Goal: Task Accomplishment & Management: Complete application form

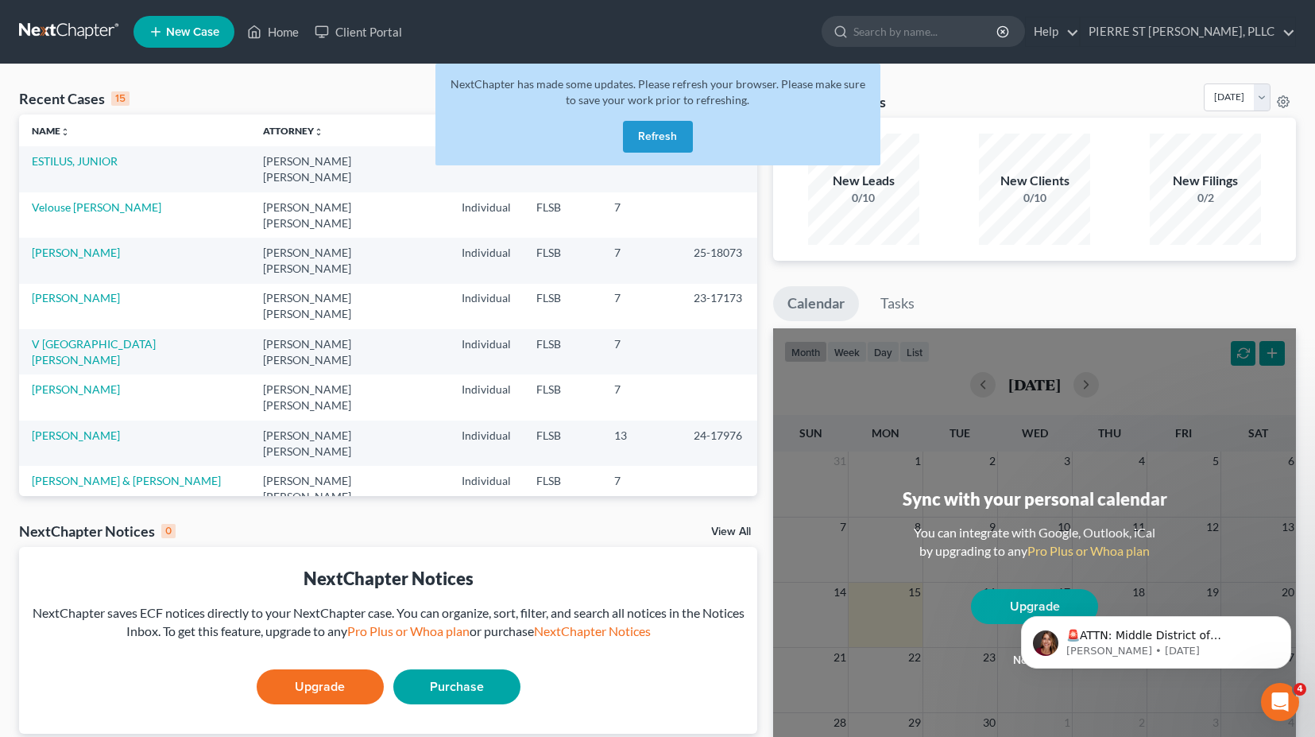
click at [667, 133] on button "Refresh" at bounding box center [658, 137] width 70 height 32
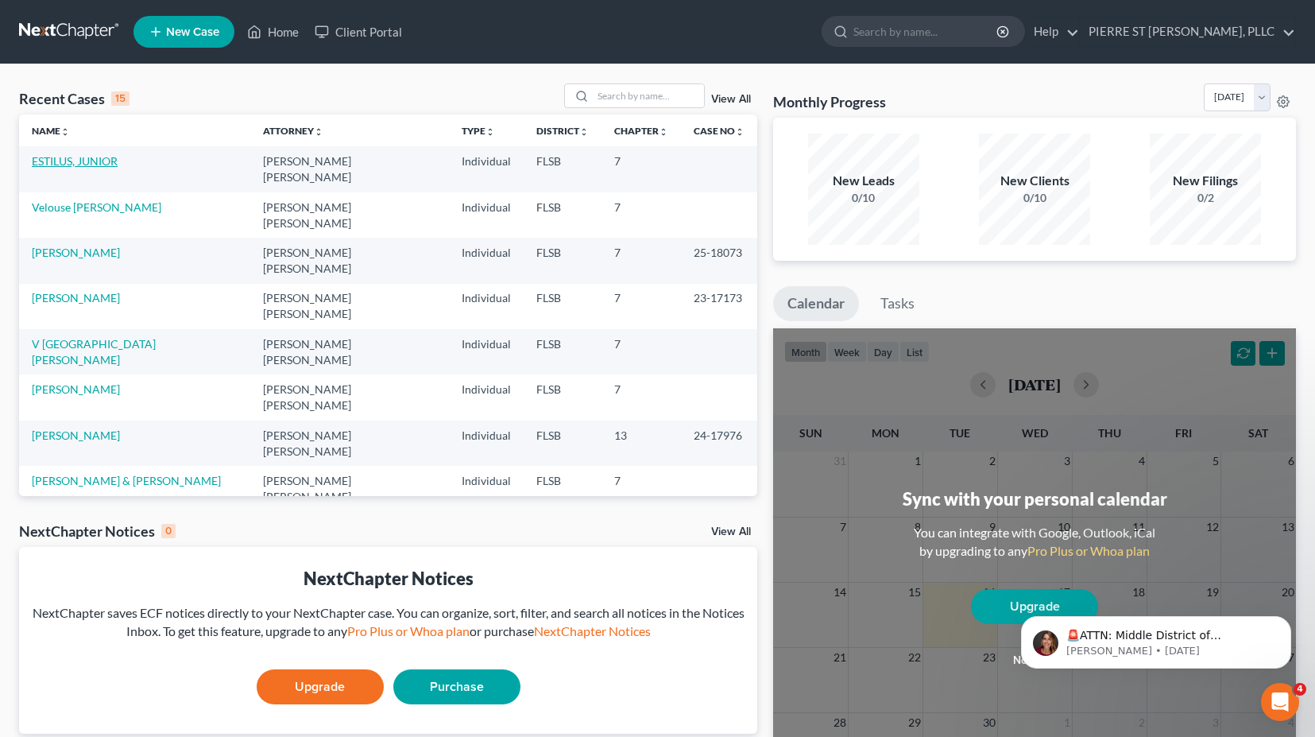
click at [96, 164] on link "ESTILUS, JUNIOR" at bounding box center [75, 161] width 86 height 14
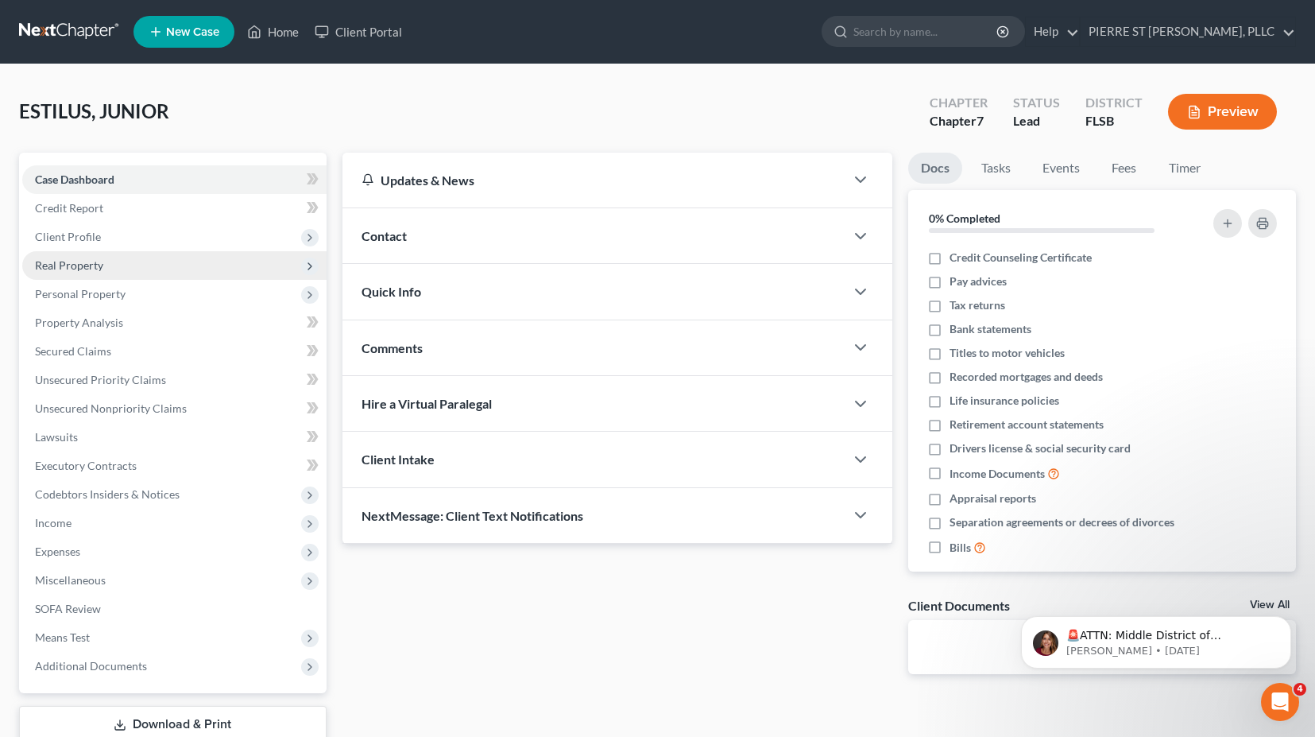
click at [48, 263] on span "Real Property" at bounding box center [69, 265] width 68 height 14
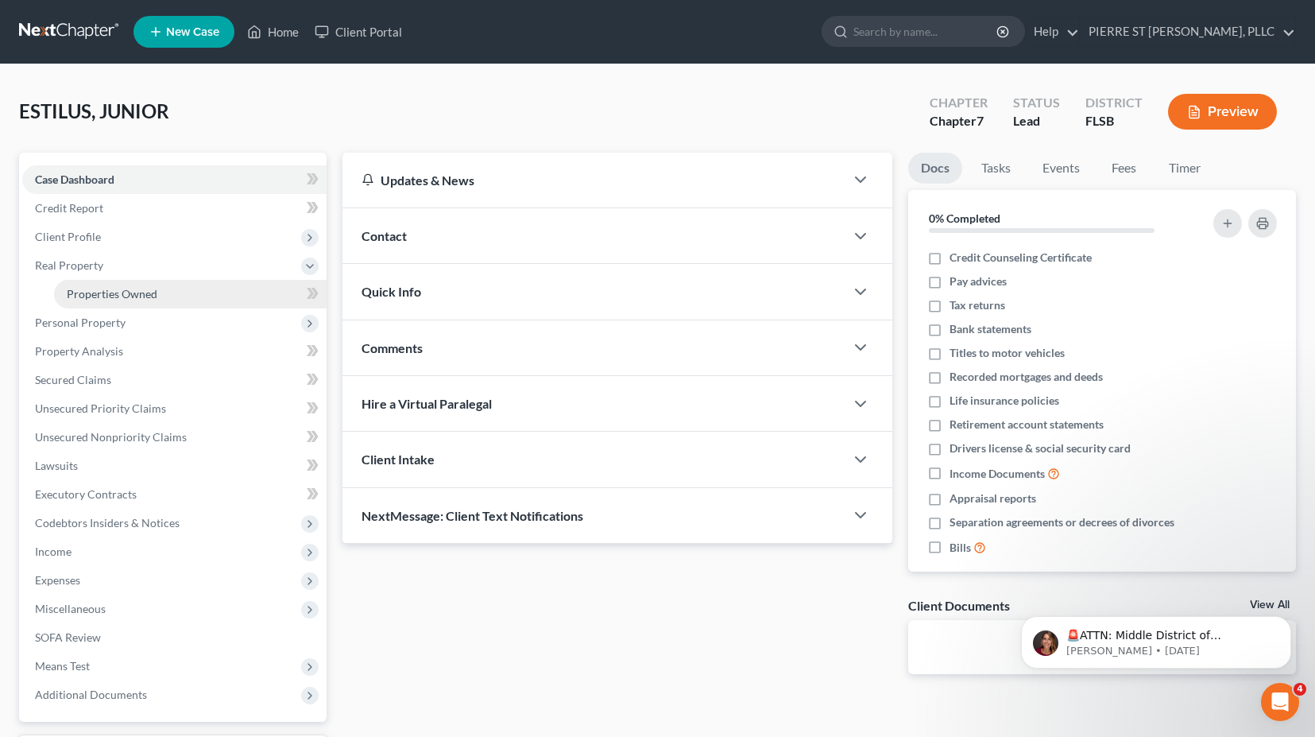
click at [99, 292] on span "Properties Owned" at bounding box center [112, 294] width 91 height 14
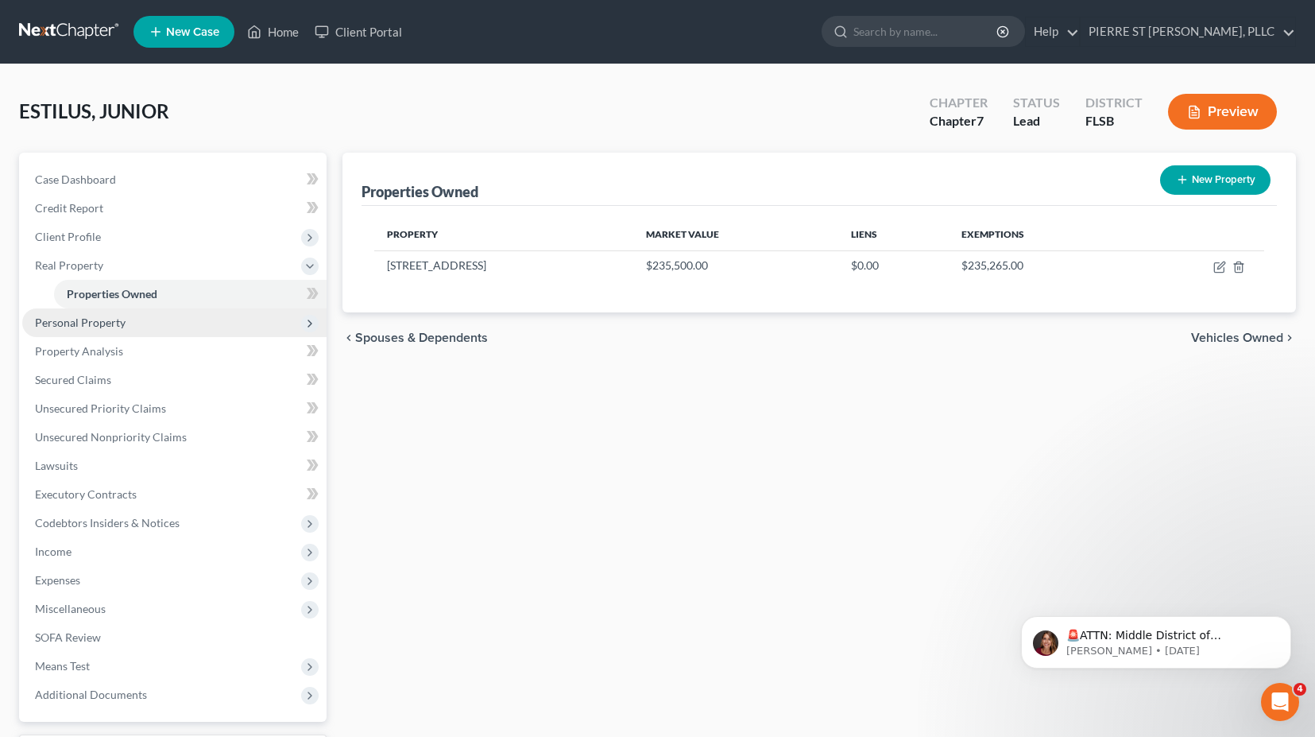
click at [89, 316] on span "Personal Property" at bounding box center [80, 322] width 91 height 14
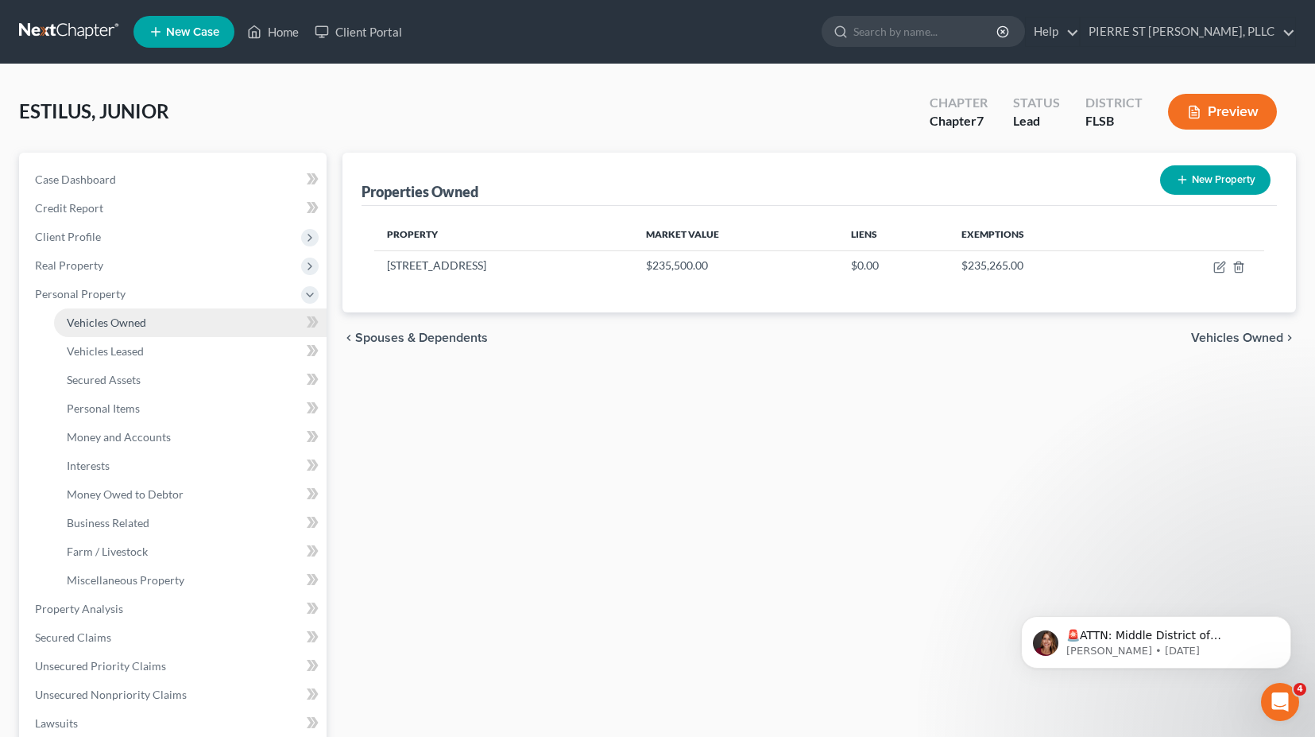
click at [100, 324] on span "Vehicles Owned" at bounding box center [106, 322] width 79 height 14
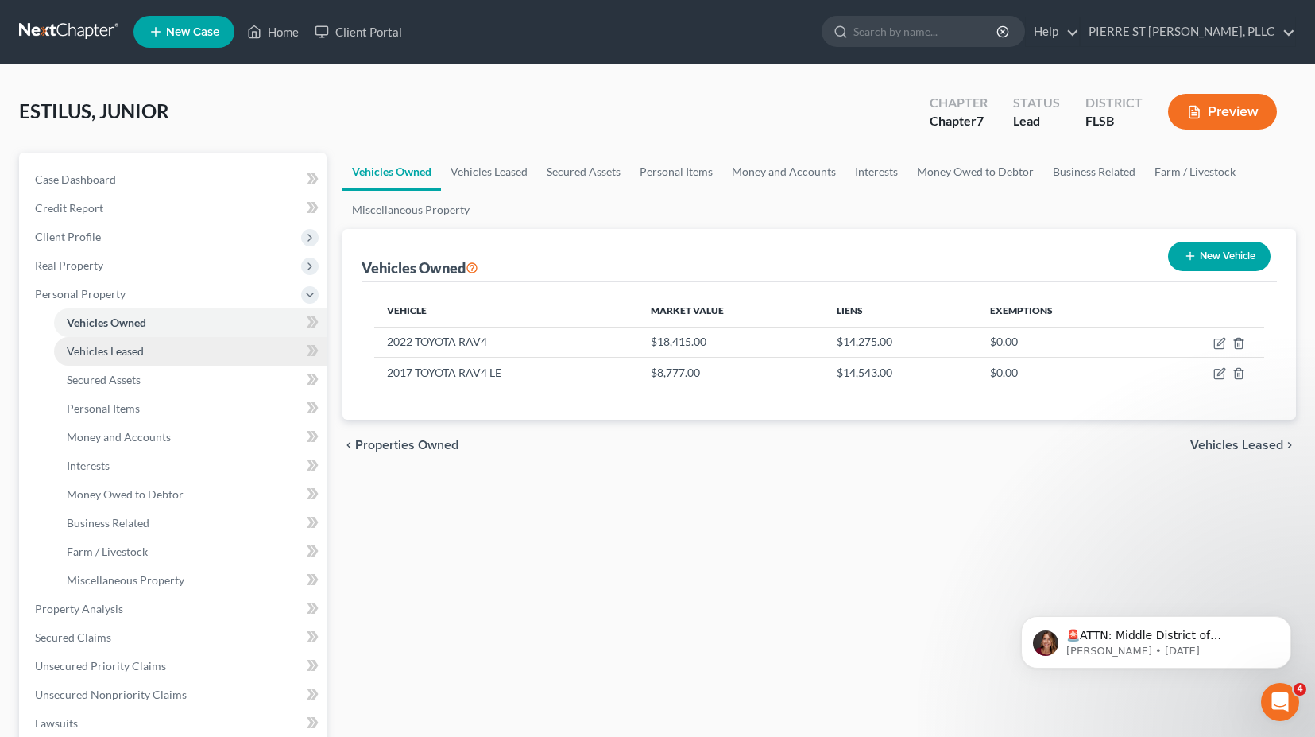
click at [102, 338] on link "Vehicles Leased" at bounding box center [190, 351] width 273 height 29
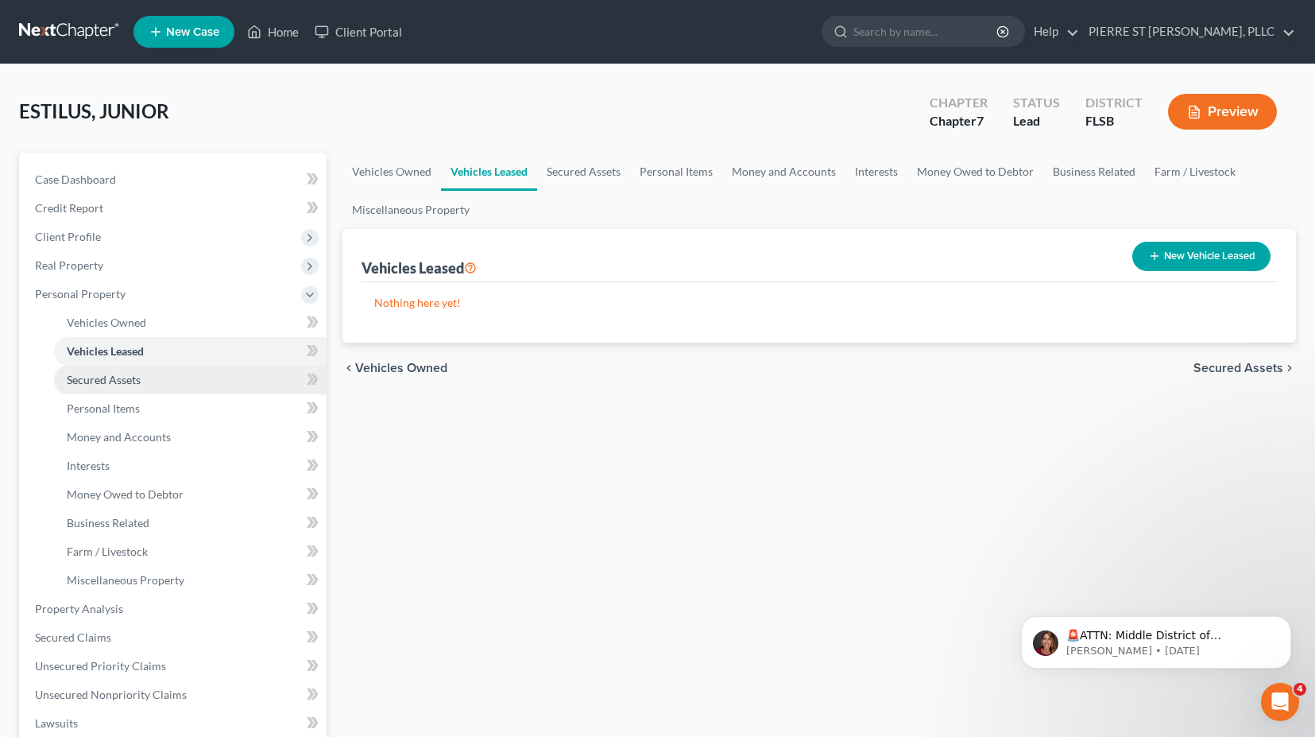
click at [103, 373] on span "Secured Assets" at bounding box center [104, 380] width 74 height 14
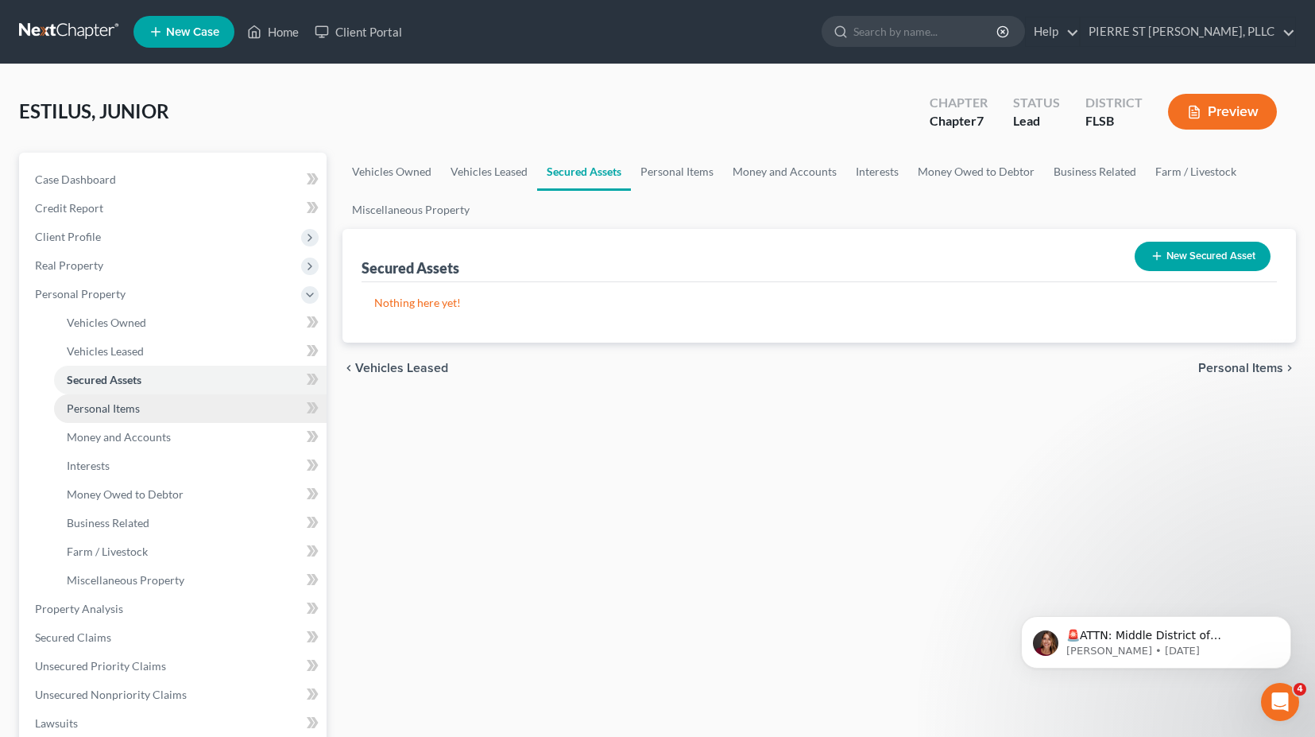
click at [106, 412] on span "Personal Items" at bounding box center [103, 408] width 73 height 14
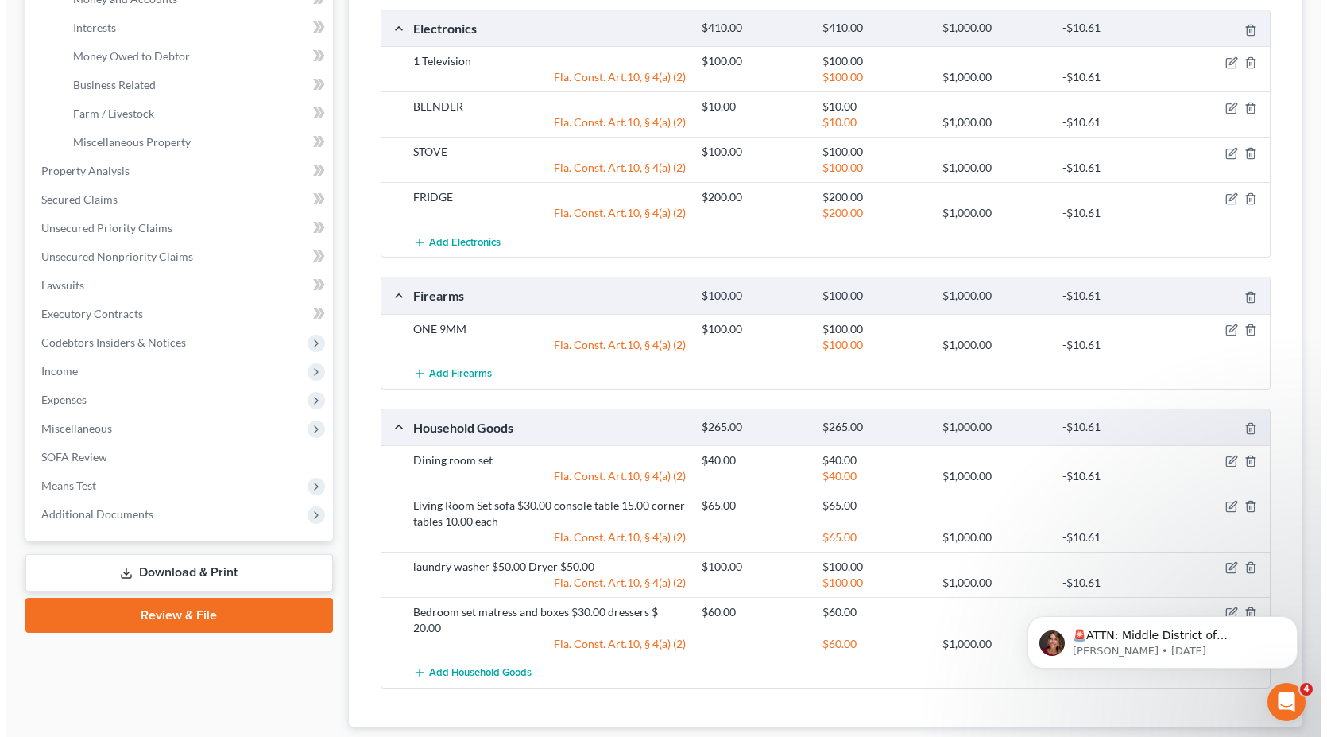
scroll to position [477, 0]
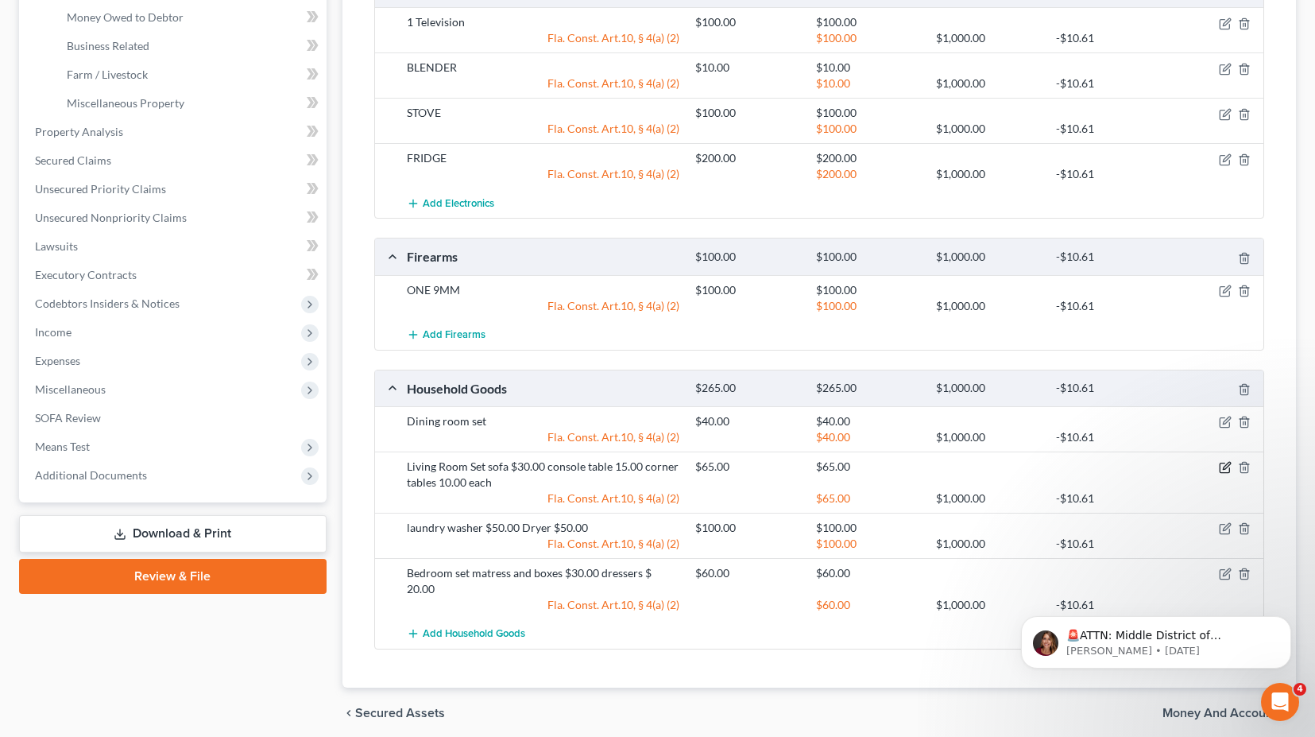
click at [1227, 466] on icon "button" at bounding box center [1225, 467] width 13 height 13
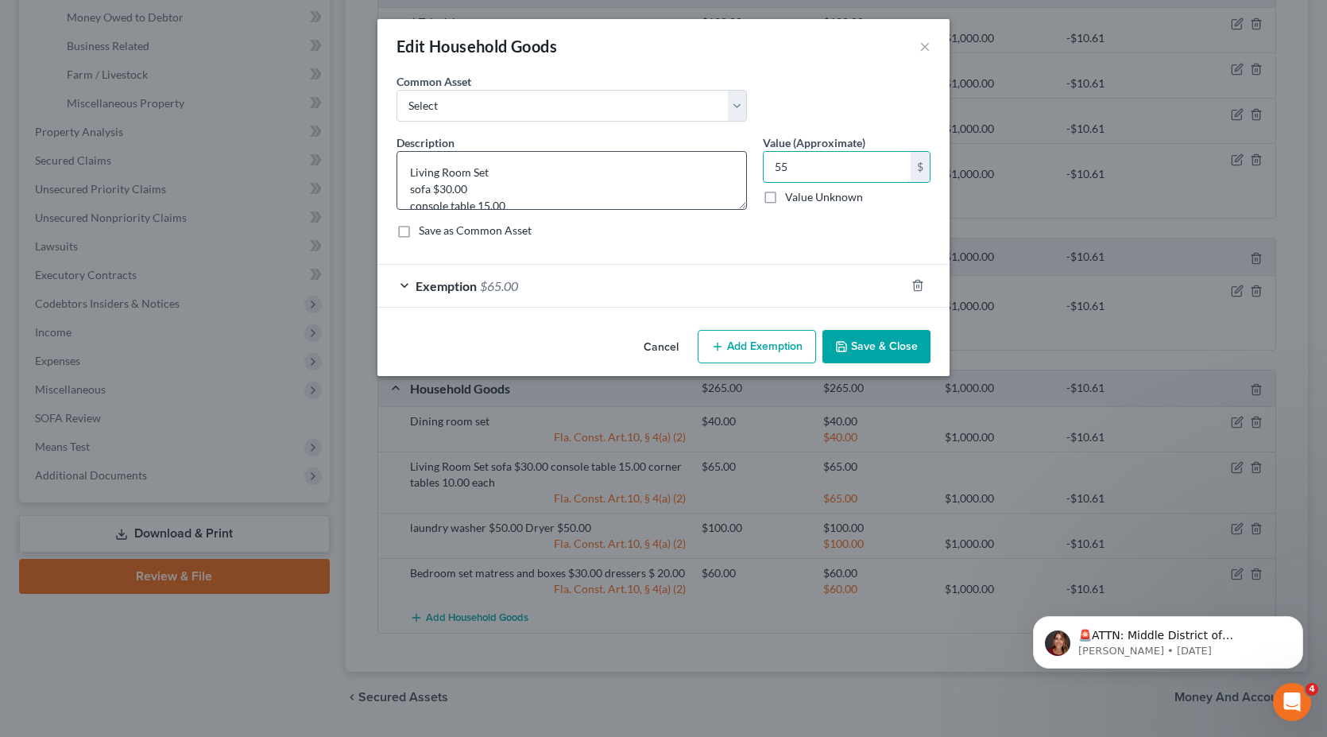
type input "55"
click at [451, 189] on textarea "Living Room Set sofa $30.00 console table 15.00 corner tables 10.00 each" at bounding box center [572, 180] width 350 height 59
click at [486, 202] on textarea "Living Room Set sofa $25.00 console table 15.00 corner tables 10.00 each" at bounding box center [572, 180] width 350 height 59
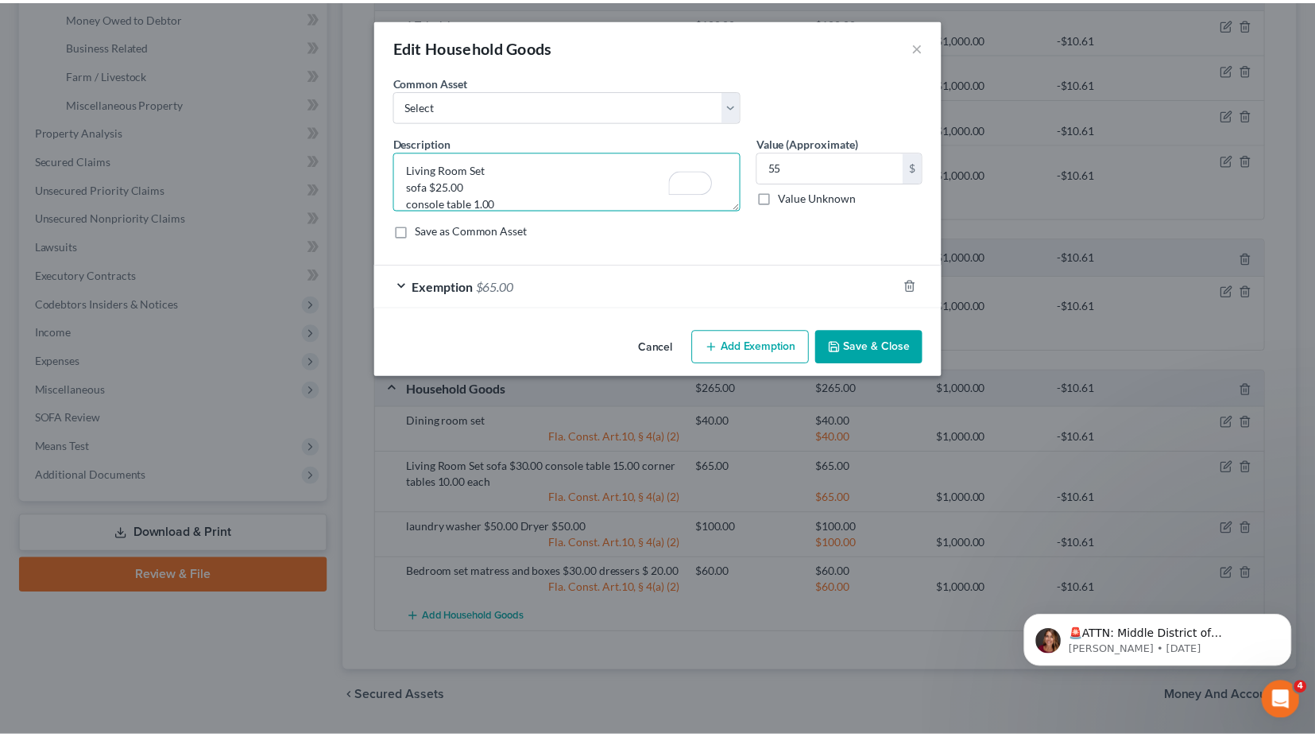
scroll to position [3, 0]
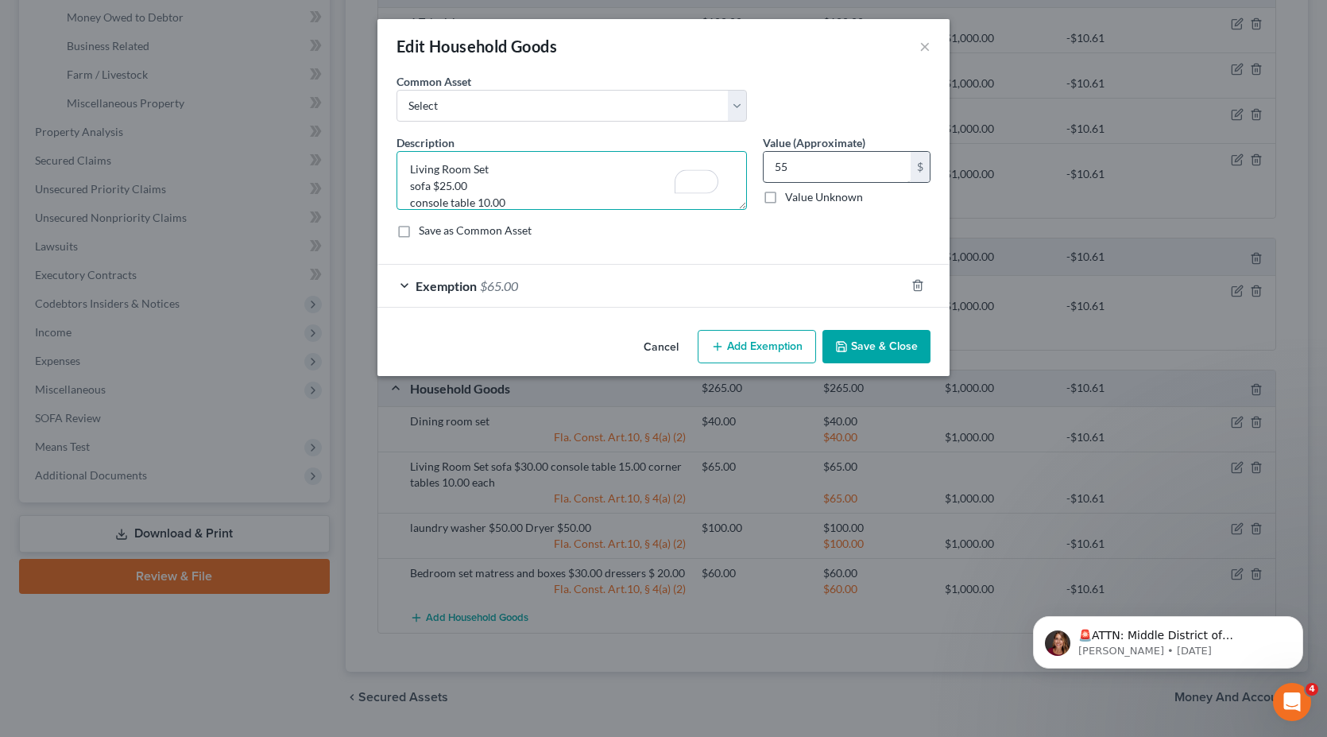
type textarea "Living Room Set sofa $25.00 console table 10.00 corner tables 10.00 each"
click at [838, 170] on input "55" at bounding box center [837, 167] width 147 height 30
type input "55.00"
click at [884, 354] on button "Save & Close" at bounding box center [876, 346] width 108 height 33
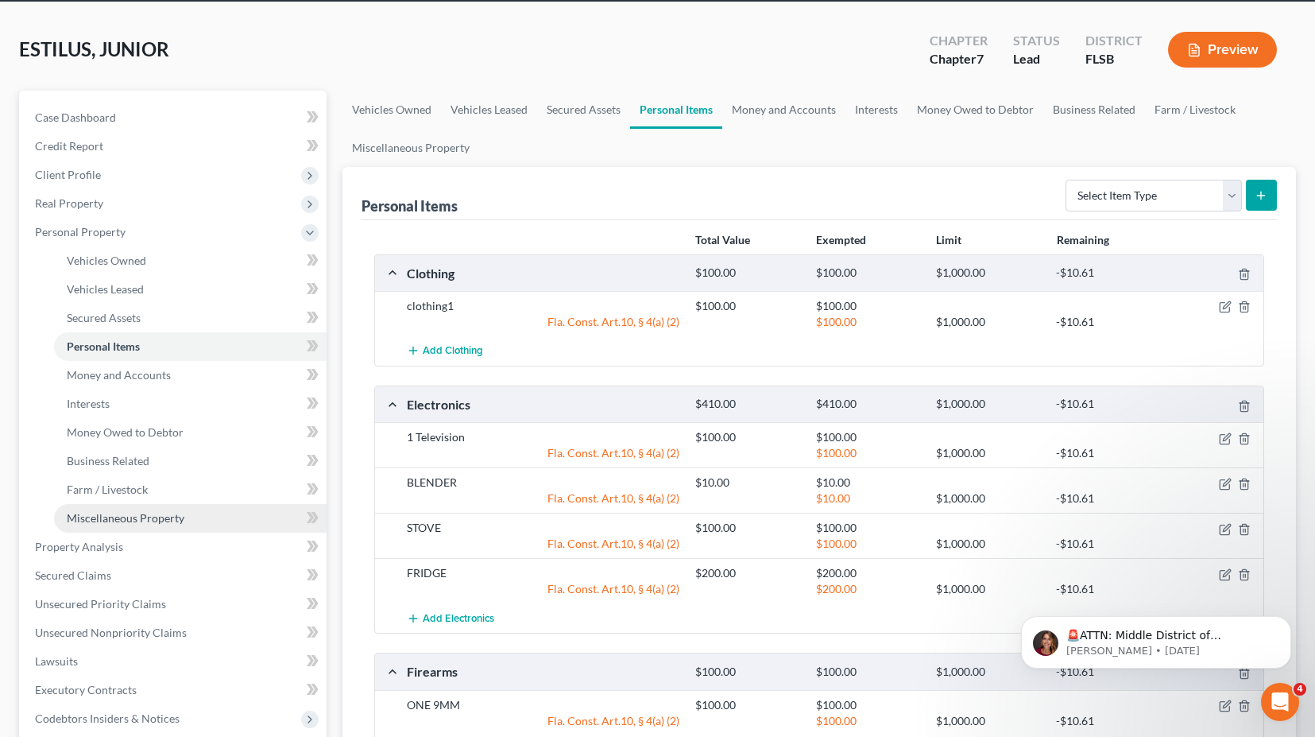
scroll to position [159, 0]
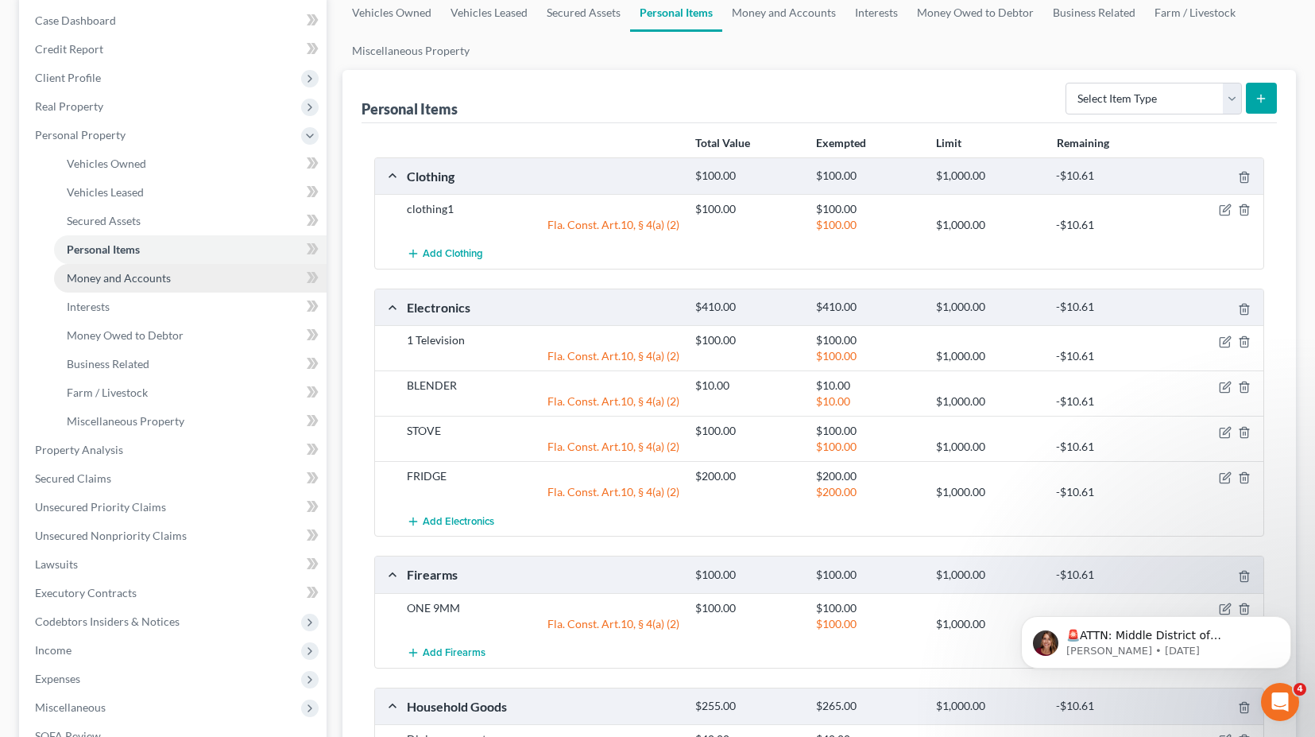
click at [95, 272] on span "Money and Accounts" at bounding box center [119, 278] width 104 height 14
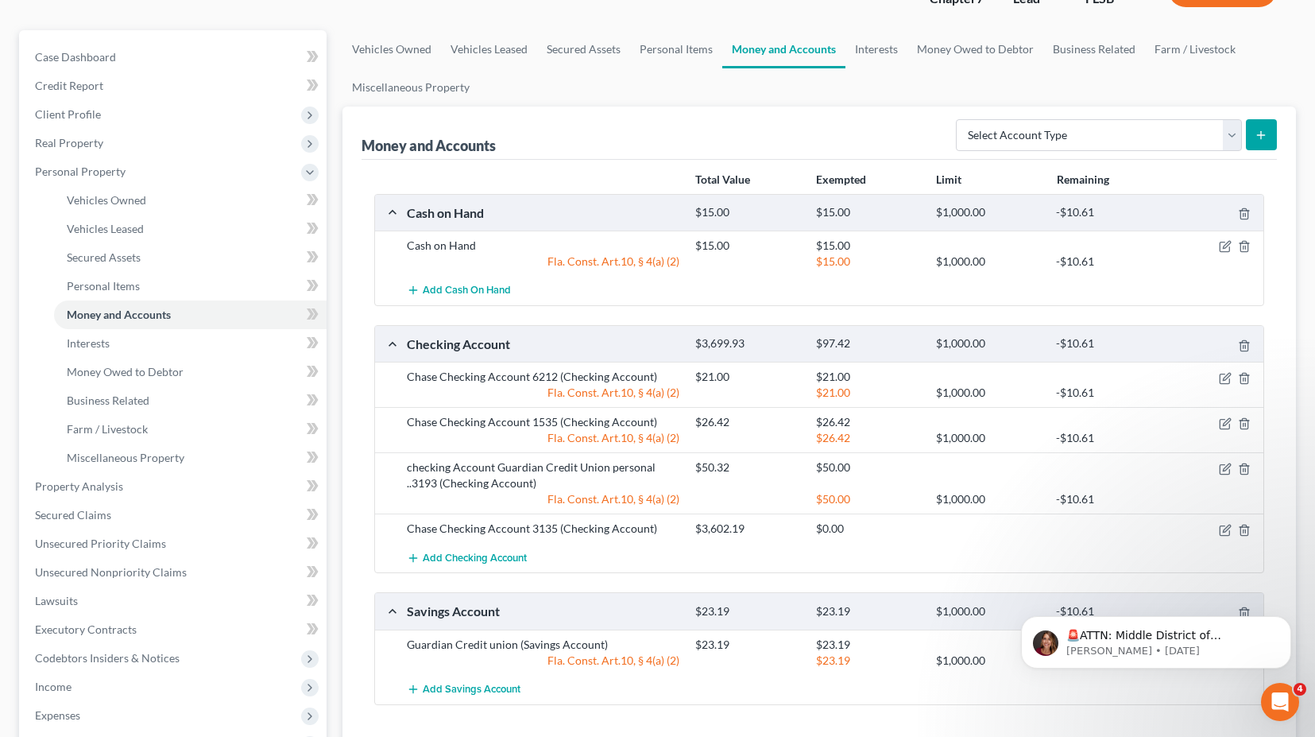
scroll to position [159, 0]
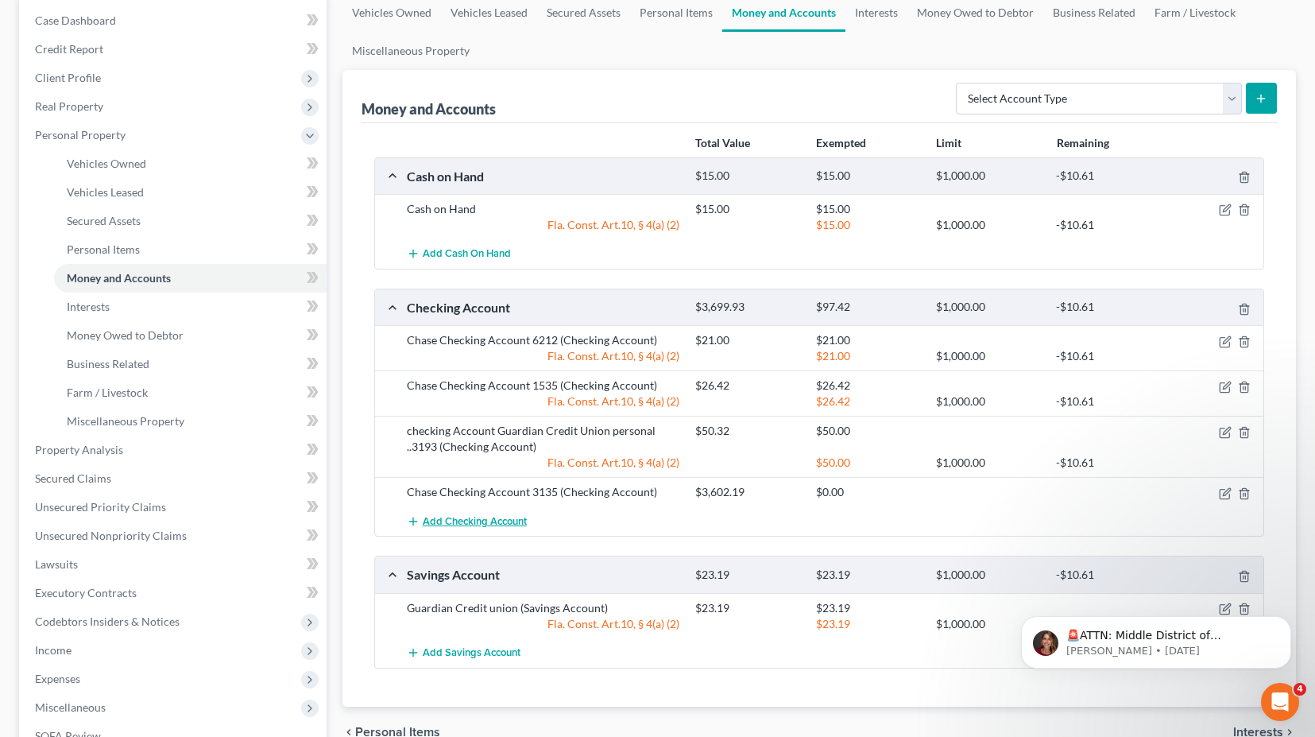
click at [505, 519] on span "Add Checking Account" at bounding box center [475, 521] width 104 height 13
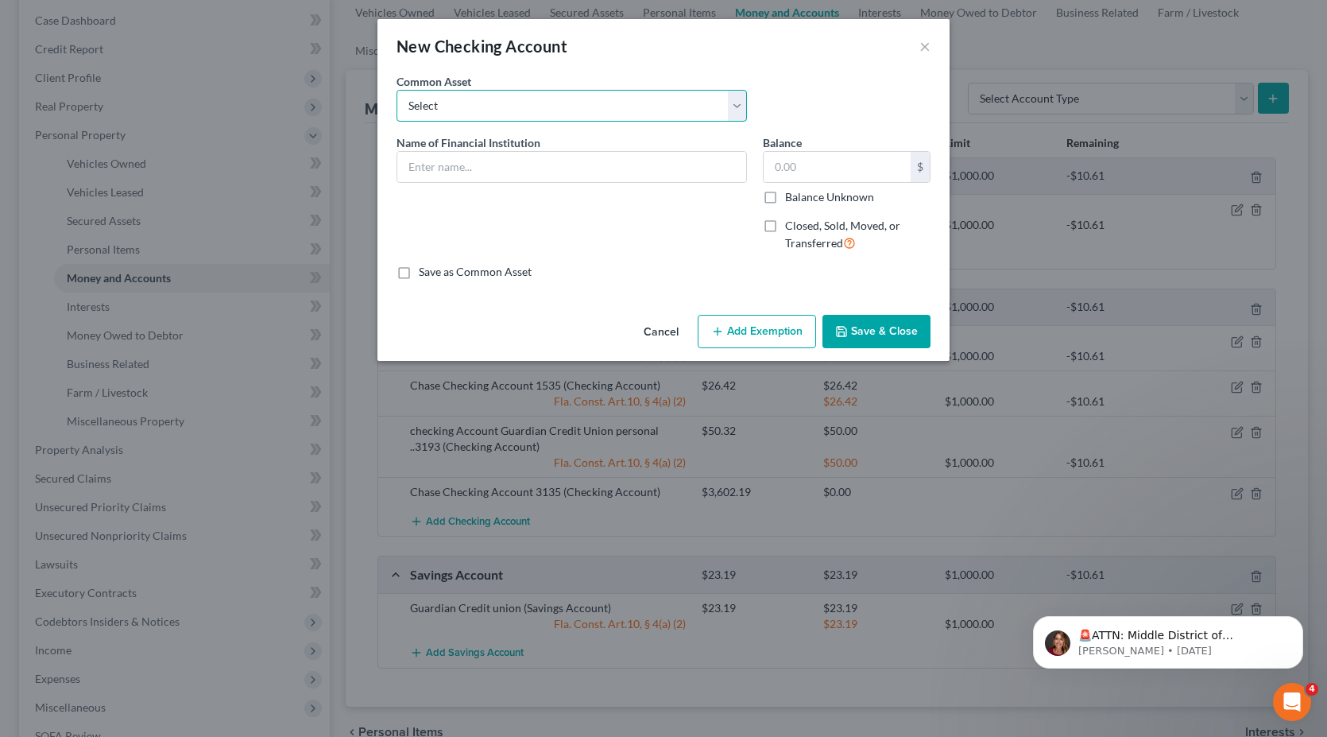
click at [463, 110] on select "Select Chase Checking Account 3135 Capital One Bank [PERSON_NAME] [PERSON_NAME]…" at bounding box center [572, 106] width 350 height 32
click at [451, 106] on select "Select Chase Checking Account 3135 Capital One Bank [PERSON_NAME] [PERSON_NAME]…" at bounding box center [572, 106] width 350 height 32
click at [466, 168] on input "text" at bounding box center [571, 167] width 349 height 30
type input "Guardian Credit union"
click at [834, 164] on input "text" at bounding box center [837, 167] width 147 height 30
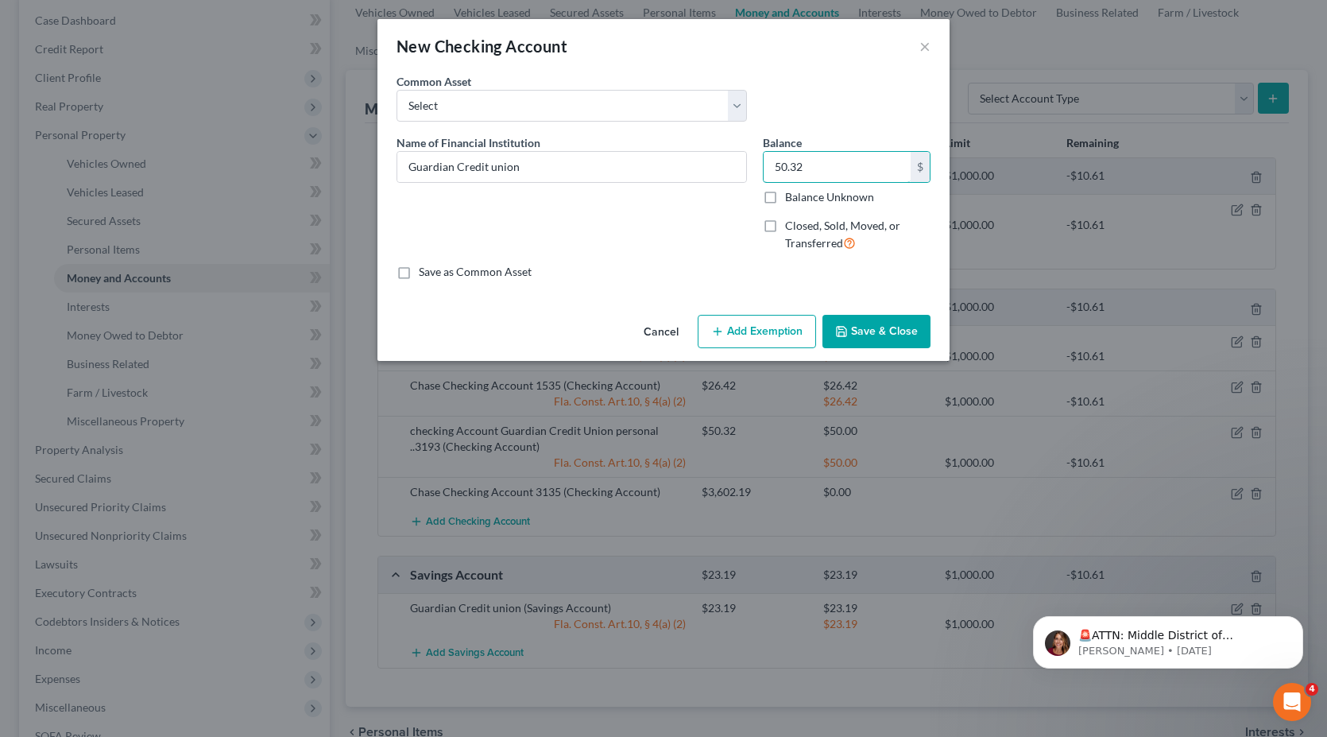
type input "50.32"
click at [870, 342] on button "Save & Close" at bounding box center [876, 331] width 108 height 33
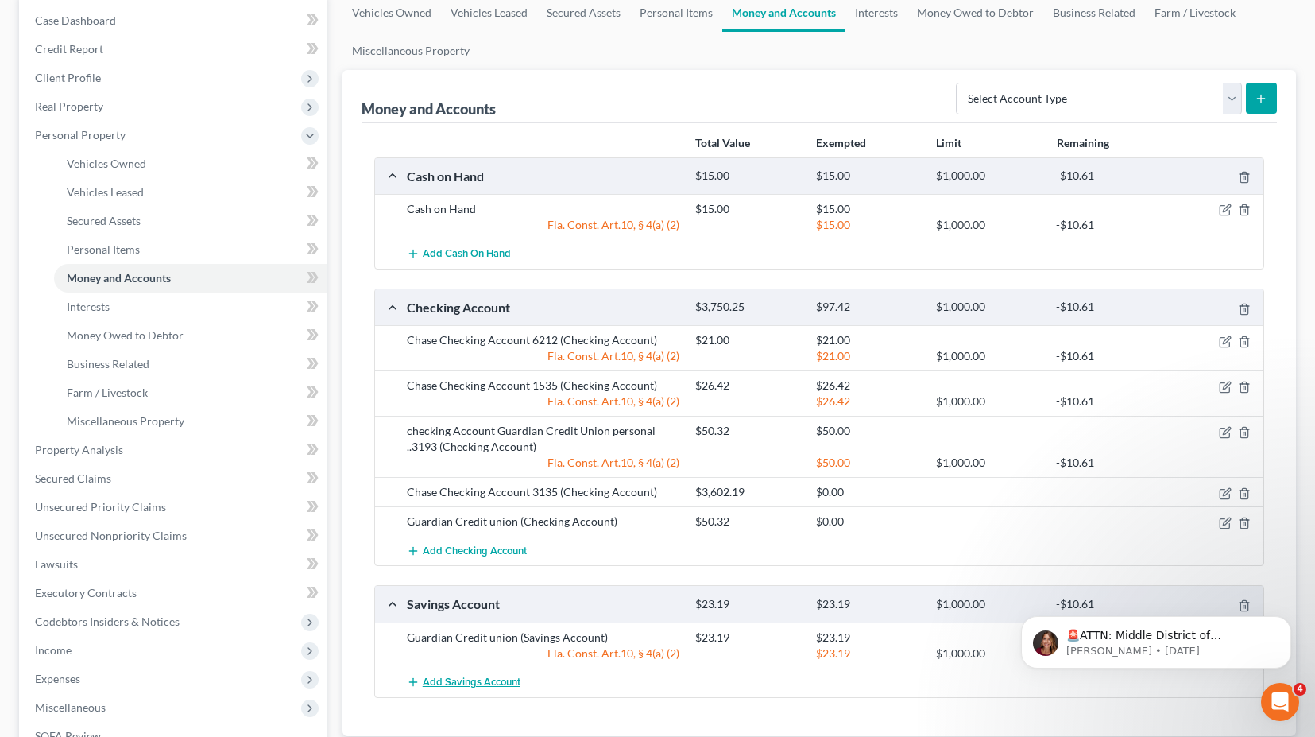
click at [477, 683] on span "Add Savings Account" at bounding box center [472, 681] width 98 height 13
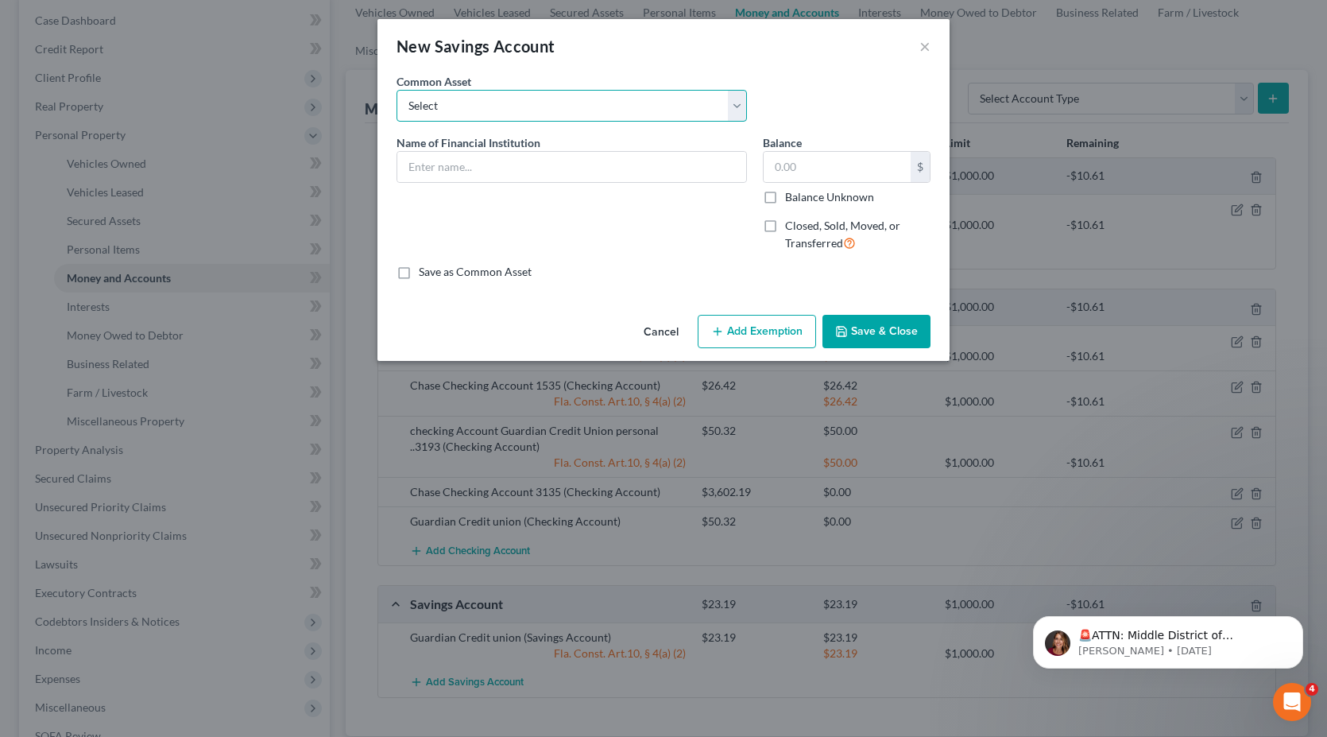
click at [455, 102] on select "Select [PERSON_NAME] FARGOxxxx6842" at bounding box center [572, 106] width 350 height 32
drag, startPoint x: 413, startPoint y: 223, endPoint x: 424, endPoint y: 199, distance: 26.3
click at [413, 221] on div "Name of Financial Institution *" at bounding box center [572, 199] width 366 height 130
click at [438, 168] on input "text" at bounding box center [571, 167] width 349 height 30
type input "Guardian Credit union"
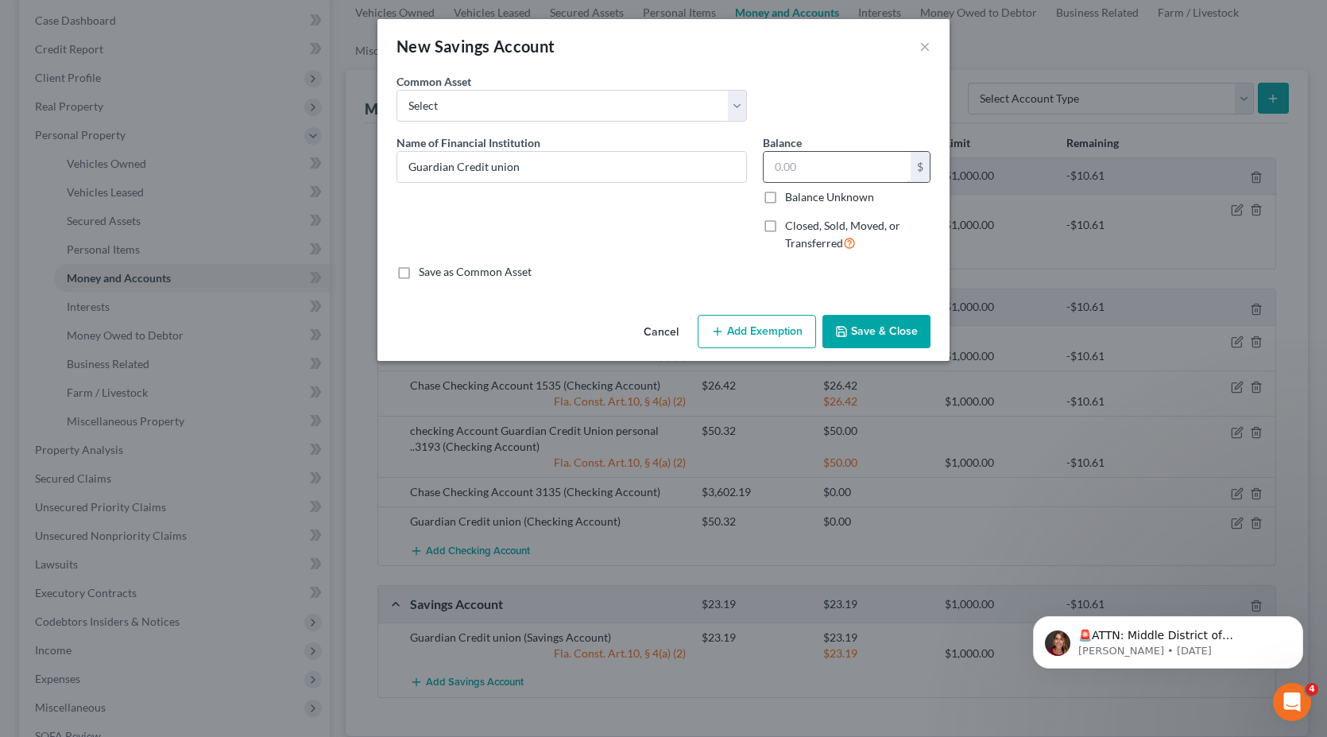
click at [797, 166] on input "text" at bounding box center [837, 167] width 147 height 30
type input "48.19"
drag, startPoint x: 869, startPoint y: 339, endPoint x: 866, endPoint y: 331, distance: 8.3
click at [869, 339] on button "Save & Close" at bounding box center [876, 331] width 108 height 33
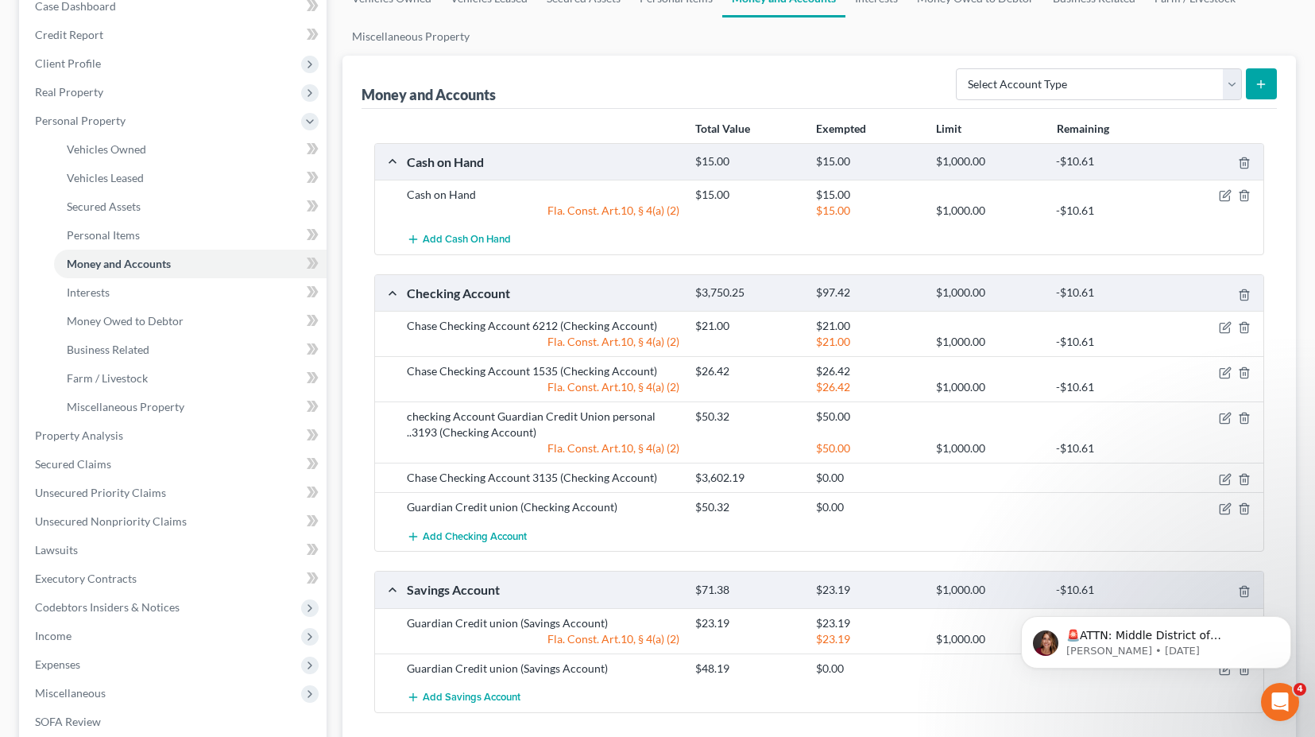
scroll to position [318, 0]
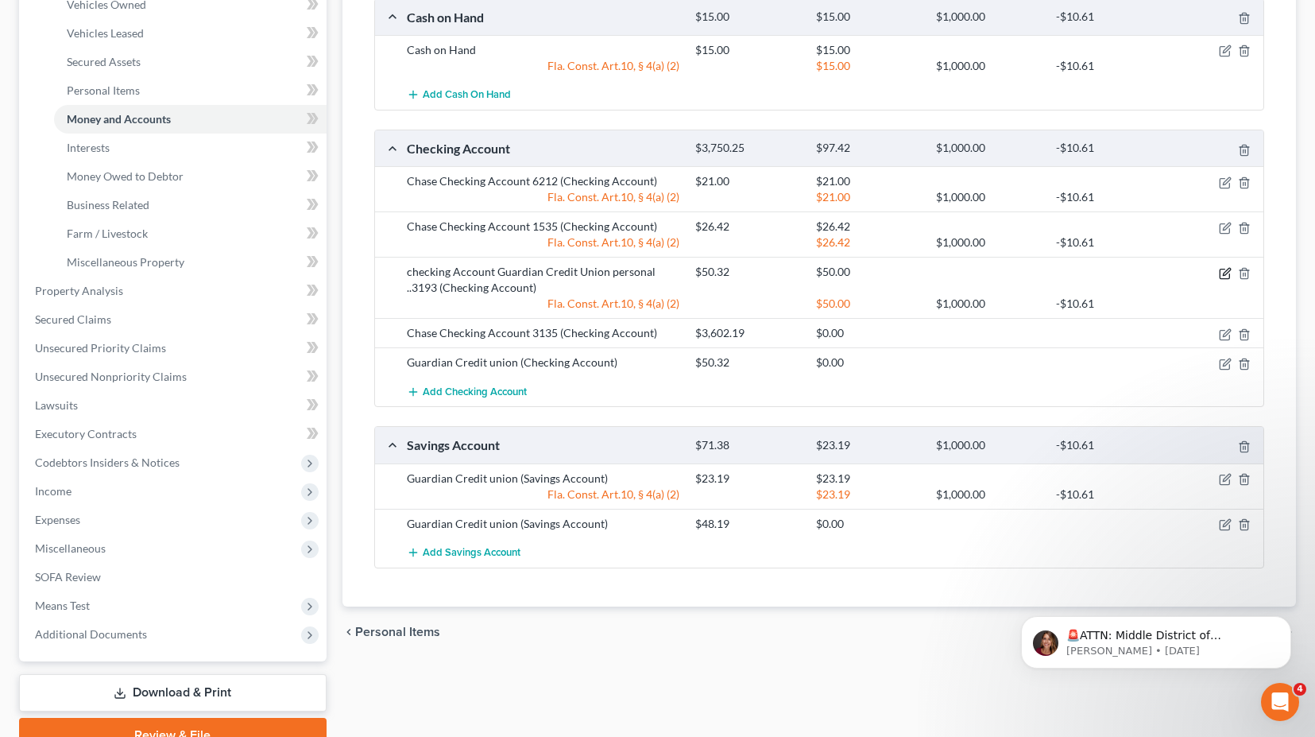
click at [1228, 275] on icon "button" at bounding box center [1225, 273] width 13 height 13
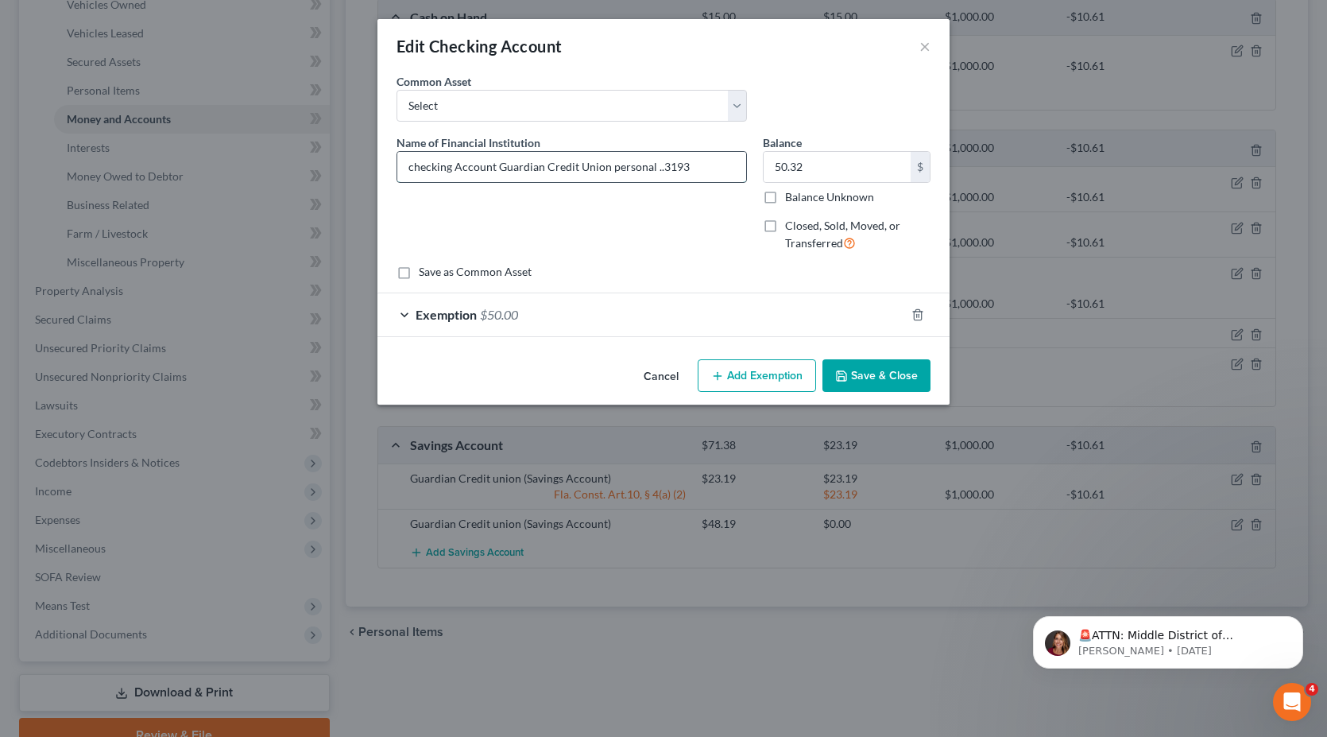
click at [547, 164] on input "checking Account Guardian Credit Union personal ..3193" at bounding box center [571, 167] width 349 height 30
click at [497, 169] on input "checking Account Guardian Credit Union personal ..3193" at bounding box center [571, 167] width 349 height 30
type input "Guardian Credit Union personal ..3193"
click at [870, 375] on button "Save & Close" at bounding box center [876, 375] width 108 height 33
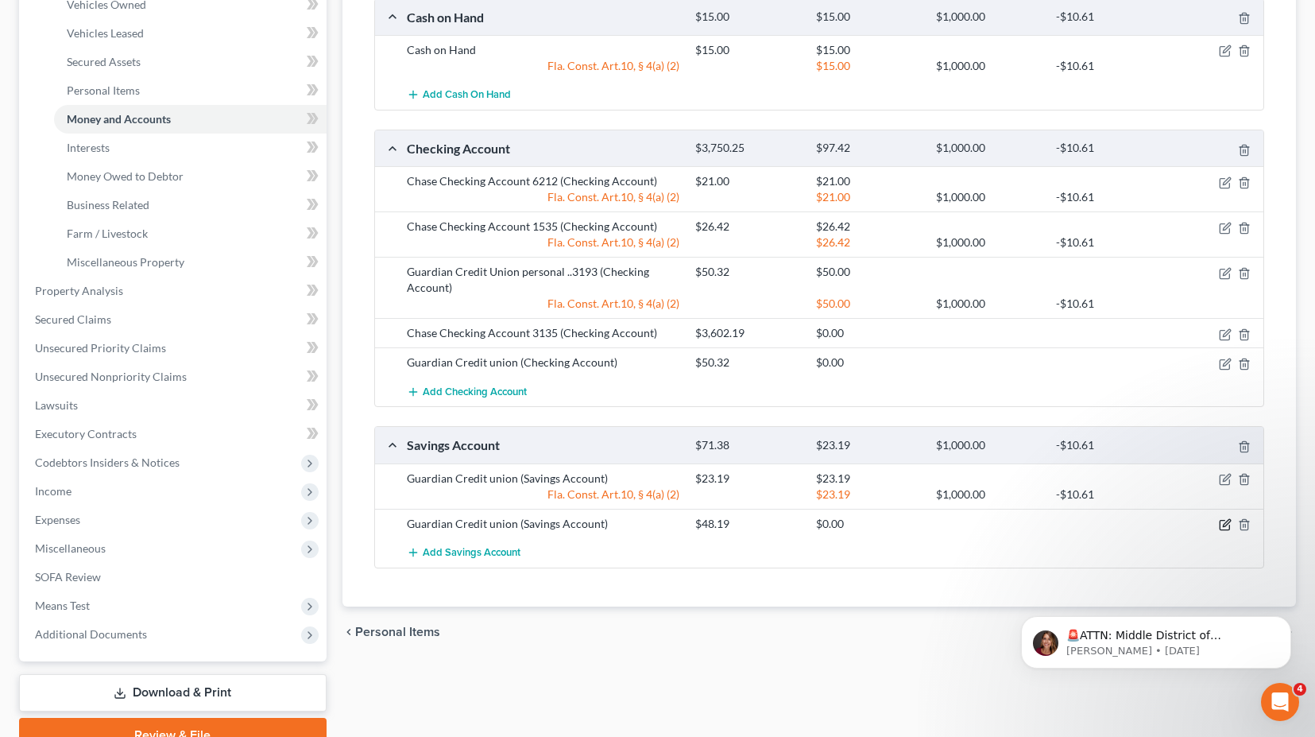
click at [1220, 525] on icon "button" at bounding box center [1225, 524] width 13 height 13
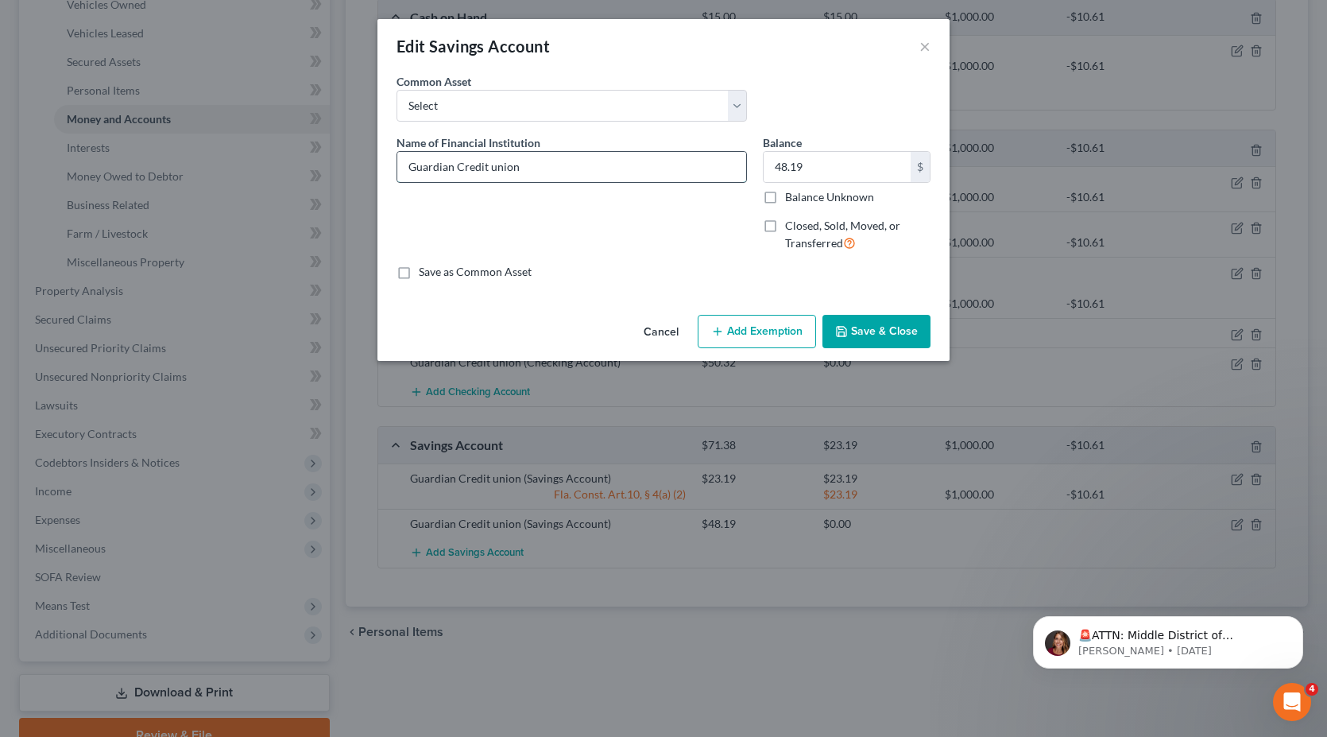
click at [557, 167] on input "Guardian Credit union" at bounding box center [571, 167] width 349 height 30
type input "Guardian Credit union 0 share"
click at [883, 327] on button "Save & Close" at bounding box center [876, 331] width 108 height 33
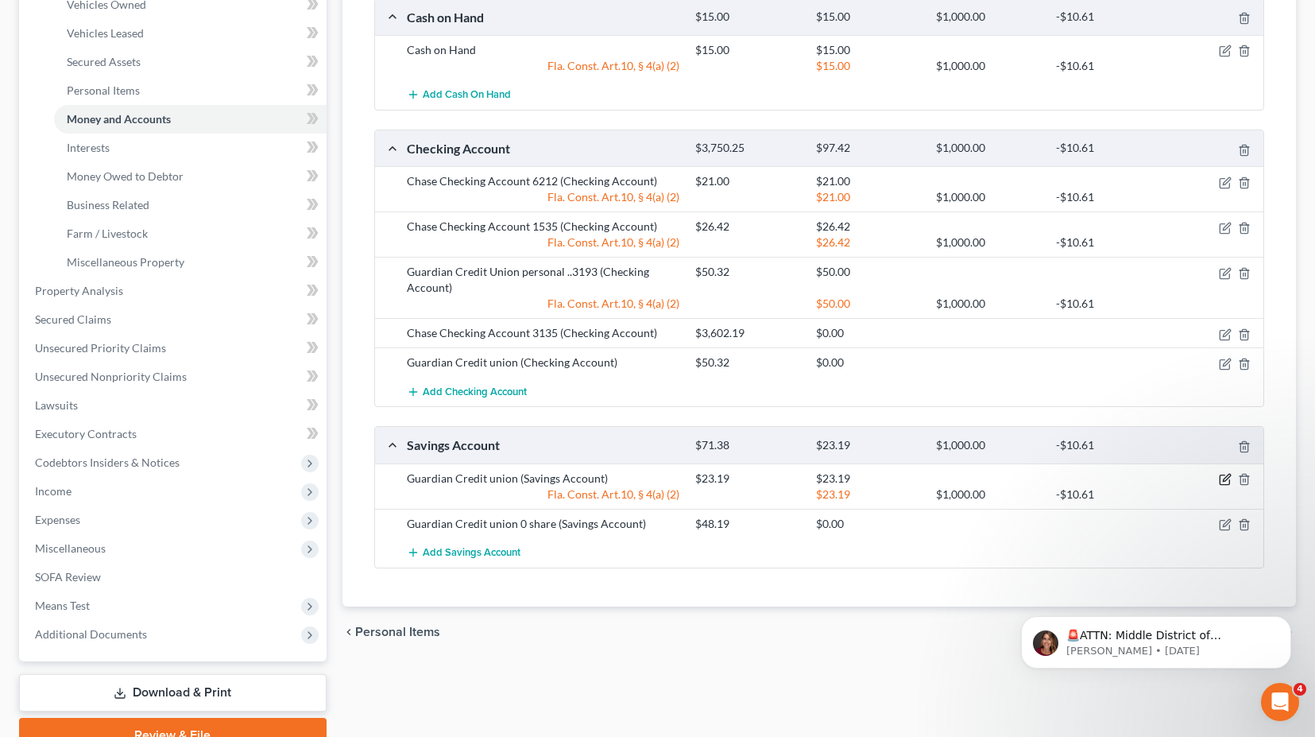
click at [1219, 481] on icon "button" at bounding box center [1225, 479] width 13 height 13
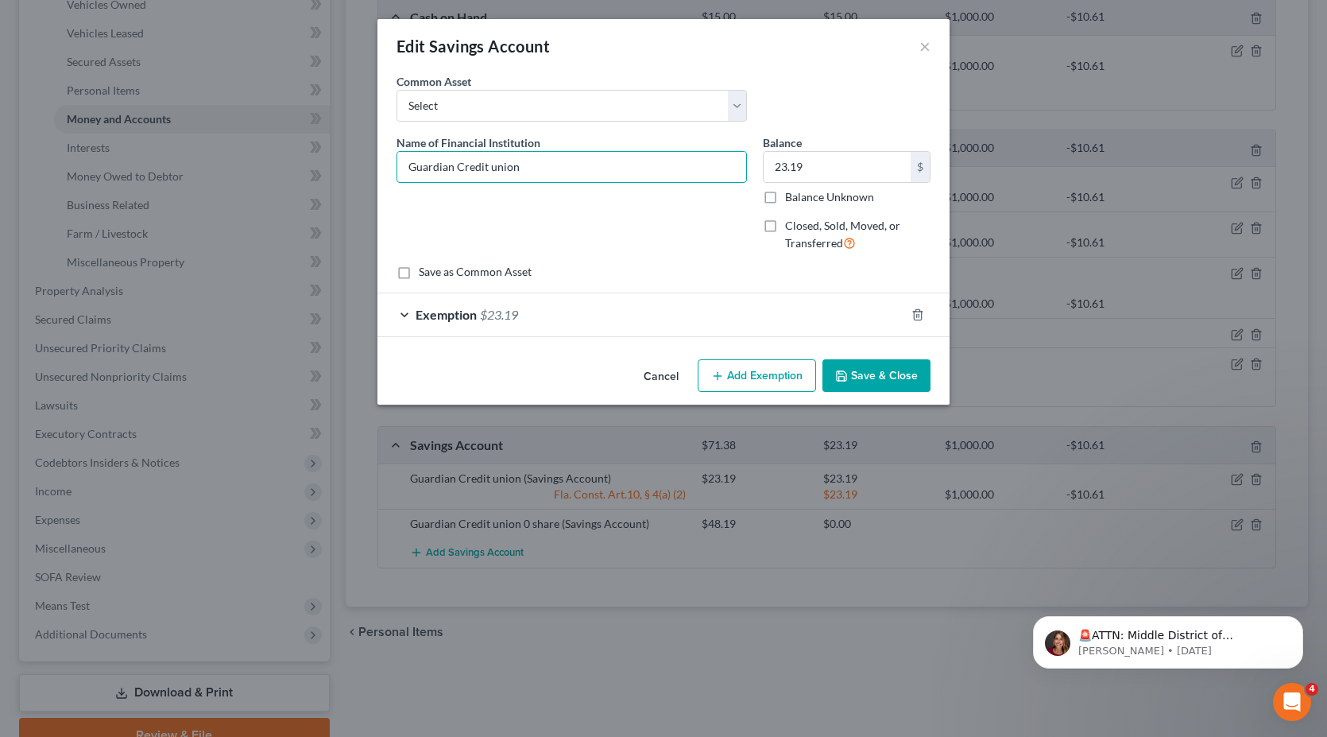
drag, startPoint x: 530, startPoint y: 169, endPoint x: 198, endPoint y: 161, distance: 332.3
click at [198, 161] on div "Edit Savings Account × An exemption set must first be selected from the Filing …" at bounding box center [663, 368] width 1327 height 737
type input "chase 2100"
click at [823, 172] on input "text" at bounding box center [837, 167] width 147 height 30
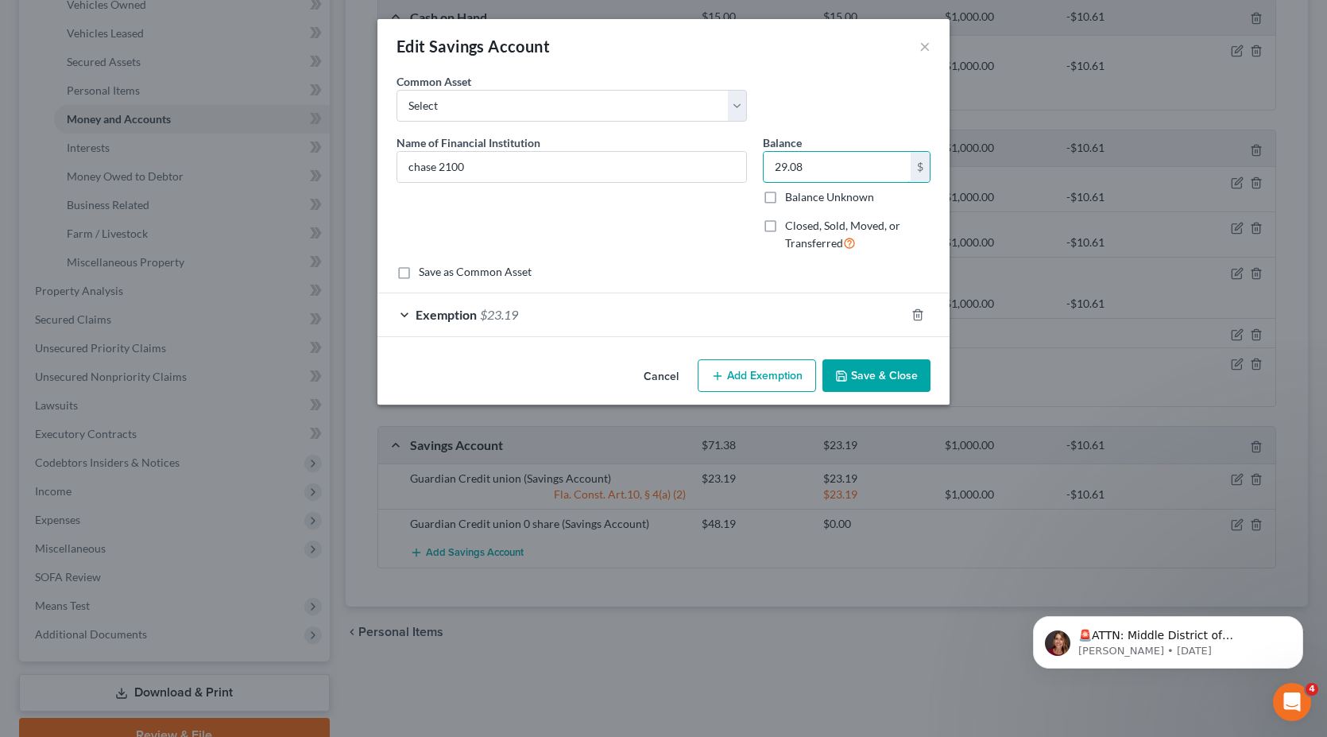
type input "29.08"
click at [861, 373] on button "Save & Close" at bounding box center [876, 375] width 108 height 33
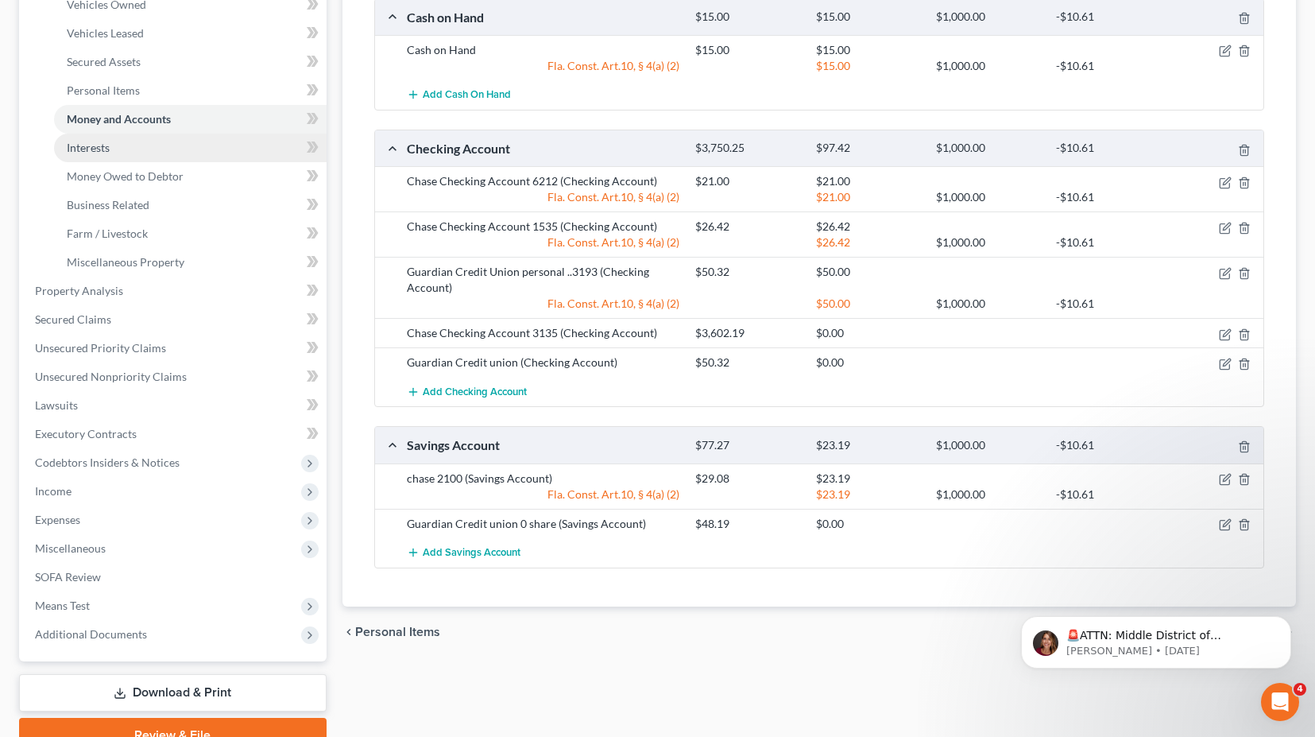
click at [90, 154] on link "Interests" at bounding box center [190, 147] width 273 height 29
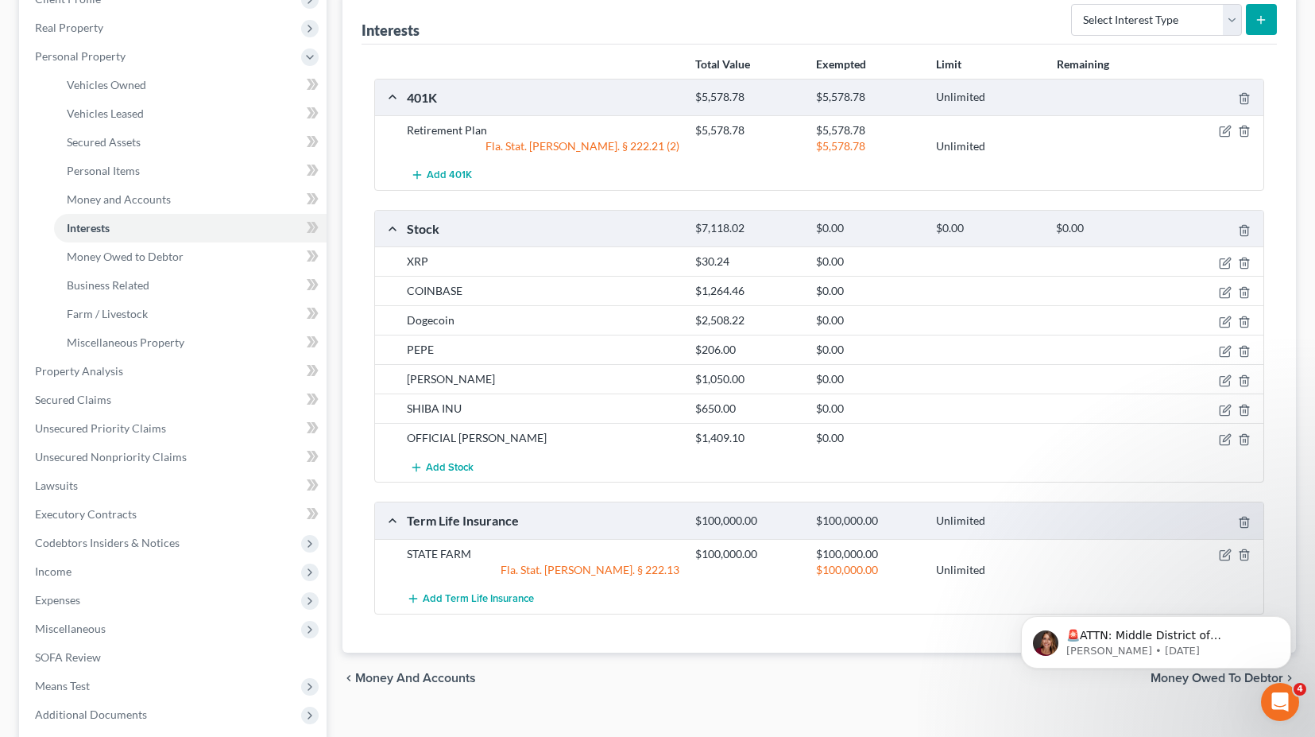
scroll to position [238, 0]
click at [1224, 261] on icon "button" at bounding box center [1226, 260] width 7 height 7
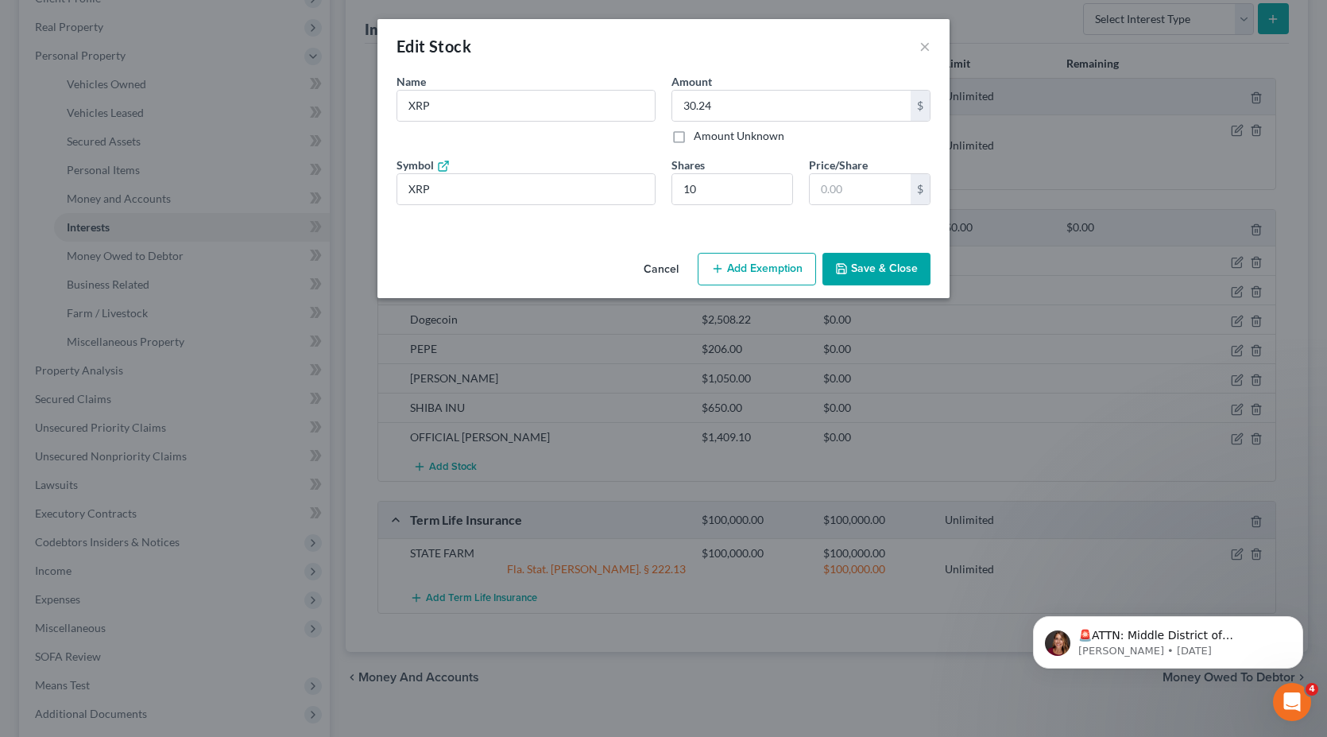
click at [926, 31] on div "Edit Stock ×" at bounding box center [663, 46] width 572 height 54
click at [923, 51] on button "×" at bounding box center [924, 46] width 11 height 19
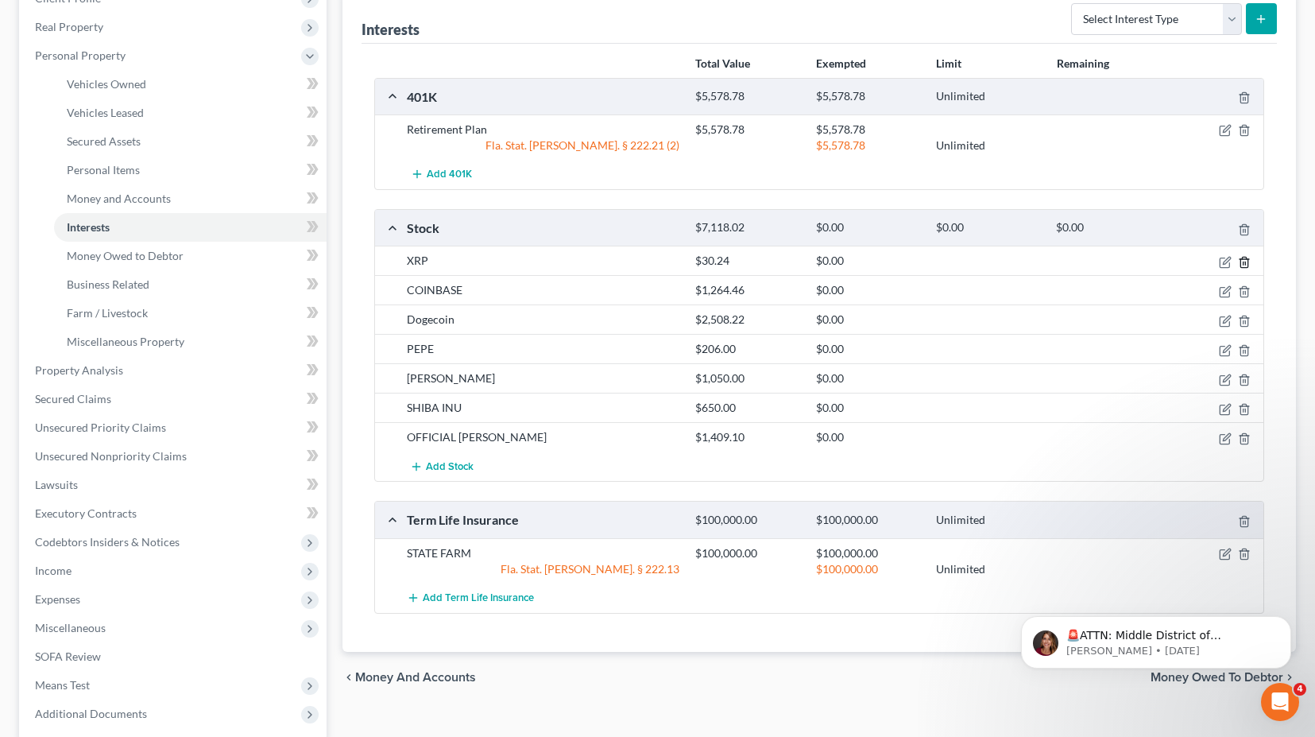
click at [1240, 259] on icon "button" at bounding box center [1243, 262] width 7 height 10
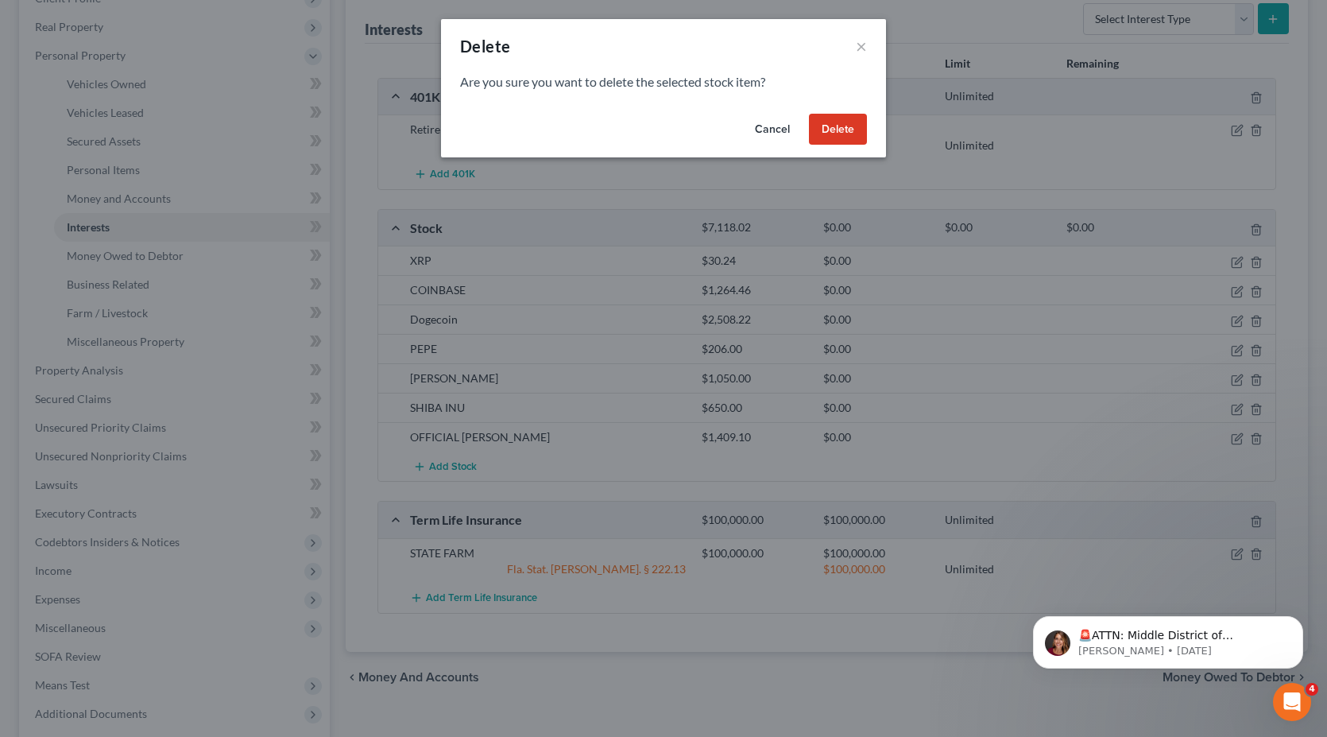
click at [840, 128] on button "Delete" at bounding box center [838, 130] width 58 height 32
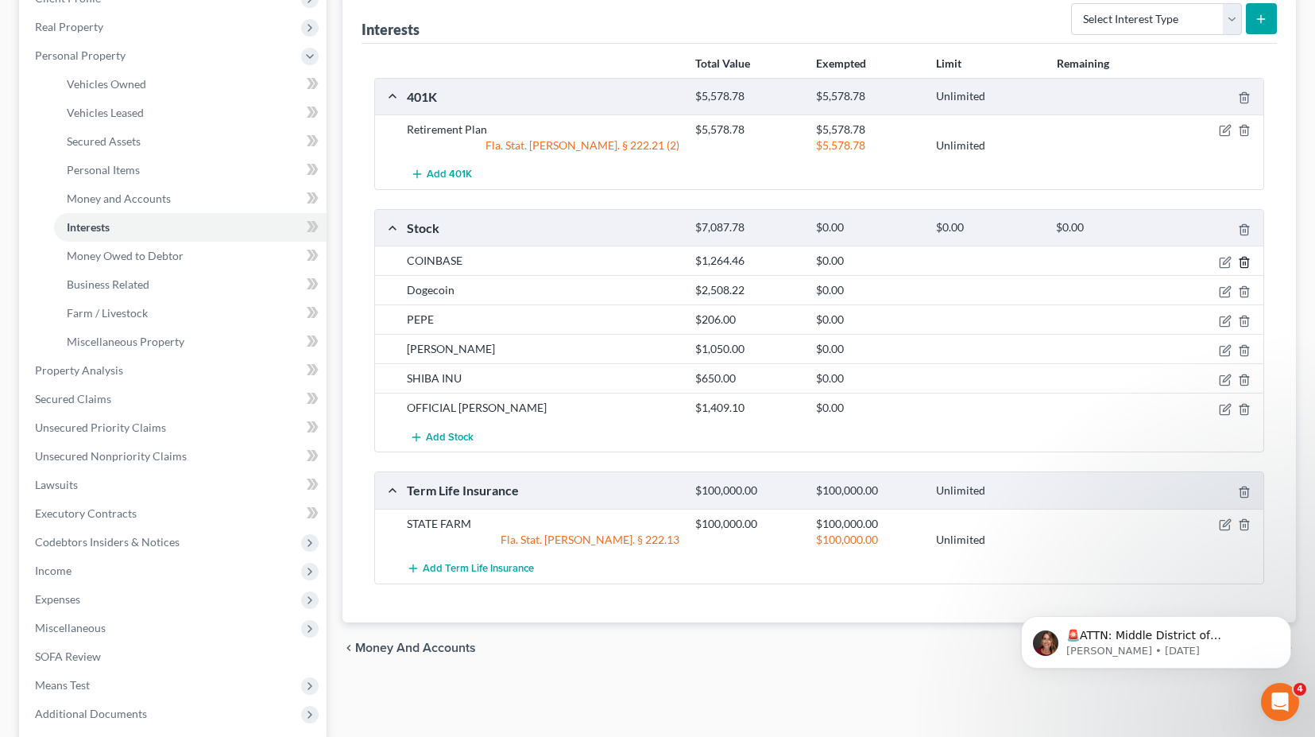
click at [1240, 261] on icon "button" at bounding box center [1243, 262] width 7 height 10
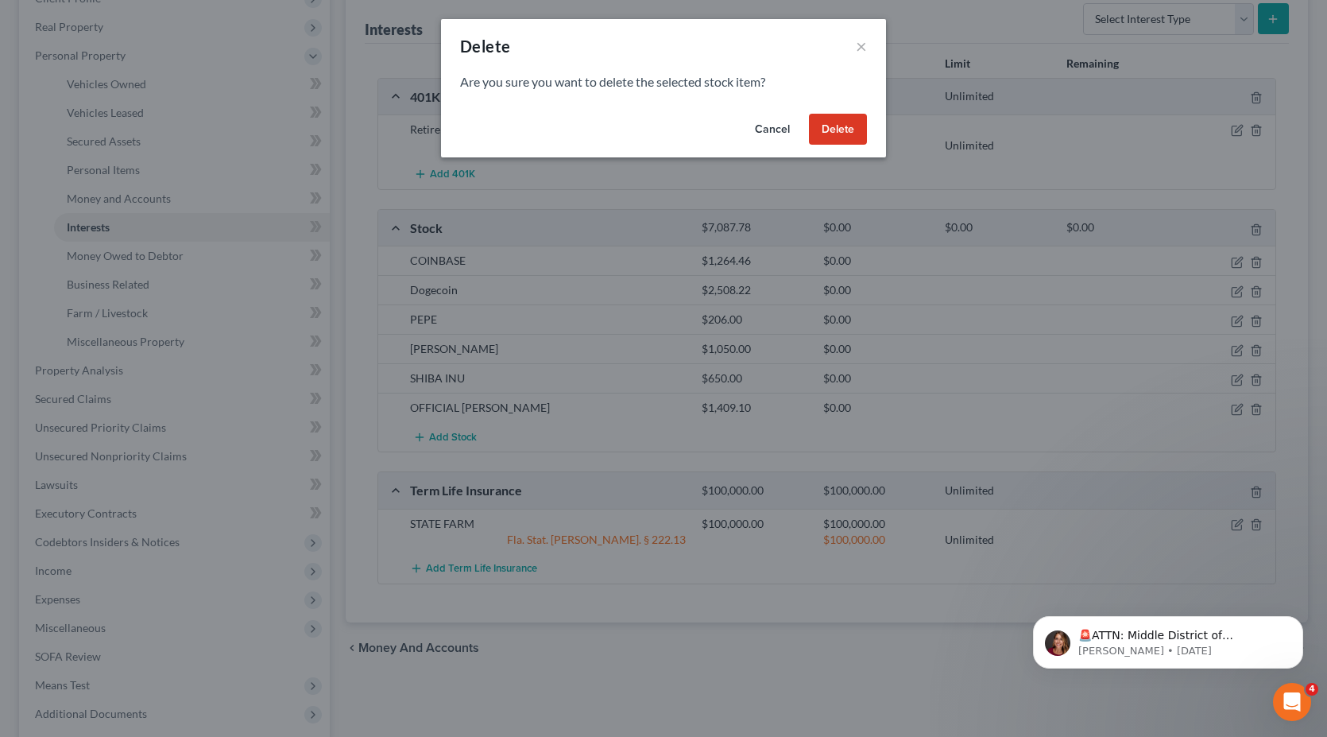
click at [837, 132] on button "Delete" at bounding box center [838, 130] width 58 height 32
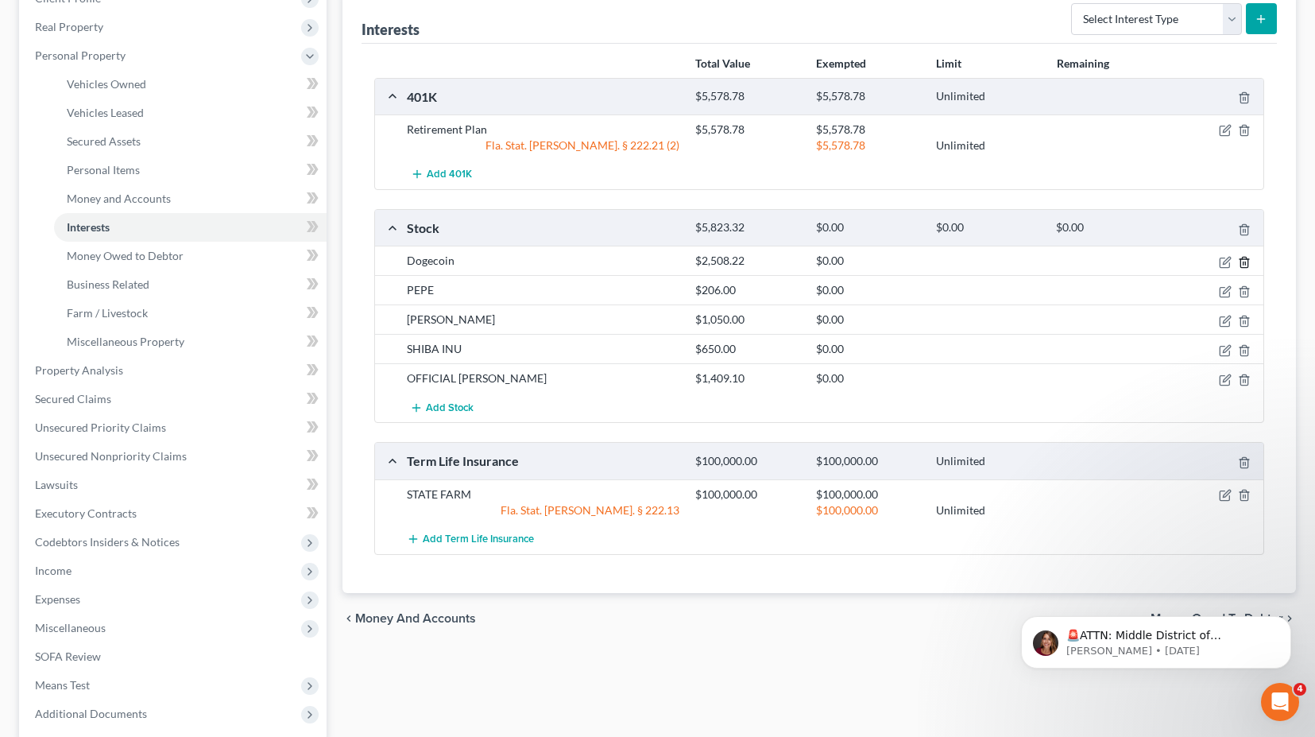
click at [1248, 261] on icon "button" at bounding box center [1243, 262] width 7 height 10
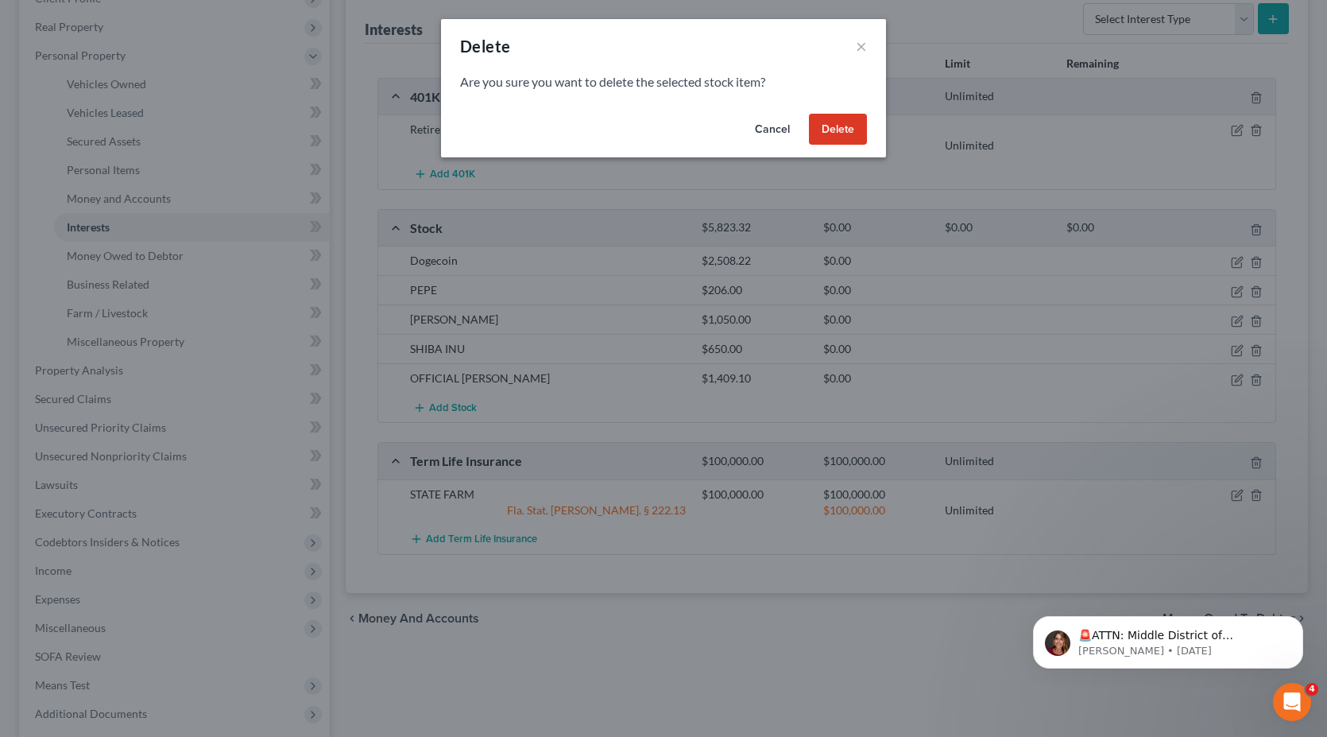
click at [836, 133] on button "Delete" at bounding box center [838, 130] width 58 height 32
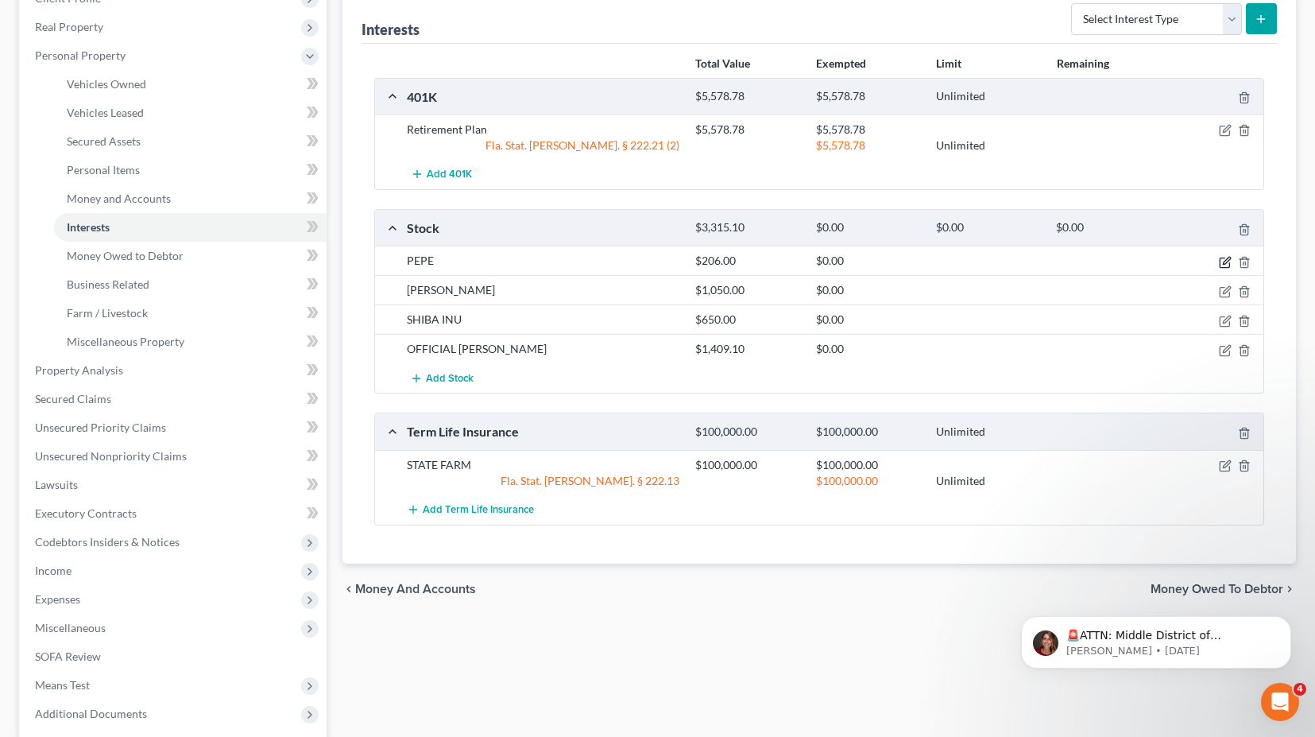
click at [1221, 261] on icon "button" at bounding box center [1225, 262] width 13 height 13
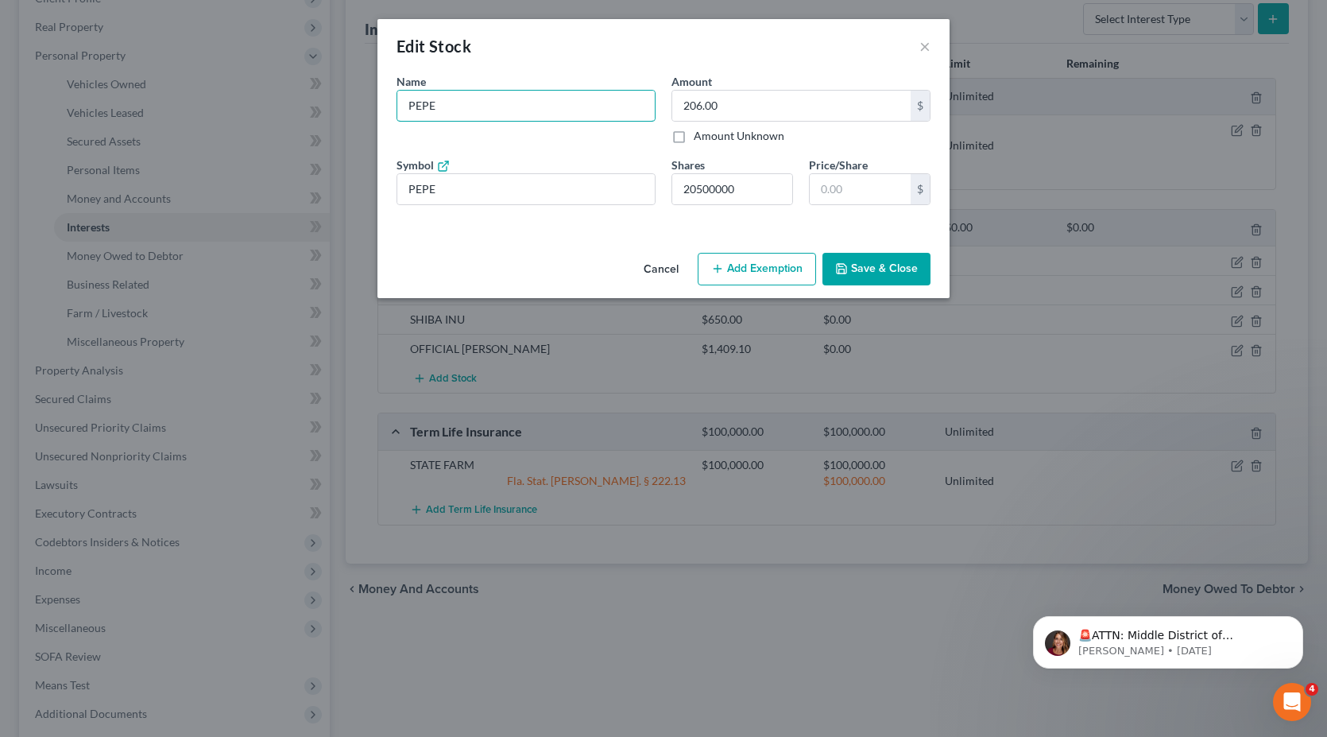
drag, startPoint x: 458, startPoint y: 106, endPoint x: 344, endPoint y: 109, distance: 114.5
click at [344, 109] on div "Edit Stock × An exemption set must first be selected from the Filing Informatio…" at bounding box center [663, 368] width 1327 height 737
type input "f"
type input "FIGMA"
type input "33.00"
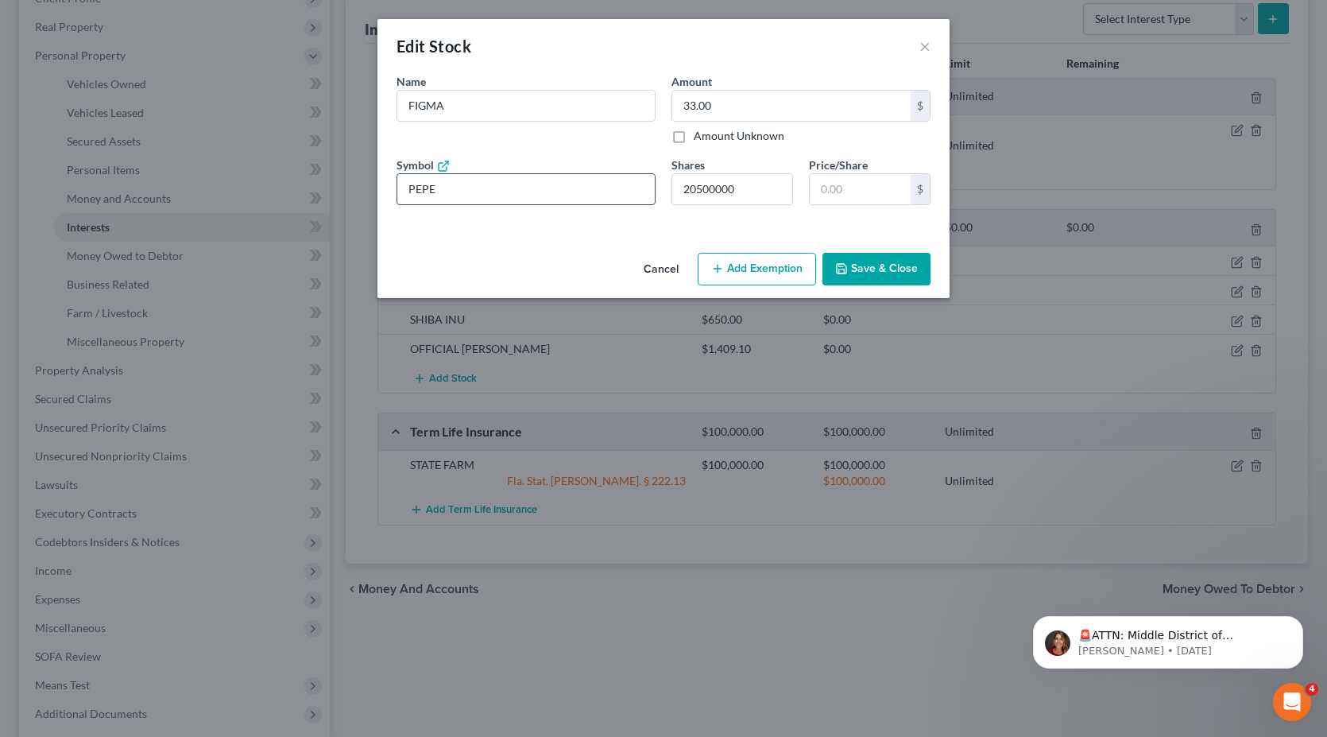
click at [521, 195] on input "PEPE" at bounding box center [525, 189] width 257 height 30
drag, startPoint x: 368, startPoint y: 192, endPoint x: 285, endPoint y: 192, distance: 82.6
click at [285, 192] on div "Edit Stock × An exemption set must first be selected from the Filing Informatio…" at bounding box center [663, 368] width 1327 height 737
type input "FIGMA"
drag, startPoint x: 731, startPoint y: 192, endPoint x: 675, endPoint y: 190, distance: 55.6
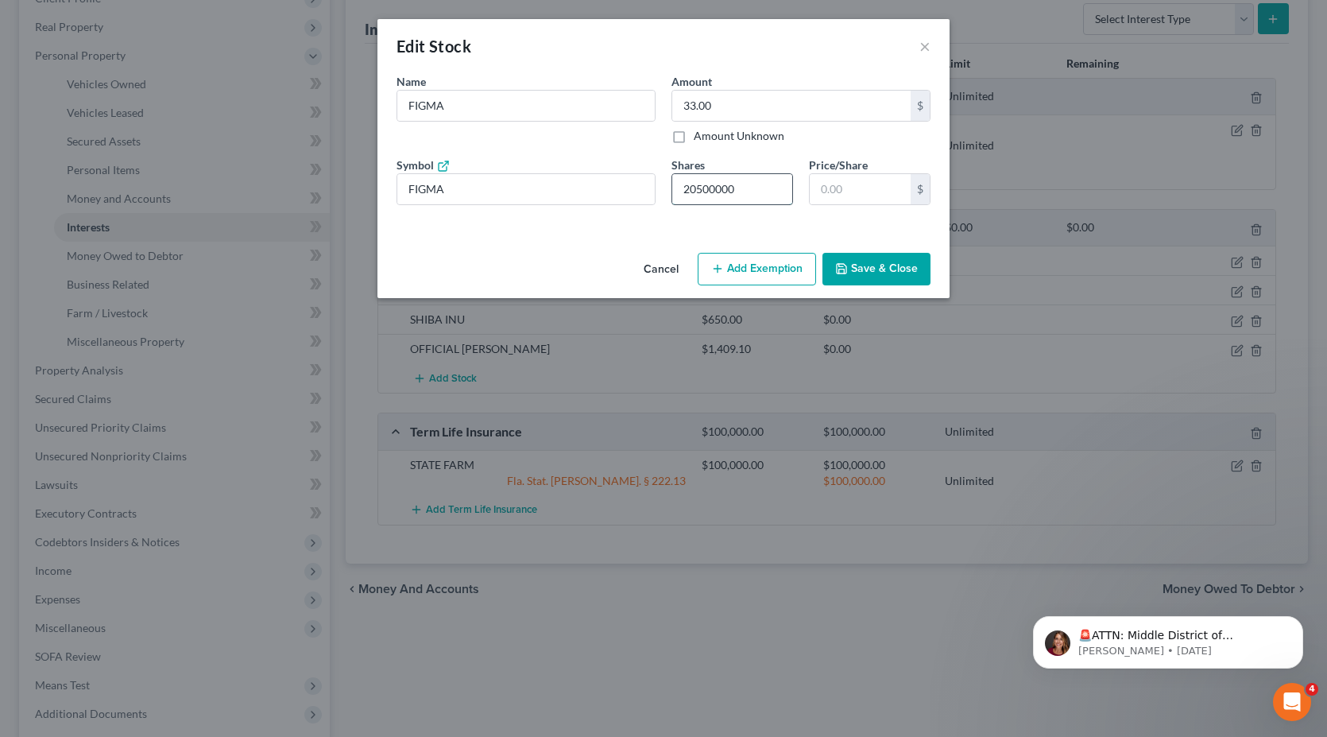
click at [675, 190] on input "20500000" at bounding box center [732, 189] width 120 height 30
click at [673, 222] on div "An exemption set must first be selected from the Filing Information section. Na…" at bounding box center [663, 159] width 572 height 173
drag, startPoint x: 757, startPoint y: 194, endPoint x: 606, endPoint y: 164, distance: 153.8
click at [606, 164] on div "Name * Describe * FIGMA Amount 33.00 $ Amount Unknown Balance Undetermined 33.0…" at bounding box center [664, 145] width 550 height 145
click at [845, 188] on input "text" at bounding box center [860, 189] width 101 height 30
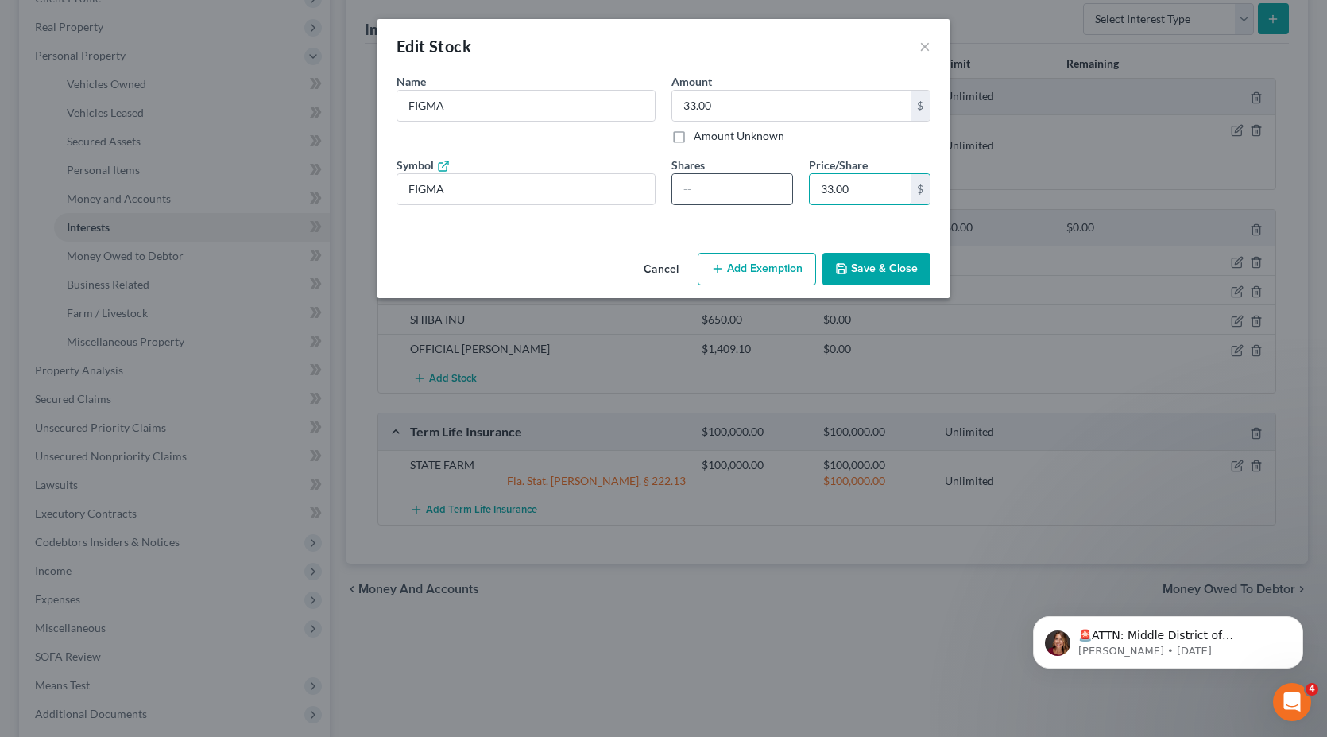
type input "33.00"
click at [760, 198] on input "number" at bounding box center [732, 189] width 120 height 30
click at [760, 218] on div "An exemption set must first be selected from the Filing Information section. Na…" at bounding box center [663, 159] width 572 height 173
click at [891, 272] on button "Save & Close" at bounding box center [876, 269] width 108 height 33
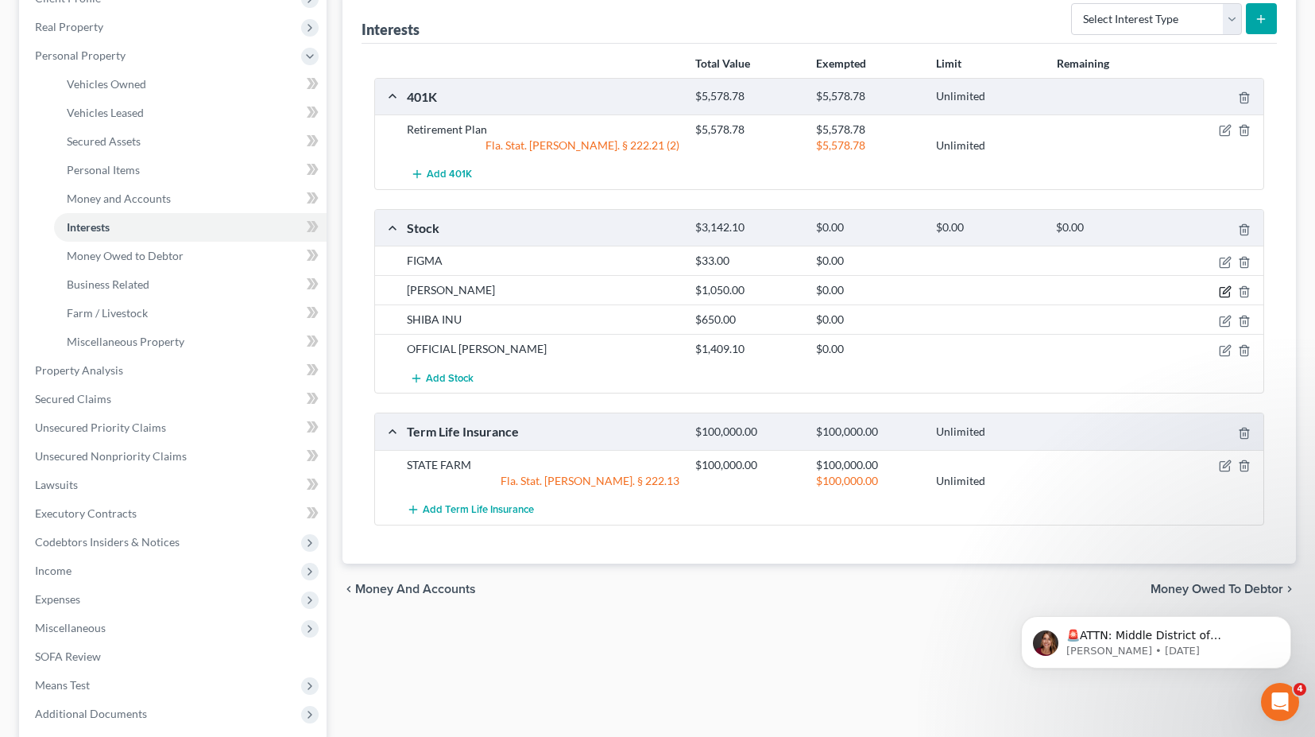
click at [1226, 290] on icon "button" at bounding box center [1225, 291] width 13 height 13
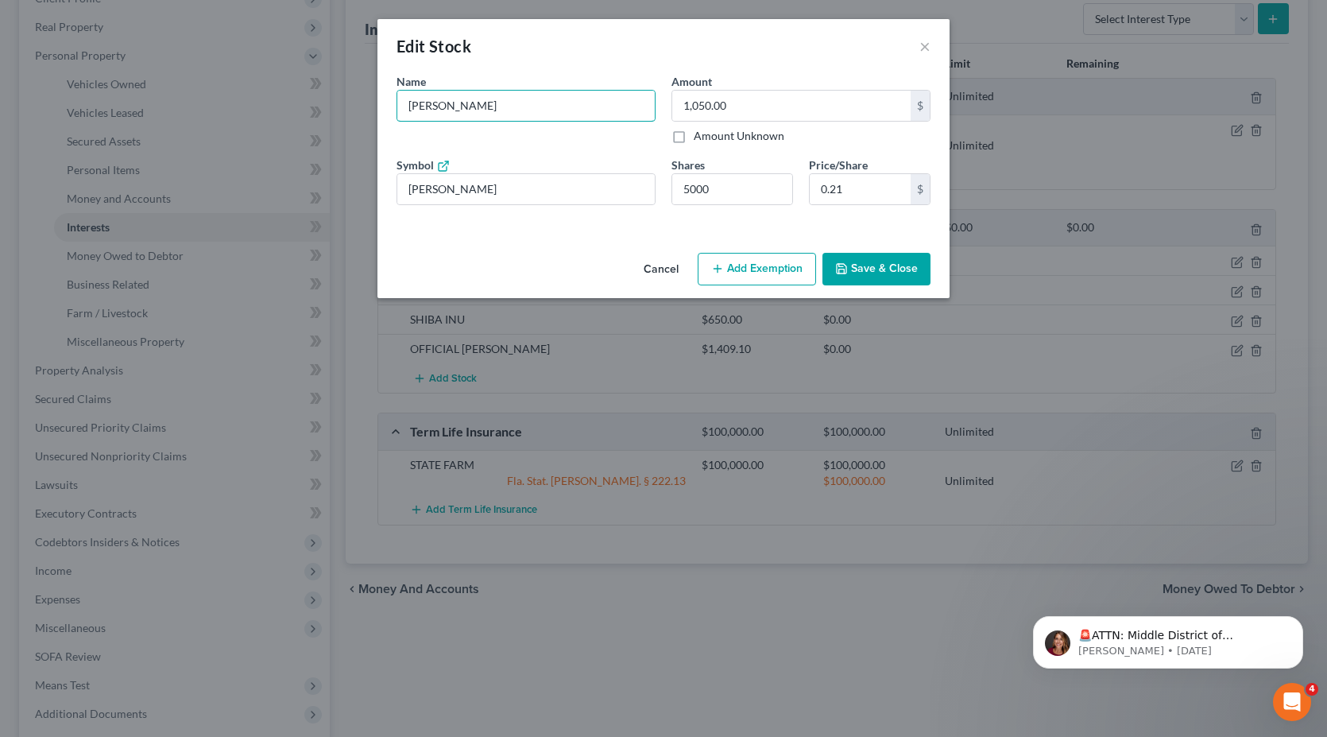
drag, startPoint x: 508, startPoint y: 114, endPoint x: 114, endPoint y: 118, distance: 393.4
click at [114, 118] on div "Edit Stock × An exemption set must first be selected from the Filing Informatio…" at bounding box center [663, 368] width 1327 height 737
type input "CRYPTO"
click at [747, 195] on input "5000" at bounding box center [732, 189] width 120 height 30
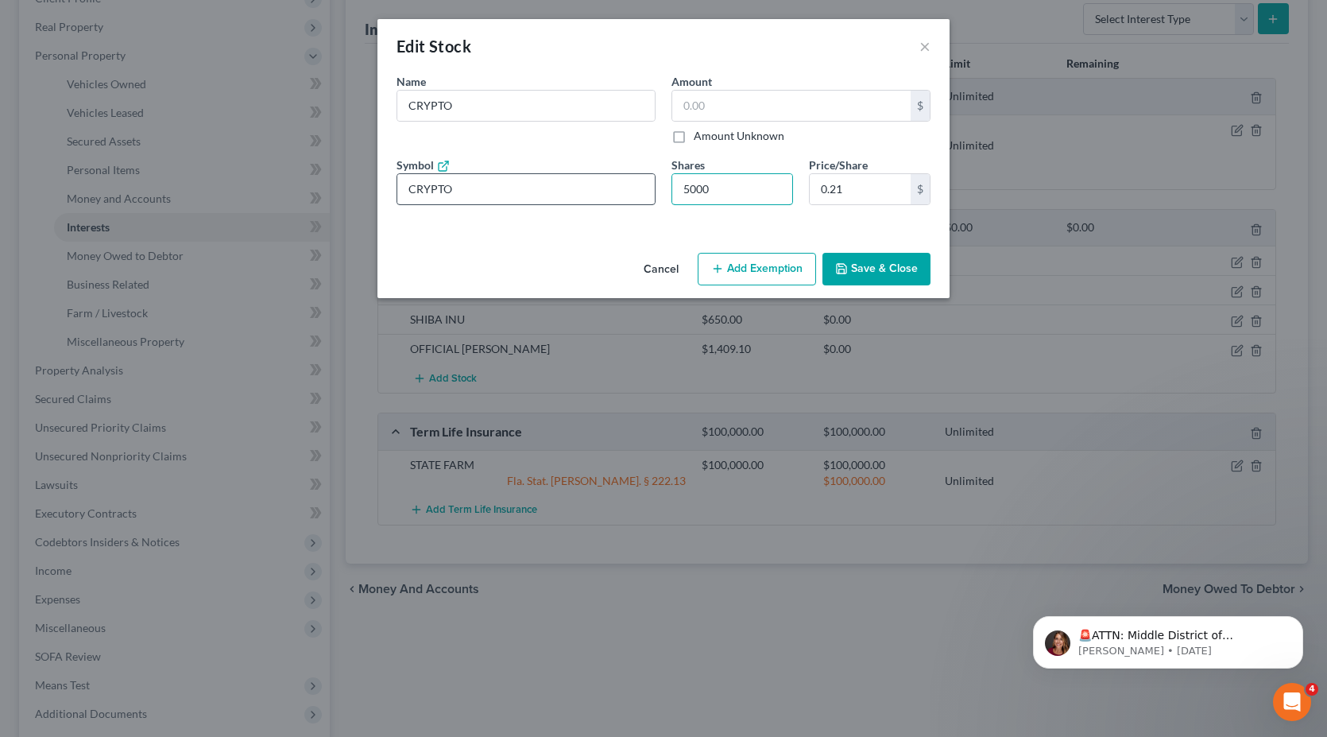
drag, startPoint x: 724, startPoint y: 193, endPoint x: 625, endPoint y: 181, distance: 99.3
click at [625, 181] on div "Name * Describe * CRYPTO Amount $ Amount Unknown Balance Undetermined $ Amount …" at bounding box center [664, 145] width 550 height 145
click at [852, 190] on input "0.21" at bounding box center [860, 189] width 101 height 30
type input "0.12"
click at [872, 267] on button "Save & Close" at bounding box center [876, 269] width 108 height 33
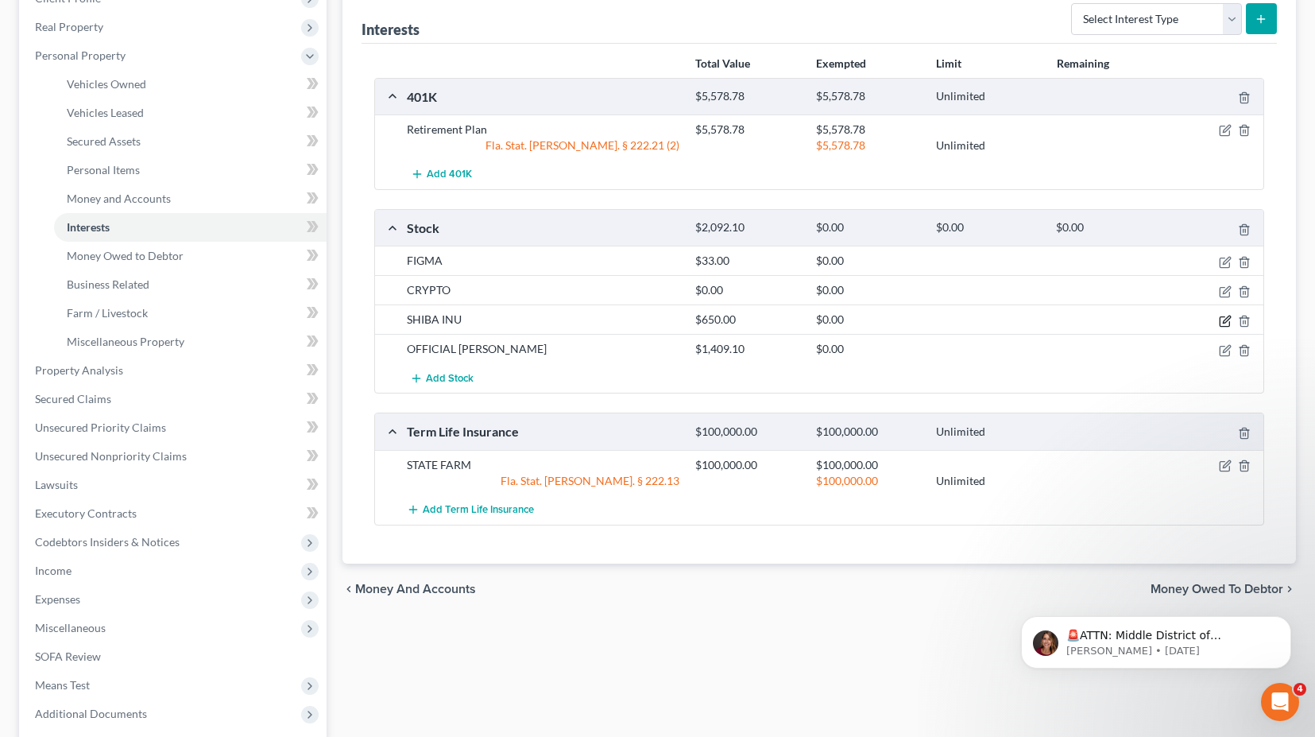
click at [1226, 320] on icon "button" at bounding box center [1225, 321] width 13 height 13
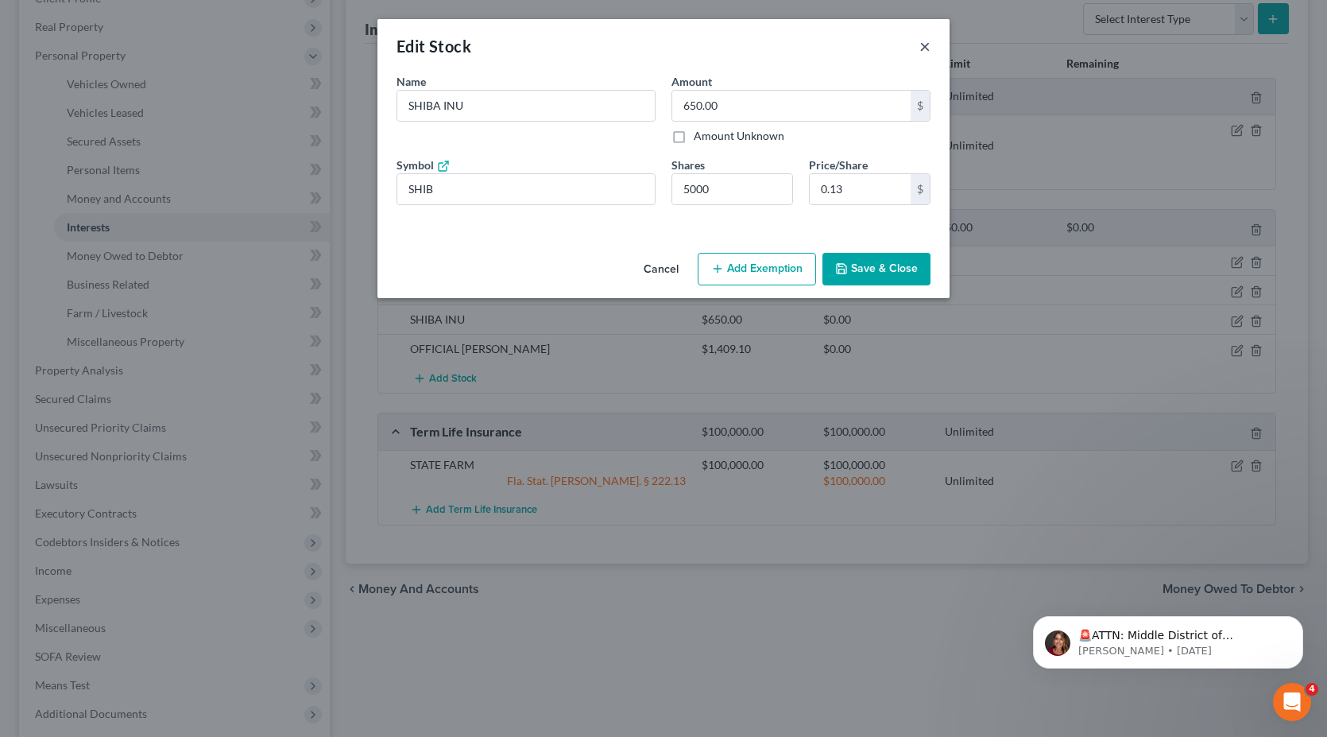
click at [920, 46] on button "×" at bounding box center [924, 46] width 11 height 19
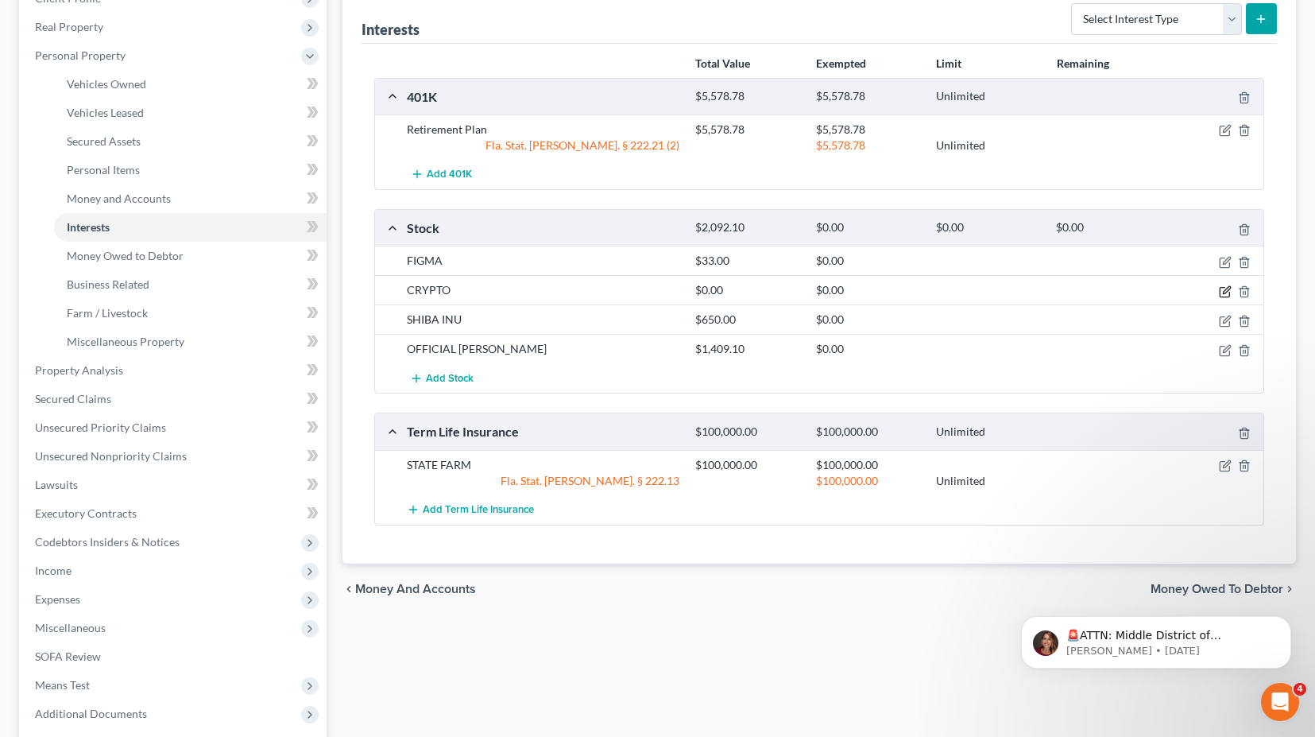
click at [1224, 294] on icon "button" at bounding box center [1225, 291] width 13 height 13
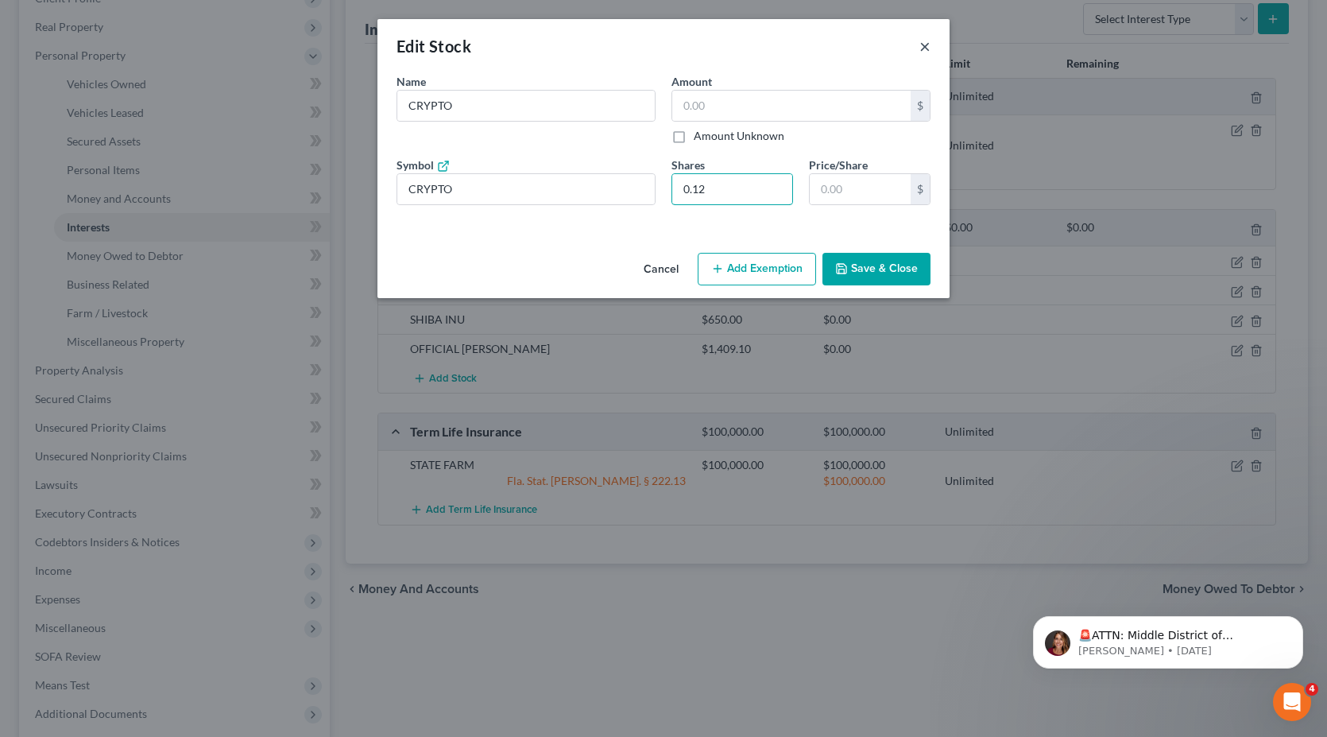
type input "0.12"
click at [926, 47] on button "×" at bounding box center [924, 46] width 11 height 19
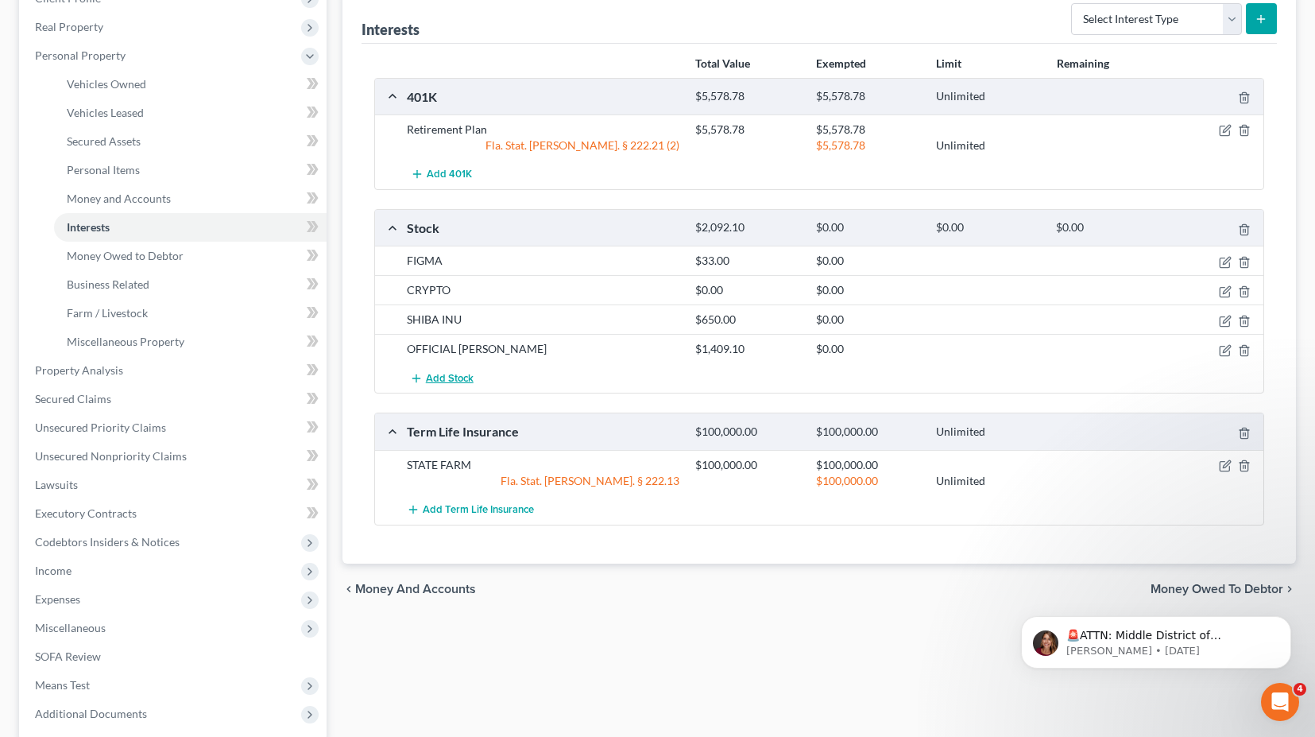
click at [451, 378] on span "Add Stock" at bounding box center [450, 378] width 48 height 13
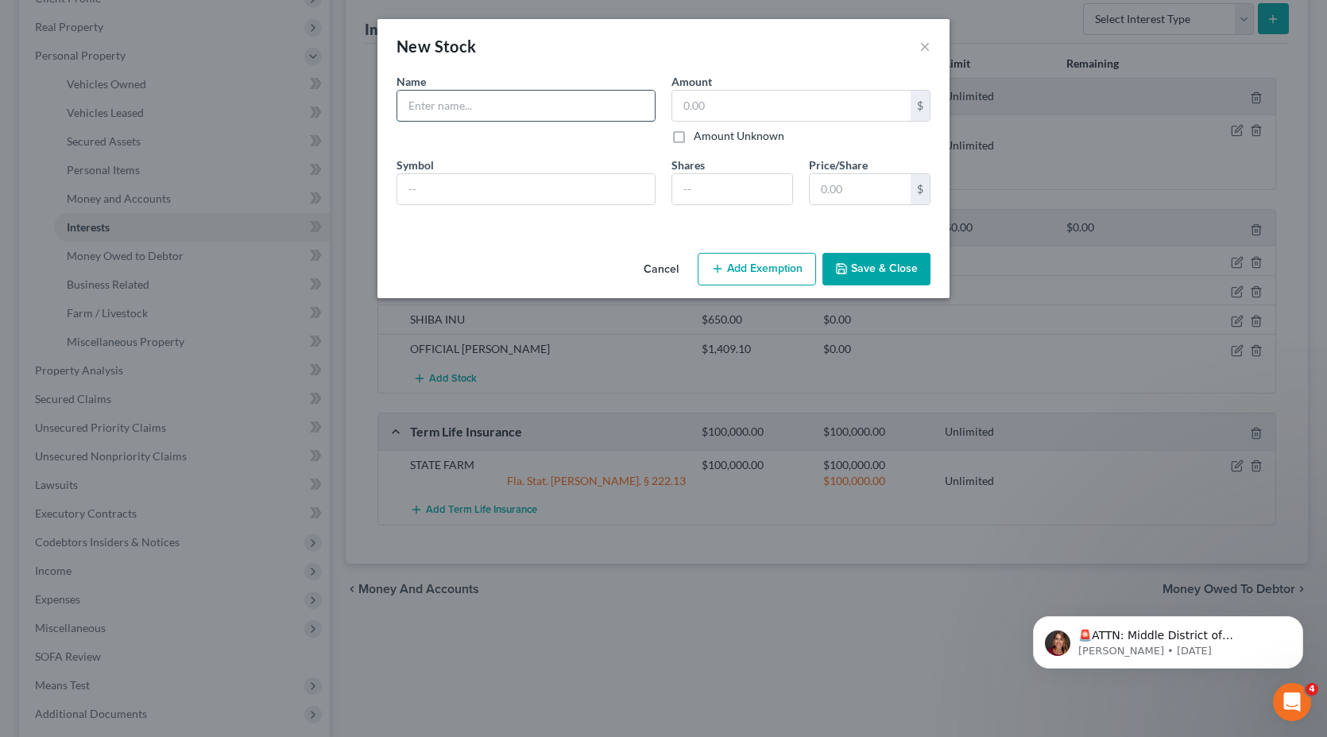
click at [465, 99] on input "text" at bounding box center [525, 106] width 257 height 30
type input "CRYPTO"
click at [461, 110] on input "CRYPTO" at bounding box center [525, 106] width 257 height 30
click at [471, 231] on div "An exemption set must first be selected from the Filing Information section. Na…" at bounding box center [663, 159] width 572 height 173
click at [457, 106] on input "CRYPTO" at bounding box center [525, 106] width 257 height 30
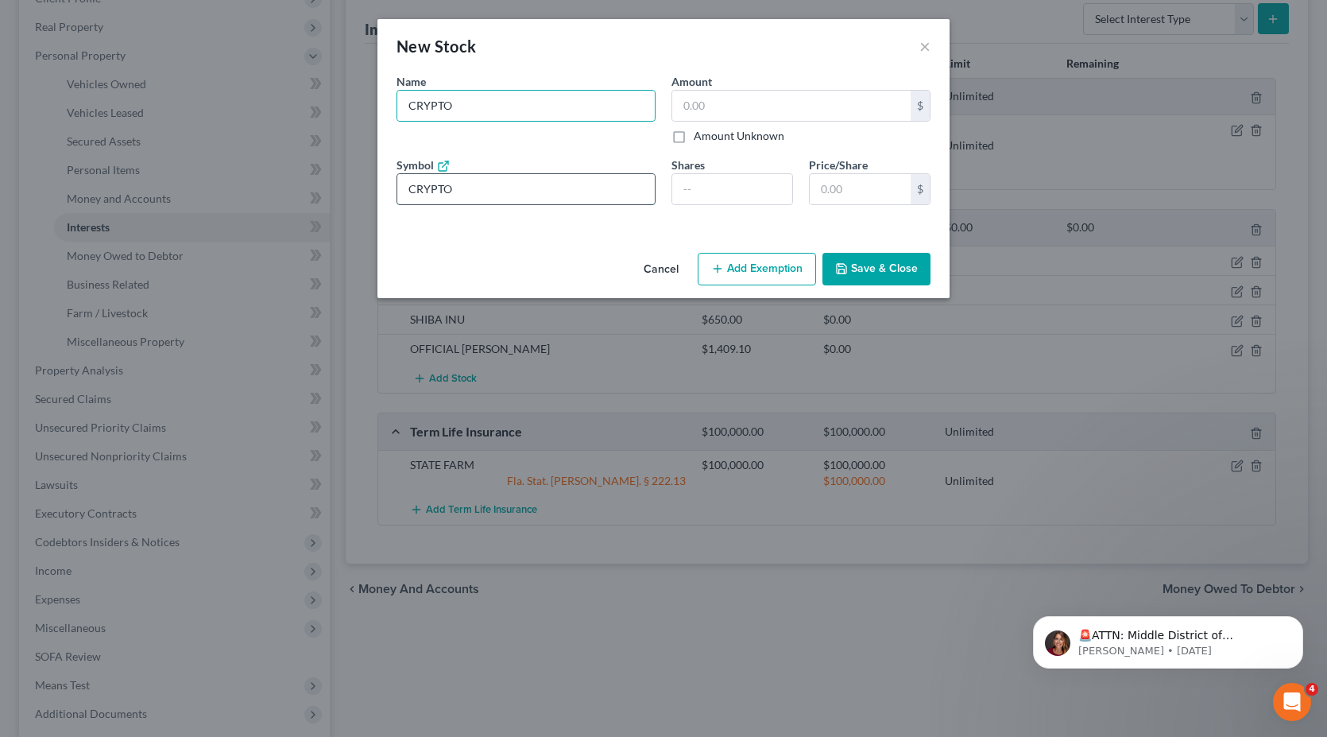
click at [458, 192] on input "CRYPTO" at bounding box center [525, 189] width 257 height 30
drag, startPoint x: 416, startPoint y: 192, endPoint x: 436, endPoint y: 201, distance: 22.8
click at [418, 192] on input "CRYPTO" at bounding box center [525, 189] width 257 height 30
click at [479, 193] on input "CRYPTO" at bounding box center [525, 189] width 257 height 30
type input "CRYPTO"
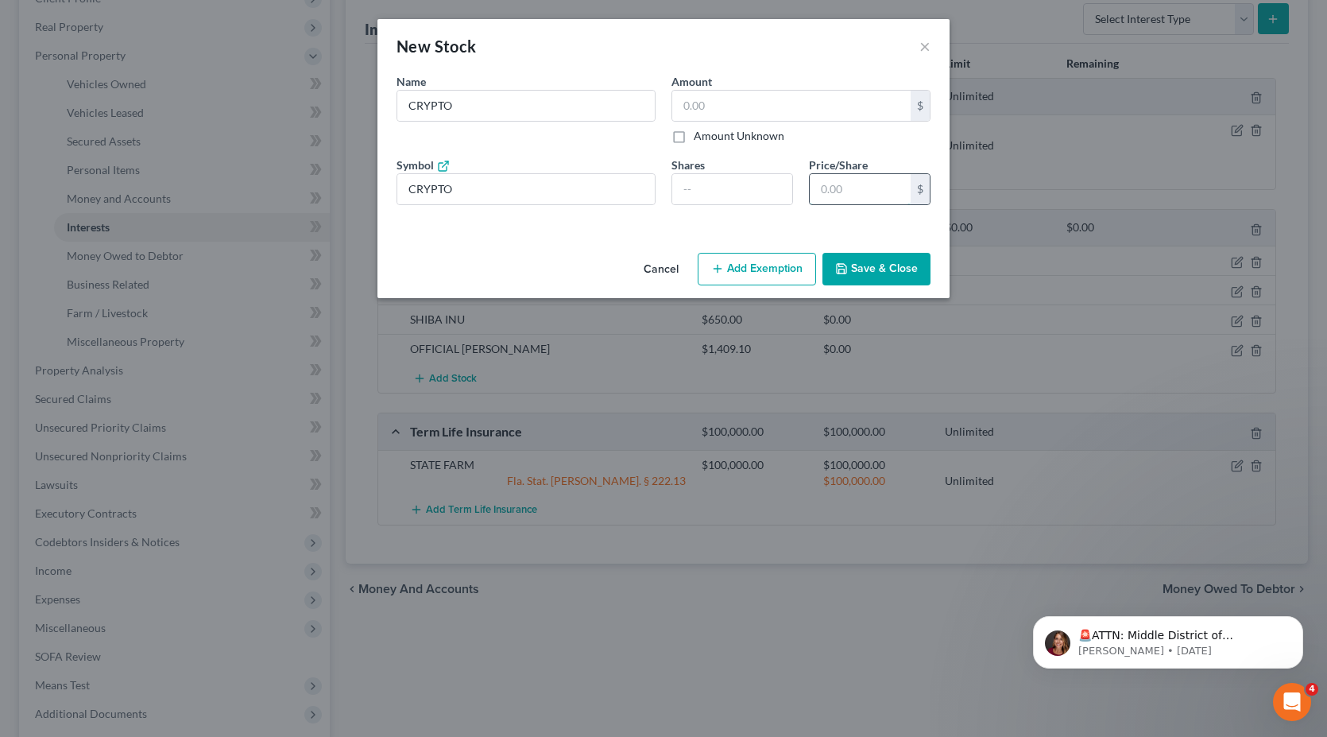
click at [839, 197] on input "text" at bounding box center [860, 189] width 101 height 30
type input "1,092.21"
click at [869, 271] on button "Save & Close" at bounding box center [876, 269] width 108 height 33
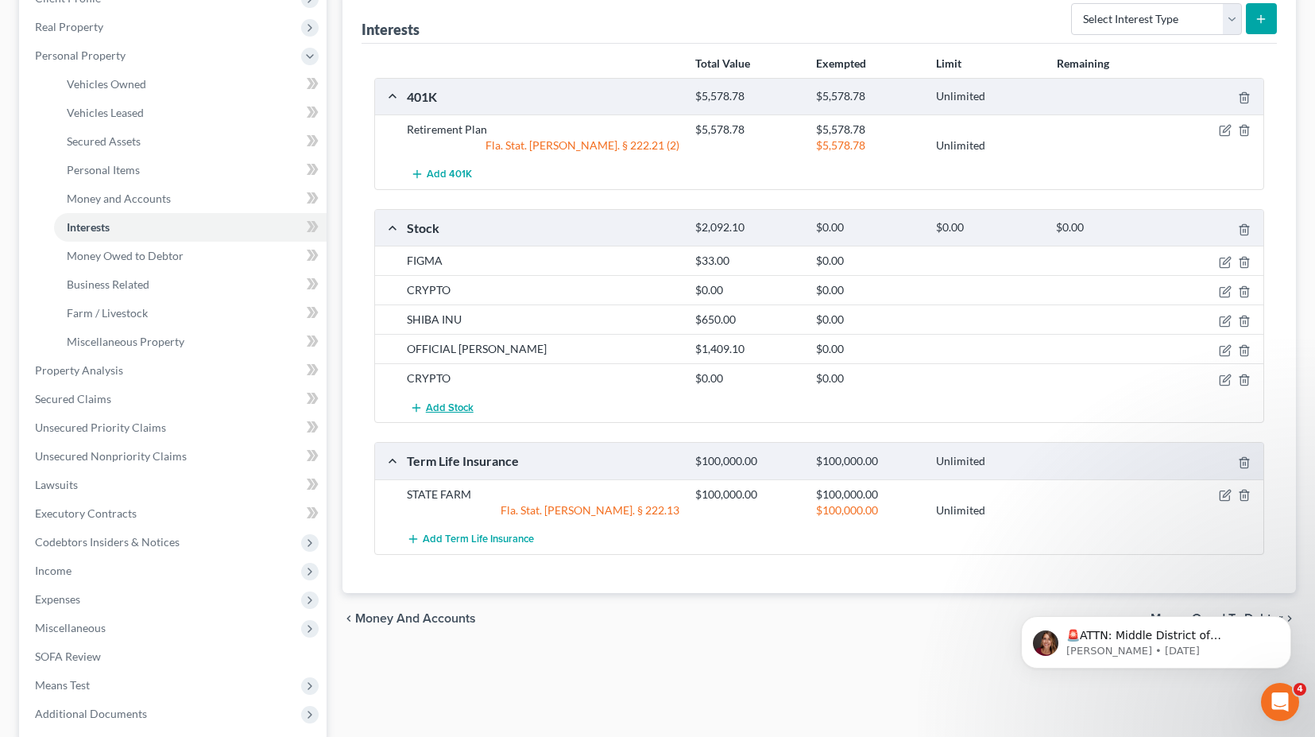
click at [440, 402] on span "Add Stock" at bounding box center [450, 407] width 48 height 13
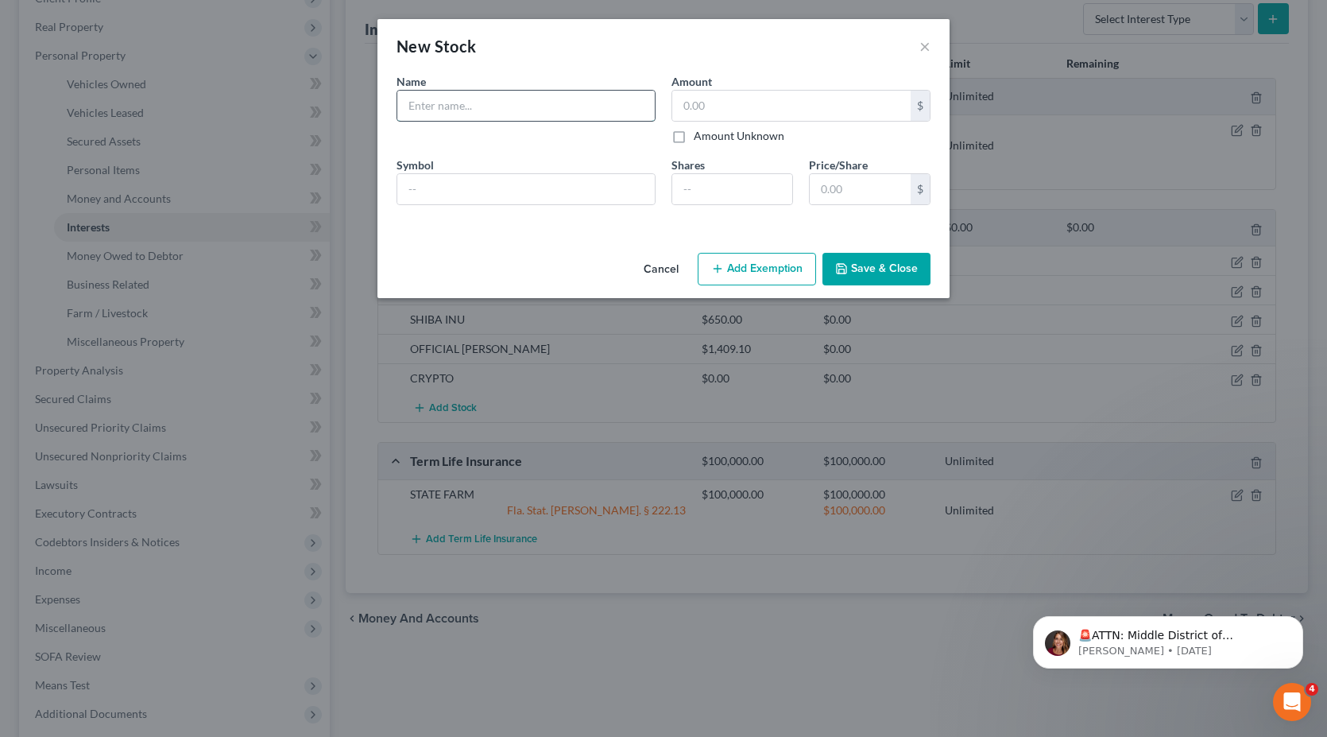
click at [442, 104] on input "text" at bounding box center [525, 106] width 257 height 30
click at [443, 184] on input "text" at bounding box center [525, 189] width 257 height 30
drag, startPoint x: 497, startPoint y: 187, endPoint x: 297, endPoint y: 184, distance: 200.3
click at [297, 185] on div "New Stock × An exemption set must first be selected from the Filing Information…" at bounding box center [663, 368] width 1327 height 737
type input "CRYPTO"
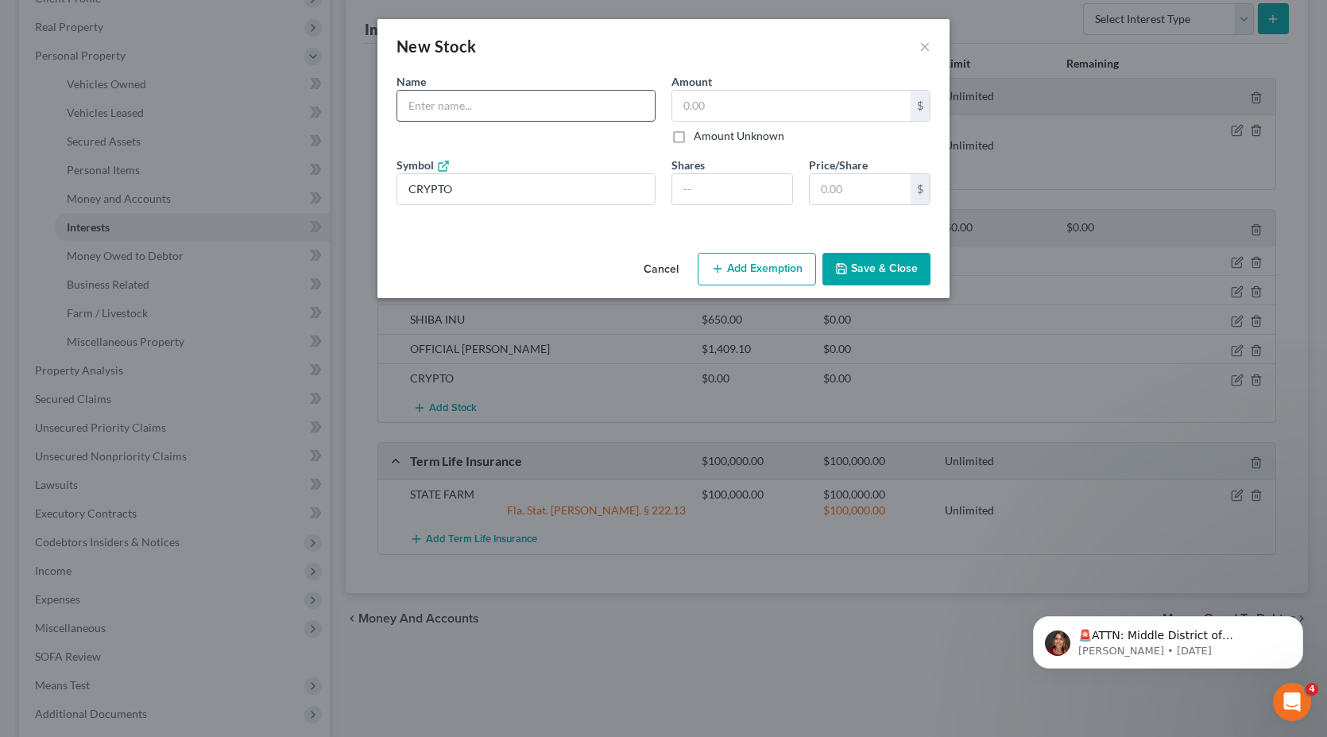
click at [427, 96] on input "text" at bounding box center [525, 106] width 257 height 30
paste input "CRYPTO"
type input "CRYPTO"
click at [861, 188] on input "text" at bounding box center [860, 189] width 101 height 30
click at [933, 47] on div "New Stock ×" at bounding box center [663, 46] width 572 height 54
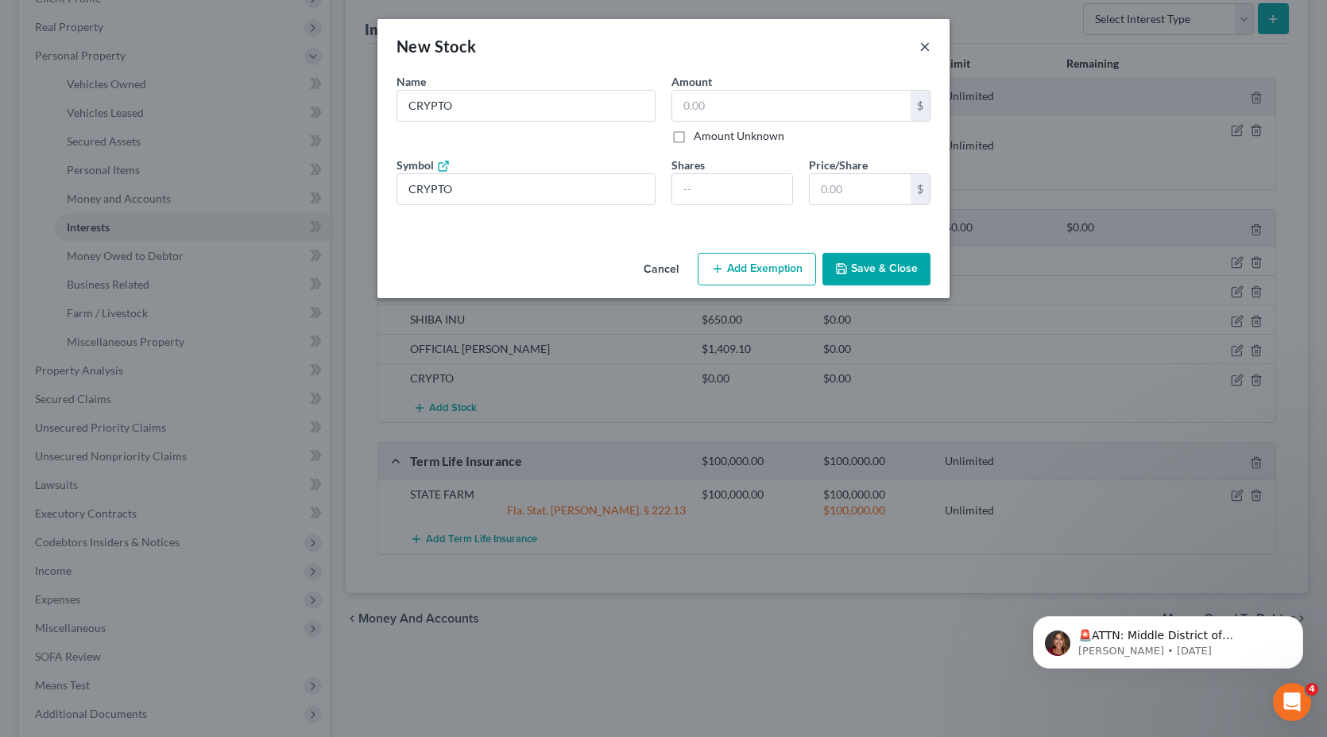
click at [921, 51] on button "×" at bounding box center [924, 46] width 11 height 19
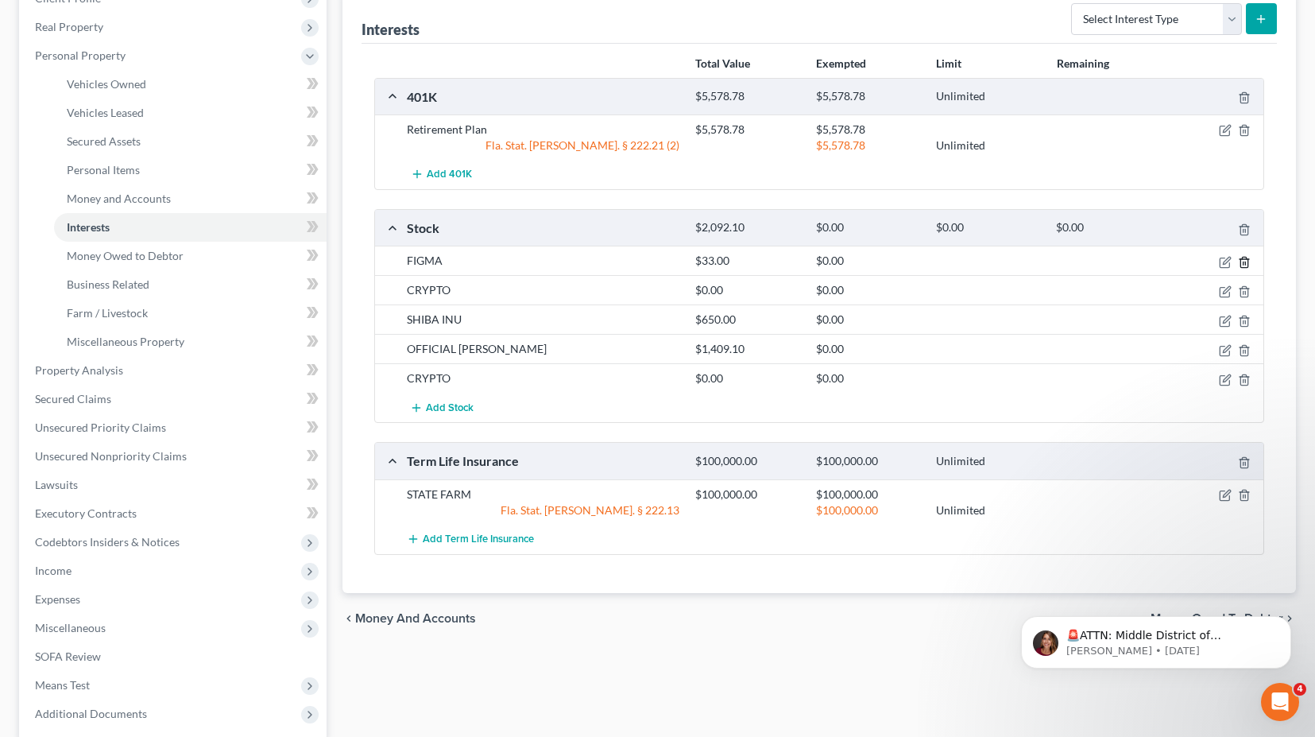
click at [1244, 265] on line "button" at bounding box center [1244, 262] width 0 height 3
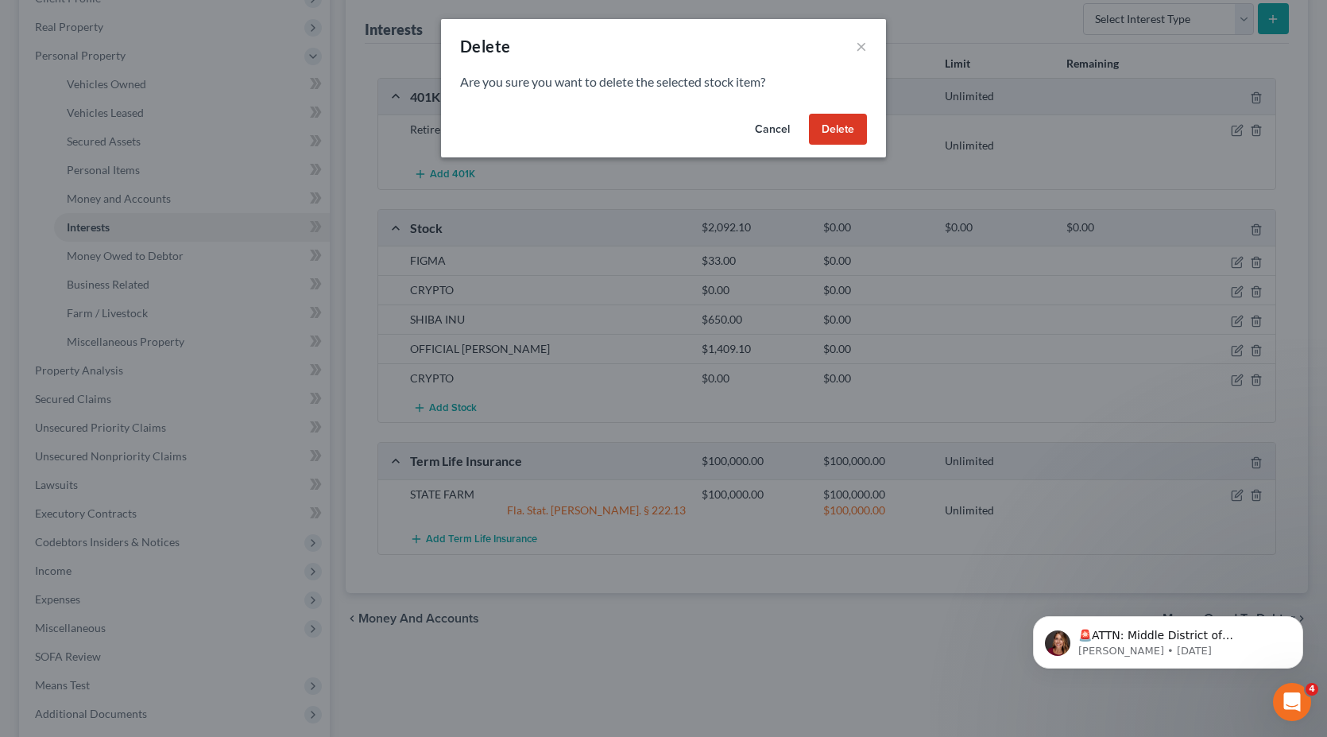
click at [844, 127] on button "Delete" at bounding box center [838, 130] width 58 height 32
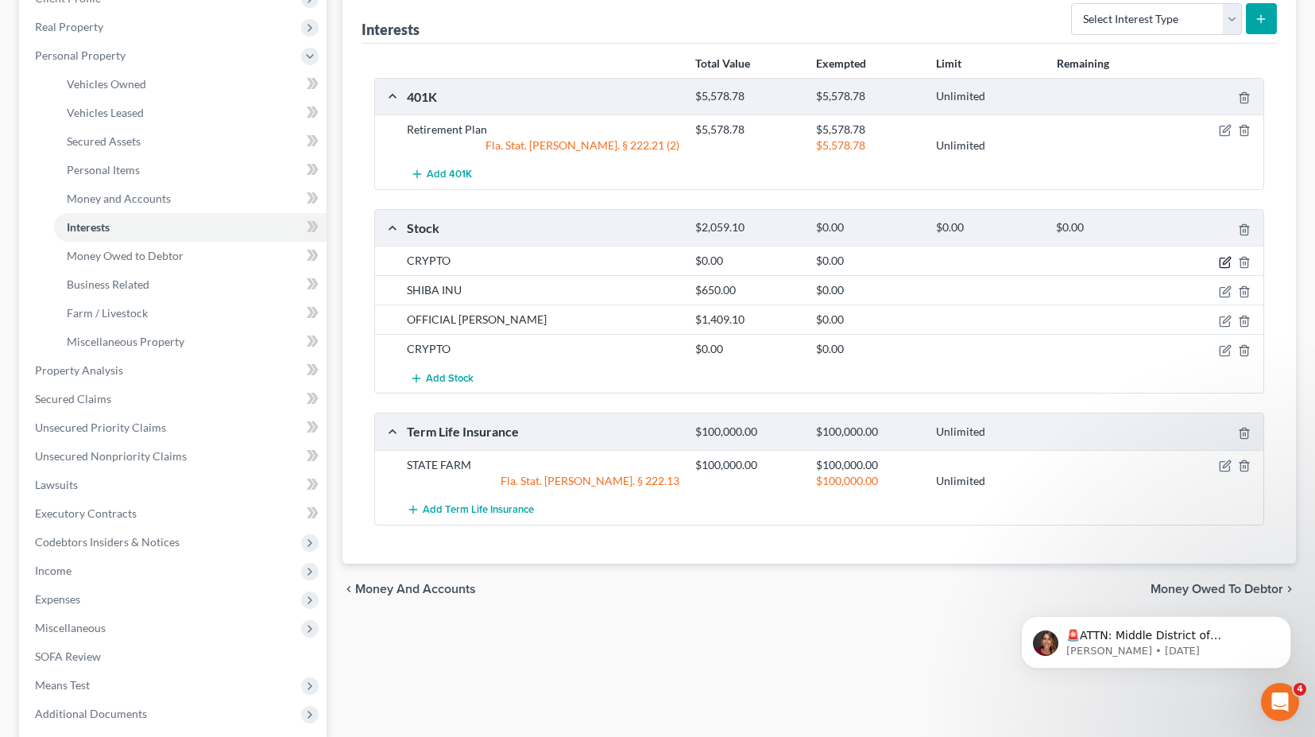
click at [1223, 262] on icon "button" at bounding box center [1225, 262] width 13 height 13
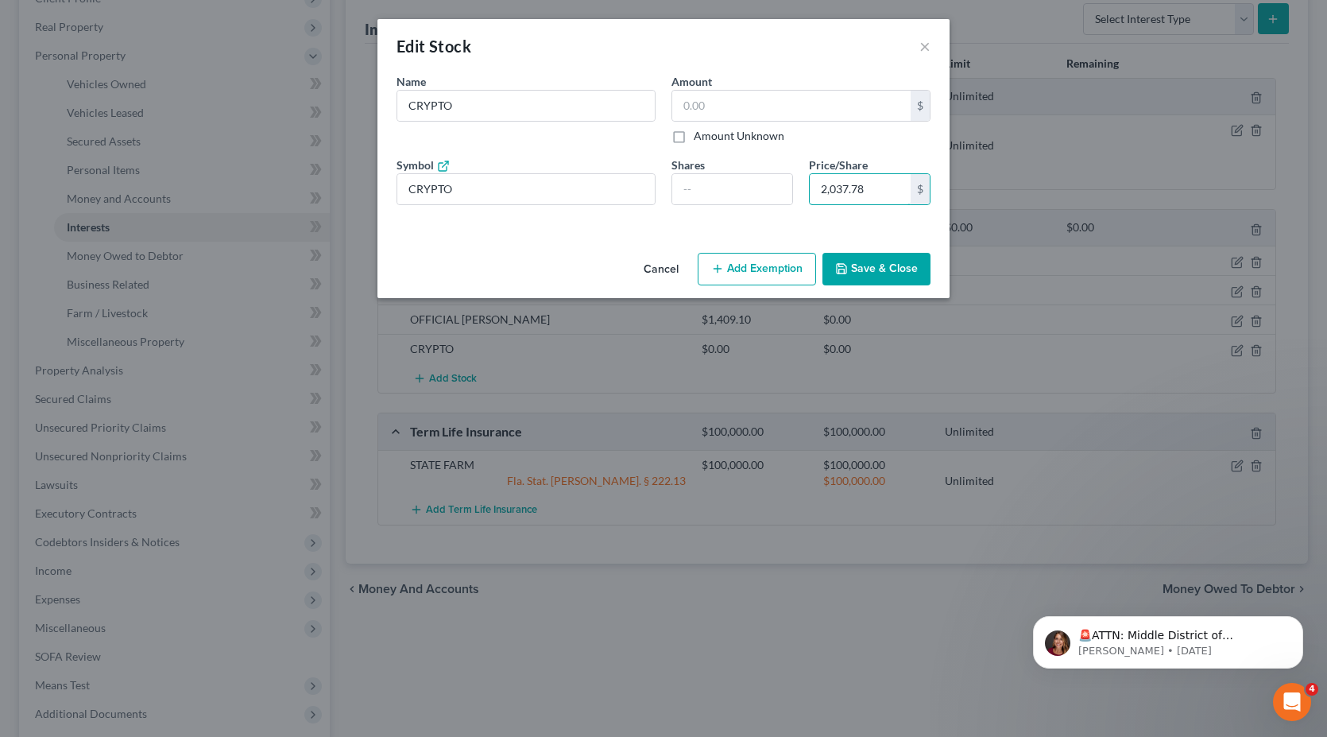
type input "2,037.78"
click at [889, 277] on button "Save & Close" at bounding box center [876, 269] width 108 height 33
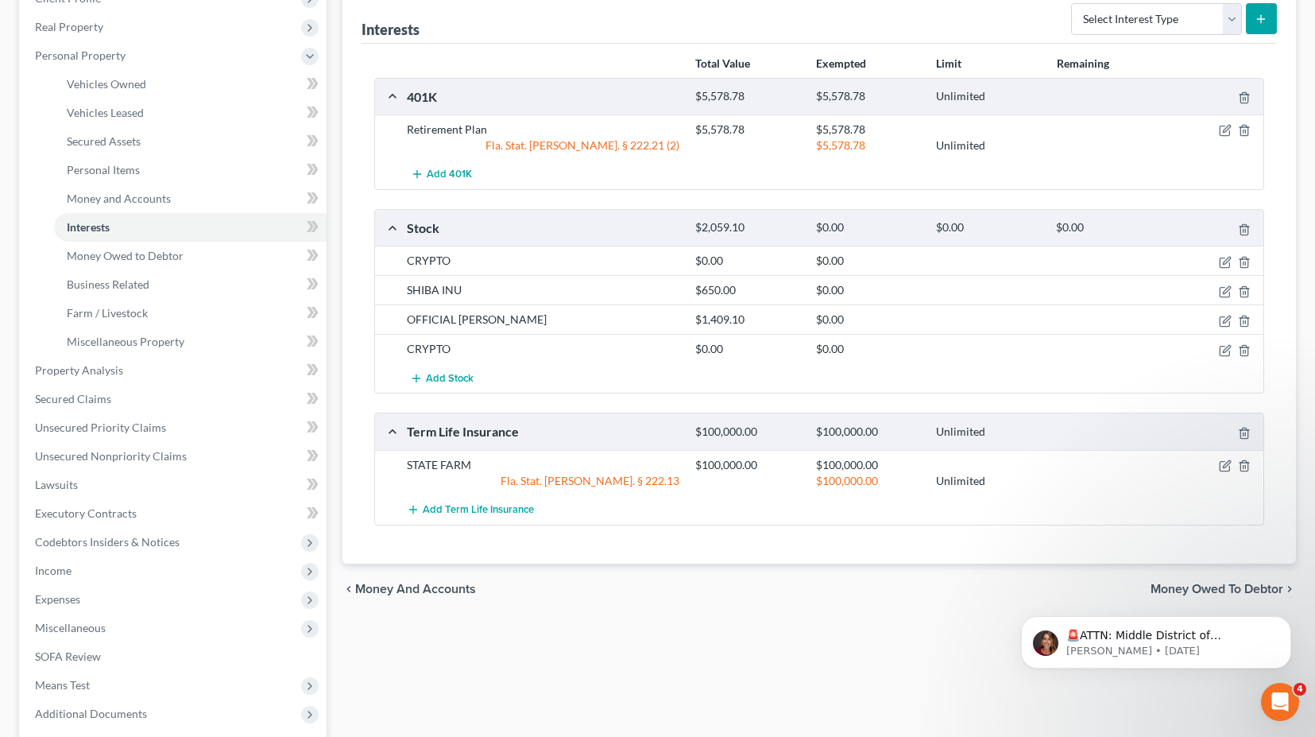
click at [1246, 360] on div "CRYPTO $0.00 $0.00" at bounding box center [819, 348] width 888 height 29
click at [1242, 346] on icon "button" at bounding box center [1243, 350] width 7 height 10
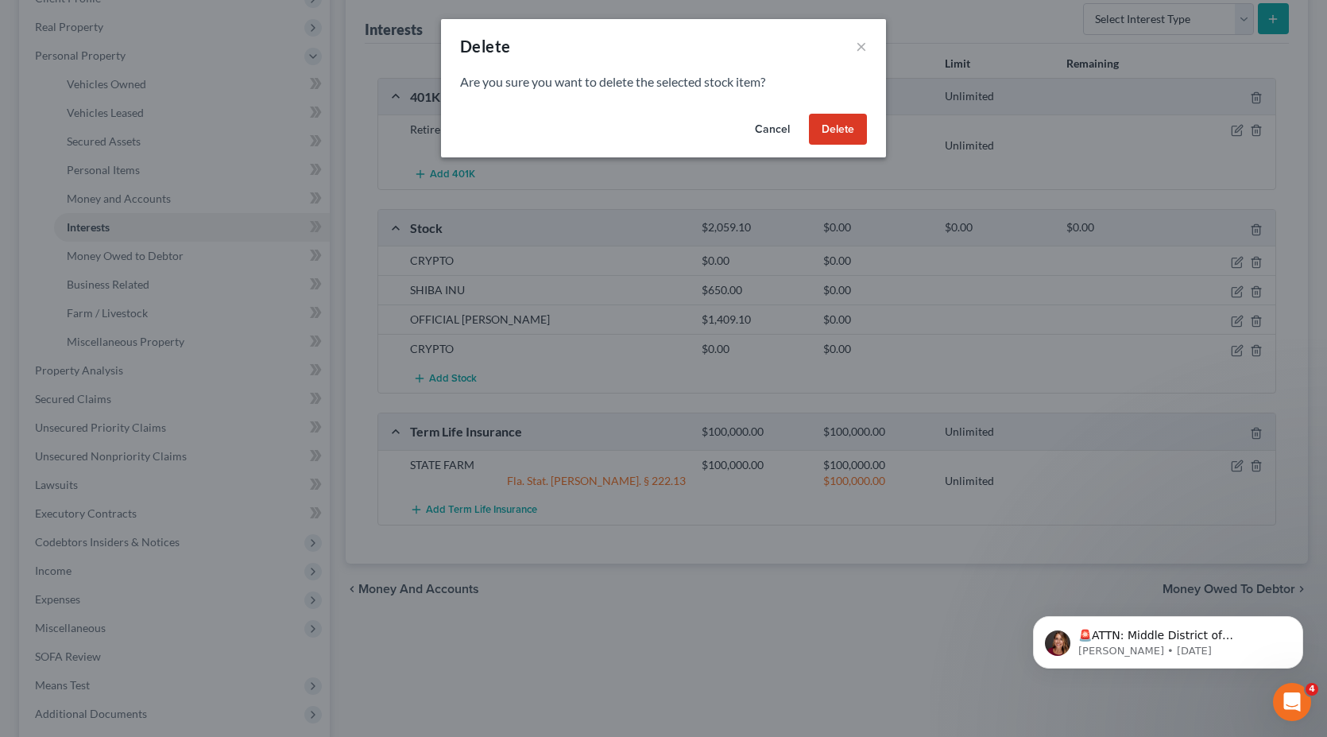
click at [844, 130] on button "Delete" at bounding box center [838, 130] width 58 height 32
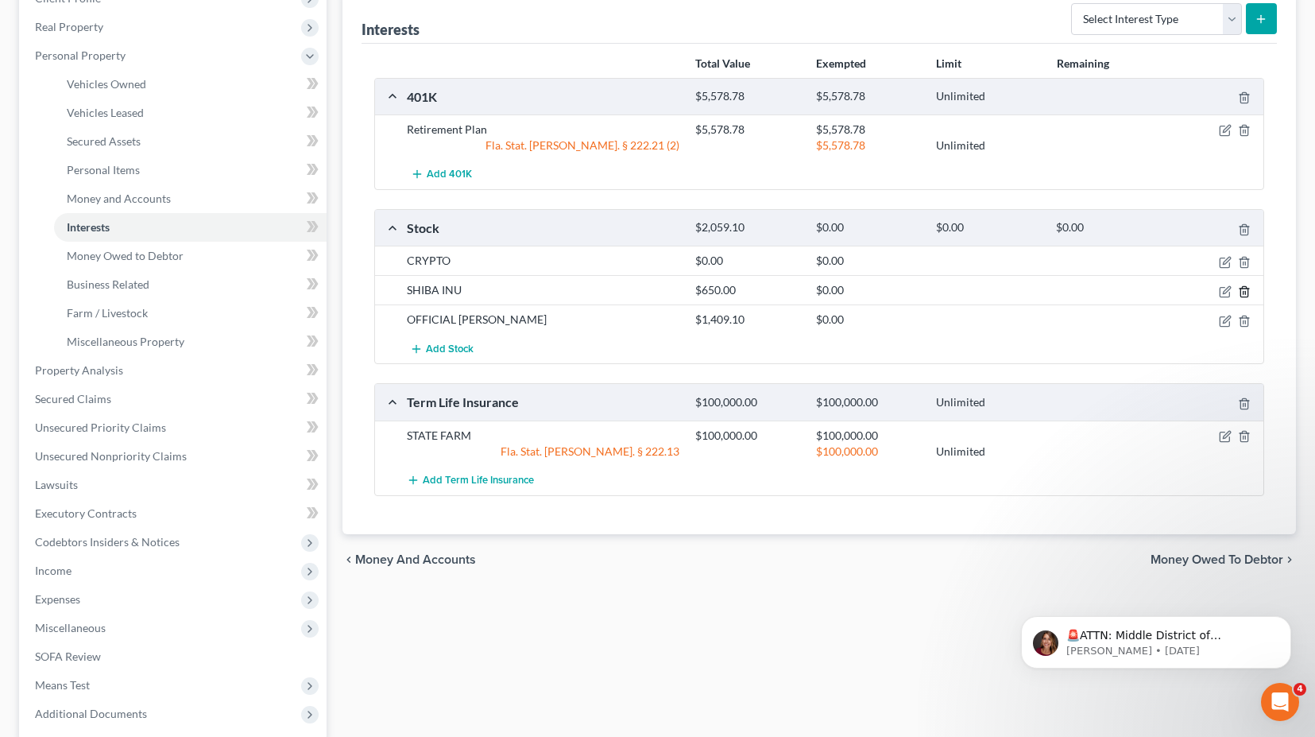
click at [1241, 288] on icon "button" at bounding box center [1244, 291] width 13 height 13
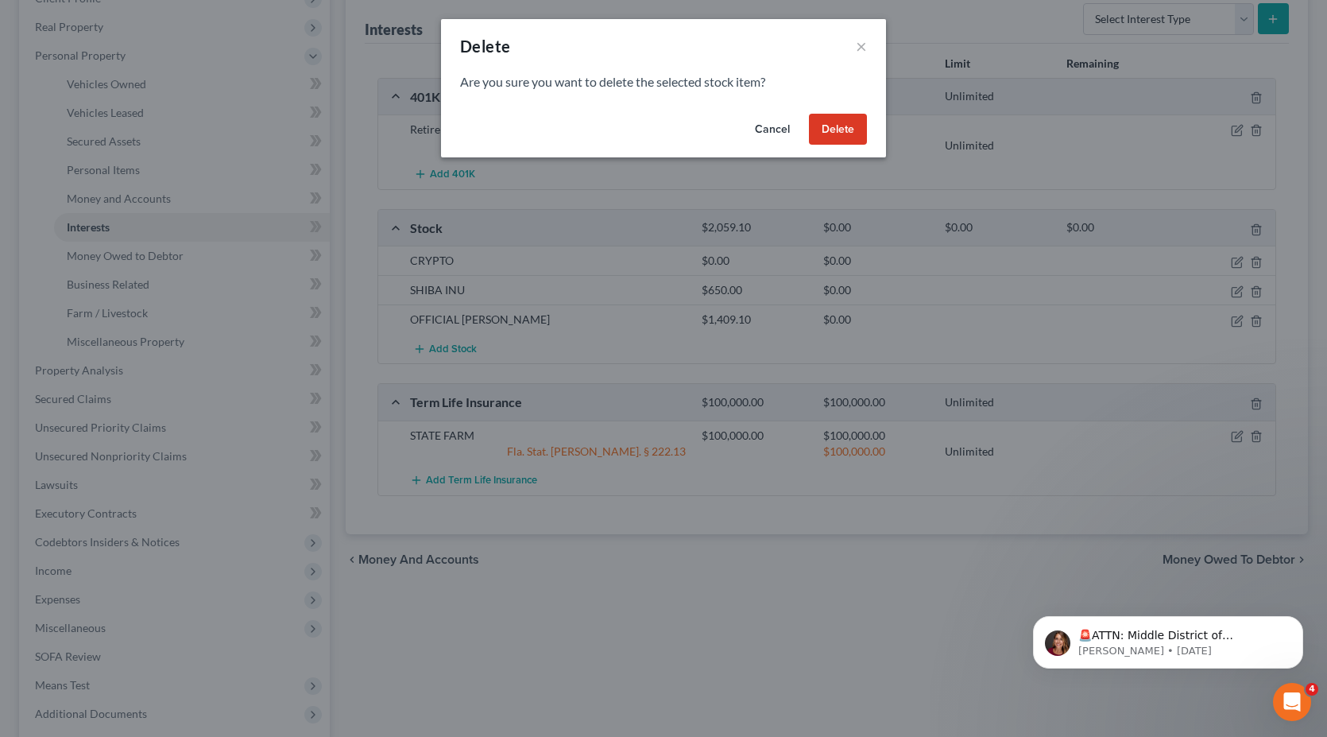
click at [835, 122] on button "Delete" at bounding box center [838, 130] width 58 height 32
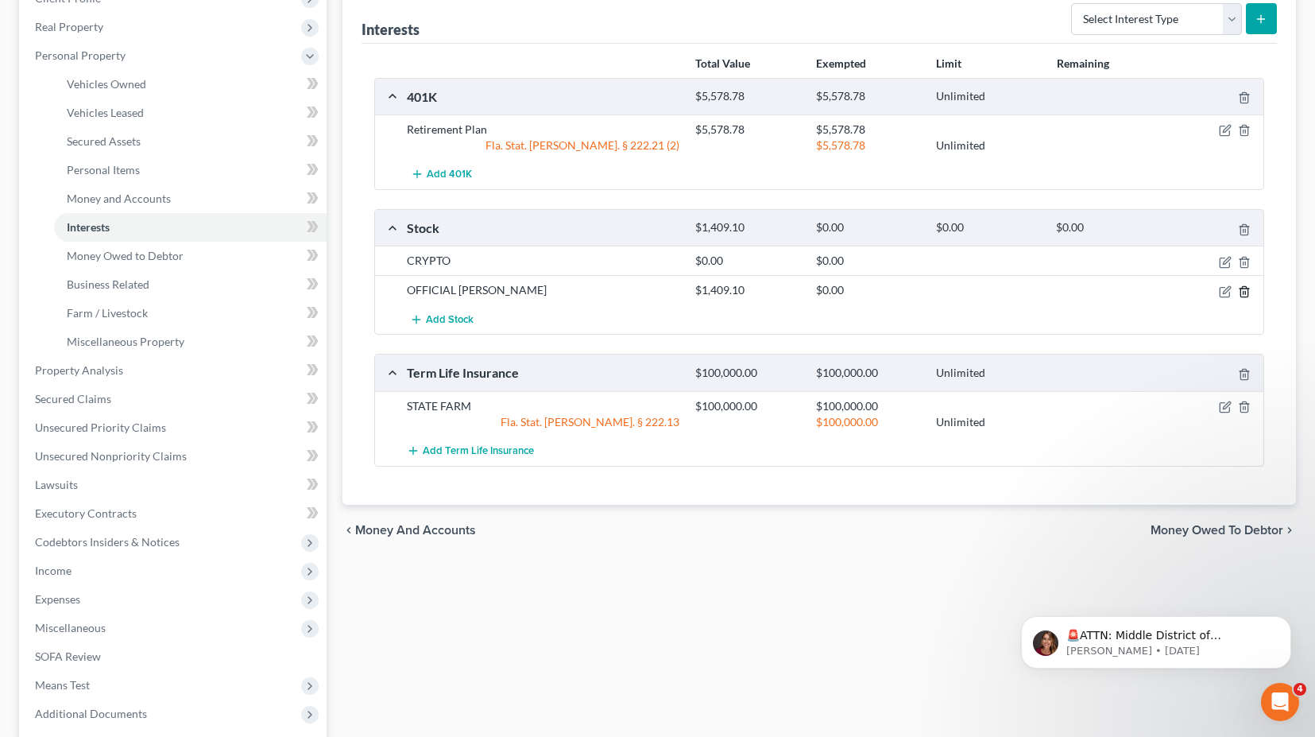
click at [1246, 292] on icon "button" at bounding box center [1244, 291] width 13 height 13
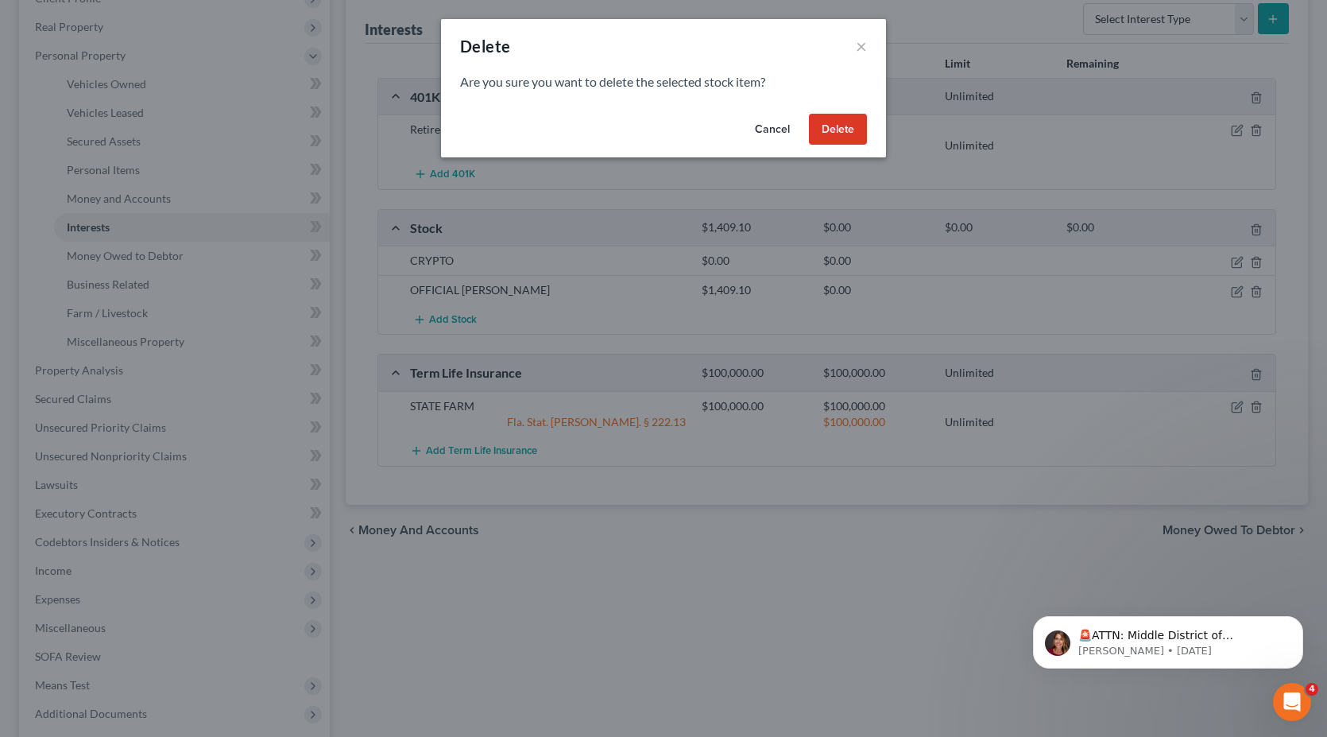
click at [835, 132] on button "Delete" at bounding box center [838, 130] width 58 height 32
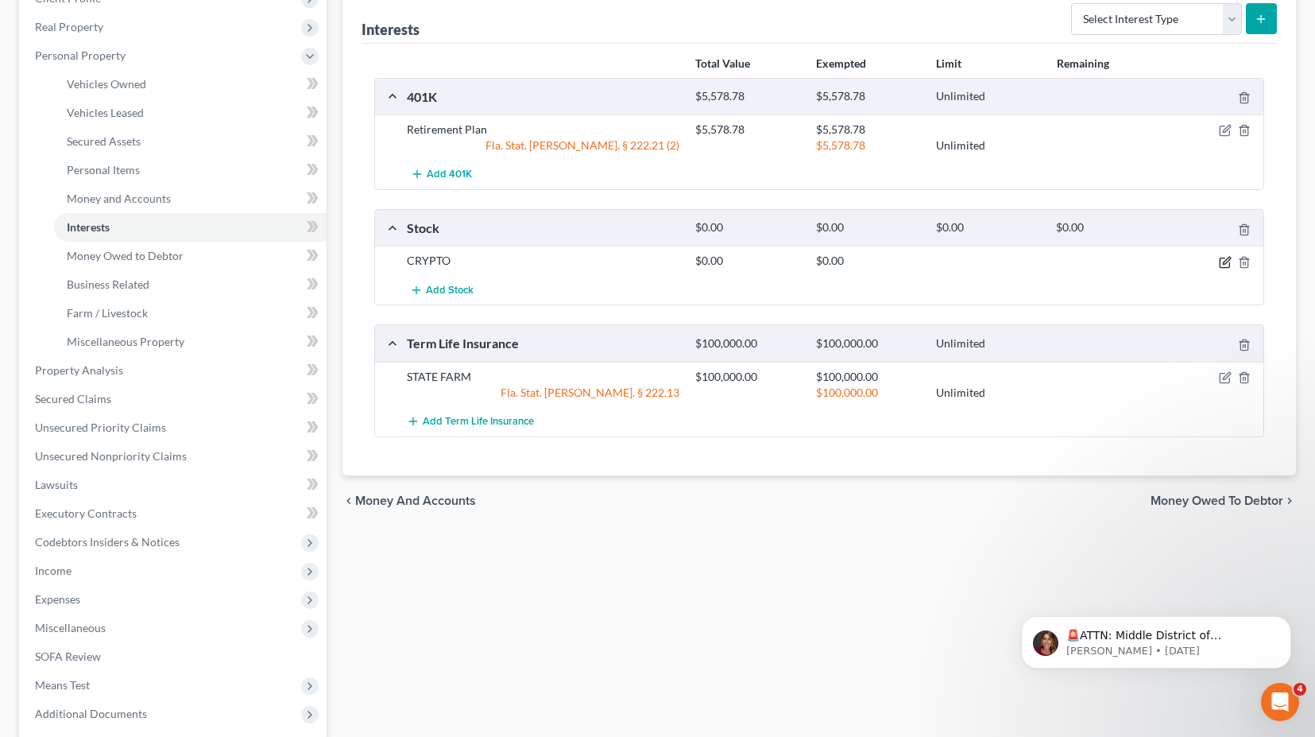
click at [1225, 259] on icon "button" at bounding box center [1225, 262] width 13 height 13
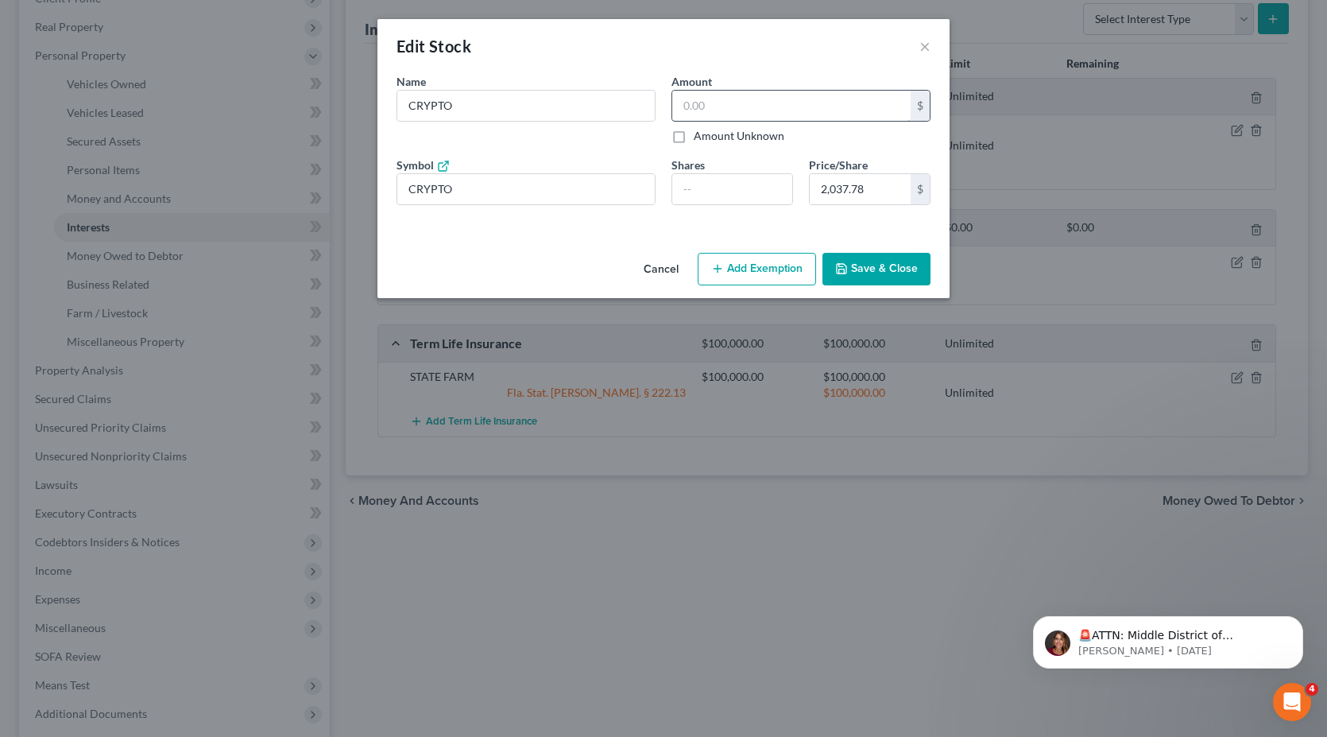
click at [748, 99] on input "text" at bounding box center [791, 106] width 238 height 30
click at [711, 106] on input "text" at bounding box center [791, 106] width 238 height 30
type input "2,037.78"
click at [885, 273] on button "Save & Close" at bounding box center [876, 269] width 108 height 33
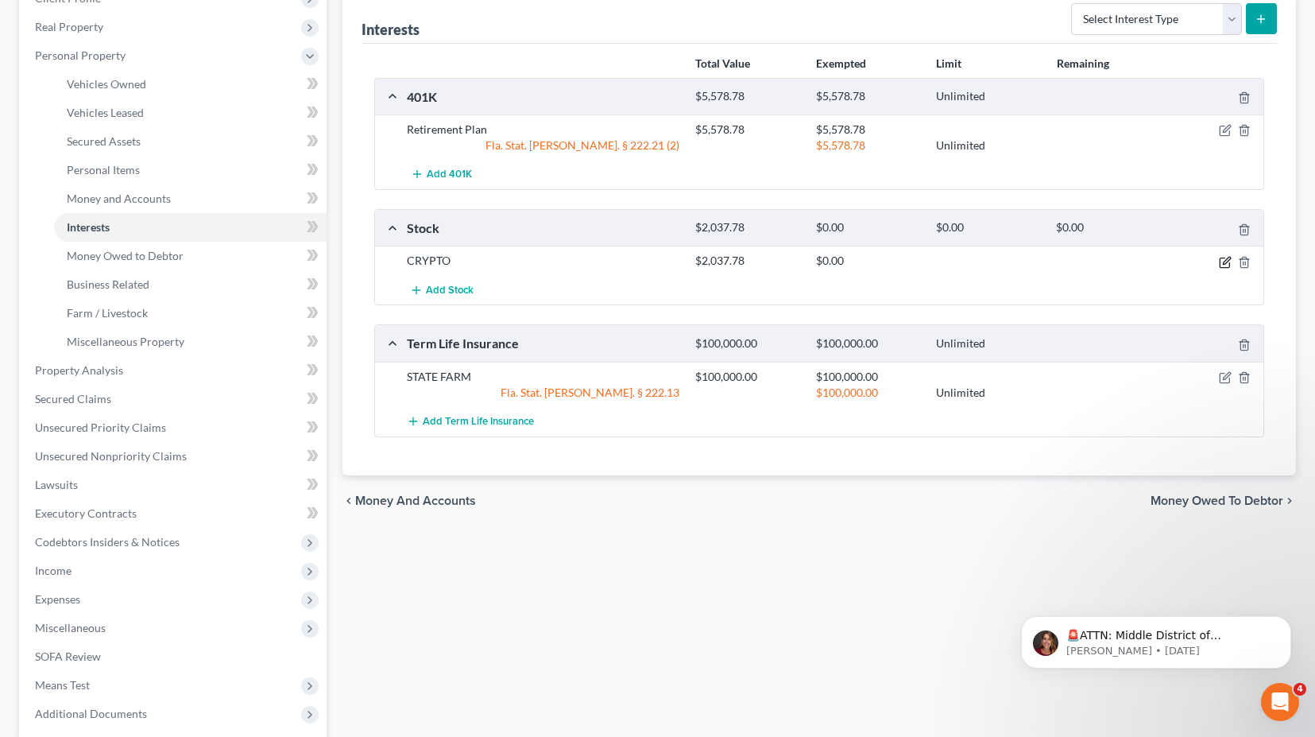
click at [1224, 257] on icon "button" at bounding box center [1225, 262] width 13 height 13
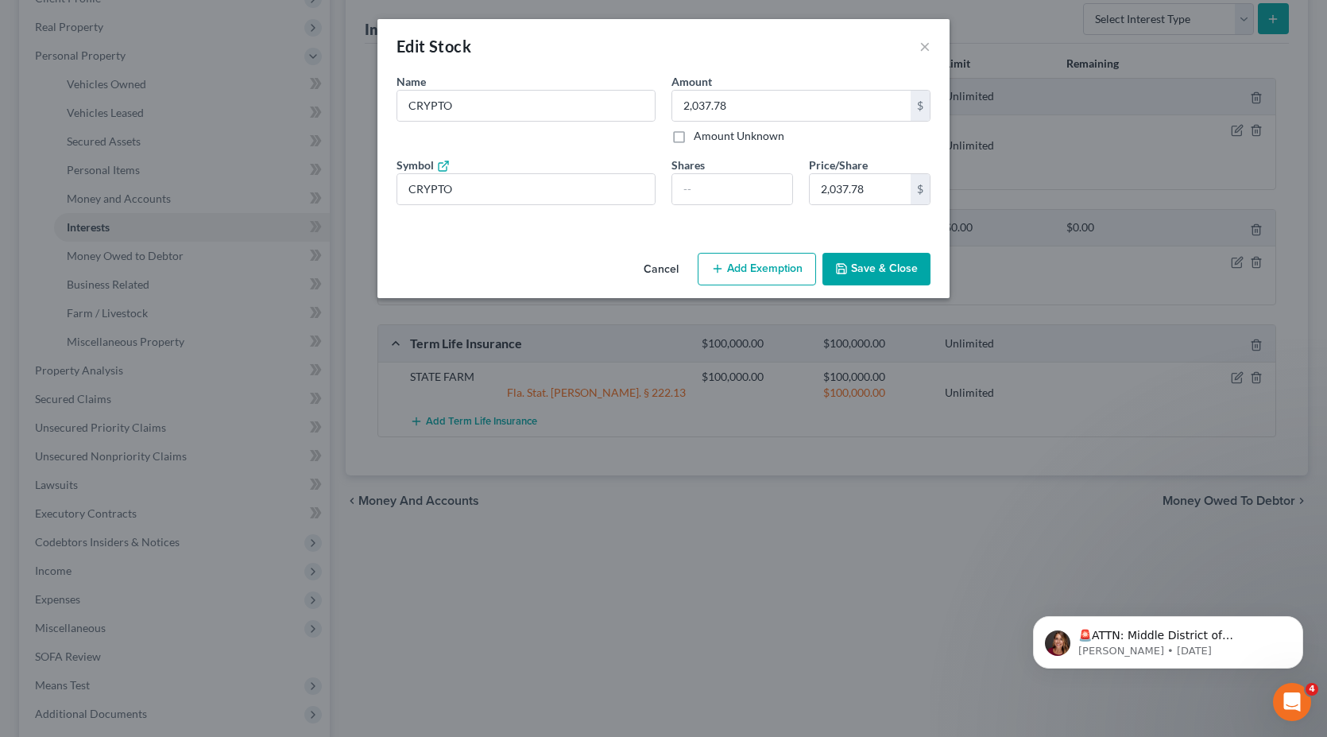
click at [762, 269] on button "Add Exemption" at bounding box center [757, 269] width 118 height 33
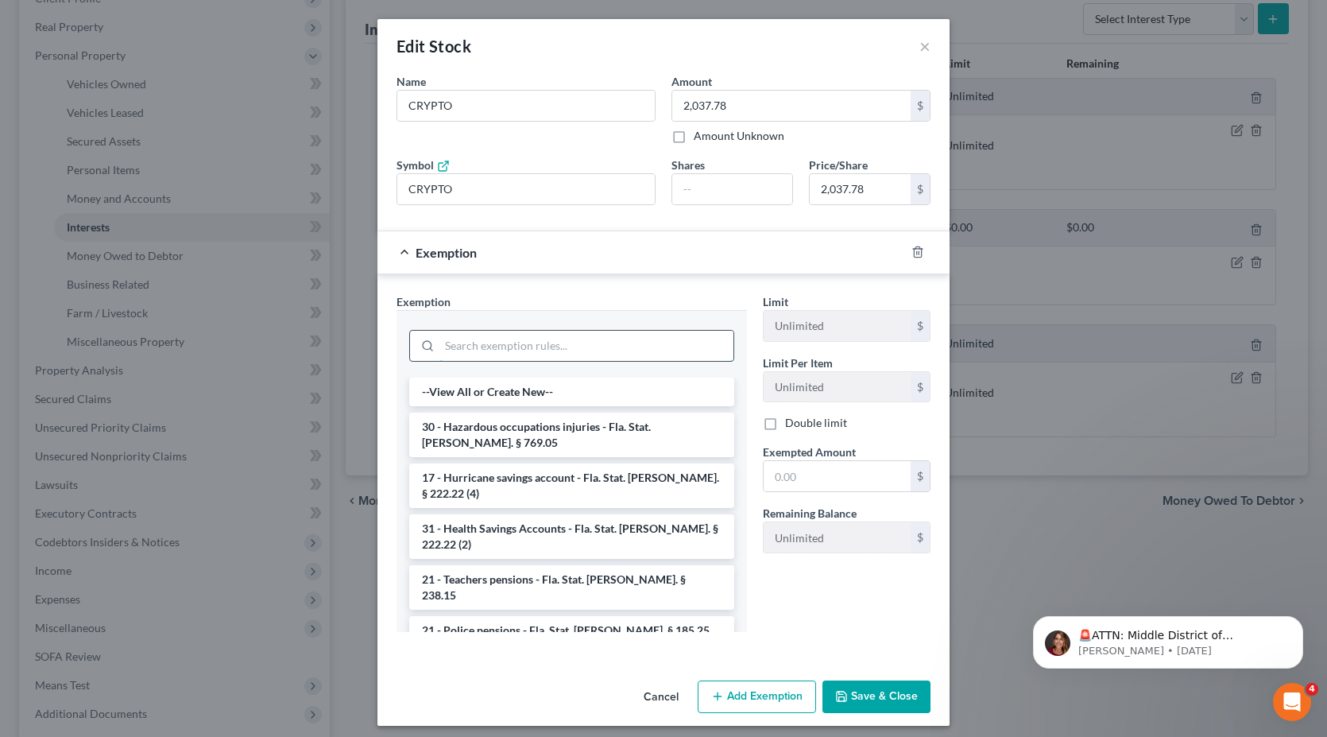
click at [492, 347] on input "search" at bounding box center [586, 346] width 294 height 30
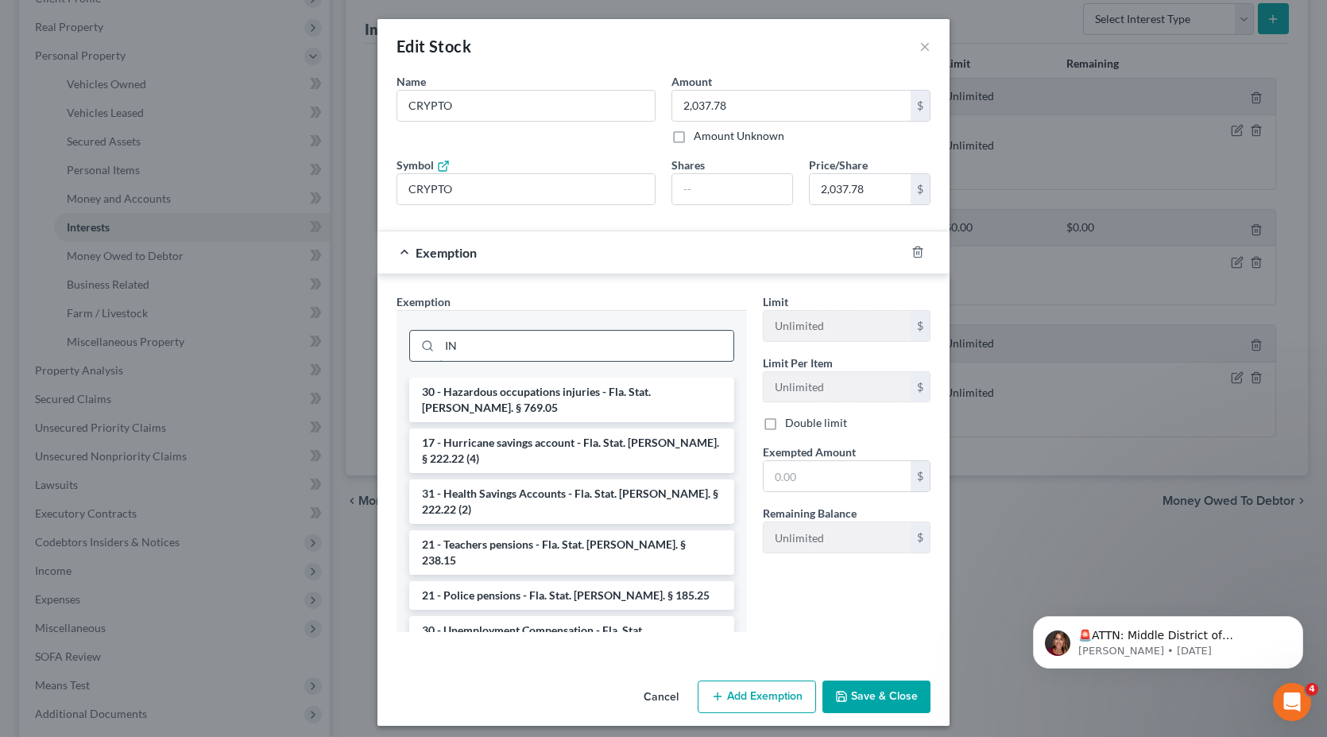
type input "I"
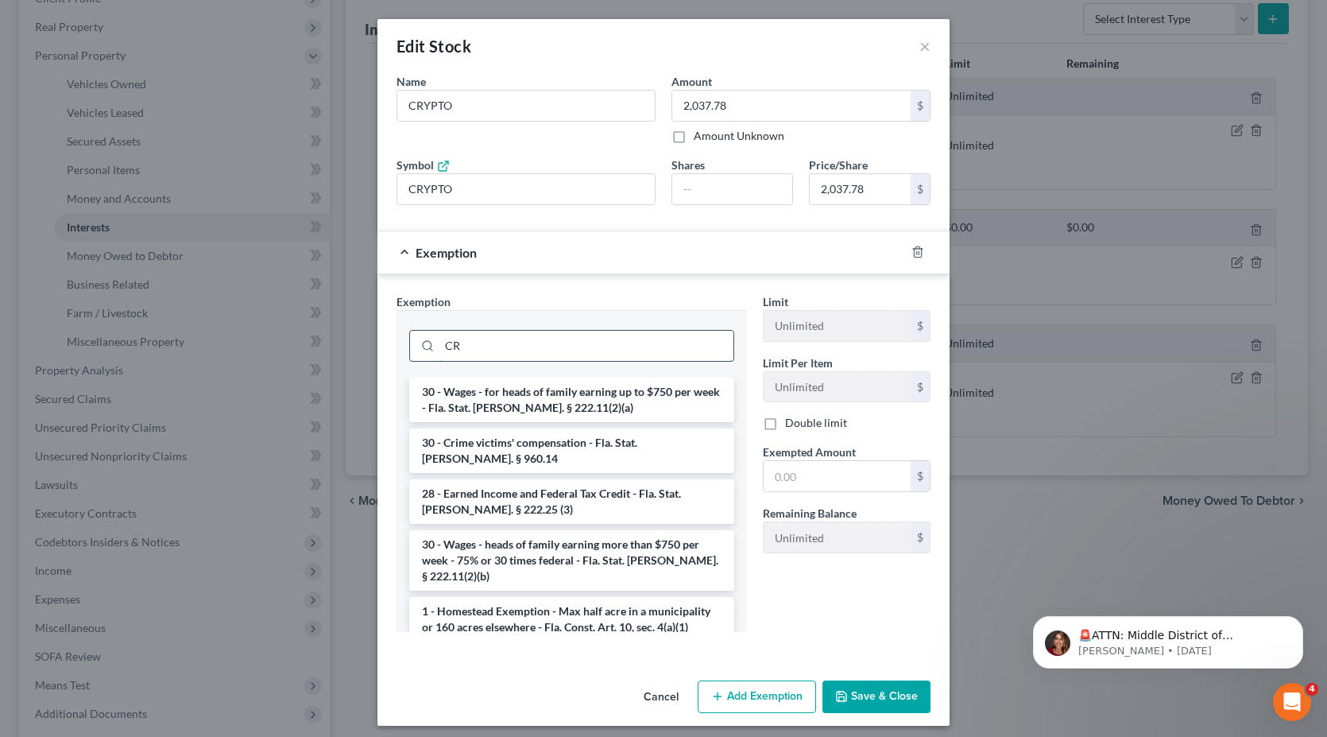
type input "C"
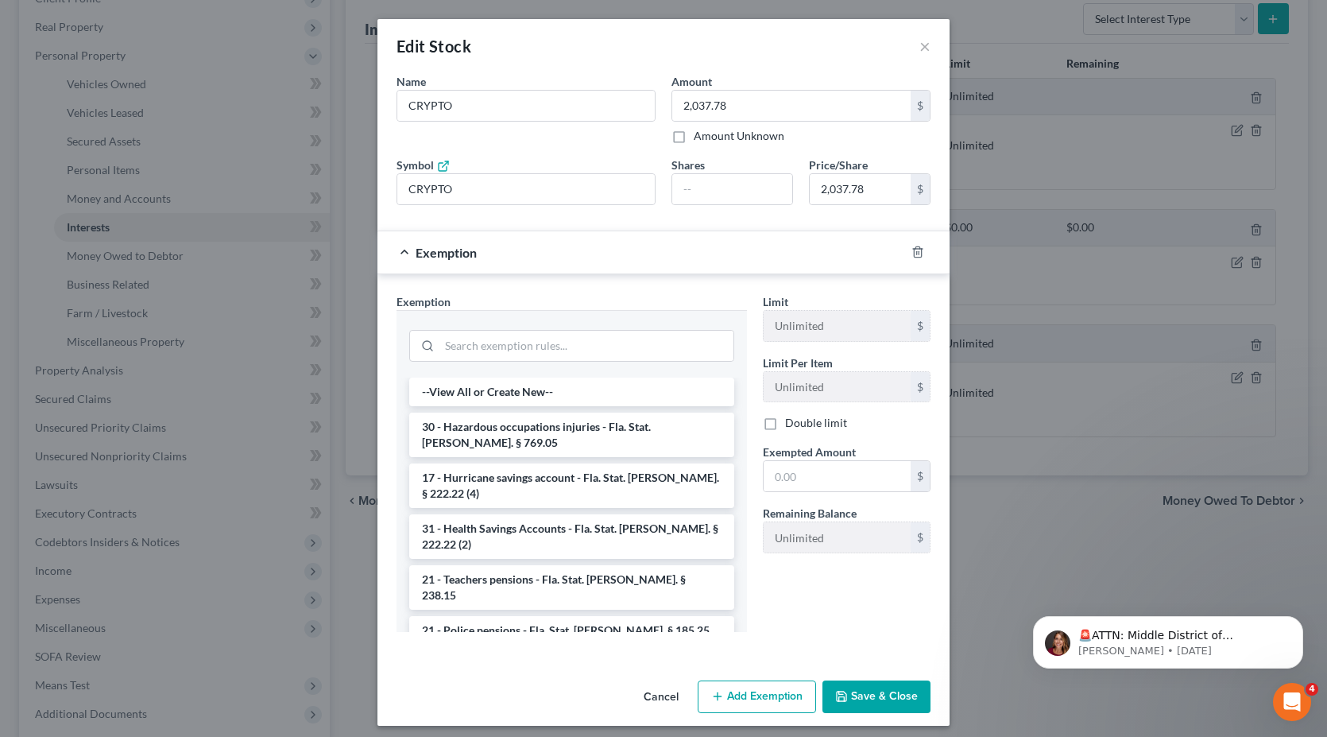
click at [660, 702] on button "Cancel" at bounding box center [661, 698] width 60 height 32
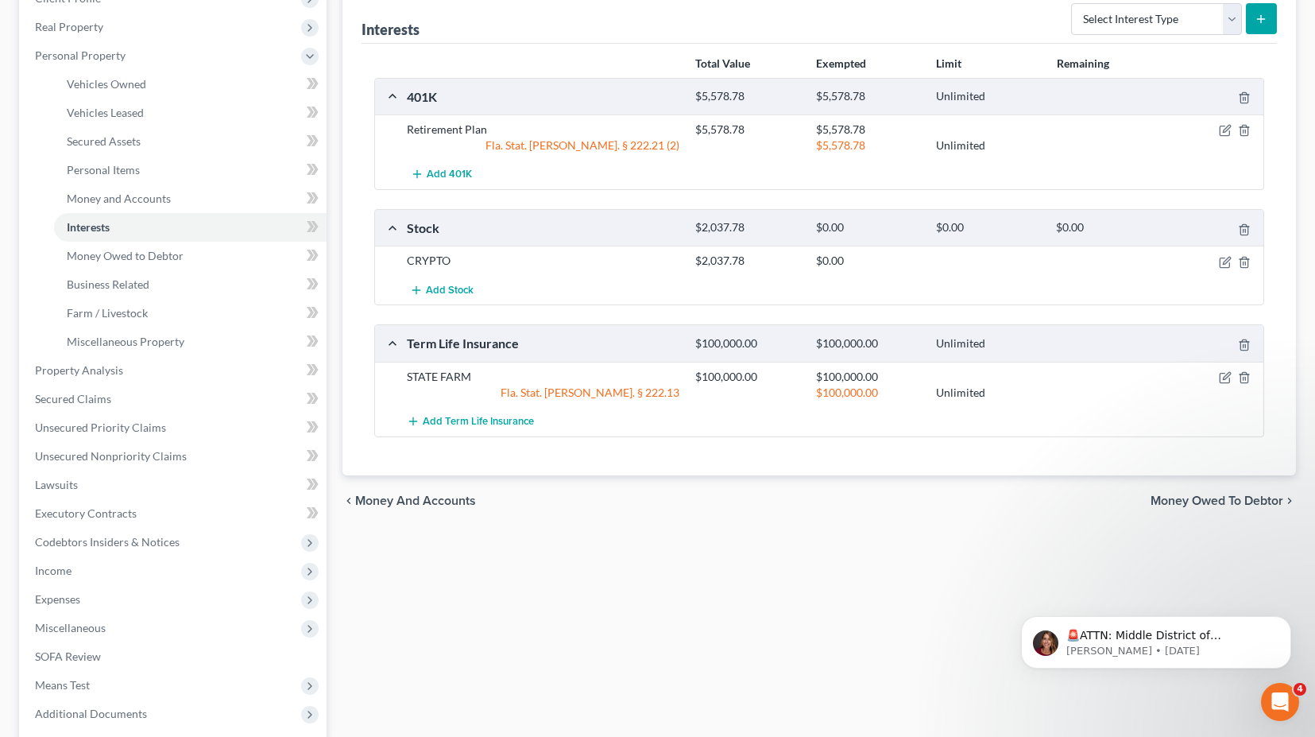
click at [863, 563] on div "Vehicles Owned Vehicles Leased Secured Assets Personal Items Money and Accounts…" at bounding box center [819, 373] width 969 height 918
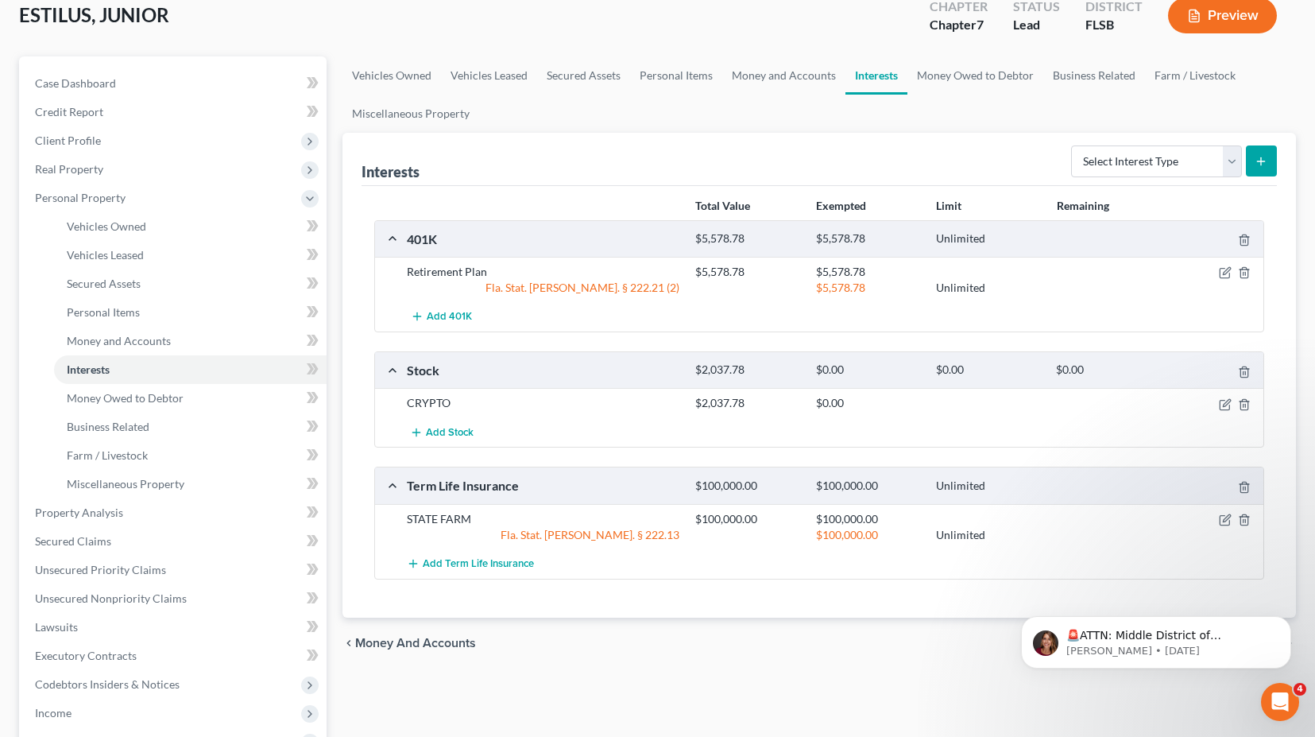
scroll to position [76, 0]
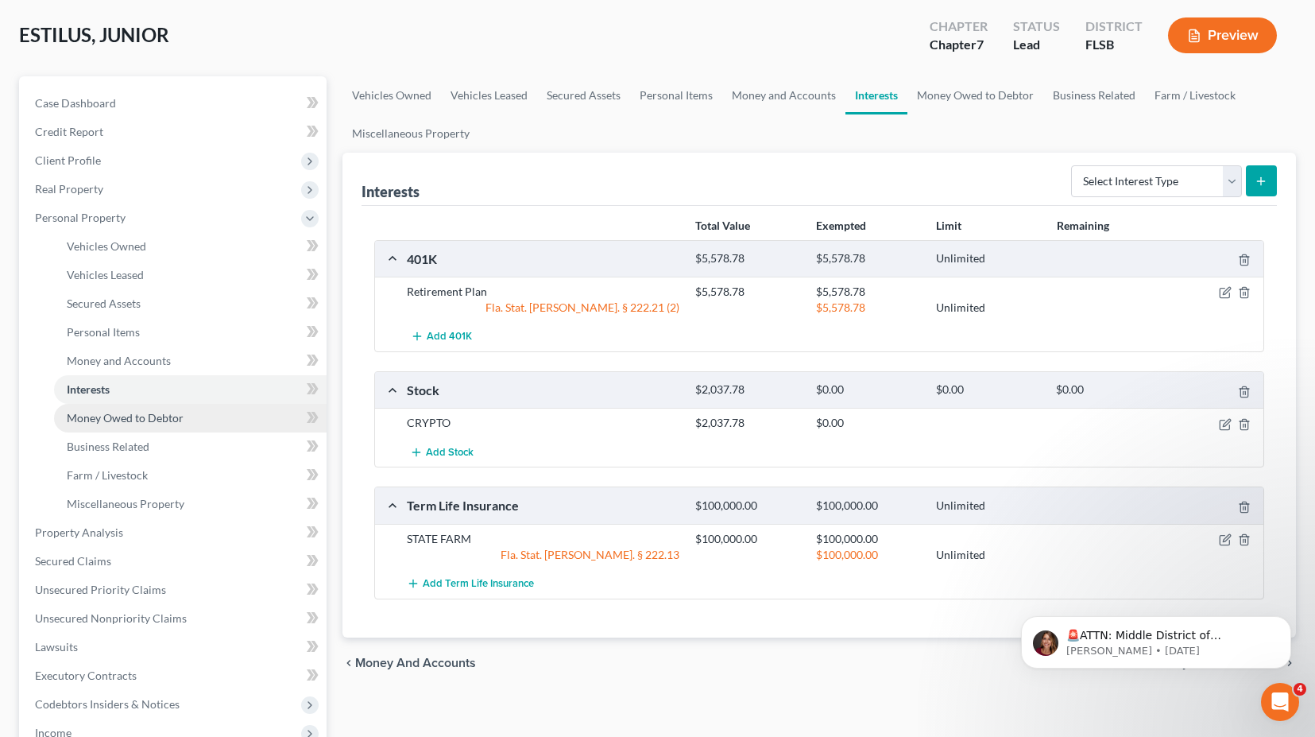
click at [118, 420] on span "Money Owed to Debtor" at bounding box center [125, 418] width 117 height 14
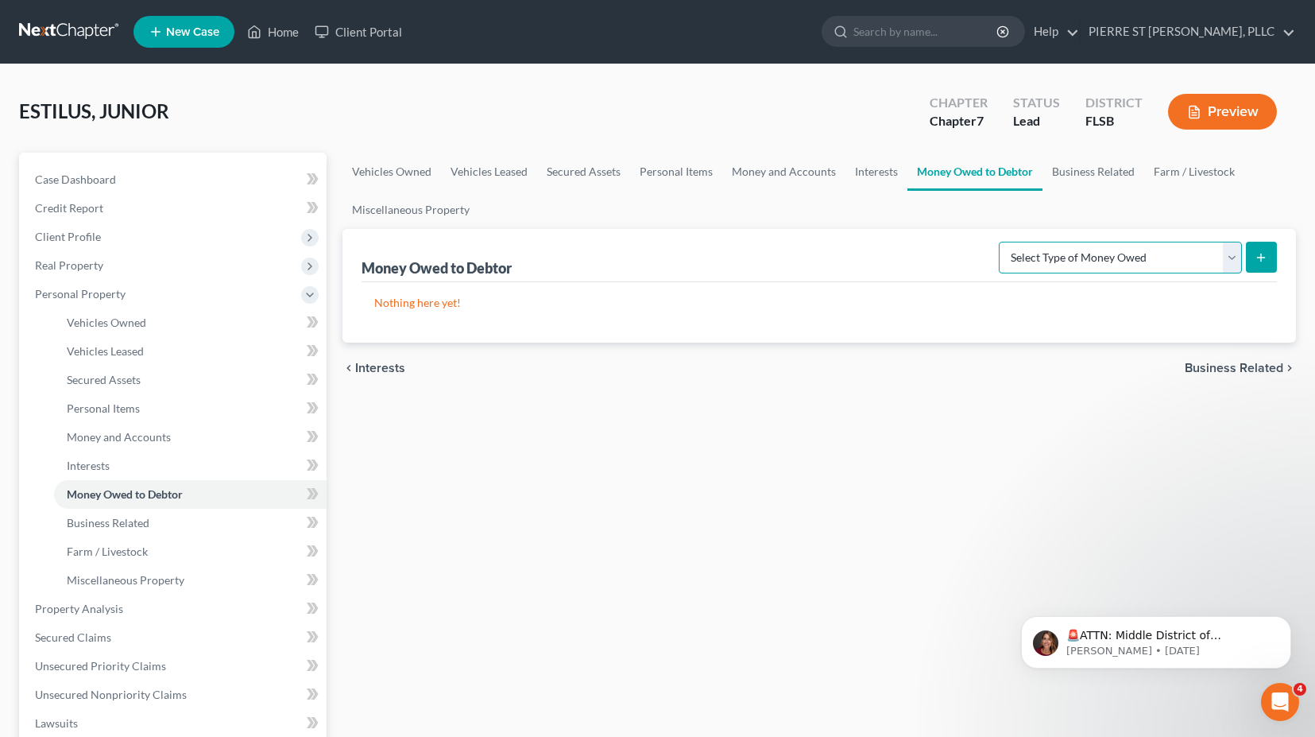
click at [1113, 254] on select "Select Type of Money Owed Accounts Receivable Alimony Child Support Claims Agai…" at bounding box center [1120, 258] width 243 height 32
select select "claims_against_third_parties"
click at [1001, 242] on select "Select Type of Money Owed Accounts Receivable Alimony Child Support Claims Agai…" at bounding box center [1120, 258] width 243 height 32
click at [1260, 253] on icon "submit" at bounding box center [1261, 257] width 13 height 13
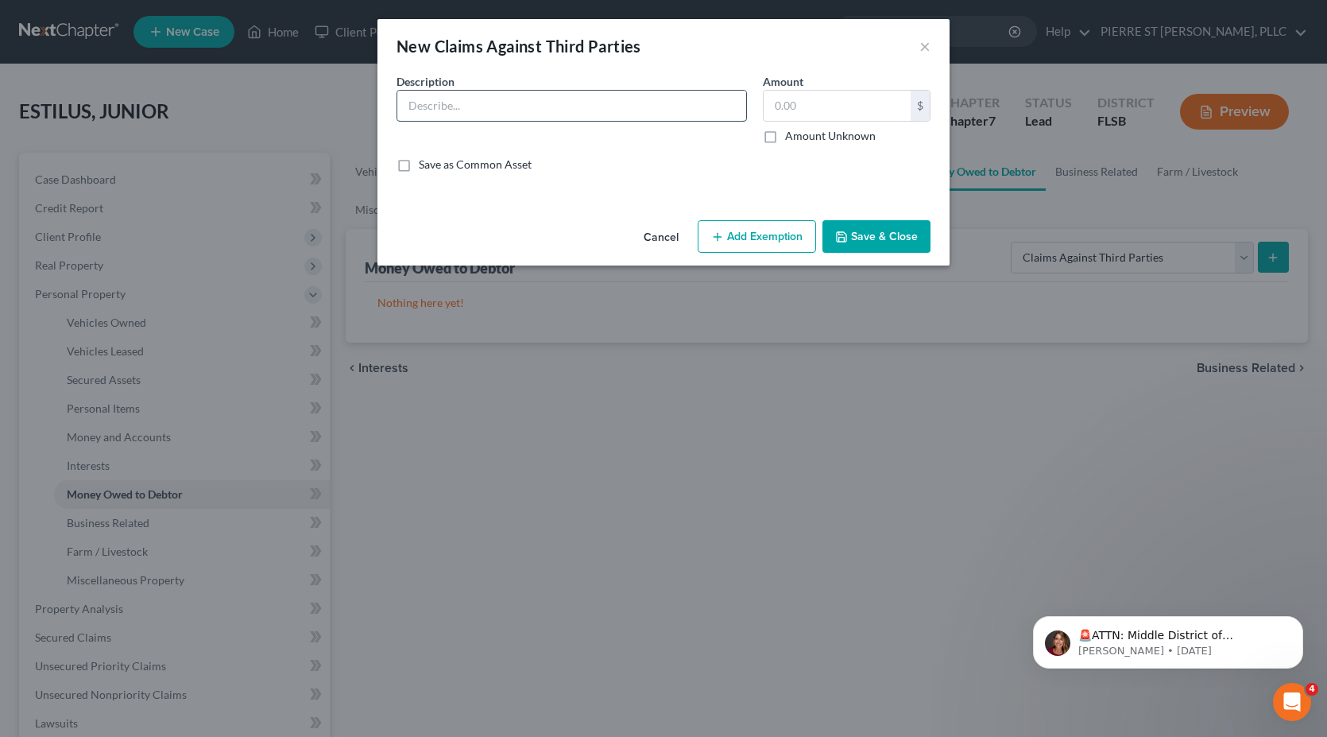
click at [468, 113] on input "text" at bounding box center [571, 106] width 349 height 30
click at [423, 129] on div "Description *" at bounding box center [572, 108] width 366 height 71
click at [928, 41] on button "×" at bounding box center [924, 46] width 11 height 19
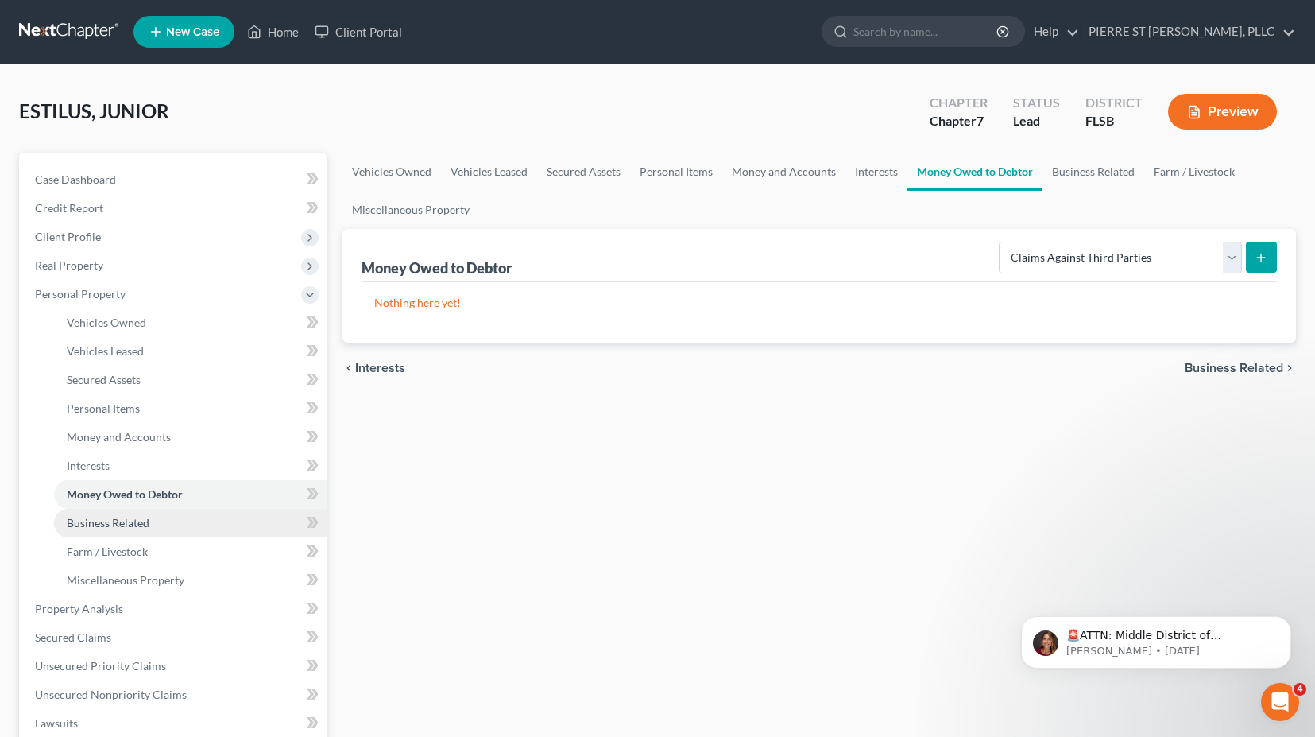
click at [118, 517] on span "Business Related" at bounding box center [108, 523] width 83 height 14
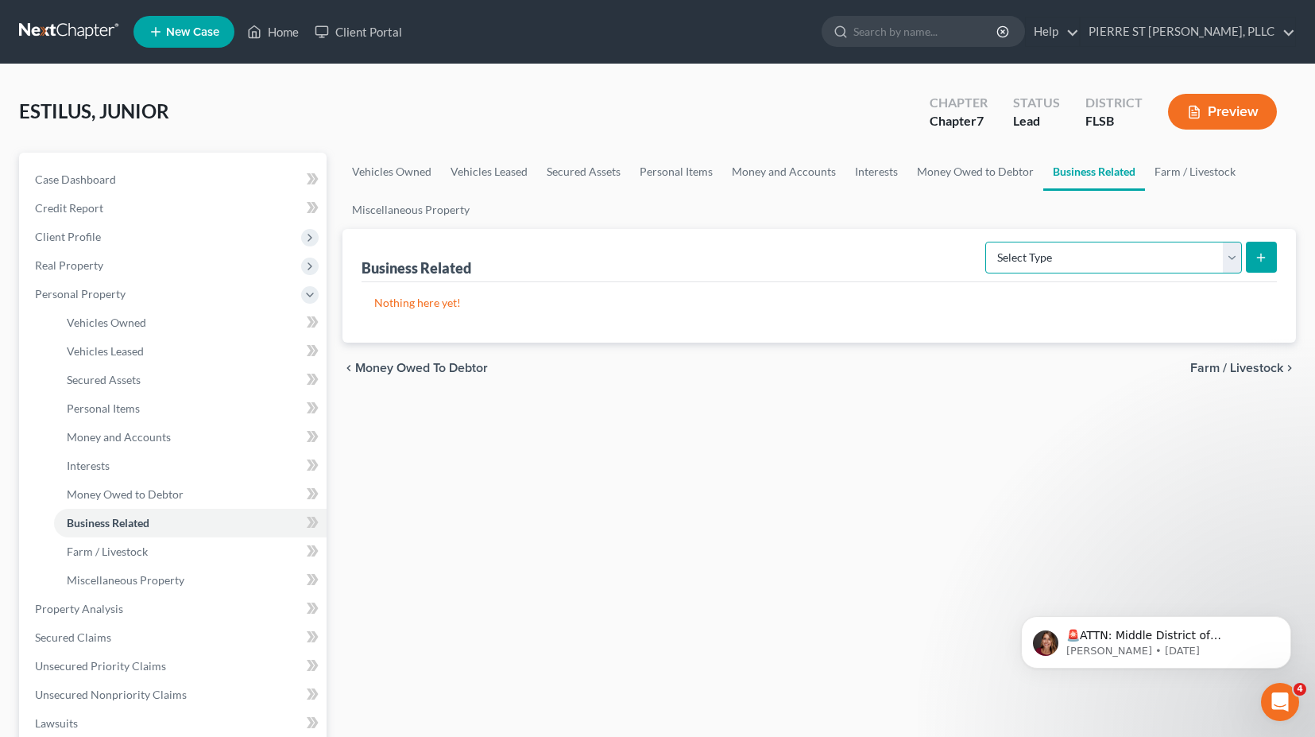
click at [1061, 252] on select "Select Type Customer Lists Franchises Inventory Licenses Machinery Office Equip…" at bounding box center [1113, 258] width 257 height 32
select select "other_business_related_property_not_listed"
click at [986, 242] on select "Select Type Customer Lists Franchises Inventory Licenses Machinery Office Equip…" at bounding box center [1113, 258] width 257 height 32
click at [1263, 257] on icon "submit" at bounding box center [1261, 257] width 13 height 13
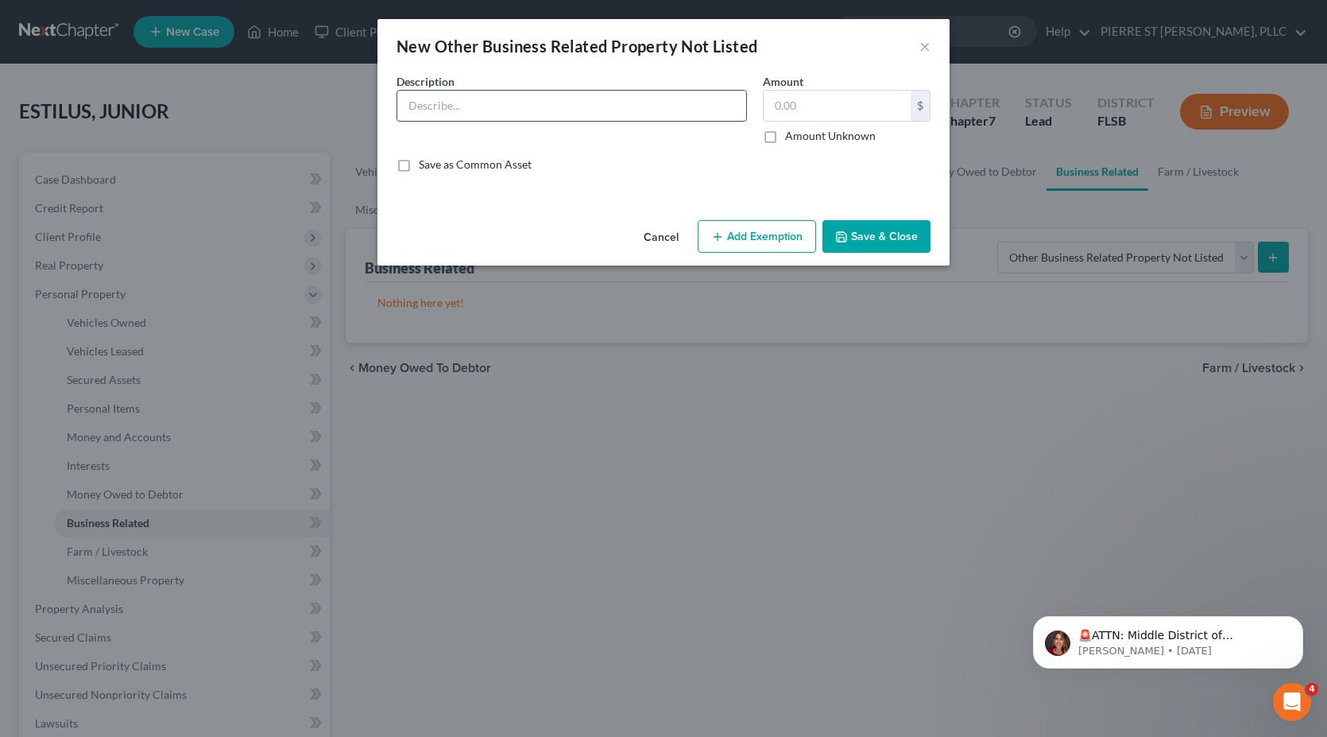
click at [449, 103] on input "text" at bounding box center [571, 106] width 349 height 30
type input "TRUCK"
click at [772, 99] on input "text" at bounding box center [837, 106] width 147 height 30
paste input "$ 47,100.00"
type input "$ 47,100.00"
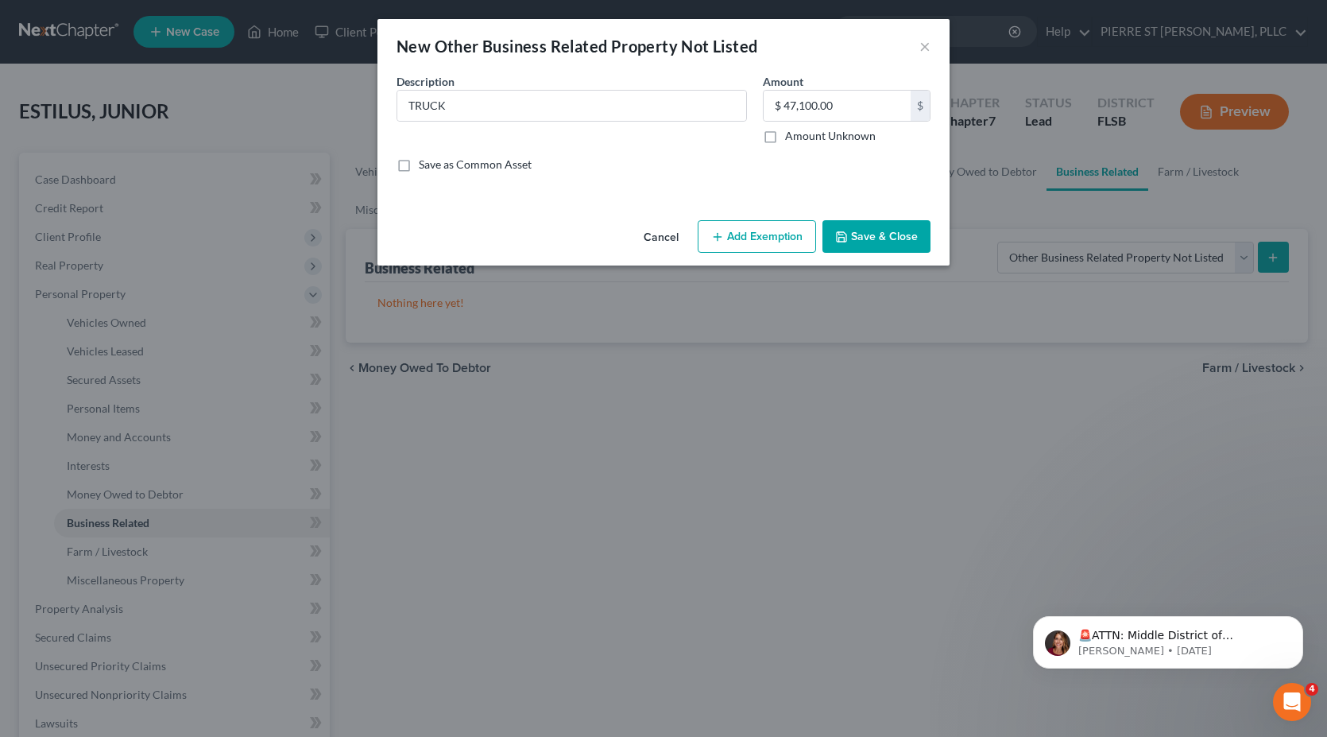
click at [877, 229] on button "Save & Close" at bounding box center [876, 236] width 108 height 33
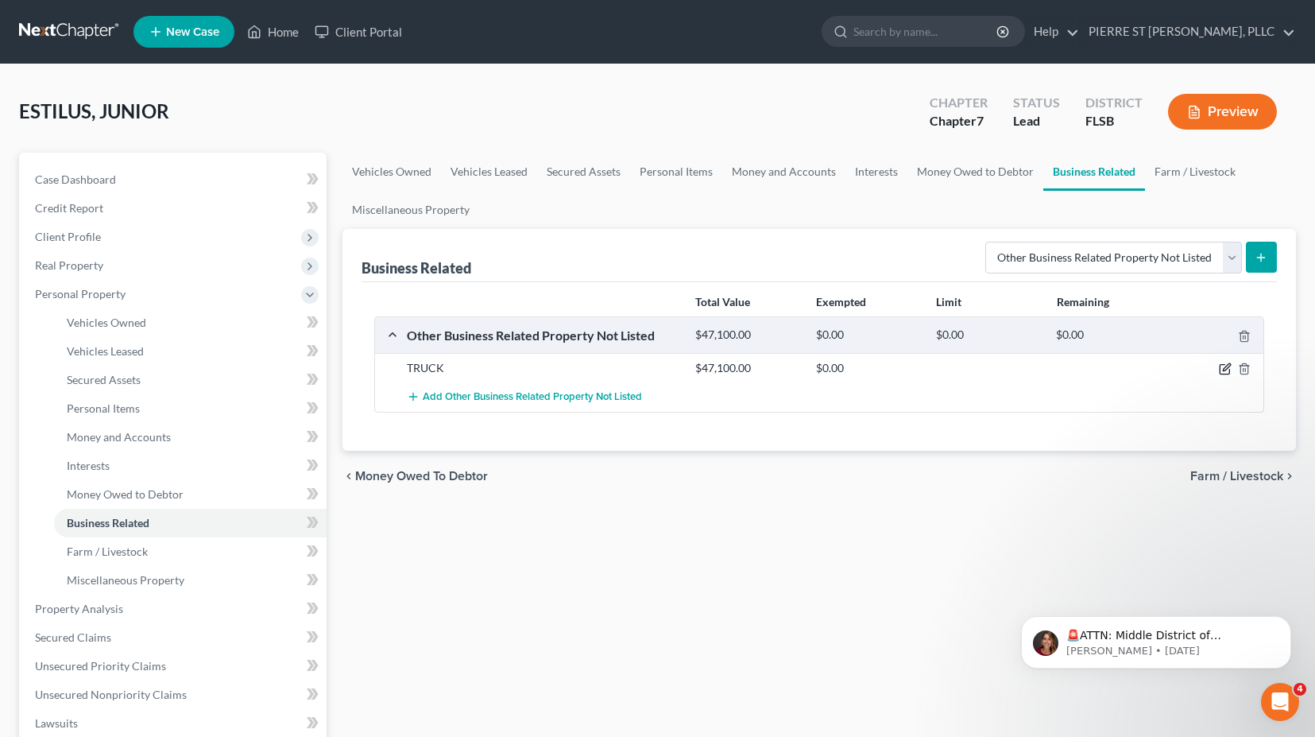
click at [1223, 366] on icon "button" at bounding box center [1225, 368] width 13 height 13
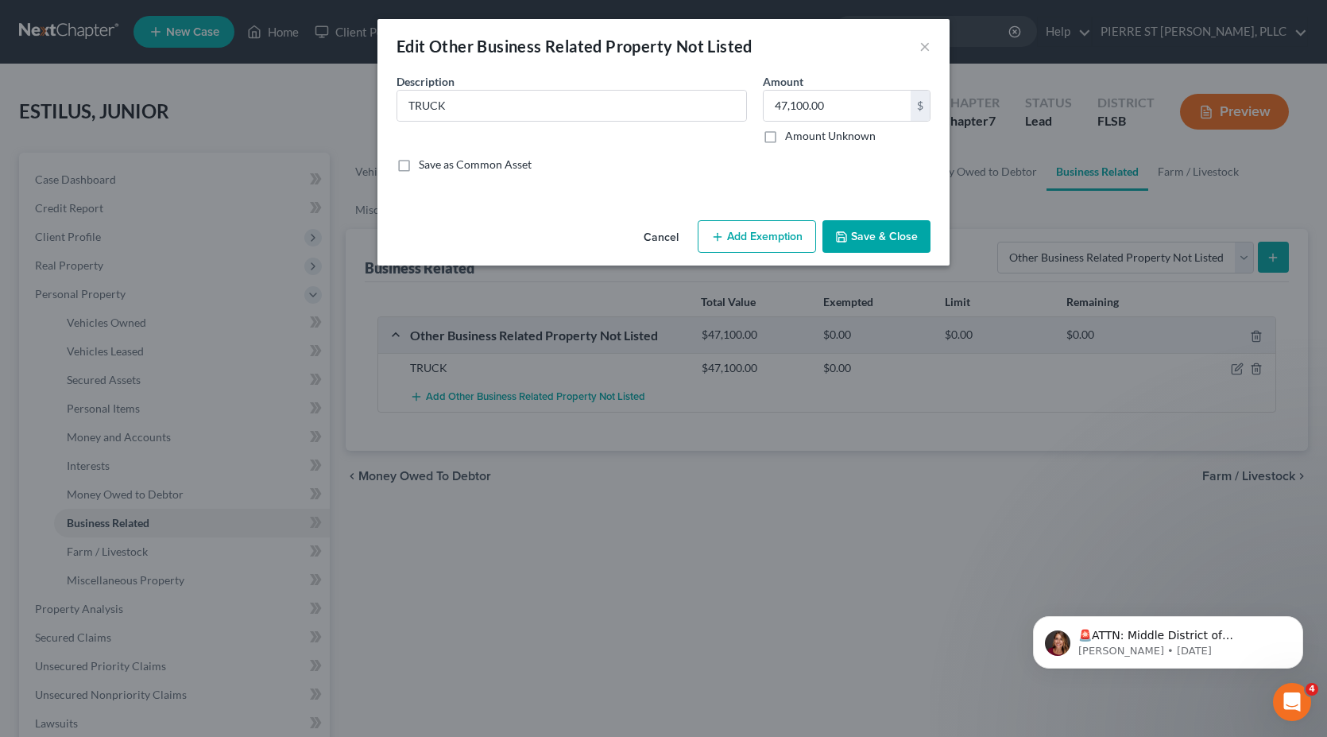
click at [756, 232] on button "Add Exemption" at bounding box center [757, 236] width 118 height 33
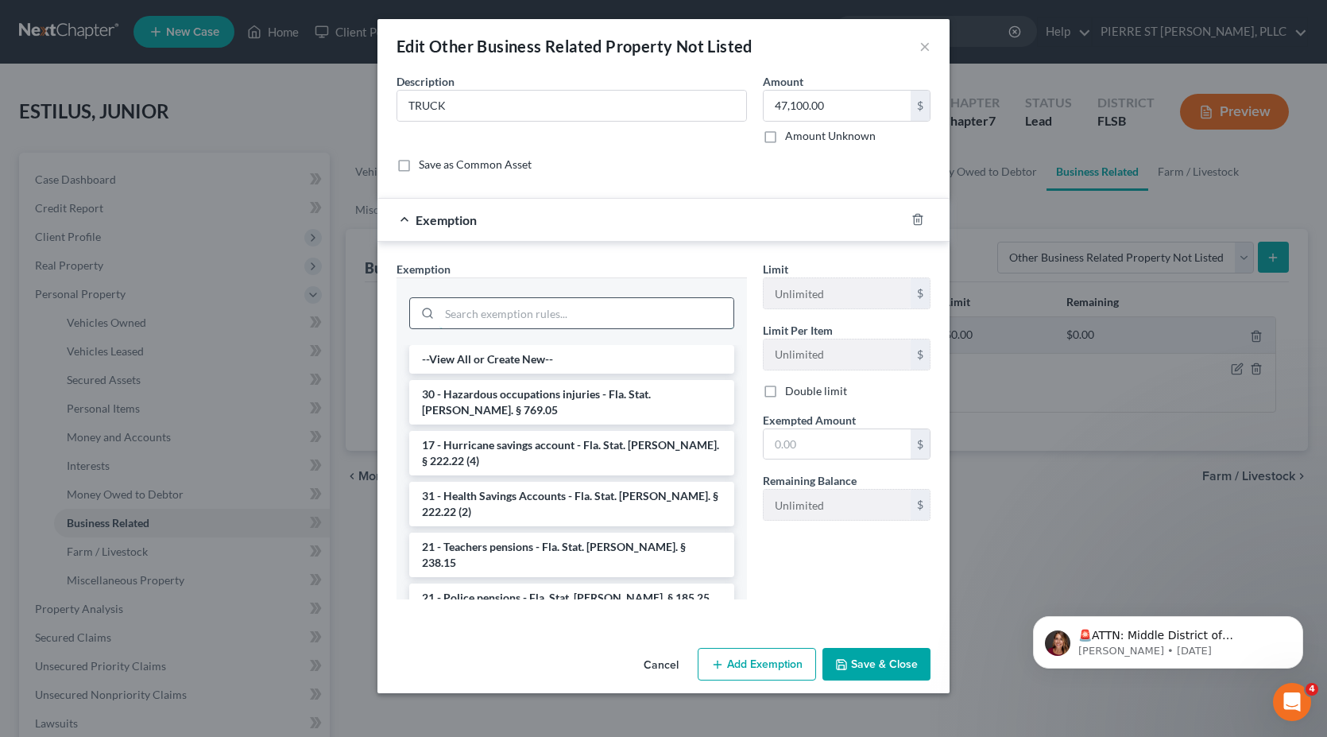
click at [493, 319] on input "search" at bounding box center [586, 313] width 294 height 30
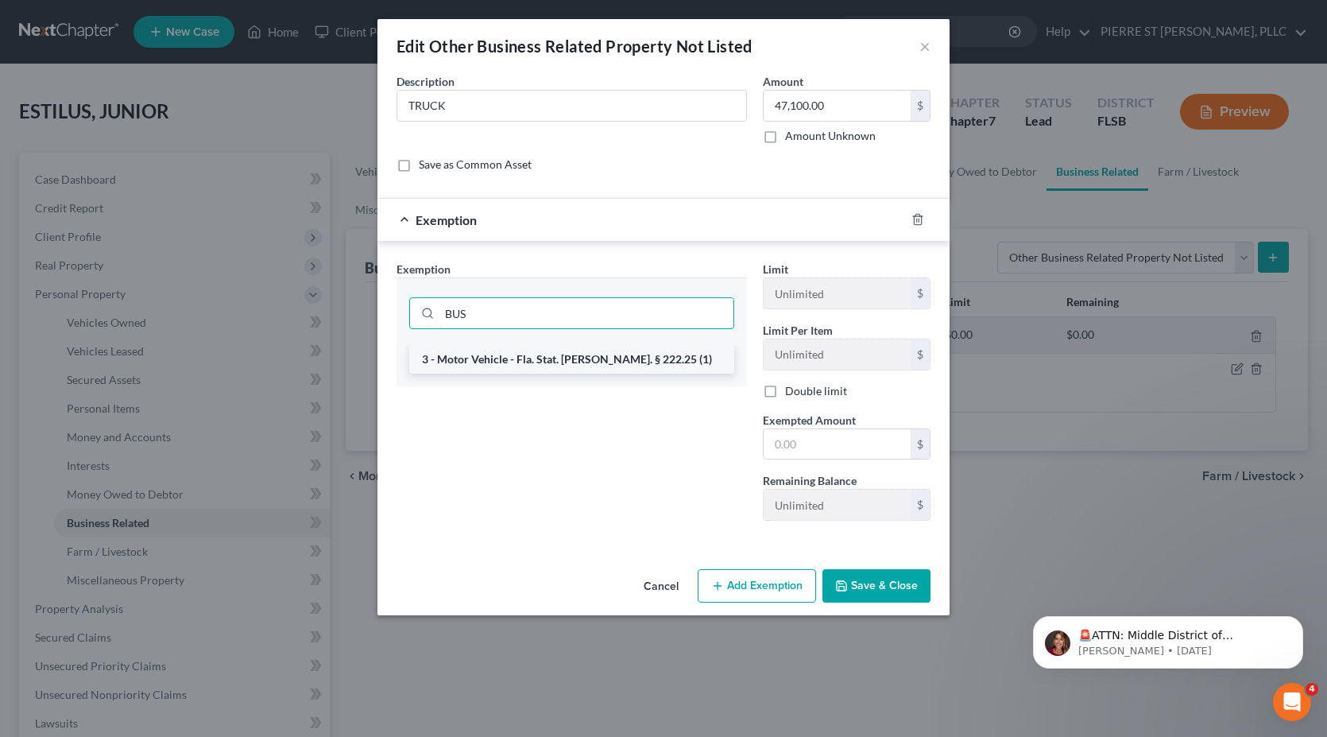
type input "BUS"
click at [593, 358] on li "3 - Motor Vehicle - Fla. Stat. [PERSON_NAME]. § 222.25 (1)" at bounding box center [571, 359] width 325 height 29
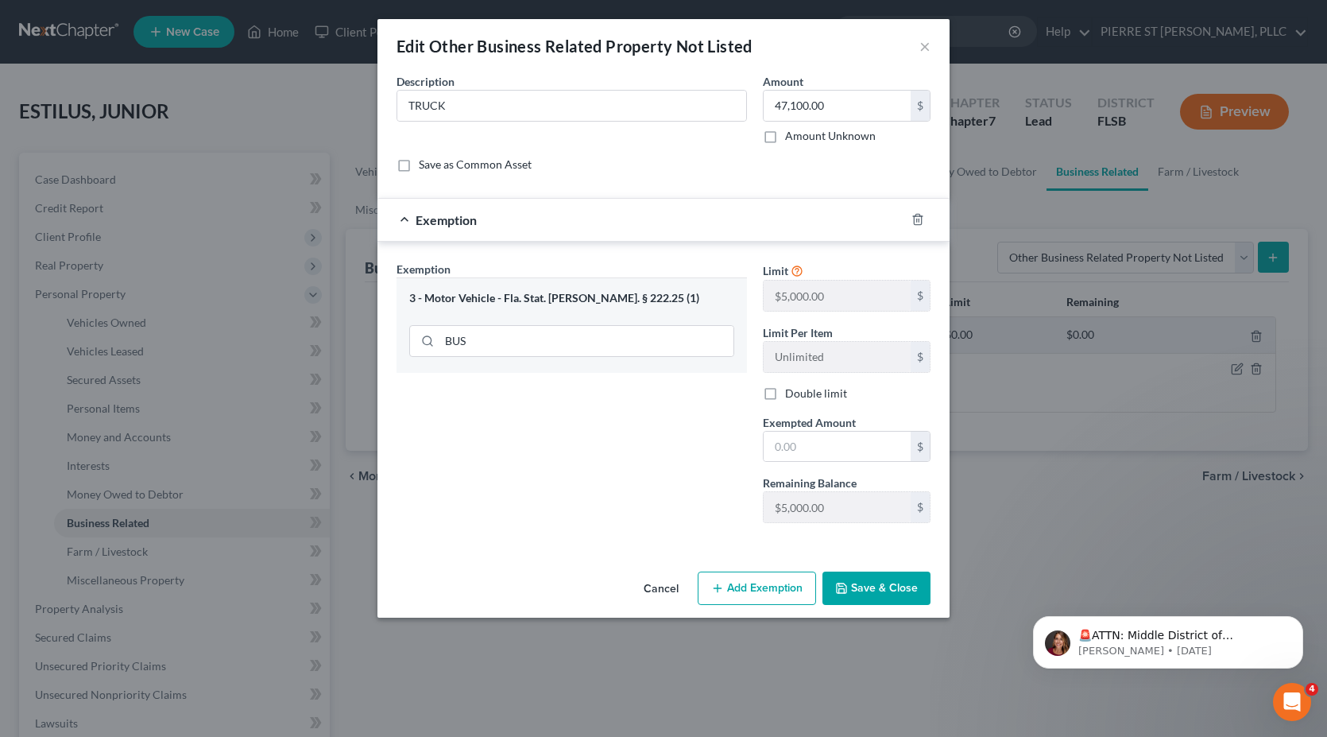
click at [652, 578] on button "Cancel" at bounding box center [661, 589] width 60 height 32
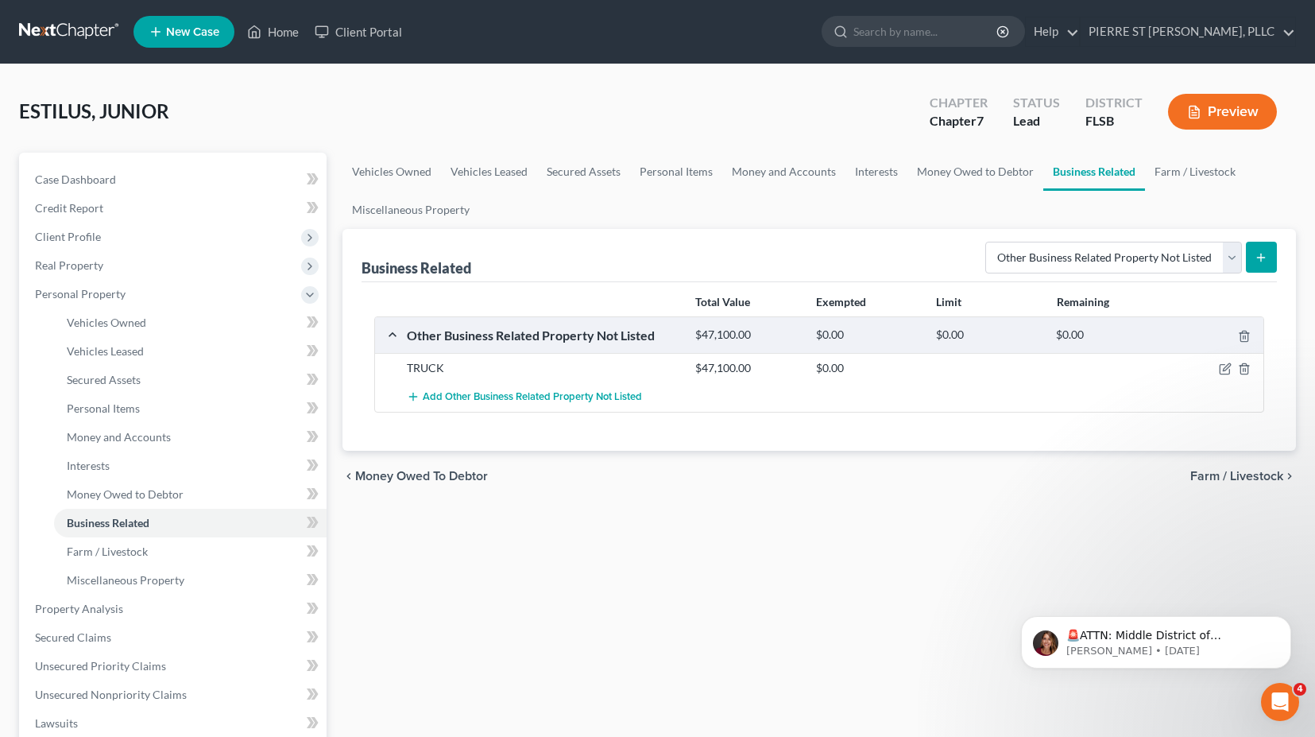
click at [729, 529] on div "Vehicles Owned Vehicles Leased Secured Assets Personal Items Money and Accounts…" at bounding box center [819, 612] width 969 height 918
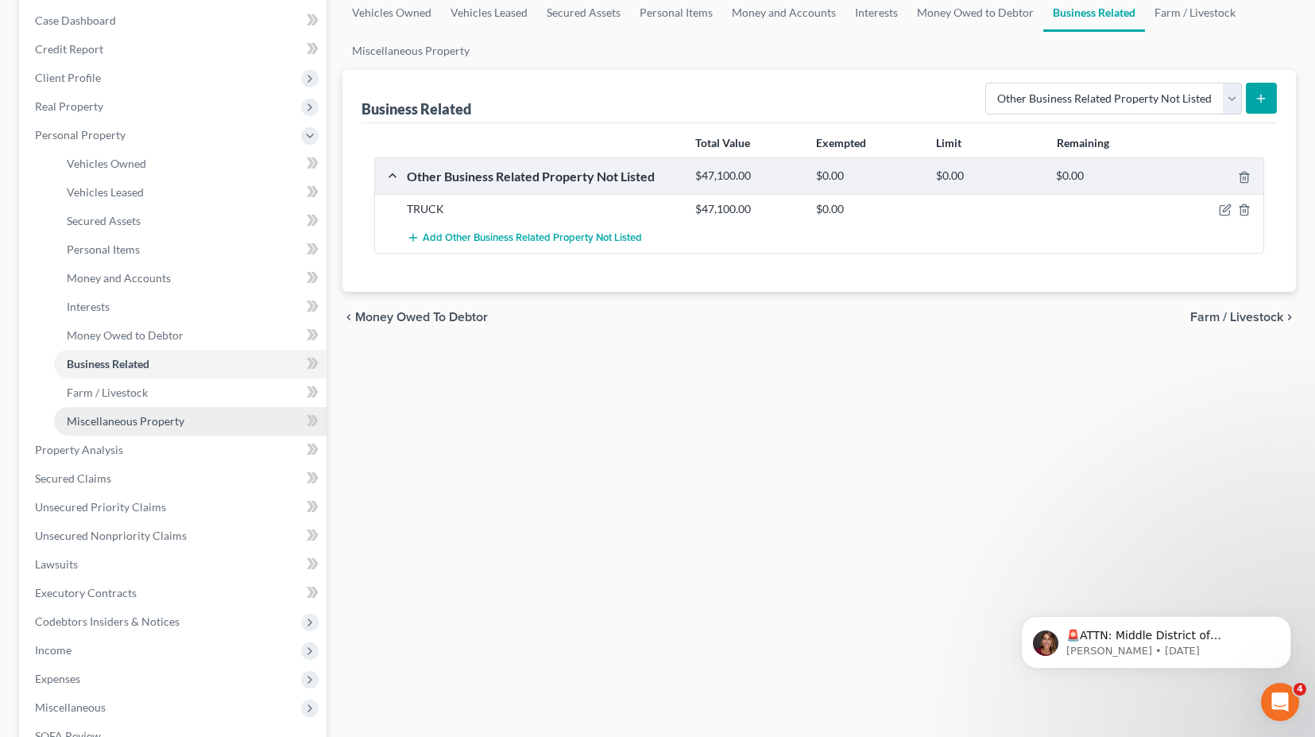
click at [127, 424] on span "Miscellaneous Property" at bounding box center [126, 421] width 118 height 14
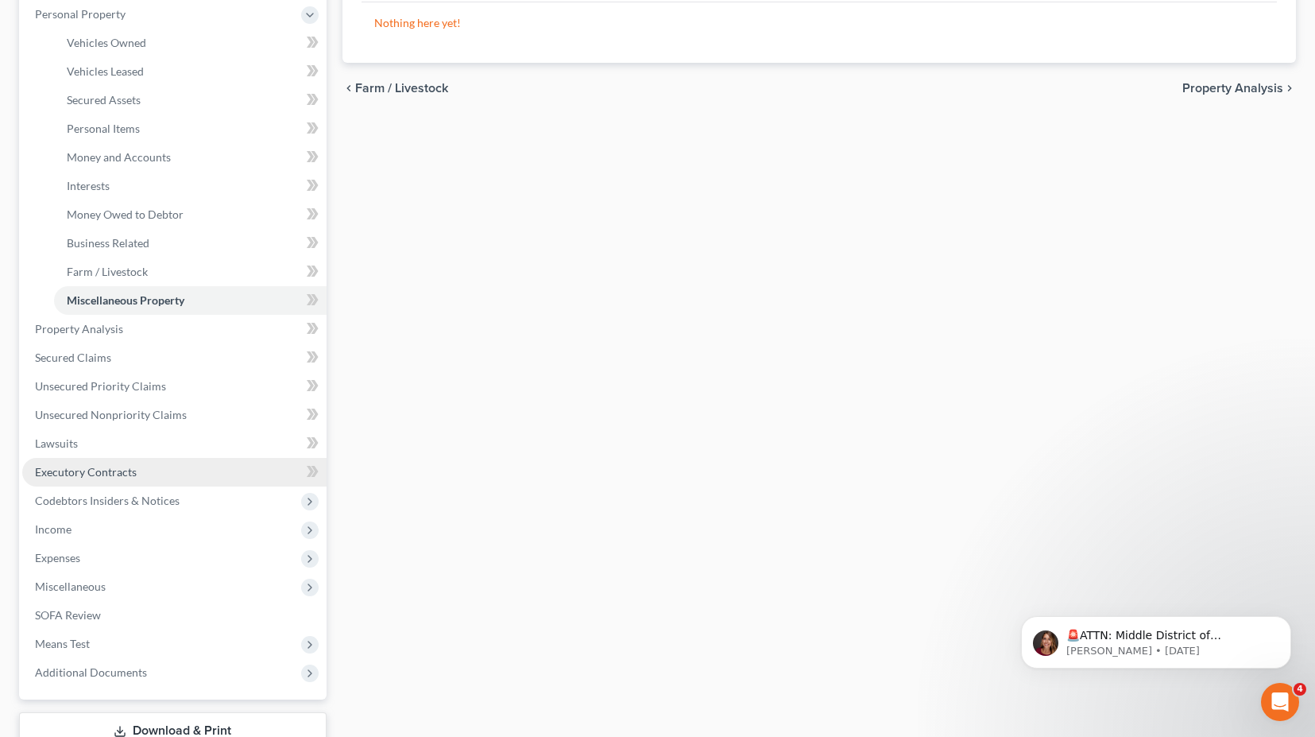
scroll to position [318, 0]
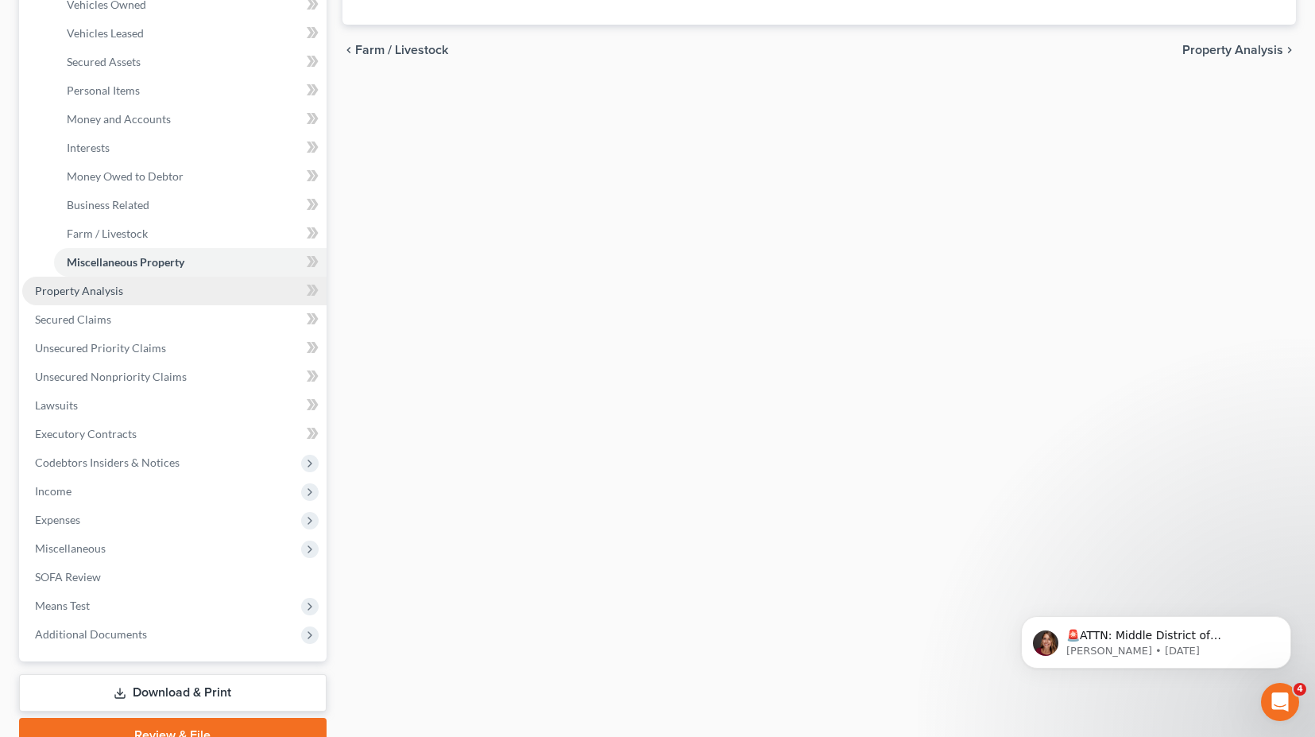
click at [95, 289] on span "Property Analysis" at bounding box center [79, 291] width 88 height 14
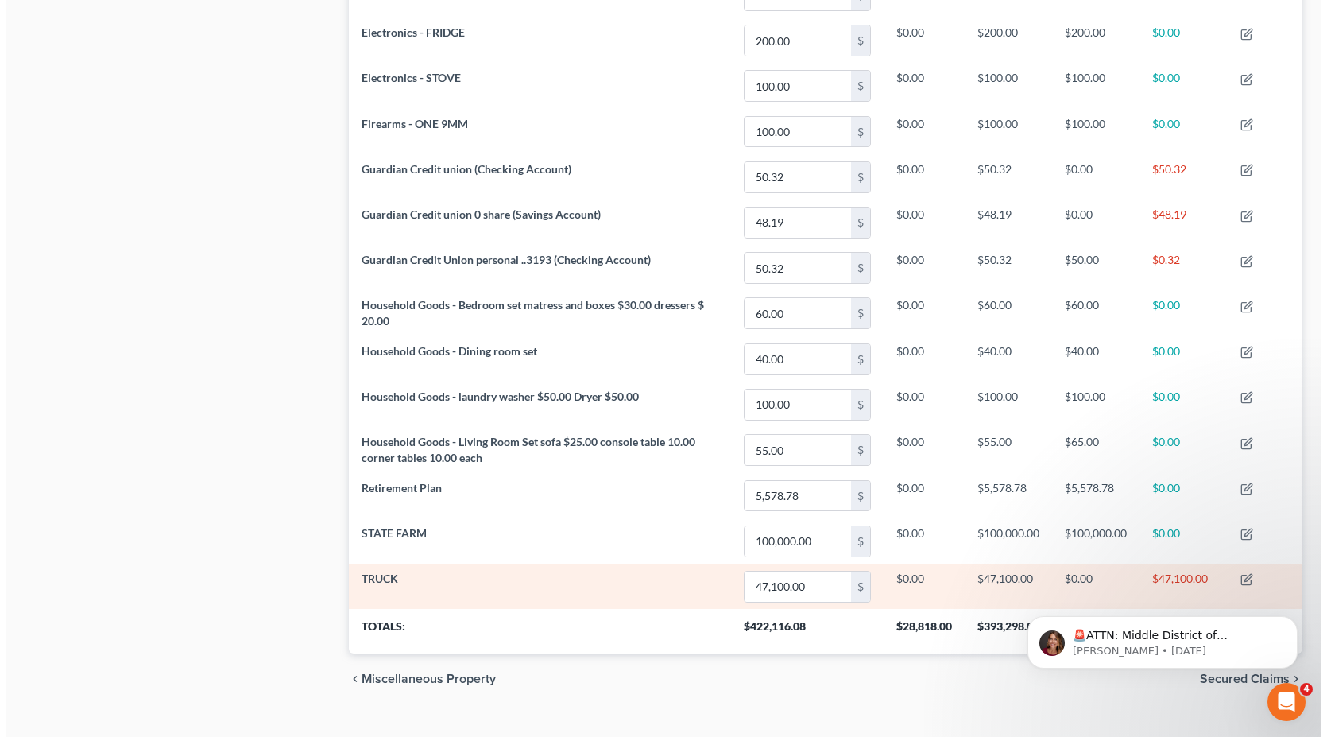
scroll to position [1038, 0]
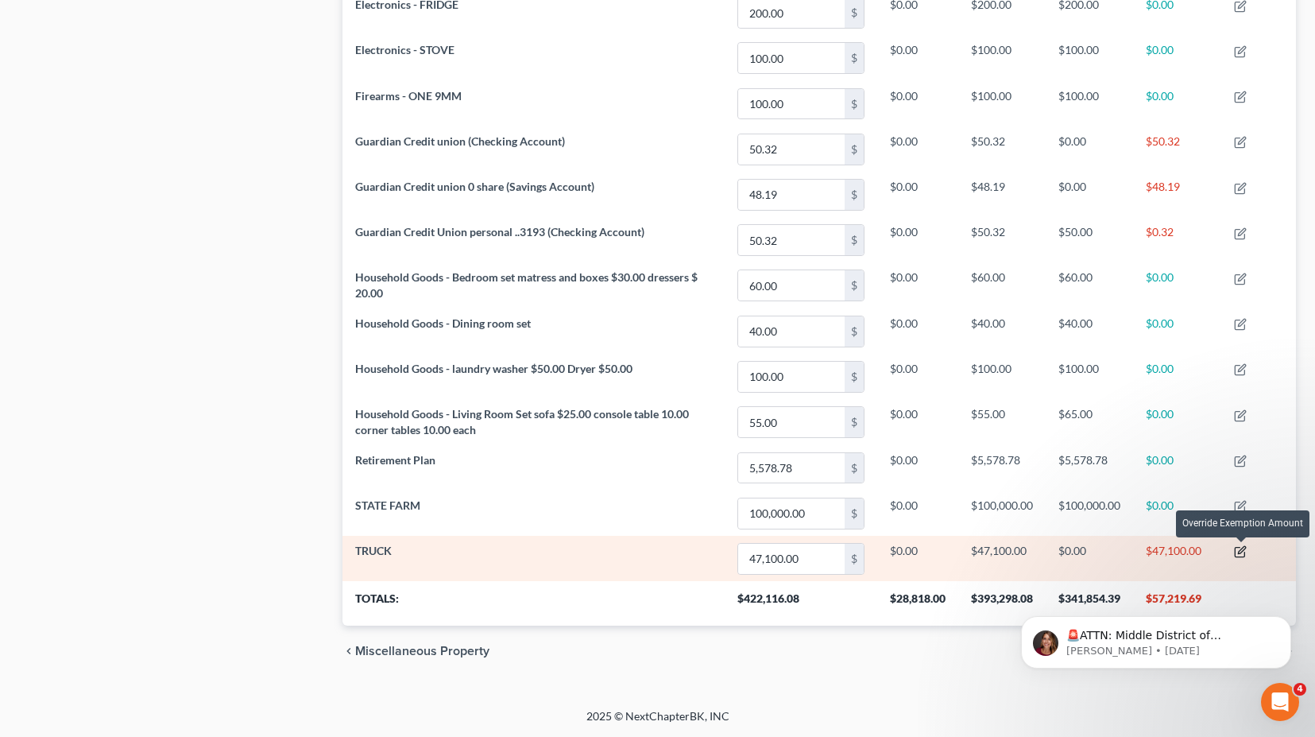
click at [1241, 551] on icon "button" at bounding box center [1241, 550] width 7 height 7
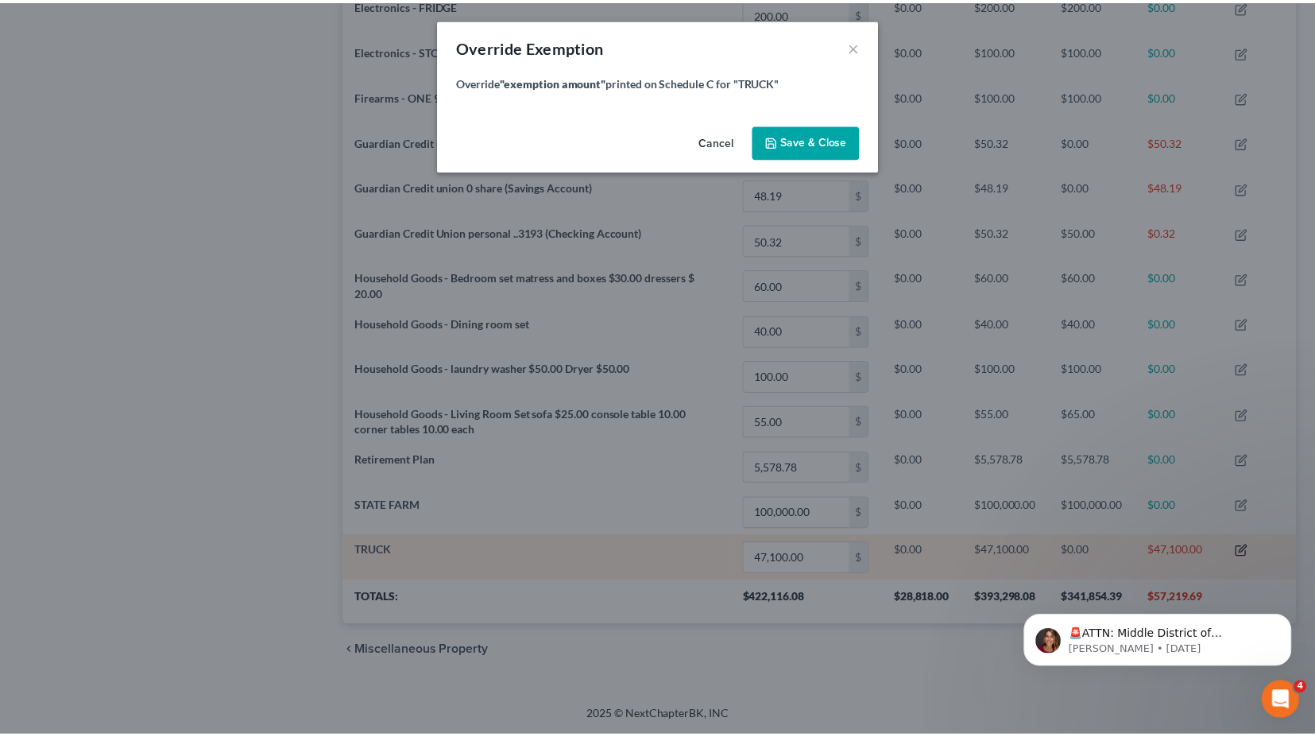
scroll to position [284, 962]
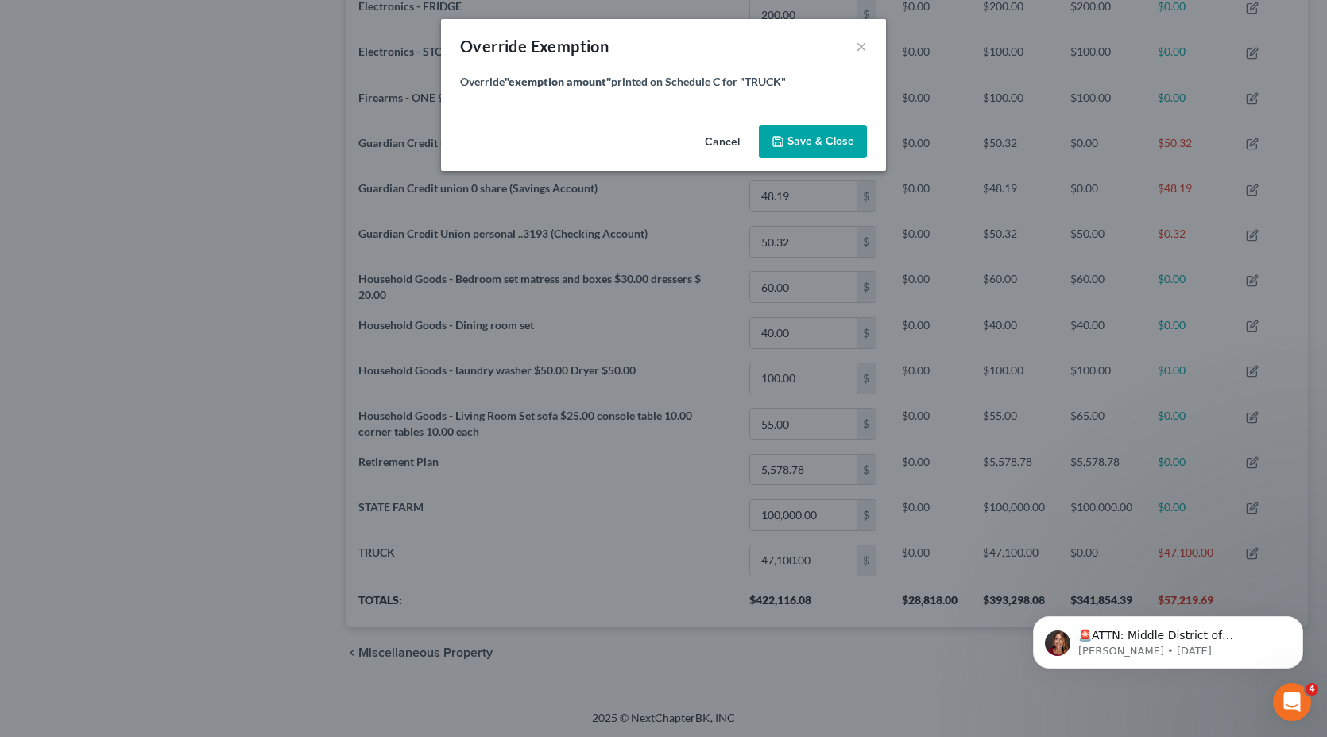
click at [719, 143] on button "Cancel" at bounding box center [722, 142] width 60 height 32
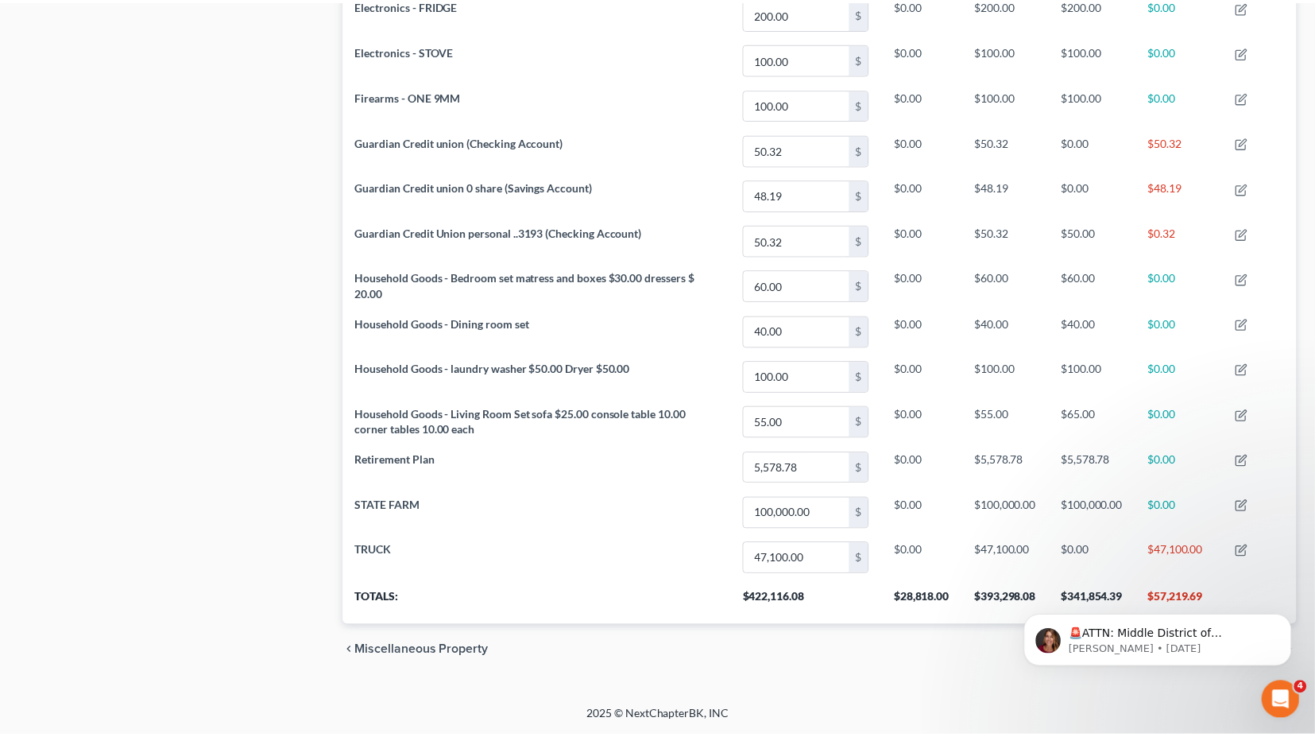
scroll to position [282, 954]
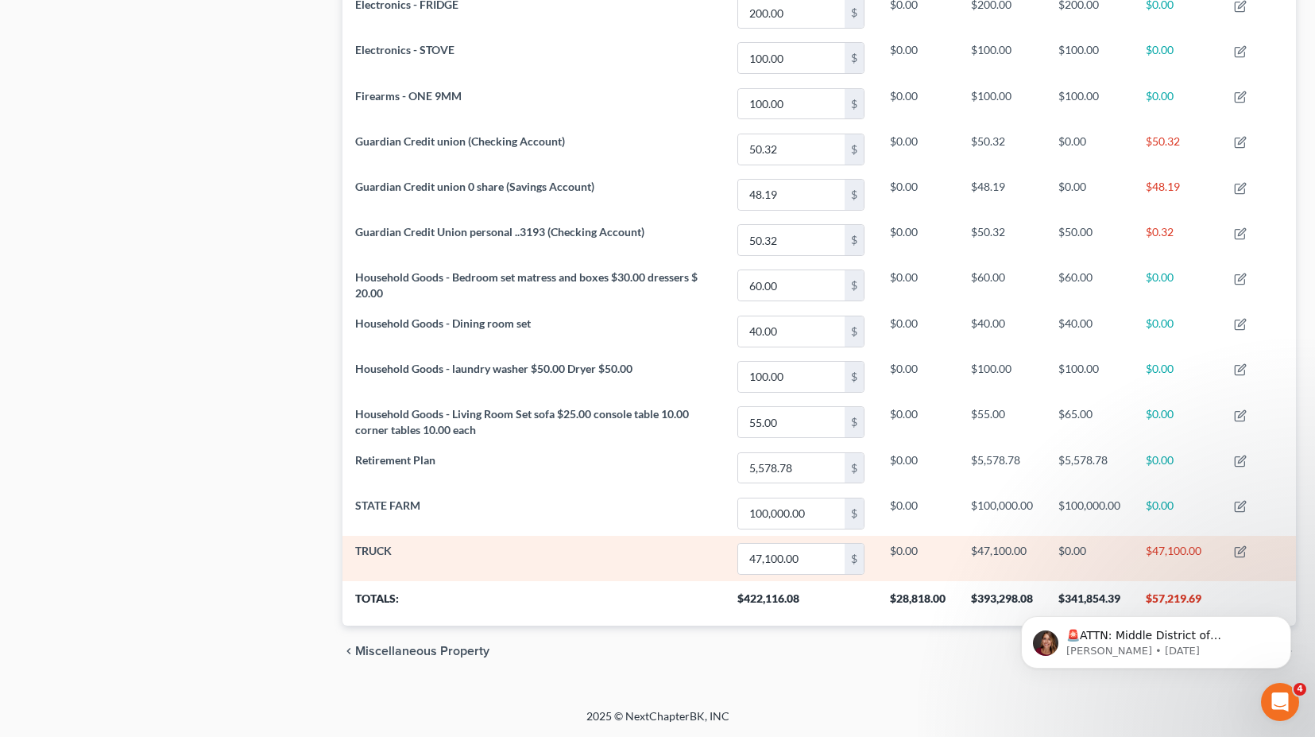
click at [907, 550] on td "$0.00" at bounding box center [917, 558] width 81 height 45
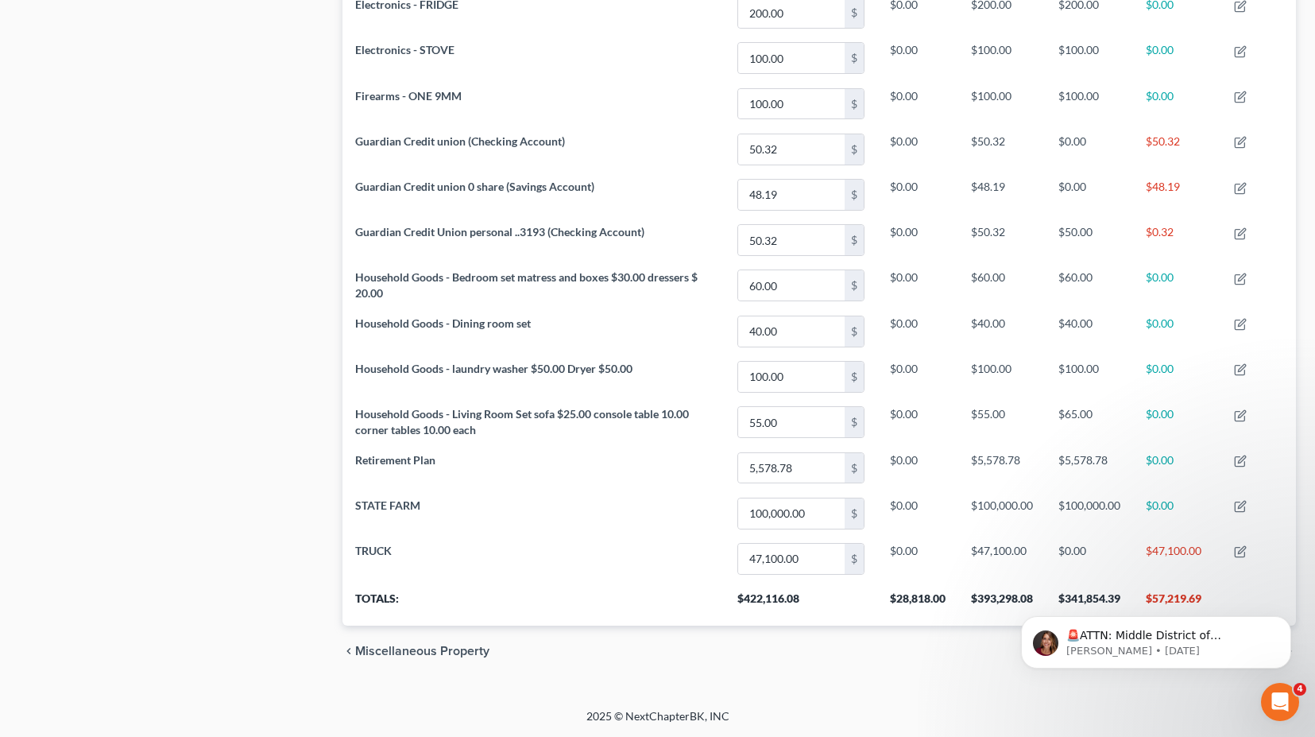
click at [946, 655] on div "chevron_left Miscellaneous Property Secured Claims chevron_right" at bounding box center [819, 650] width 954 height 51
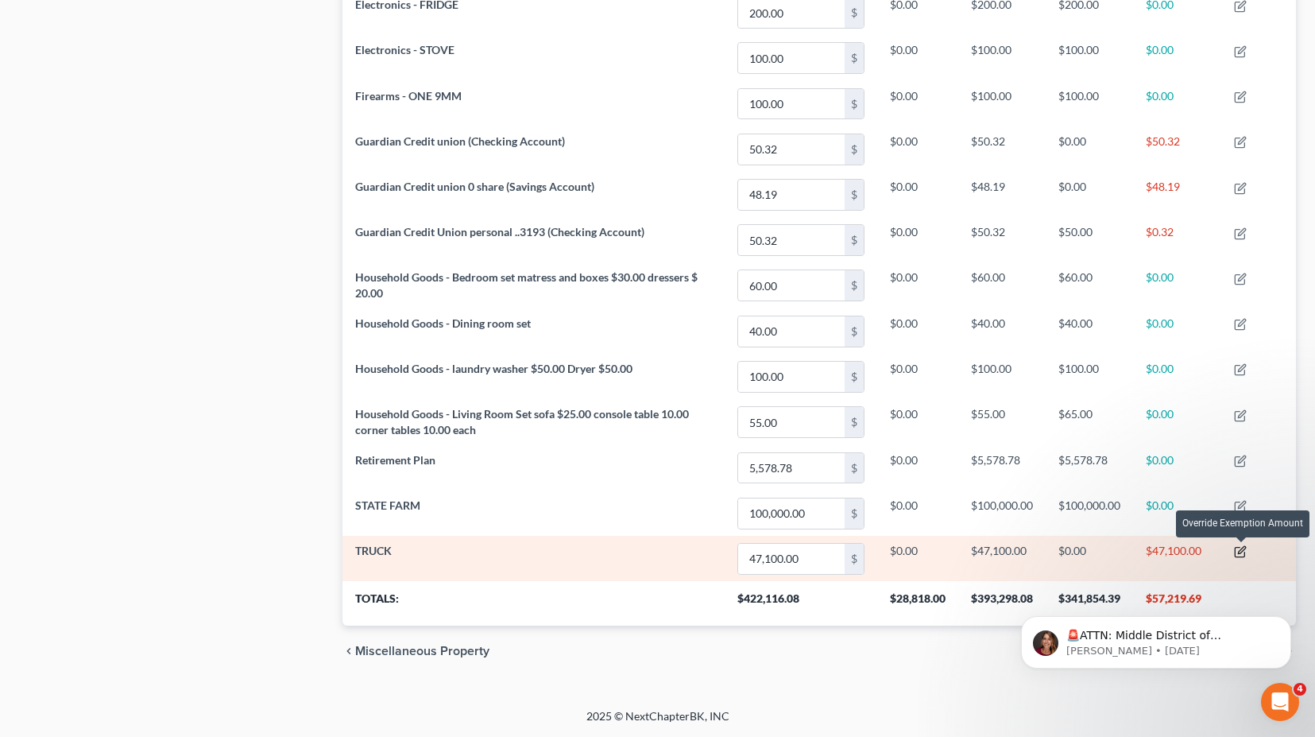
click at [1244, 552] on icon "button" at bounding box center [1240, 551] width 13 height 13
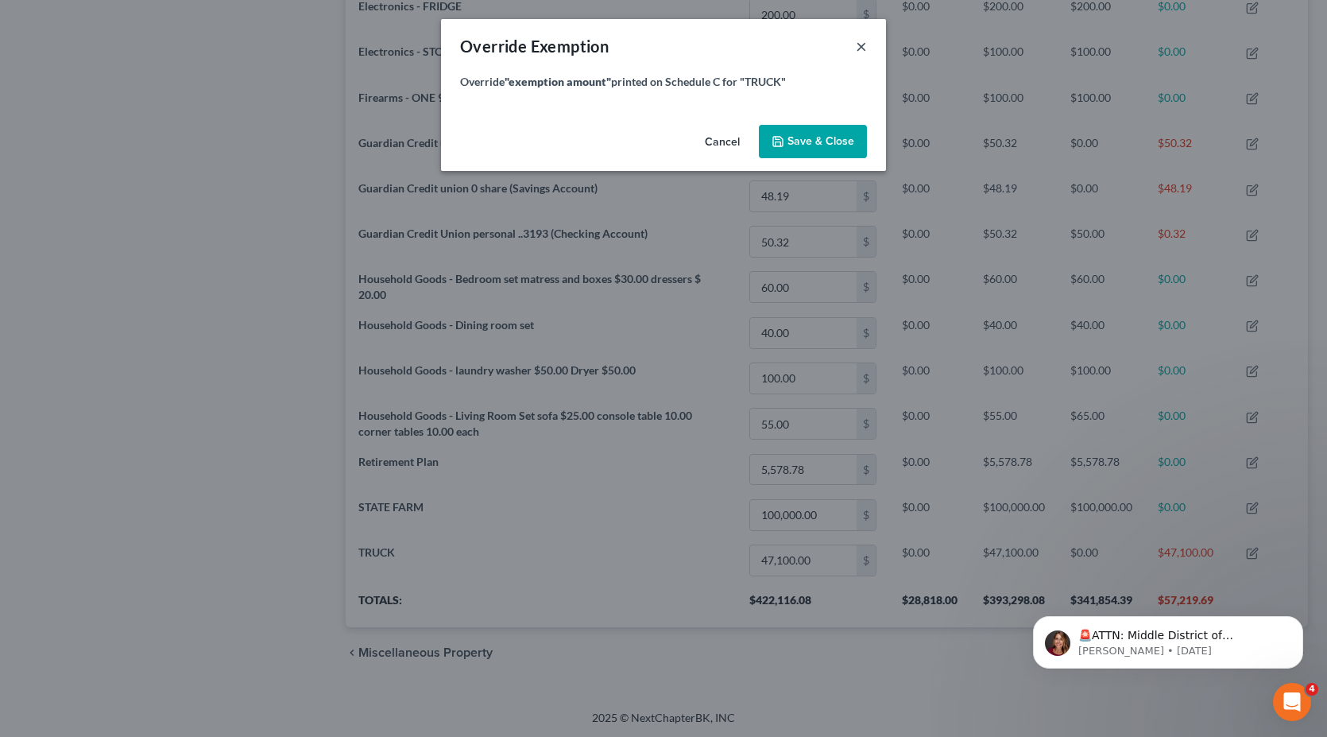
click at [862, 41] on button "×" at bounding box center [861, 46] width 11 height 19
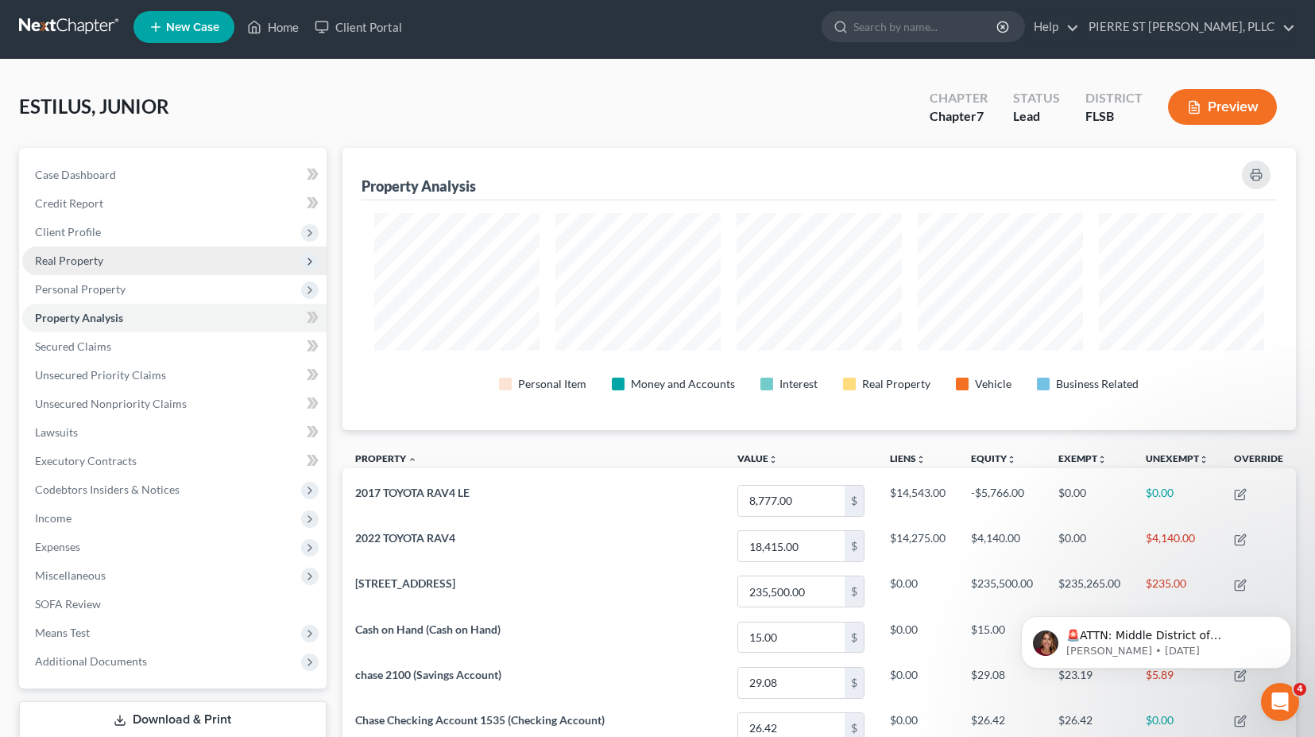
click at [72, 258] on span "Real Property" at bounding box center [69, 260] width 68 height 14
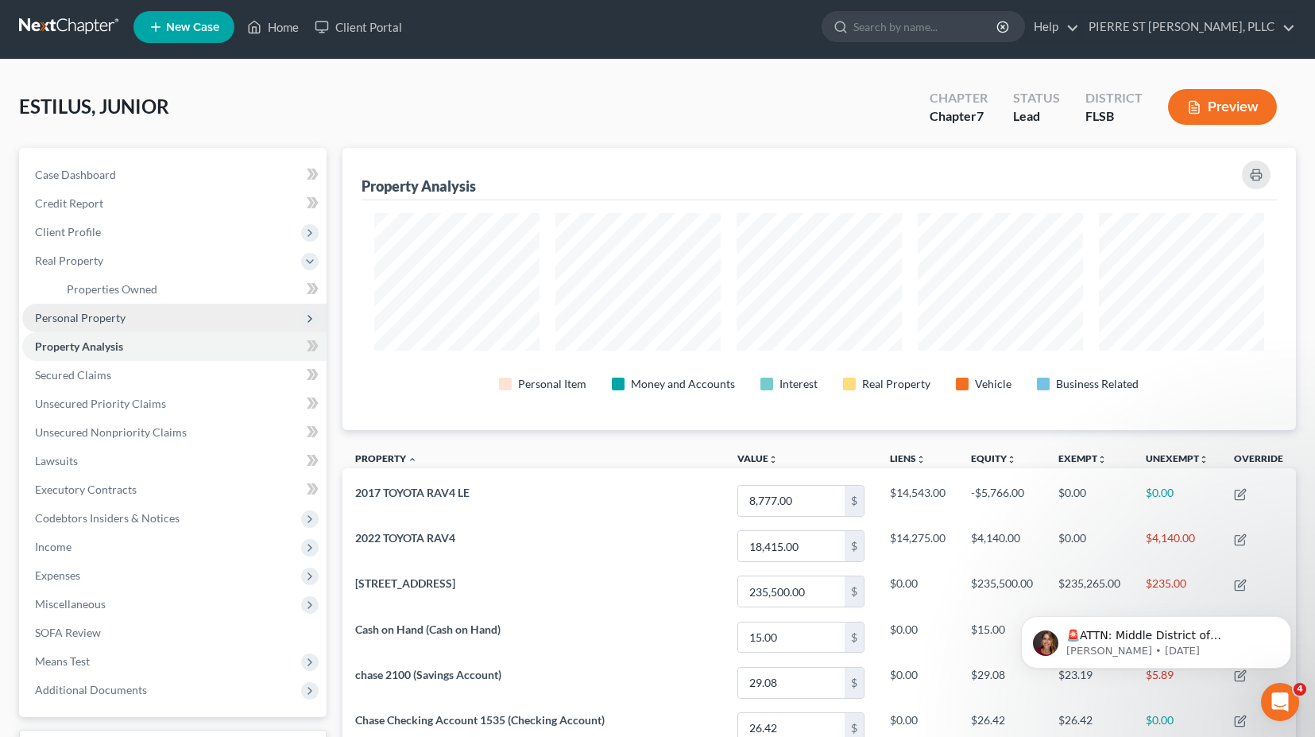
click at [79, 320] on span "Personal Property" at bounding box center [80, 318] width 91 height 14
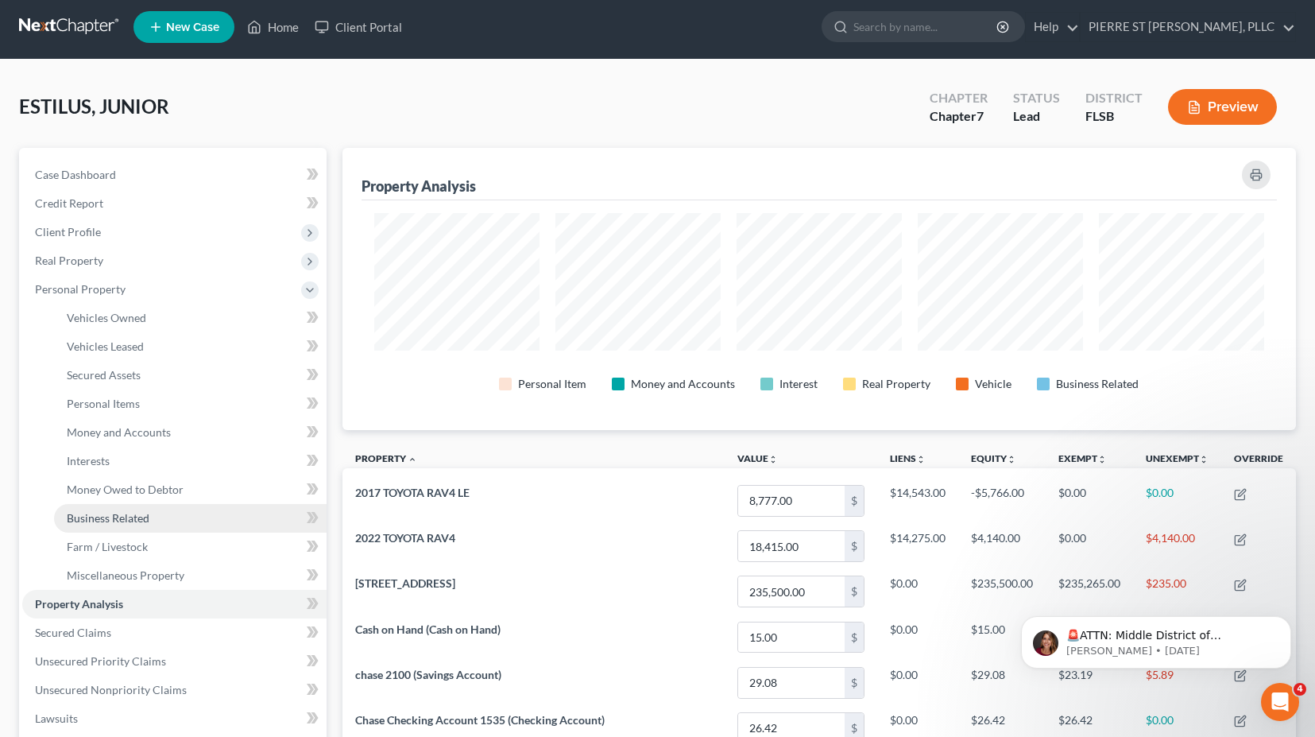
click at [102, 517] on span "Business Related" at bounding box center [108, 518] width 83 height 14
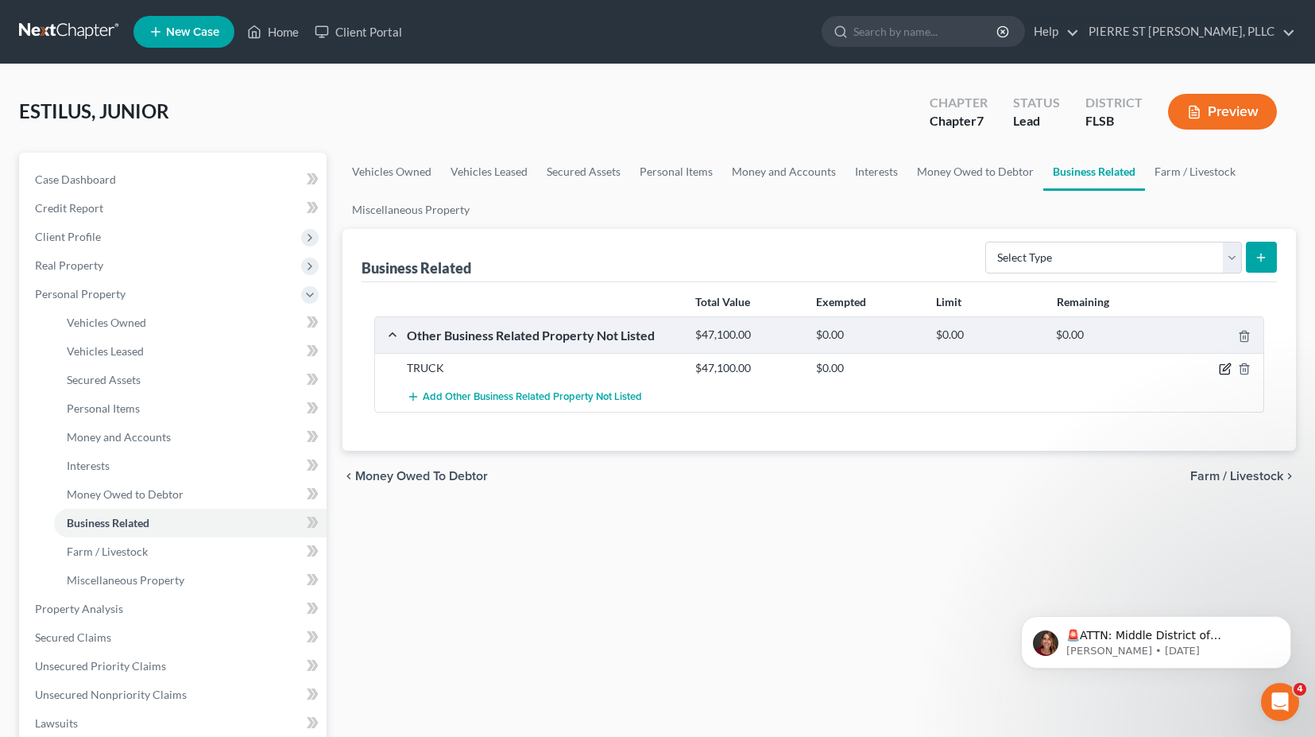
click at [1221, 369] on icon "button" at bounding box center [1225, 368] width 13 height 13
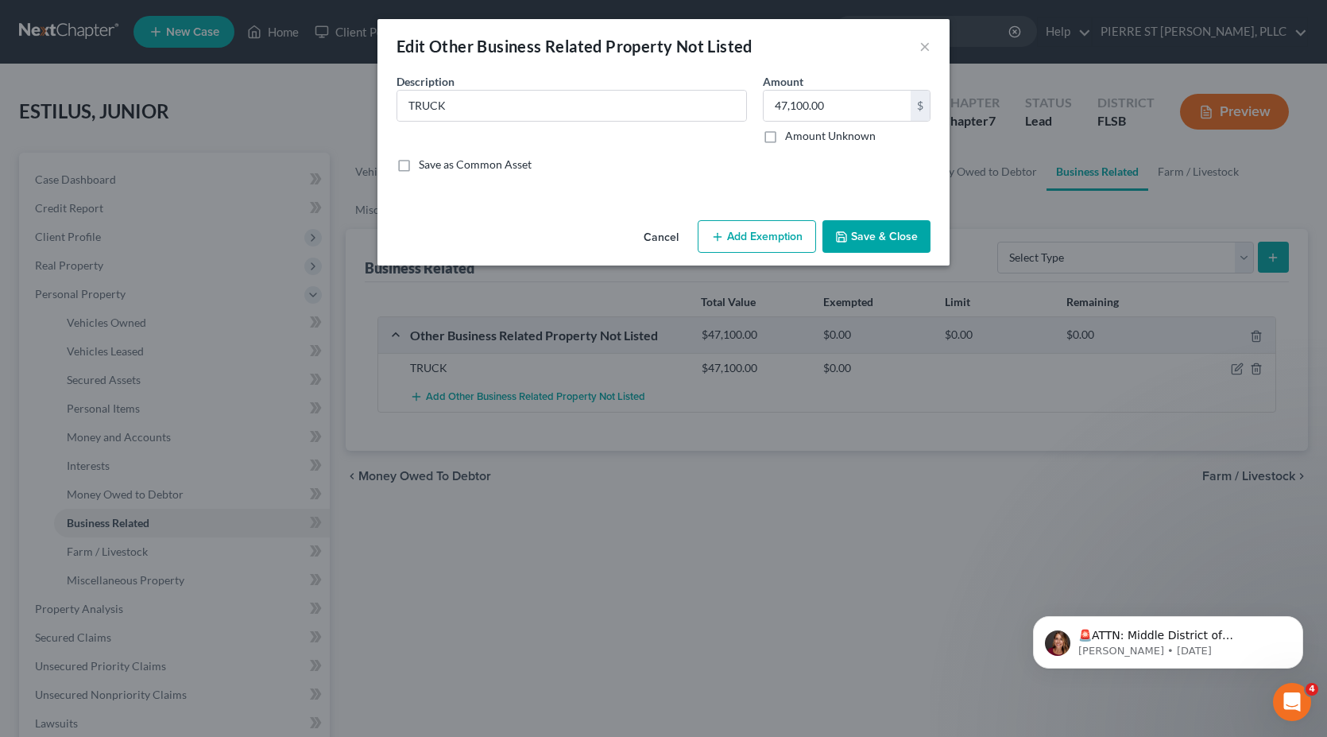
click at [756, 230] on button "Add Exemption" at bounding box center [757, 236] width 118 height 33
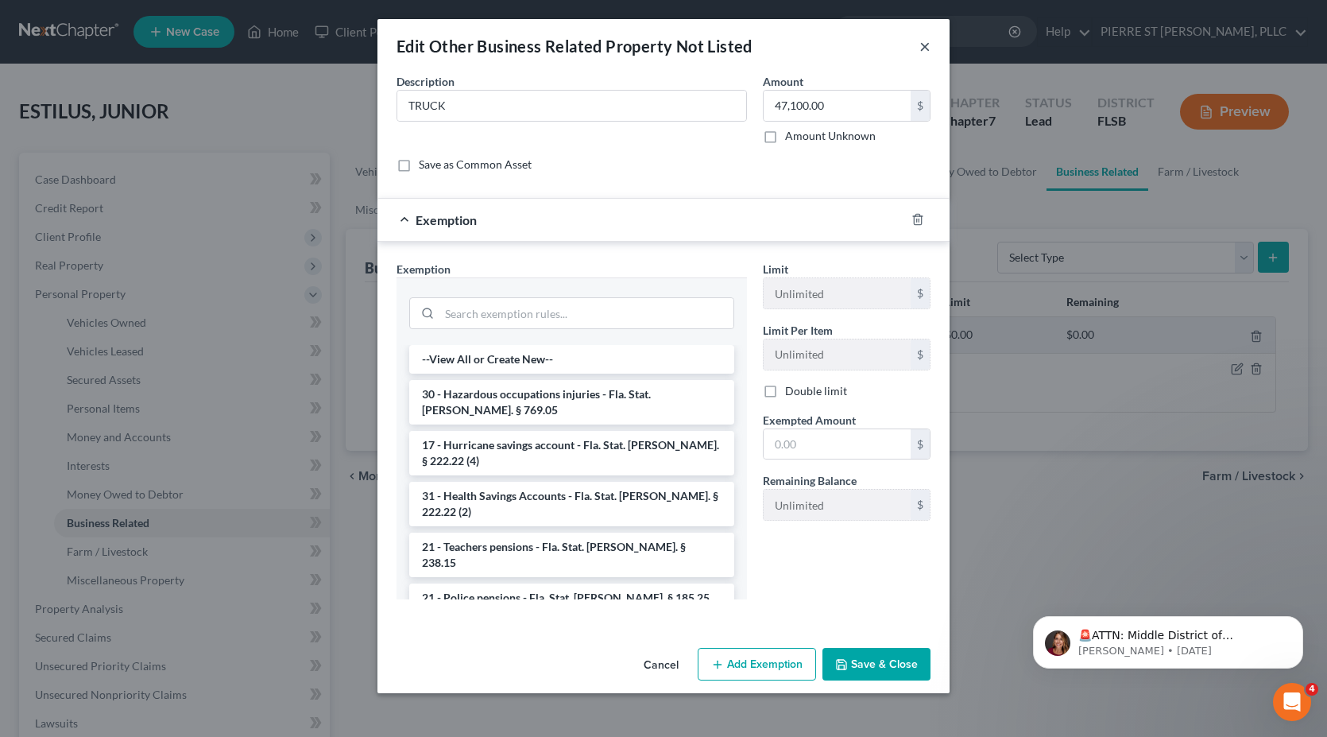
click at [925, 46] on button "×" at bounding box center [924, 46] width 11 height 19
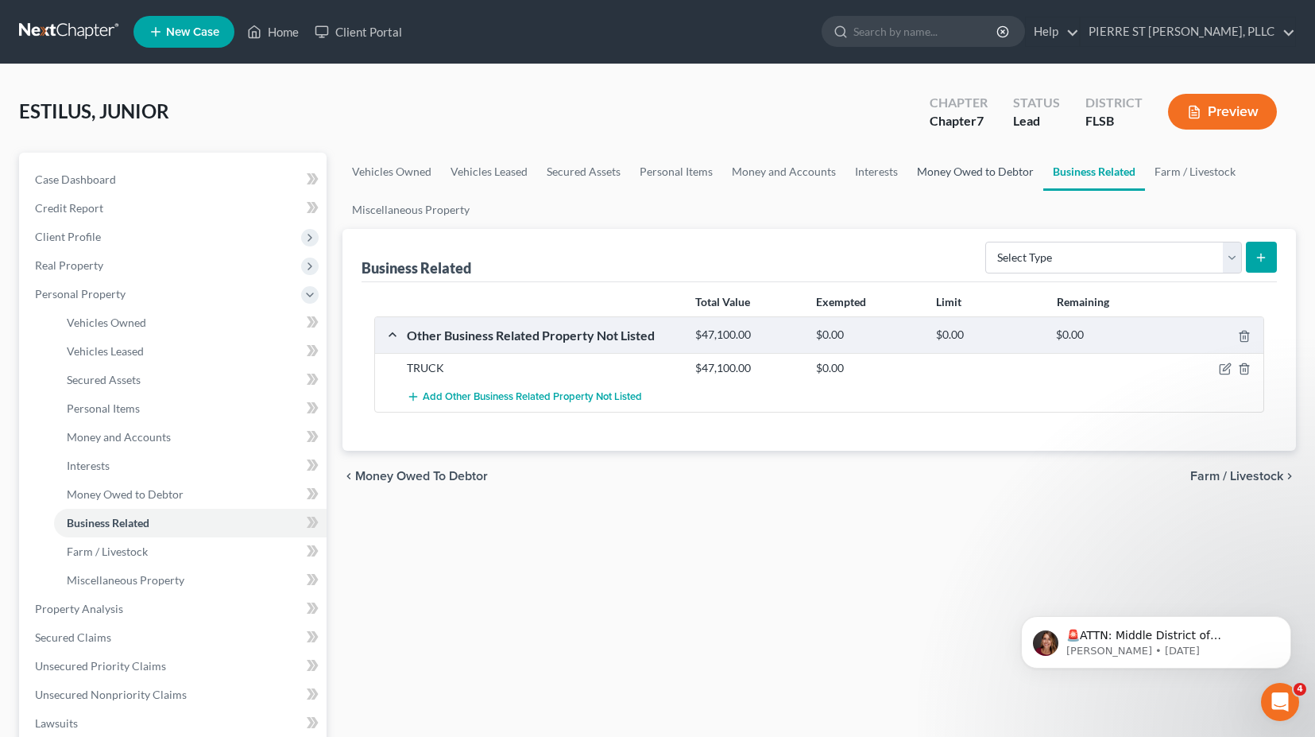
click at [971, 174] on link "Money Owed to Debtor" at bounding box center [975, 172] width 136 height 38
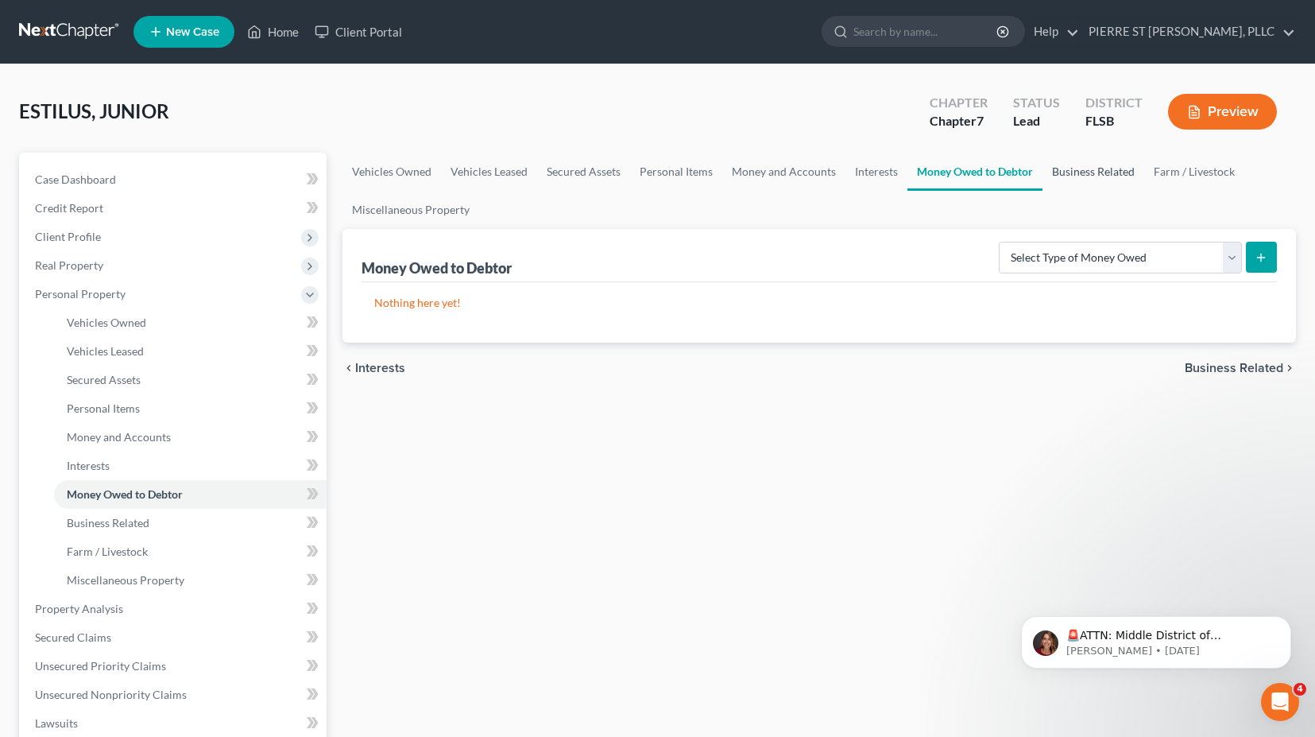
click at [1095, 171] on link "Business Related" at bounding box center [1094, 172] width 102 height 38
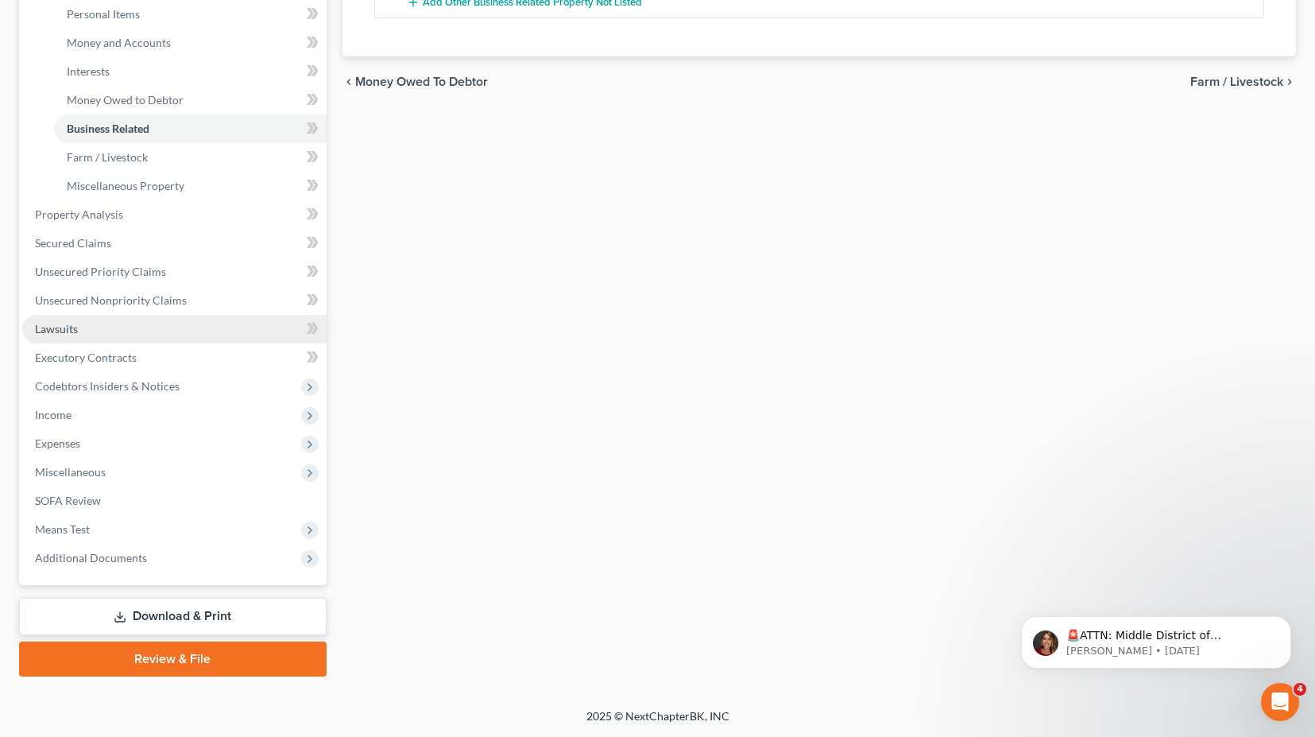
click at [161, 330] on link "Lawsuits" at bounding box center [174, 329] width 304 height 29
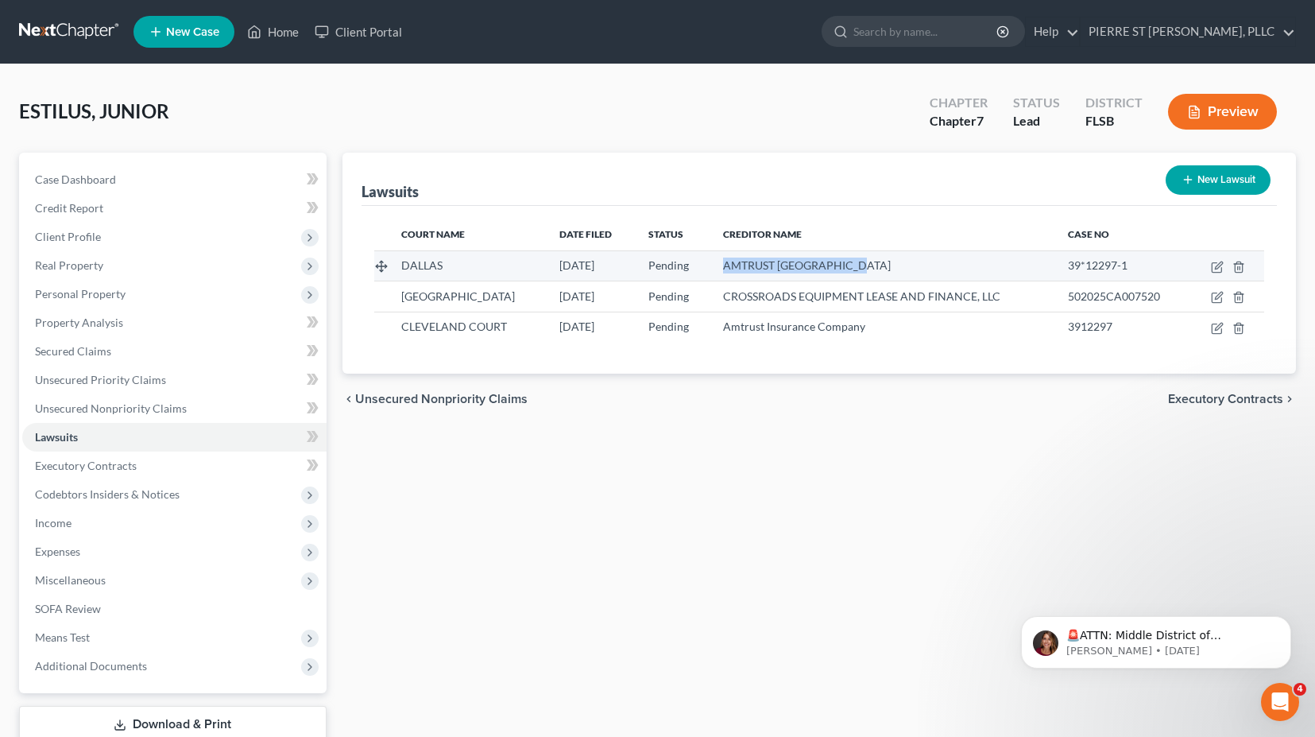
drag, startPoint x: 909, startPoint y: 273, endPoint x: 732, endPoint y: 264, distance: 177.5
click at [732, 264] on div "AMTRUST [GEOGRAPHIC_DATA]" at bounding box center [882, 265] width 319 height 16
copy span "AMTRUST [GEOGRAPHIC_DATA]"
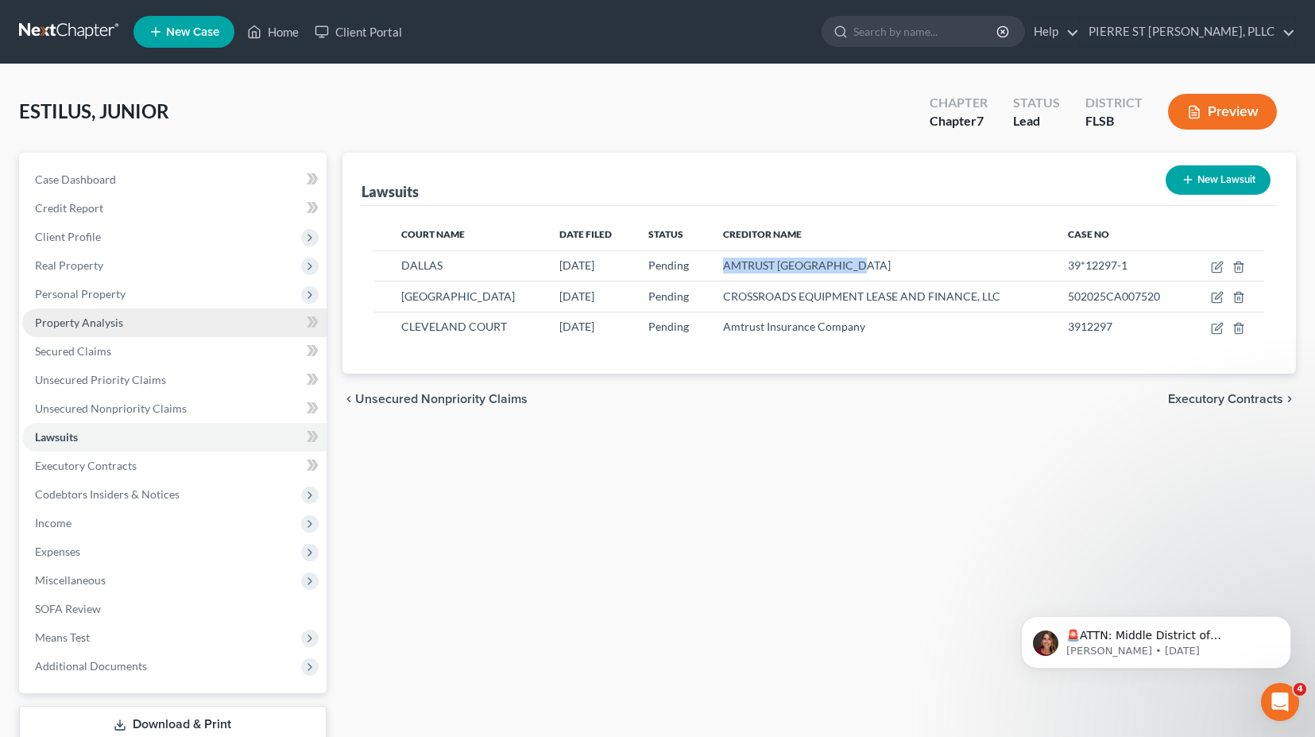
click at [60, 325] on span "Property Analysis" at bounding box center [79, 322] width 88 height 14
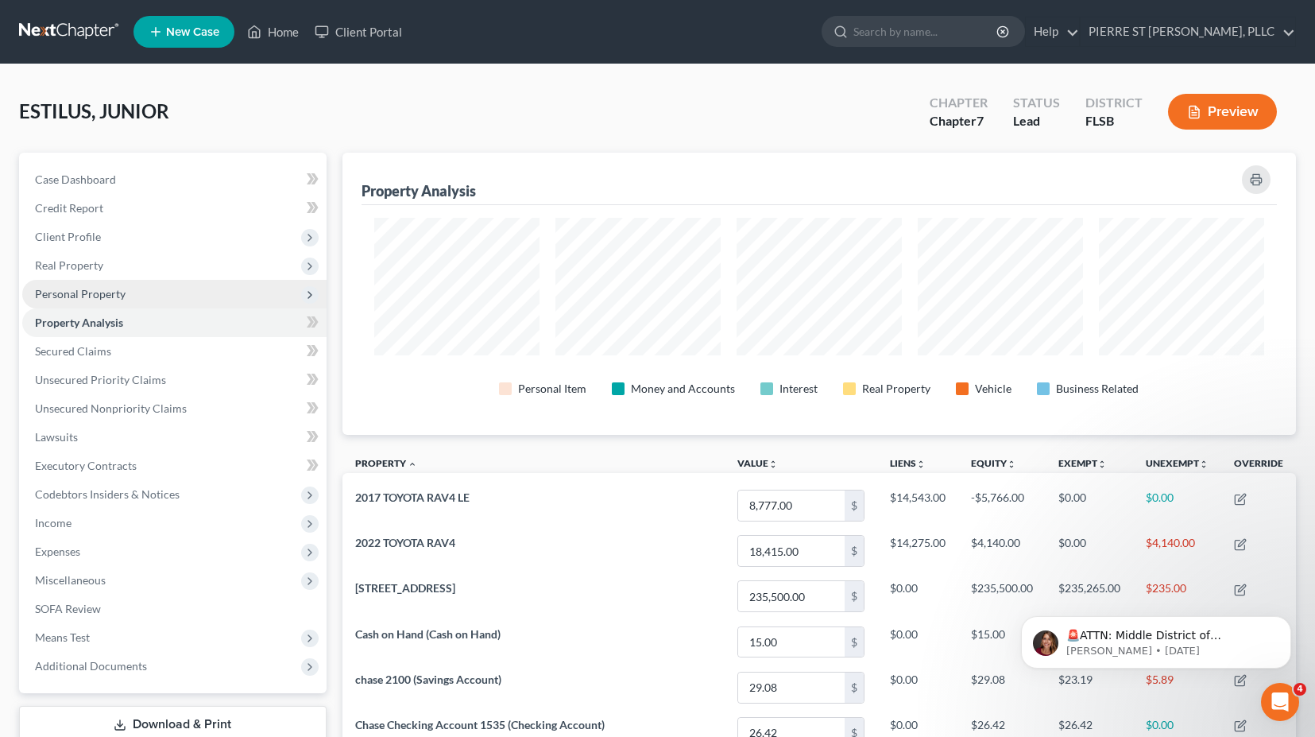
scroll to position [282, 954]
click at [68, 295] on span "Personal Property" at bounding box center [80, 294] width 91 height 14
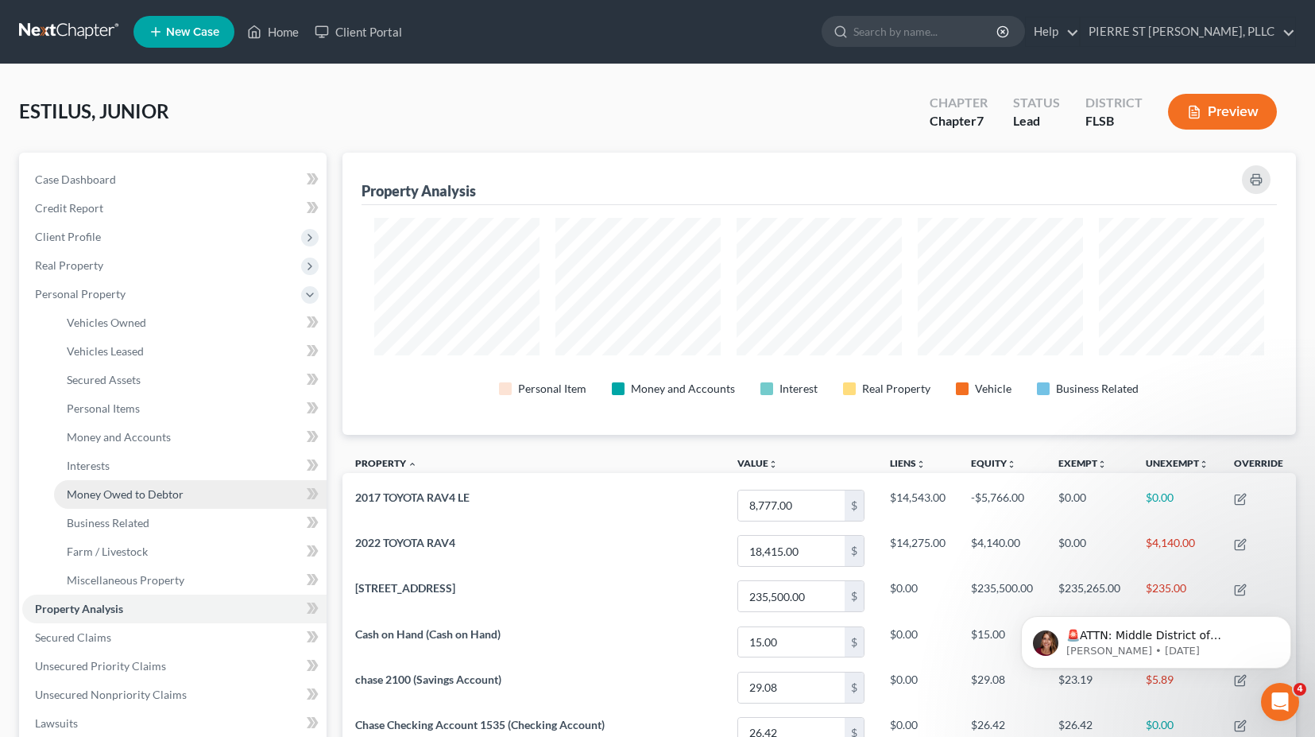
drag, startPoint x: 103, startPoint y: 494, endPoint x: 164, endPoint y: 480, distance: 62.1
click at [103, 493] on span "Money Owed to Debtor" at bounding box center [125, 494] width 117 height 14
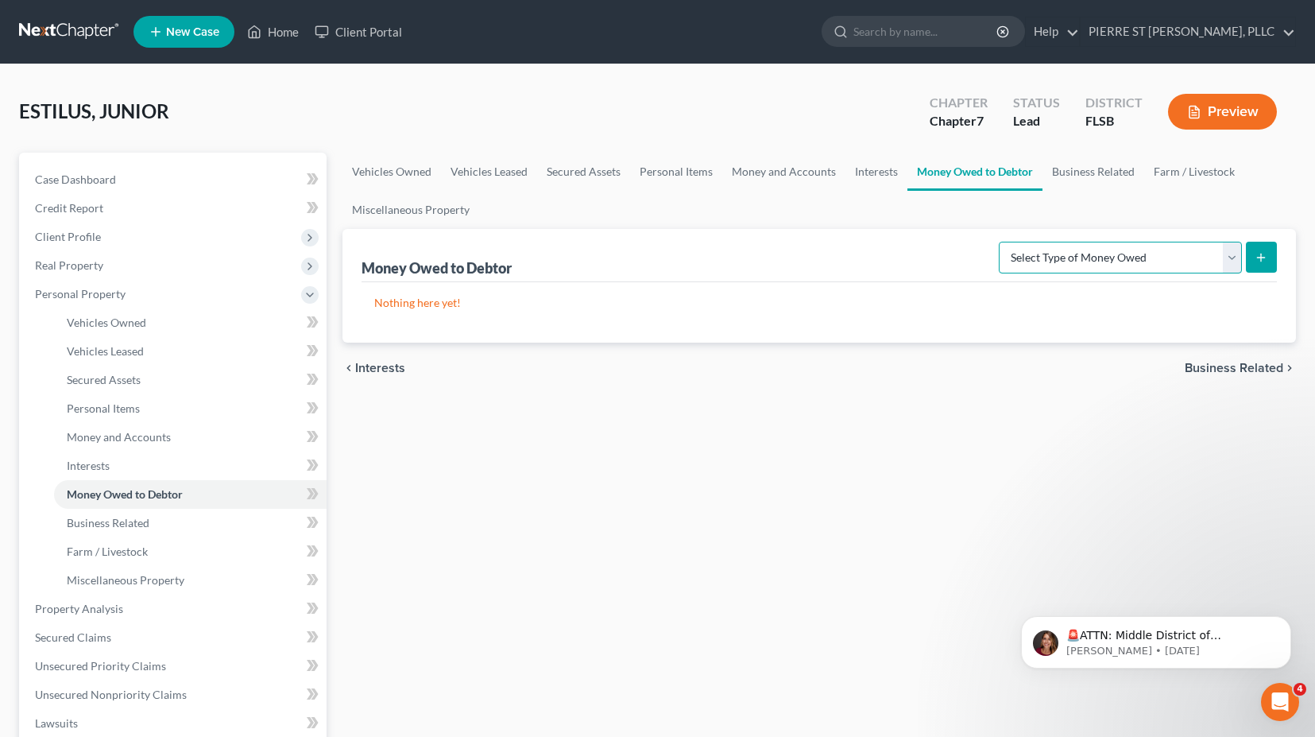
click at [1137, 261] on select "Select Type of Money Owed Accounts Receivable Alimony Child Support Claims Agai…" at bounding box center [1120, 258] width 243 height 32
select select "claims_against_third_parties"
click at [1001, 242] on select "Select Type of Money Owed Accounts Receivable Alimony Child Support Claims Agai…" at bounding box center [1120, 258] width 243 height 32
click at [1259, 252] on icon "submit" at bounding box center [1261, 257] width 13 height 13
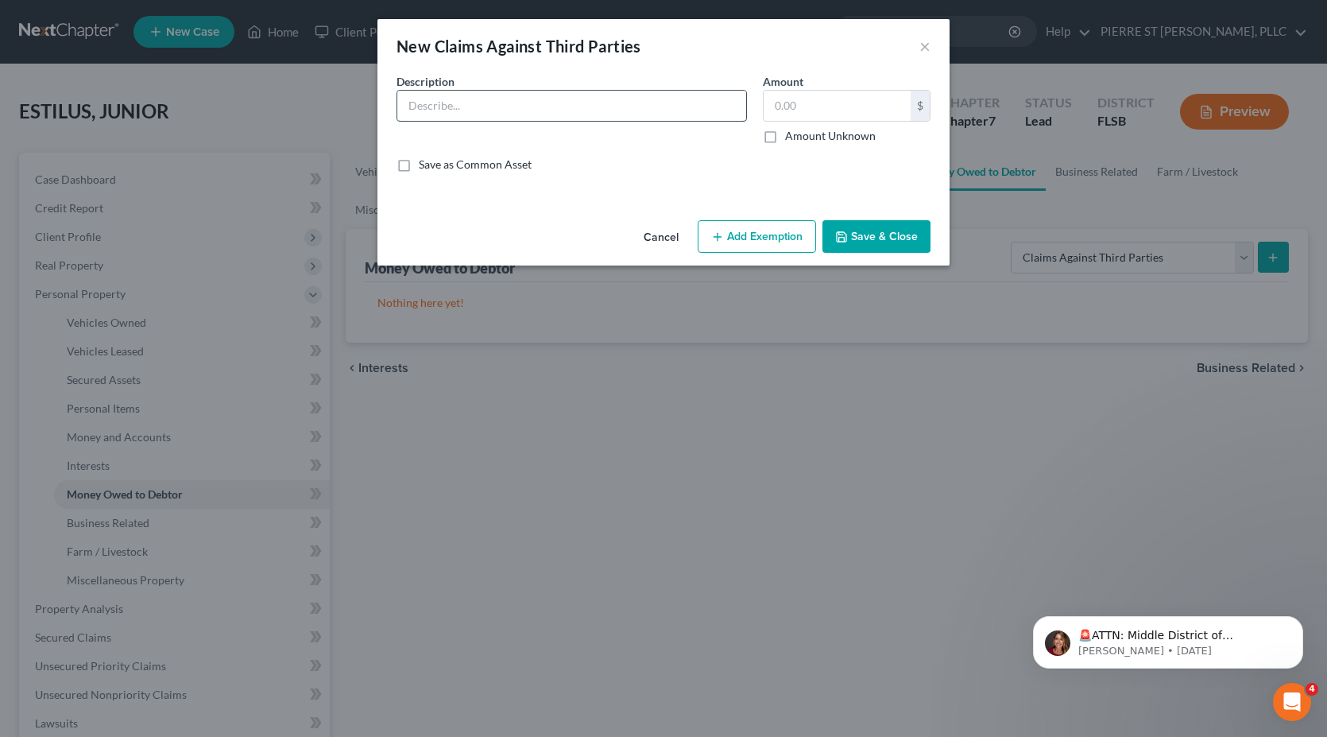
click at [465, 110] on input "text" at bounding box center [571, 106] width 349 height 30
paste input "AMTRUST [GEOGRAPHIC_DATA]"
type input "AMTRUST [GEOGRAPHIC_DATA]"
click at [834, 105] on input "text" at bounding box center [837, 106] width 147 height 30
type input "500,000.00"
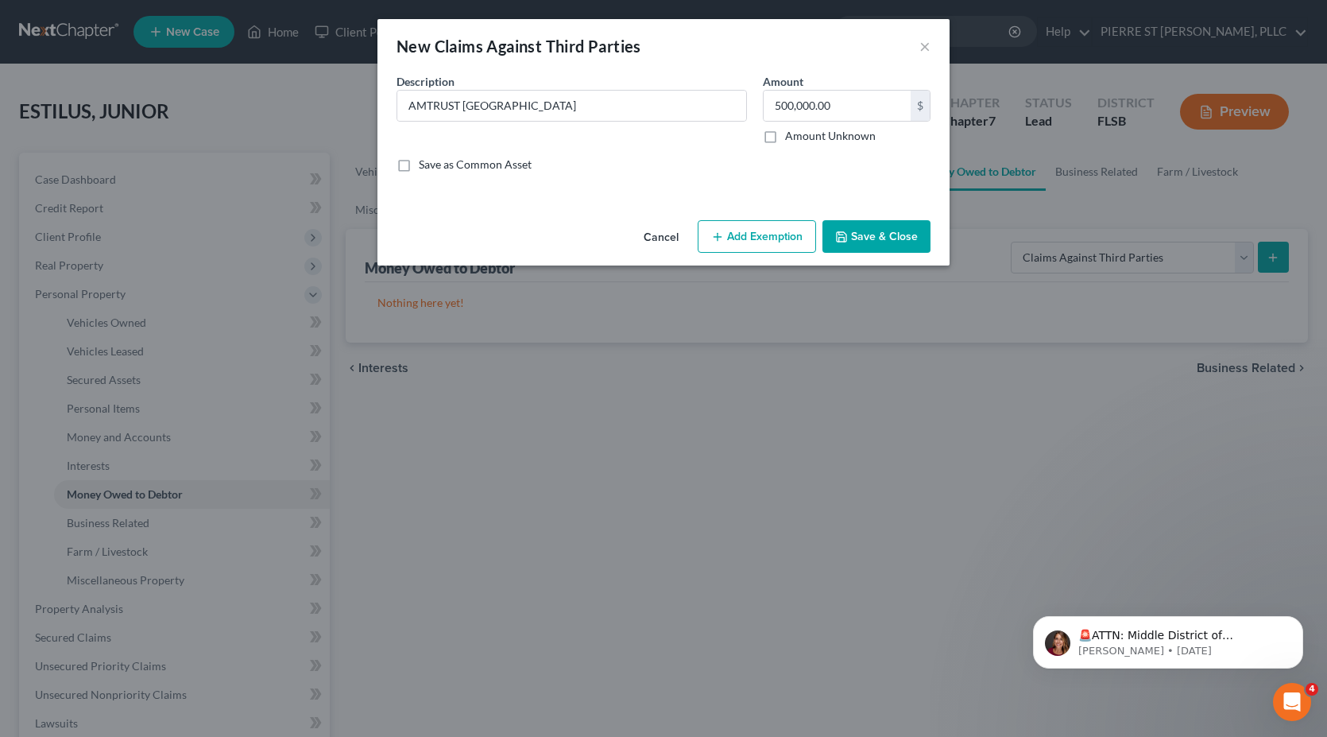
click at [871, 231] on button "Save & Close" at bounding box center [876, 236] width 108 height 33
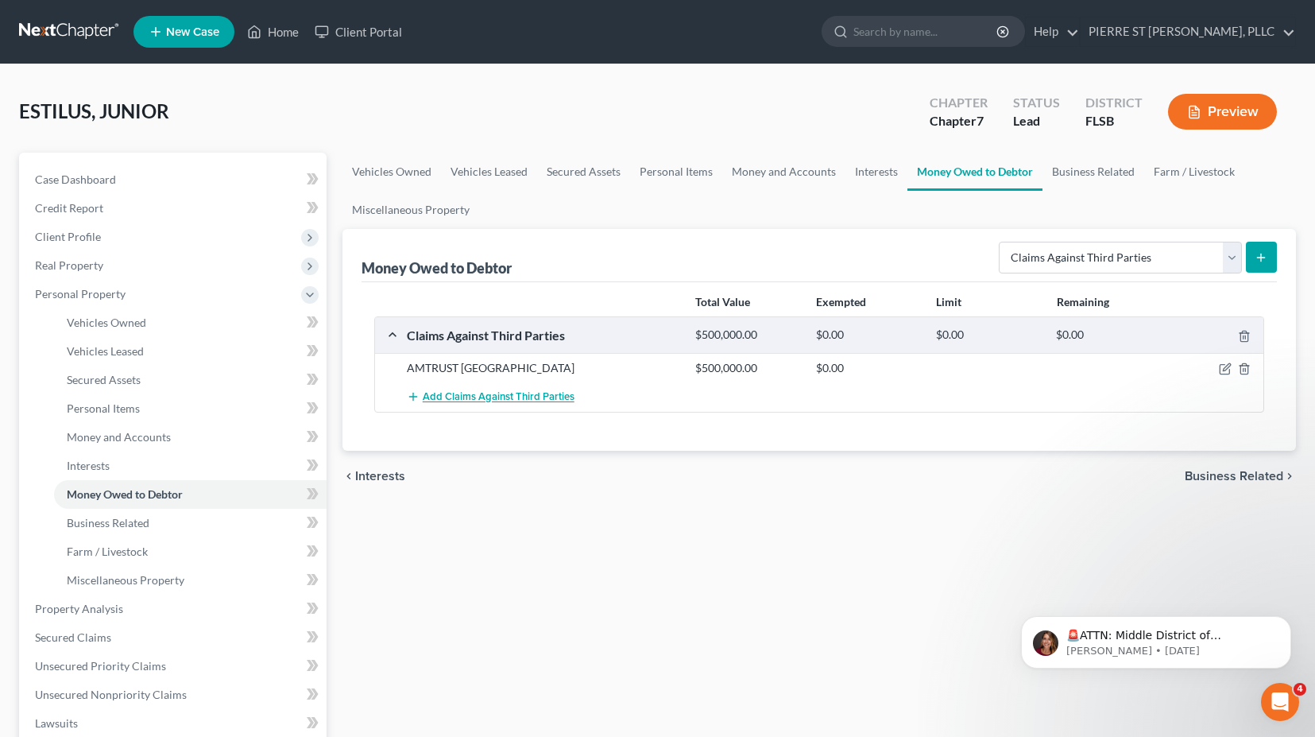
click at [535, 395] on span "Add Claims Against Third Parties" at bounding box center [499, 397] width 152 height 13
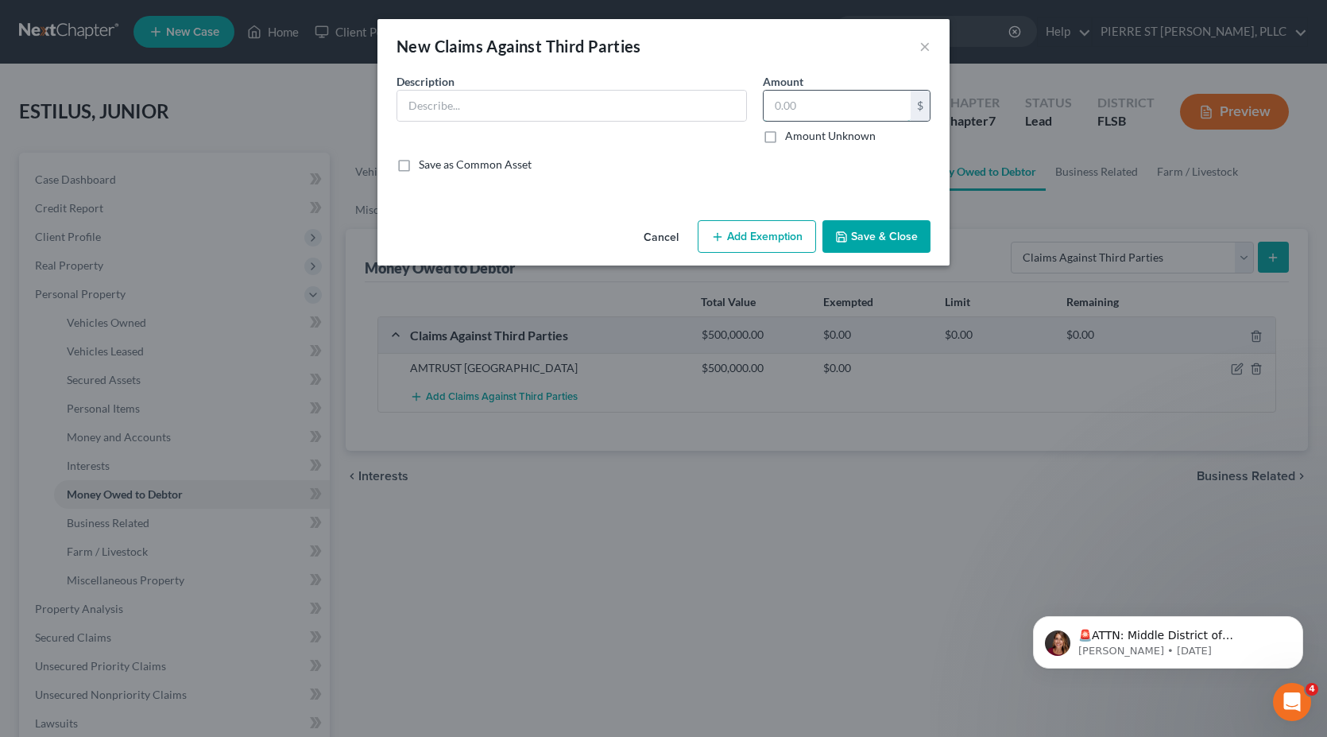
paste input "$1,000,000"
type input "$1,000,000"
click at [501, 103] on input "text" at bounding box center [571, 106] width 349 height 30
drag, startPoint x: 93, startPoint y: 524, endPoint x: 178, endPoint y: 447, distance: 114.2
click at [93, 524] on div "New Claims Against Third Parties × An exemption set must first be selected from…" at bounding box center [663, 368] width 1327 height 737
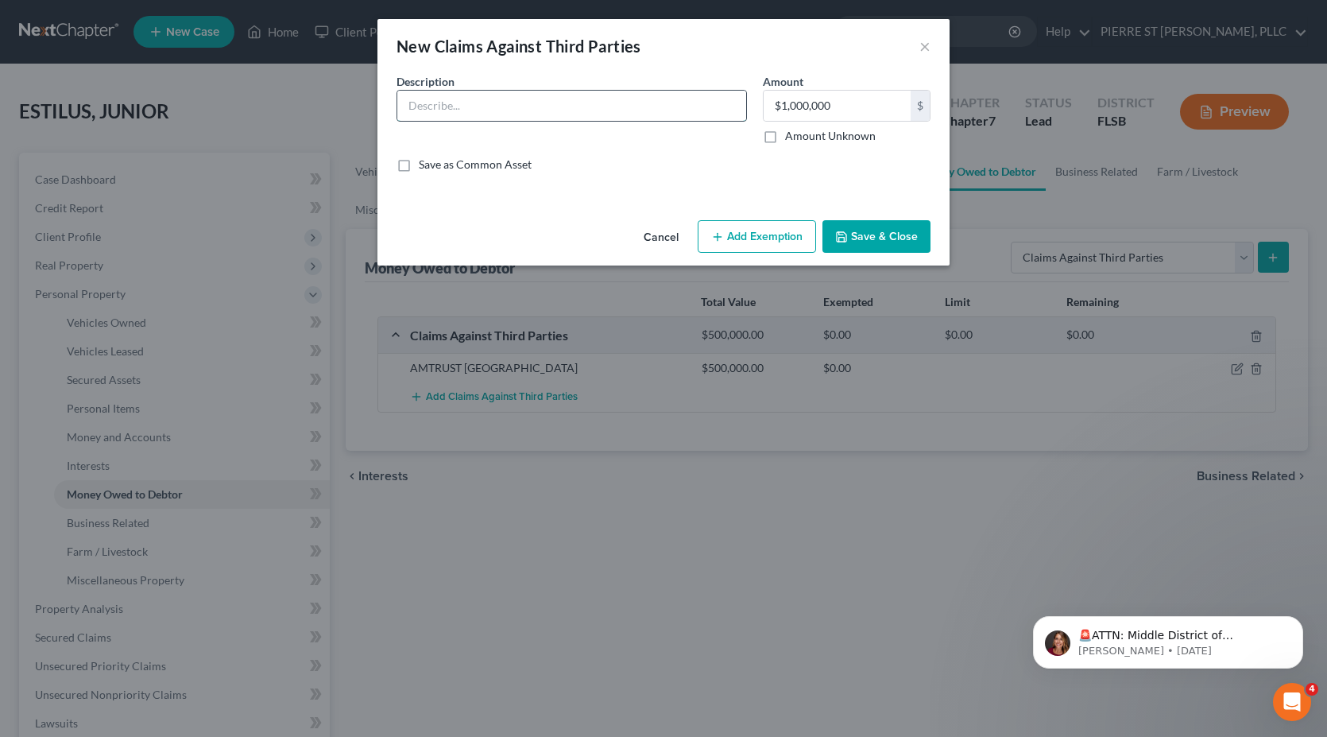
click at [457, 103] on input "text" at bounding box center [571, 106] width 349 height 30
paste input "AmTrust [GEOGRAPHIC_DATA]"
type input "AmTrust [GEOGRAPHIC_DATA]"
click at [419, 166] on label "Save as Common Asset" at bounding box center [475, 165] width 113 height 16
click at [425, 166] on input "Save as Common Asset" at bounding box center [430, 162] width 10 height 10
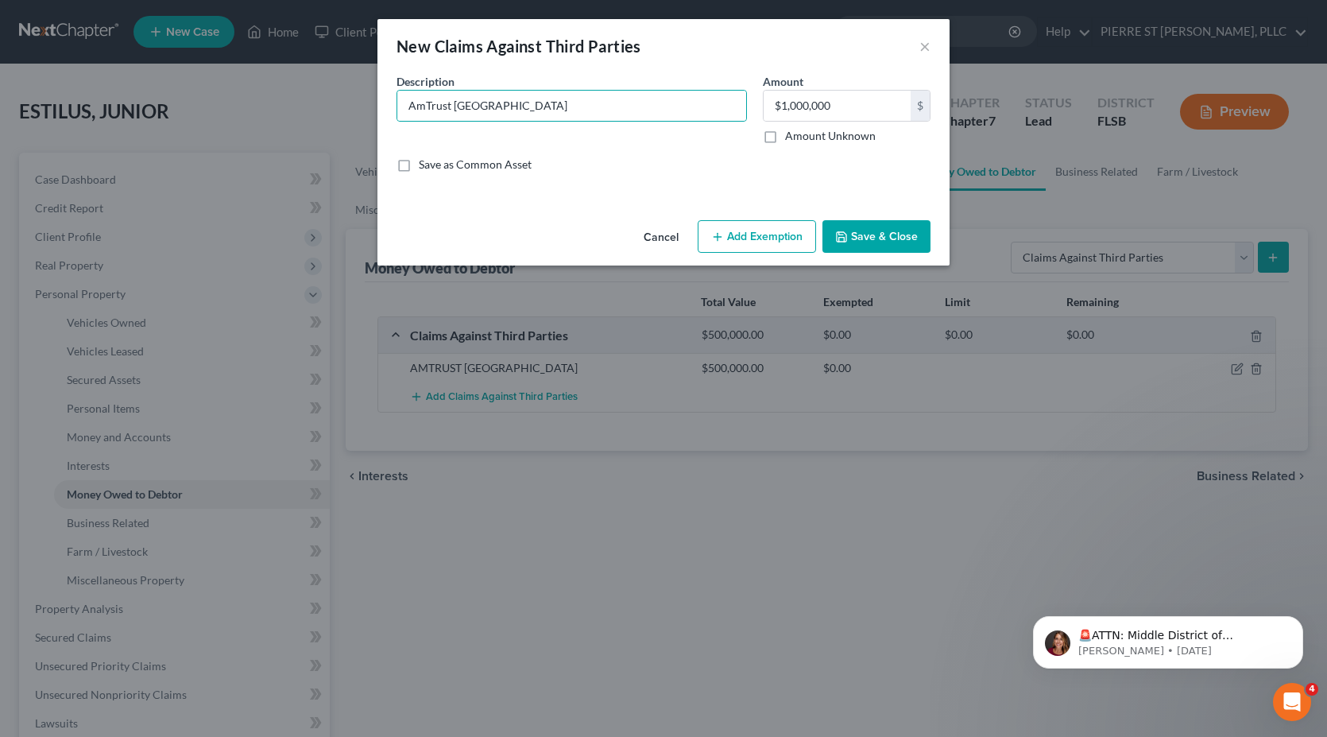
checkbox input "true"
click at [887, 234] on button "Save & Close" at bounding box center [876, 236] width 108 height 33
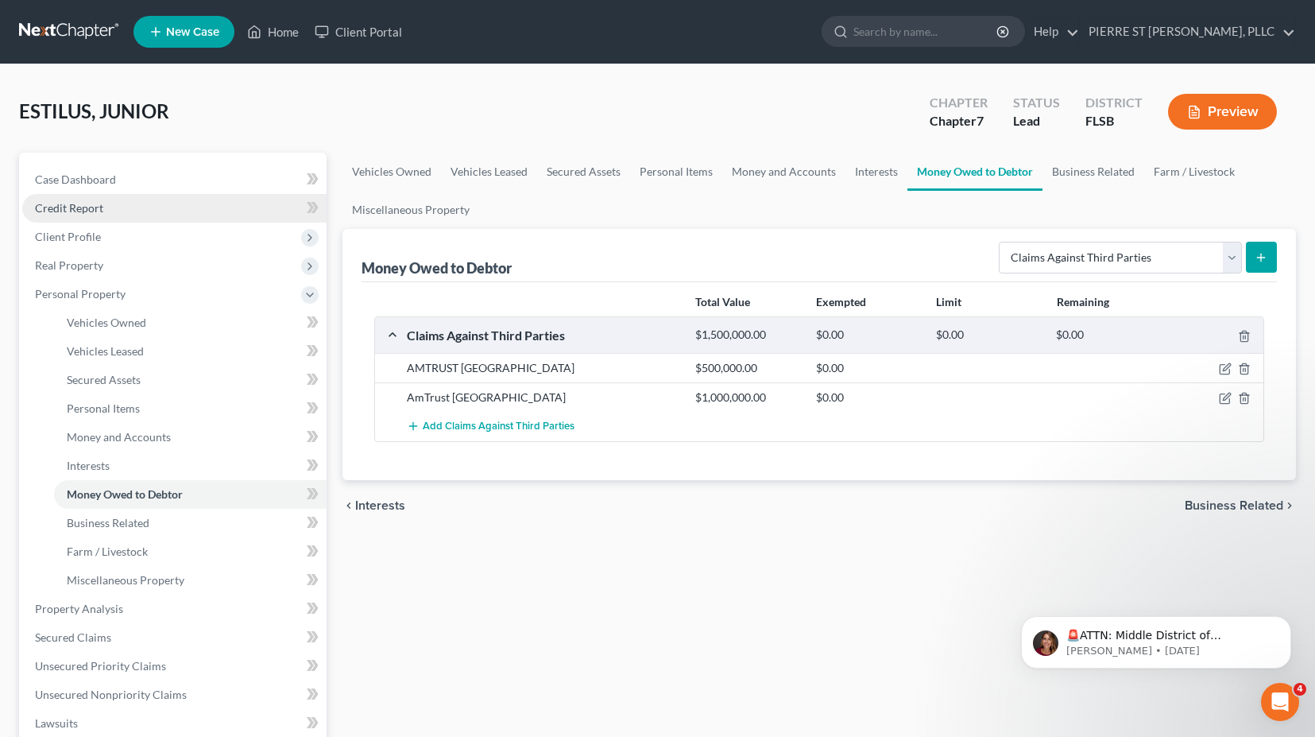
click at [68, 212] on span "Credit Report" at bounding box center [69, 208] width 68 height 14
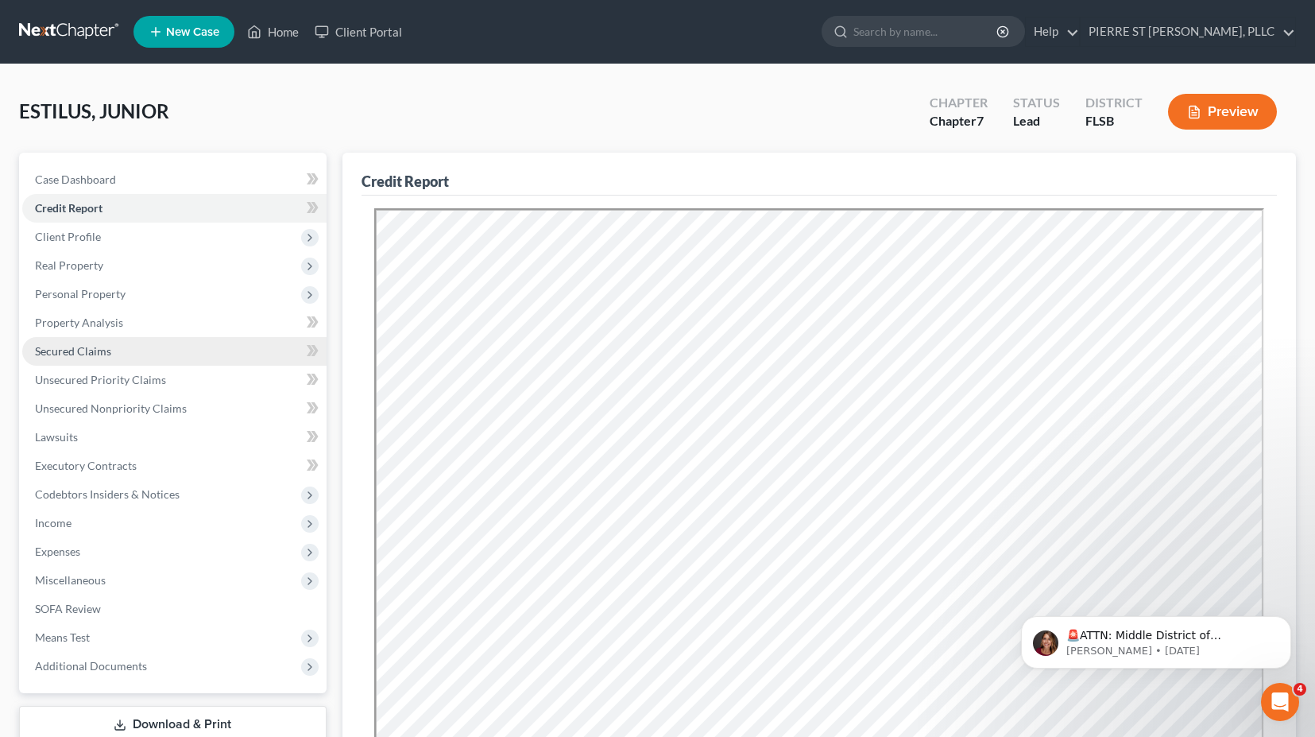
click at [61, 354] on span "Secured Claims" at bounding box center [73, 351] width 76 height 14
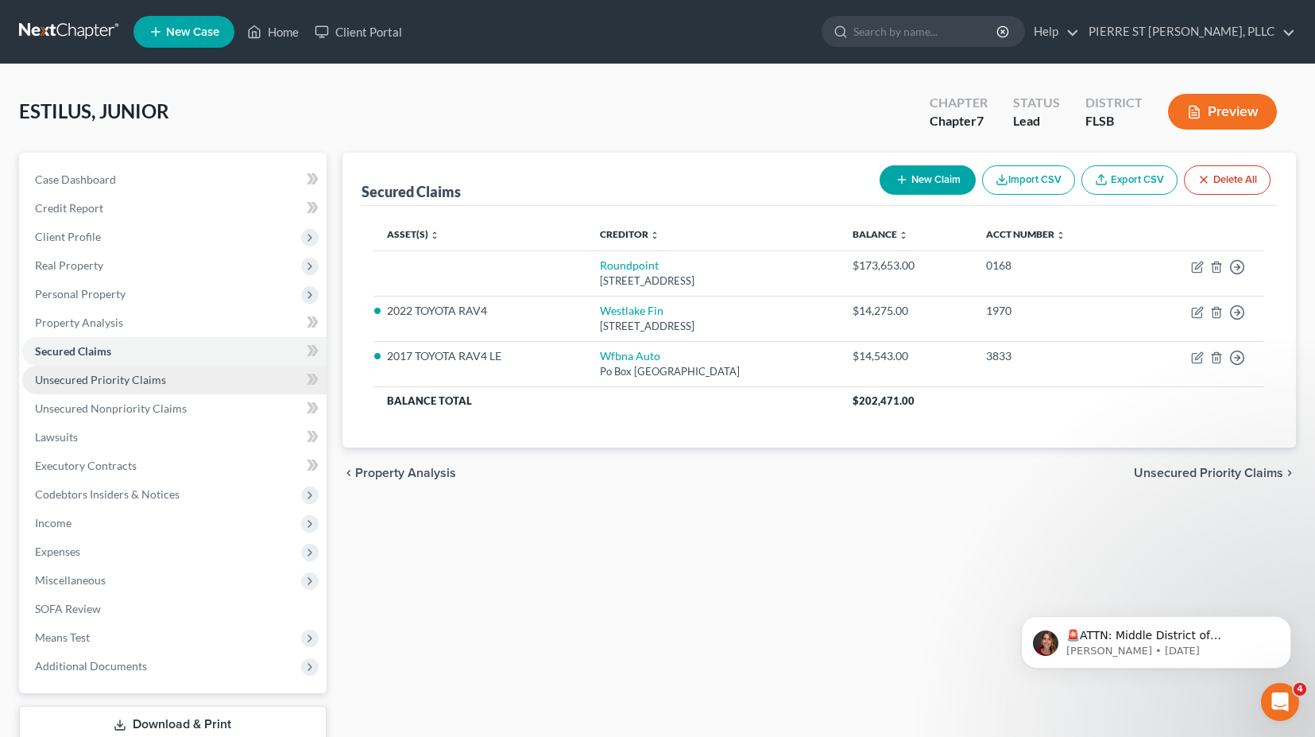
click at [60, 377] on span "Unsecured Priority Claims" at bounding box center [100, 380] width 131 height 14
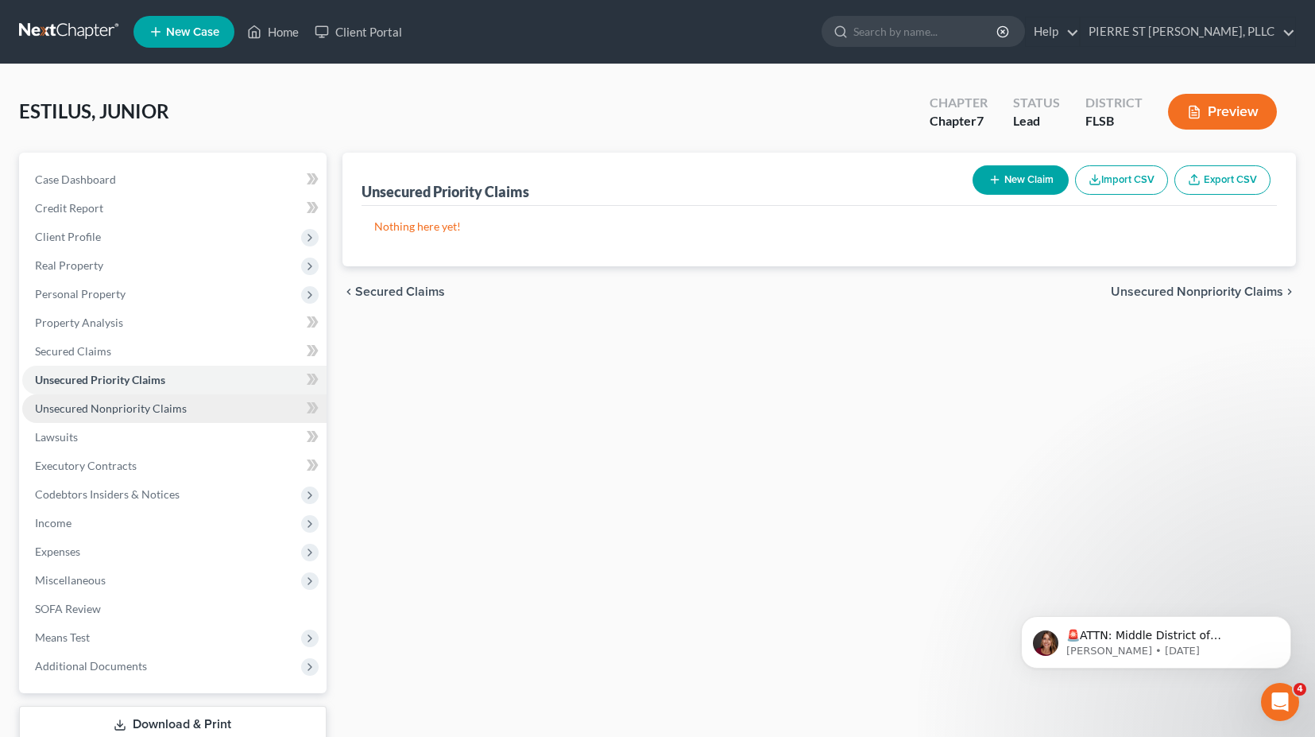
click at [63, 400] on link "Unsecured Nonpriority Claims" at bounding box center [174, 408] width 304 height 29
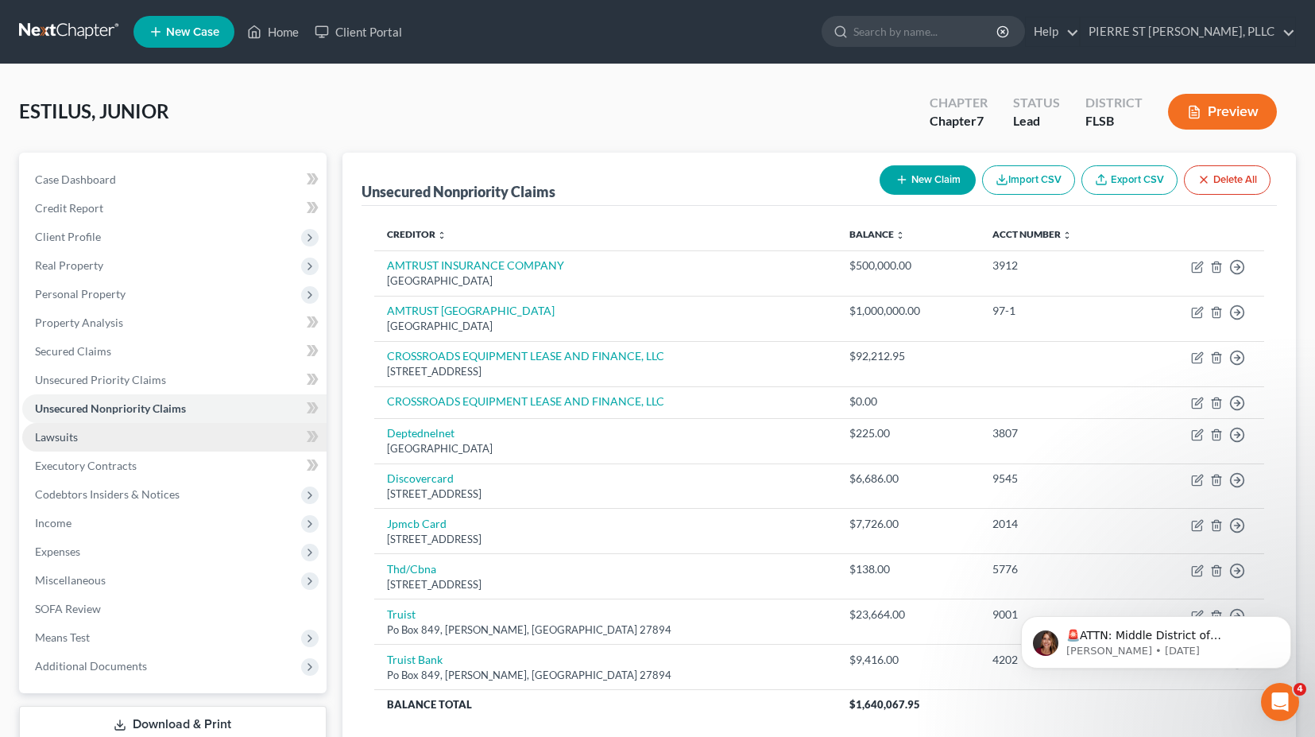
click at [57, 436] on span "Lawsuits" at bounding box center [56, 437] width 43 height 14
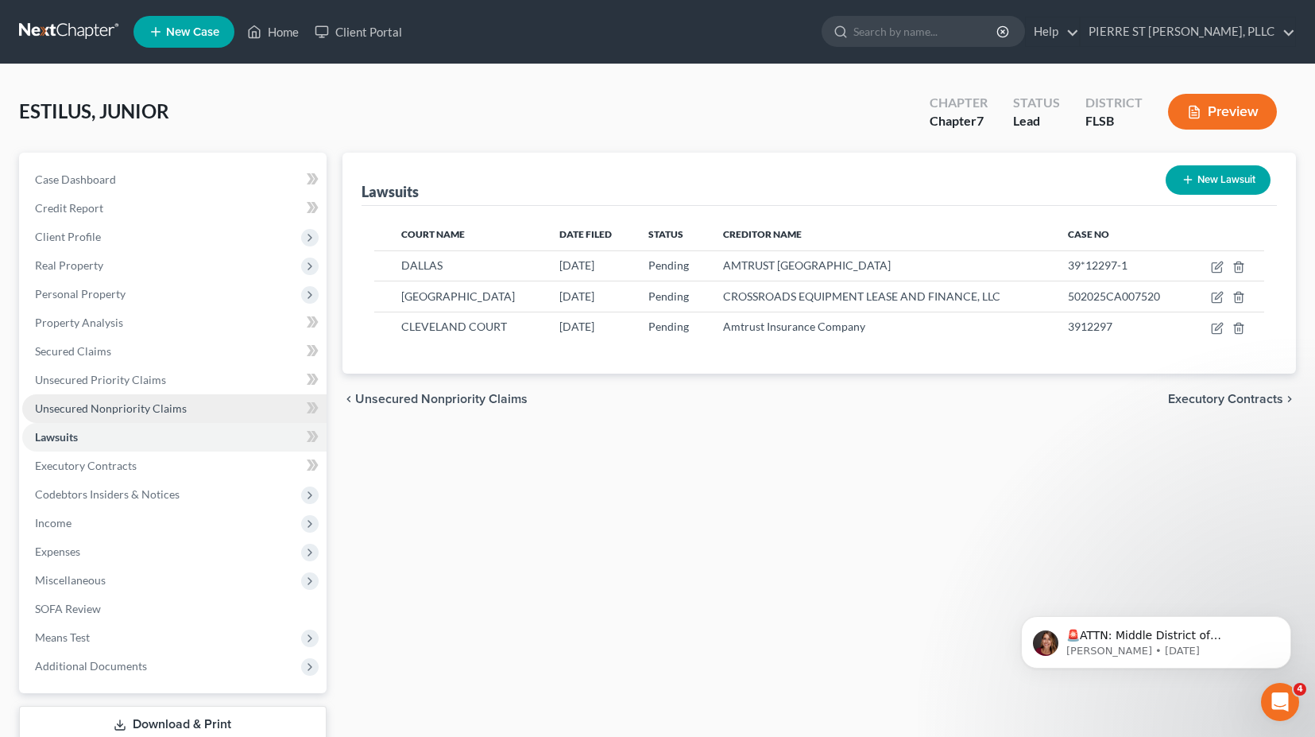
click at [84, 407] on span "Unsecured Nonpriority Claims" at bounding box center [111, 408] width 152 height 14
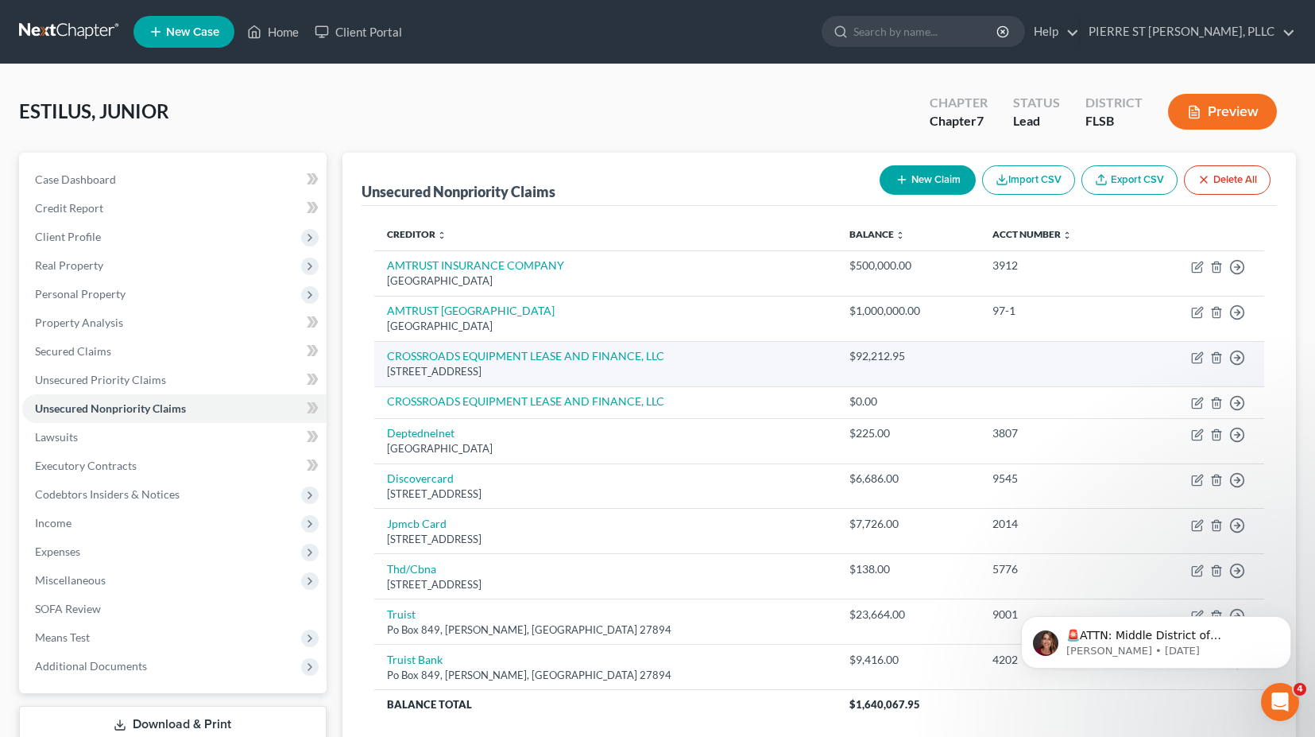
drag, startPoint x: 464, startPoint y: 351, endPoint x: 715, endPoint y: 358, distance: 251.2
click at [719, 351] on td "CROSSROADS EQUIPMENT LEASE AND FINANCE, LLC [STREET_ADDRESS]" at bounding box center [605, 363] width 462 height 45
drag, startPoint x: 711, startPoint y: 361, endPoint x: 377, endPoint y: 350, distance: 333.9
click at [377, 350] on td "CROSSROADS EQUIPMENT LEASE AND FINANCE, LLC [STREET_ADDRESS]" at bounding box center [605, 363] width 462 height 45
copy link "CROSSROADS EQUIPMENT LEASE AND FINANCE, LLC"
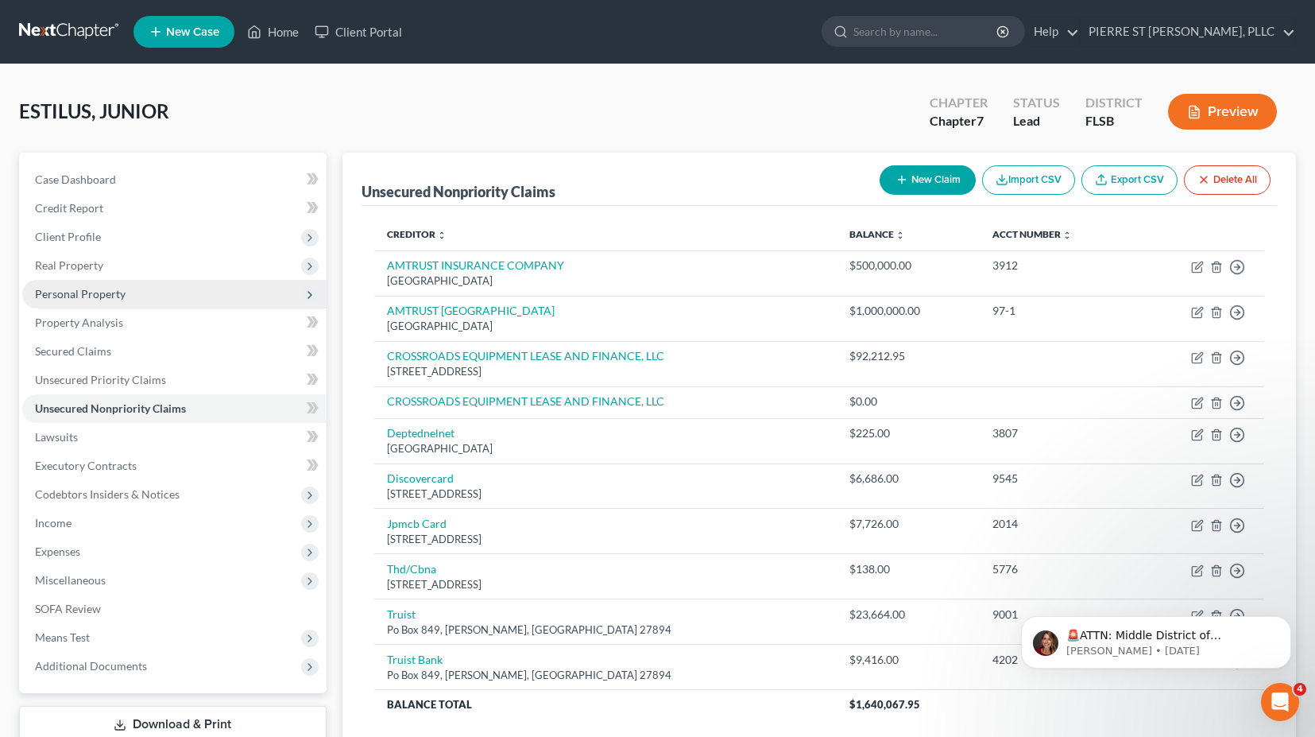
click at [69, 289] on span "Personal Property" at bounding box center [80, 294] width 91 height 14
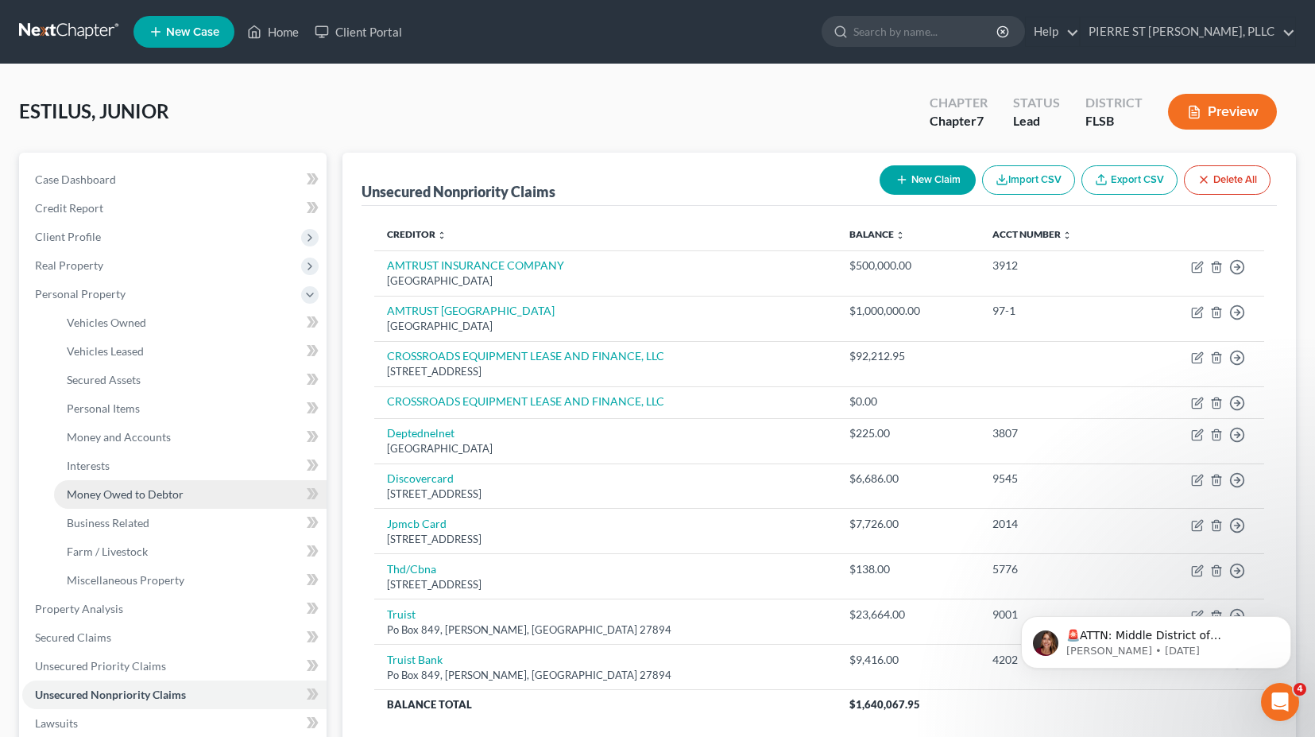
click at [99, 486] on link "Money Owed to Debtor" at bounding box center [190, 494] width 273 height 29
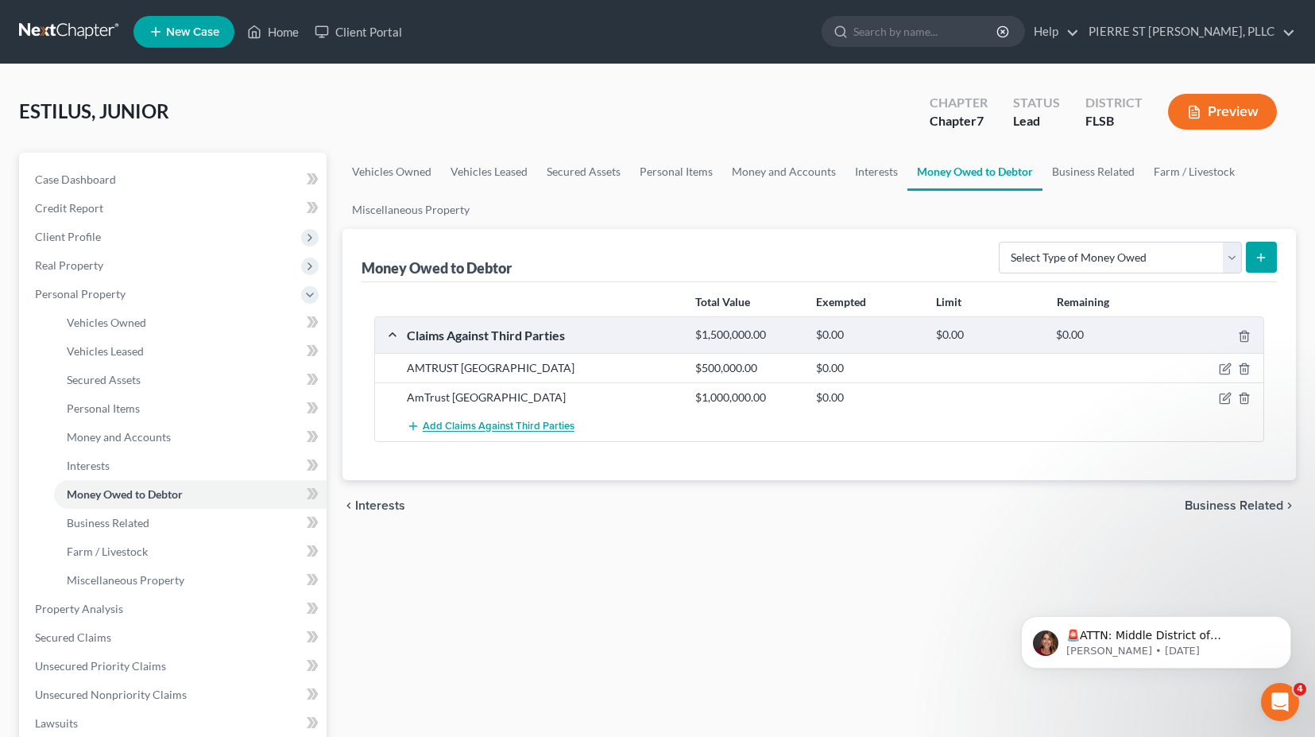
click at [478, 428] on span "Add Claims Against Third Parties" at bounding box center [499, 426] width 152 height 13
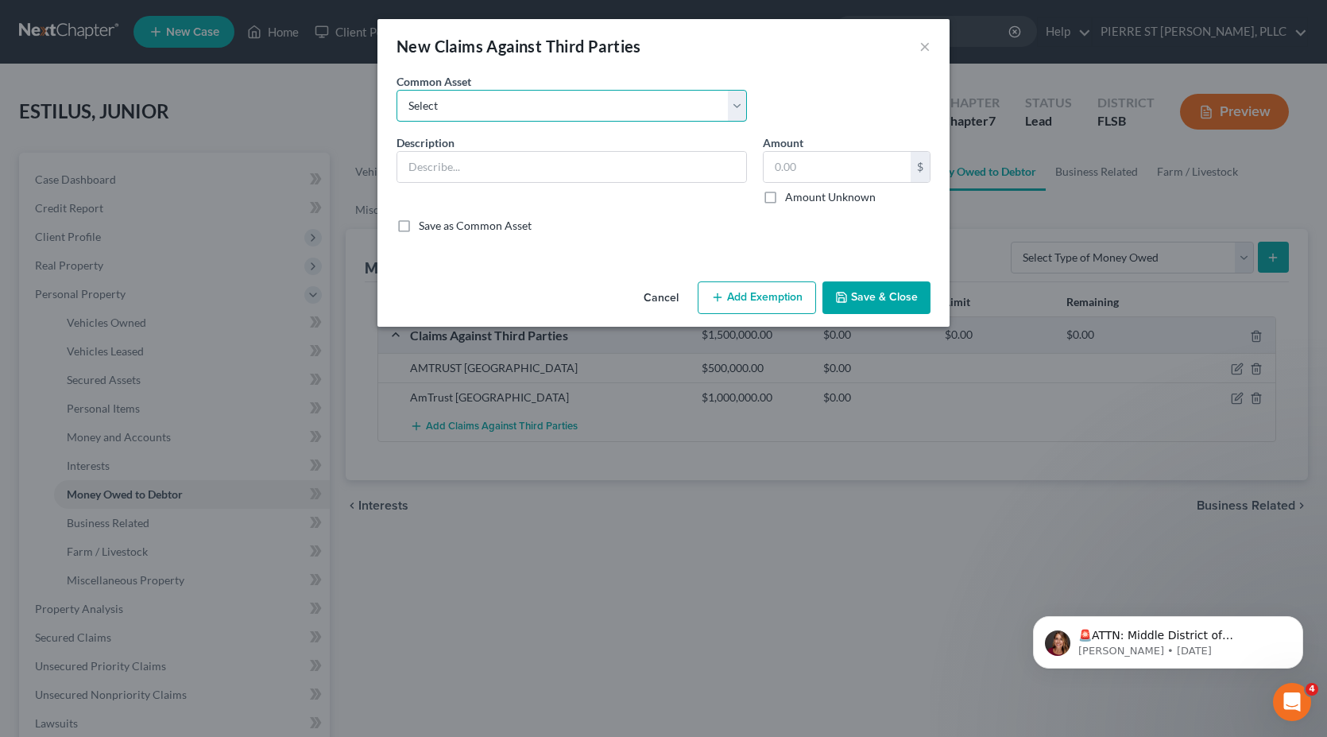
click at [437, 99] on select "Select AmTrust [GEOGRAPHIC_DATA]" at bounding box center [572, 106] width 350 height 32
click at [437, 198] on div "Description *" at bounding box center [572, 169] width 366 height 71
click at [430, 163] on input "text" at bounding box center [571, 167] width 349 height 30
paste input "CROSSROADS EQUIPMENT LEASE AND FINANCE, LLC"
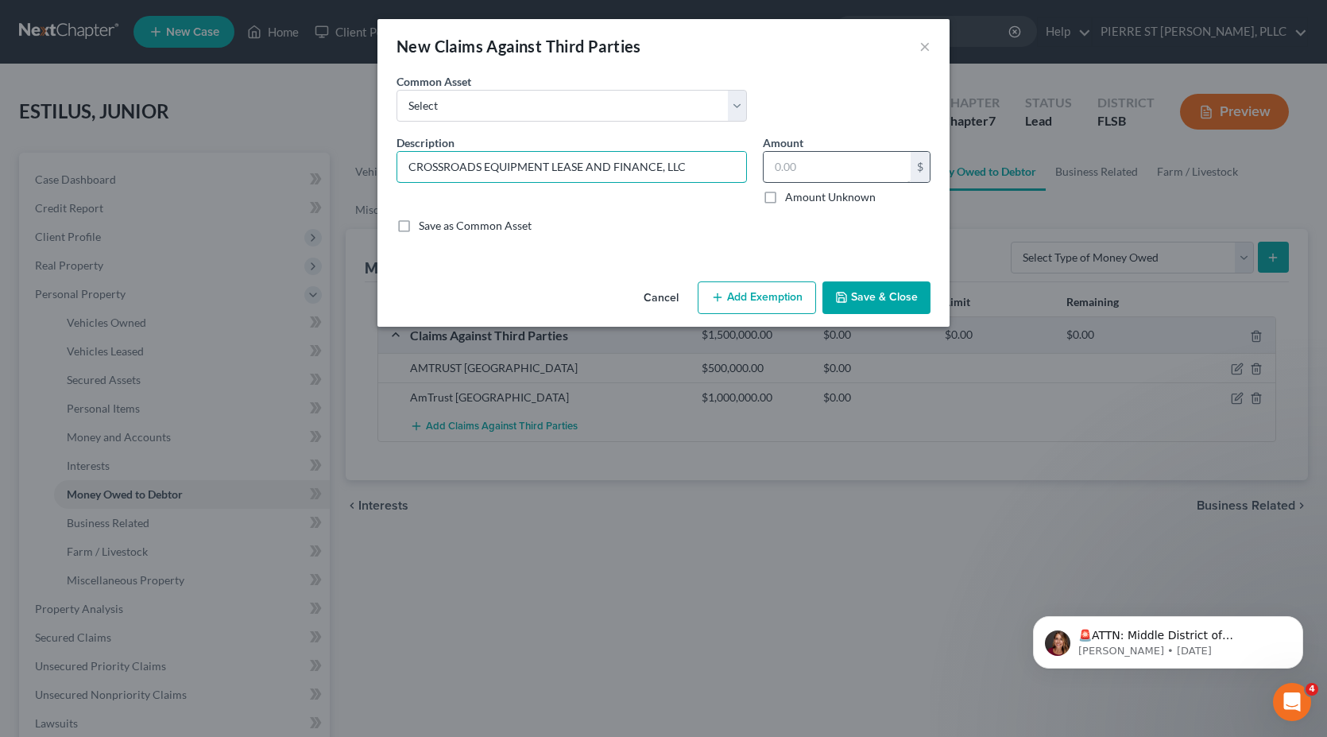
type input "CROSSROADS EQUIPMENT LEASE AND FINANCE, LLC"
click at [805, 174] on input "text" at bounding box center [837, 167] width 147 height 30
type input "92,212.95"
click at [651, 218] on div "Save as Common Asset" at bounding box center [664, 226] width 534 height 16
click at [877, 294] on button "Save & Close" at bounding box center [876, 297] width 108 height 33
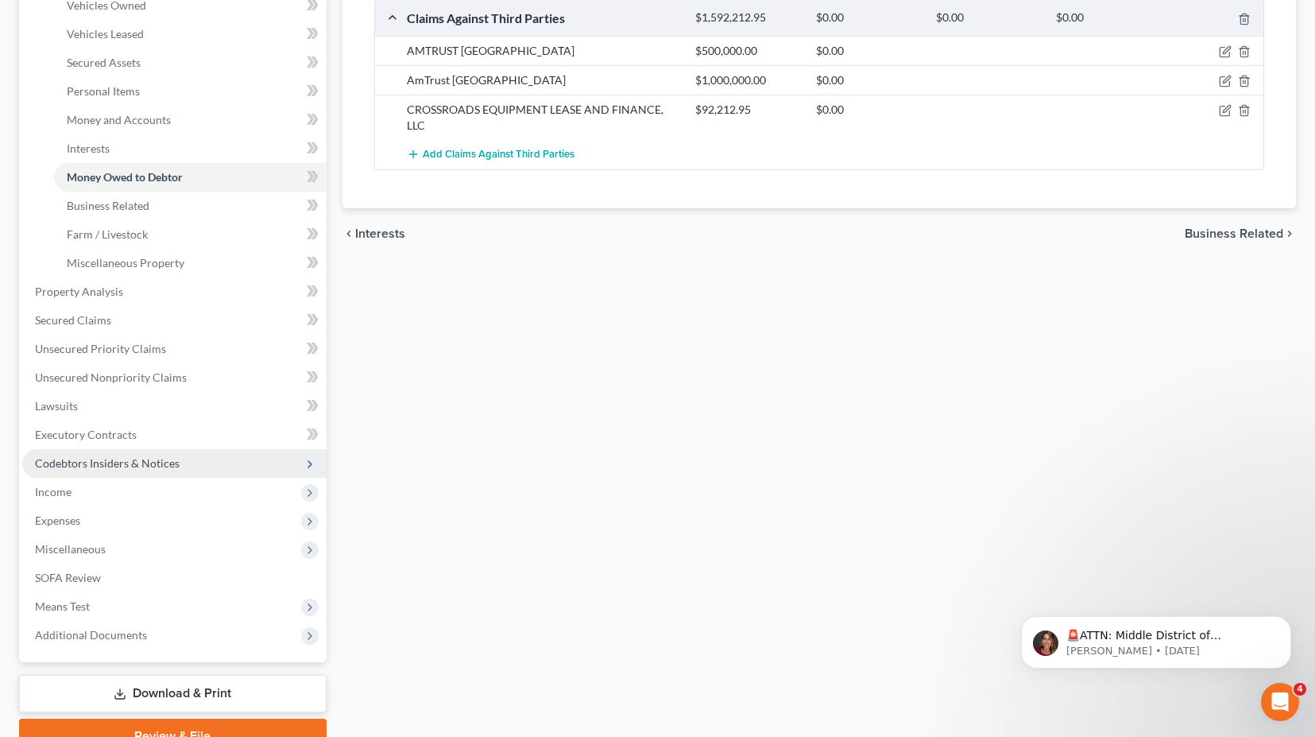
scroll to position [394, 0]
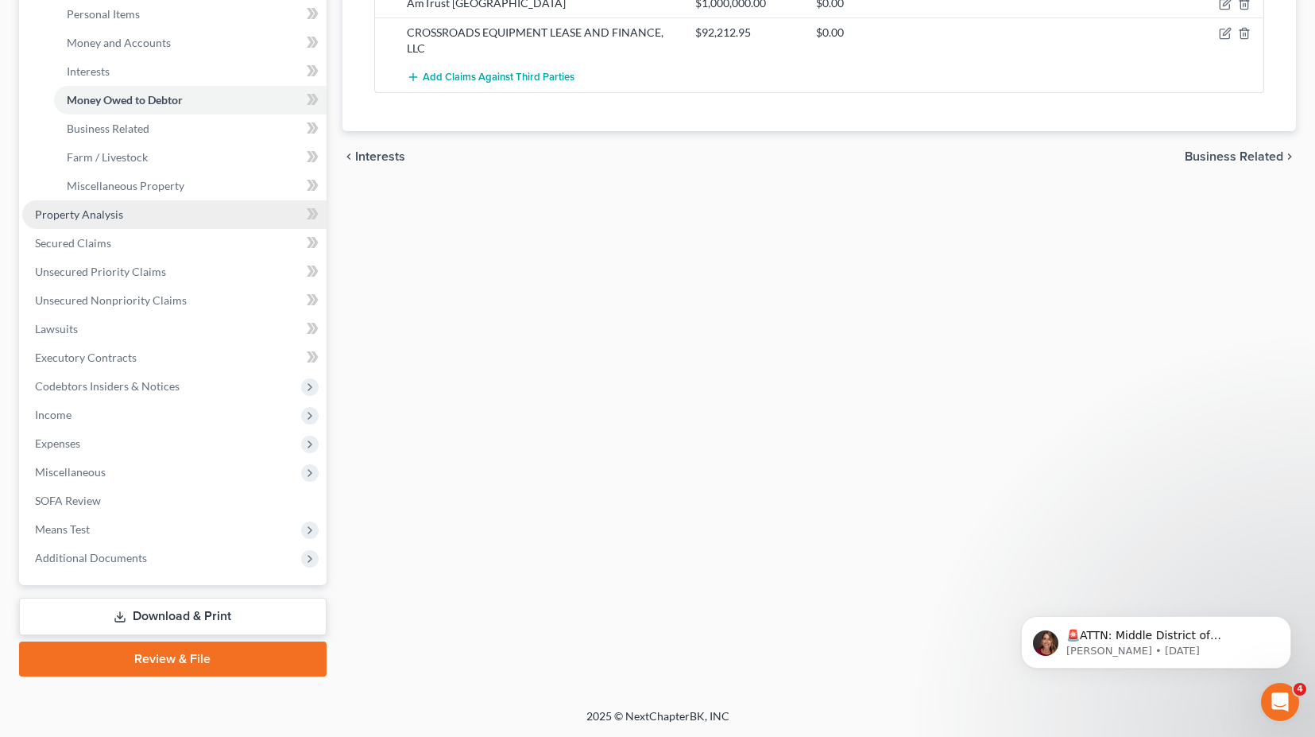
click at [72, 215] on span "Property Analysis" at bounding box center [79, 214] width 88 height 14
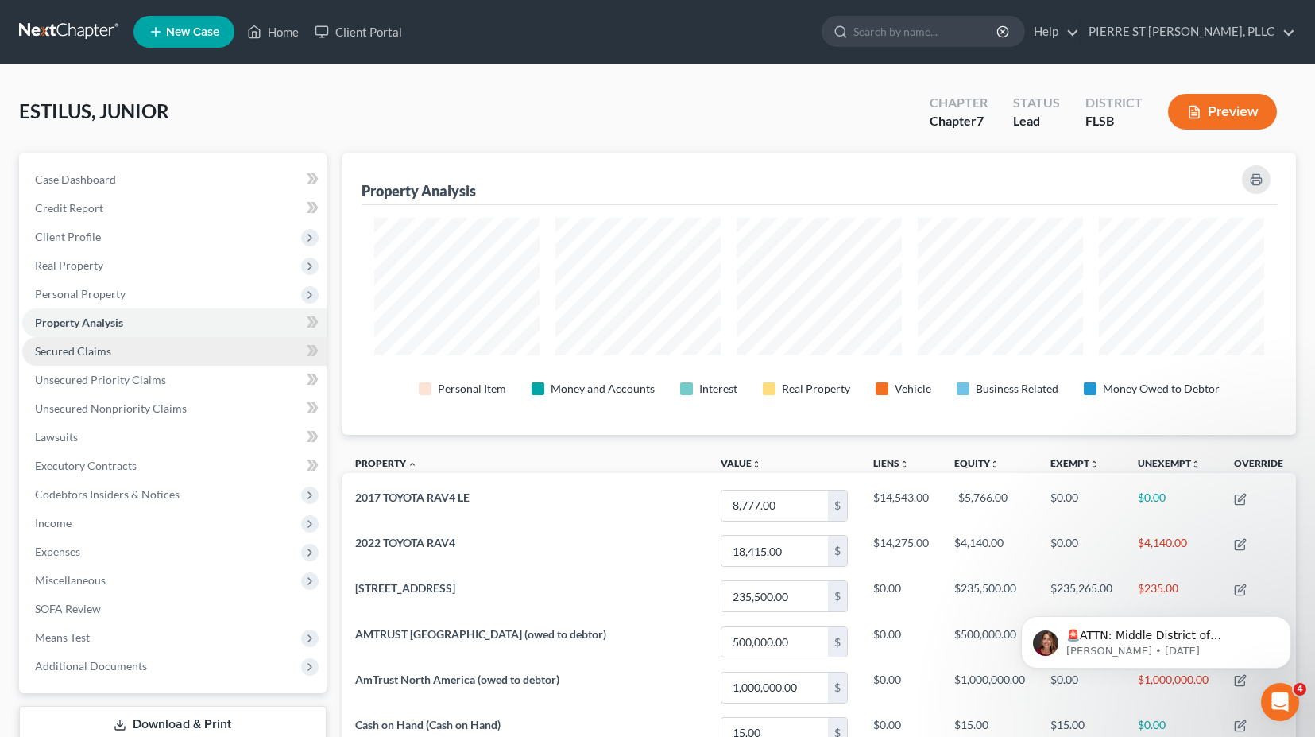
scroll to position [282, 954]
click at [71, 349] on span "Secured Claims" at bounding box center [73, 351] width 76 height 14
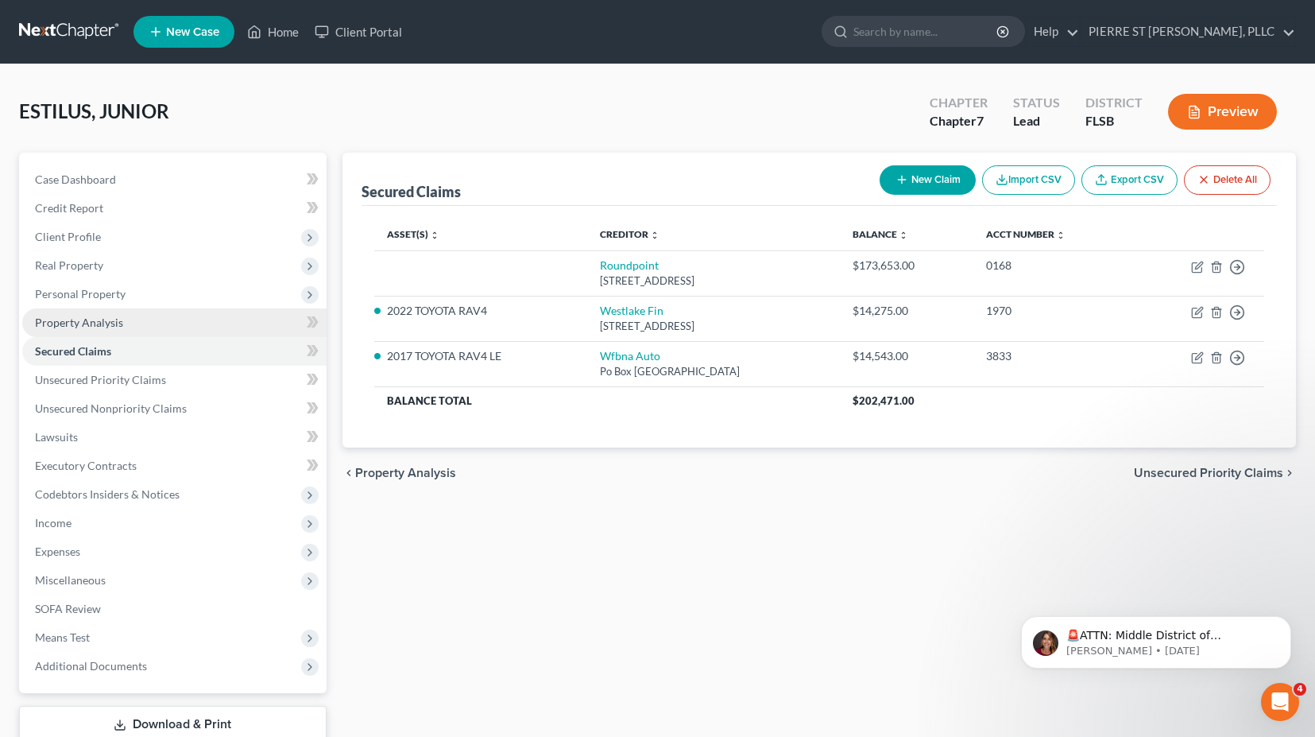
click at [70, 327] on span "Property Analysis" at bounding box center [79, 322] width 88 height 14
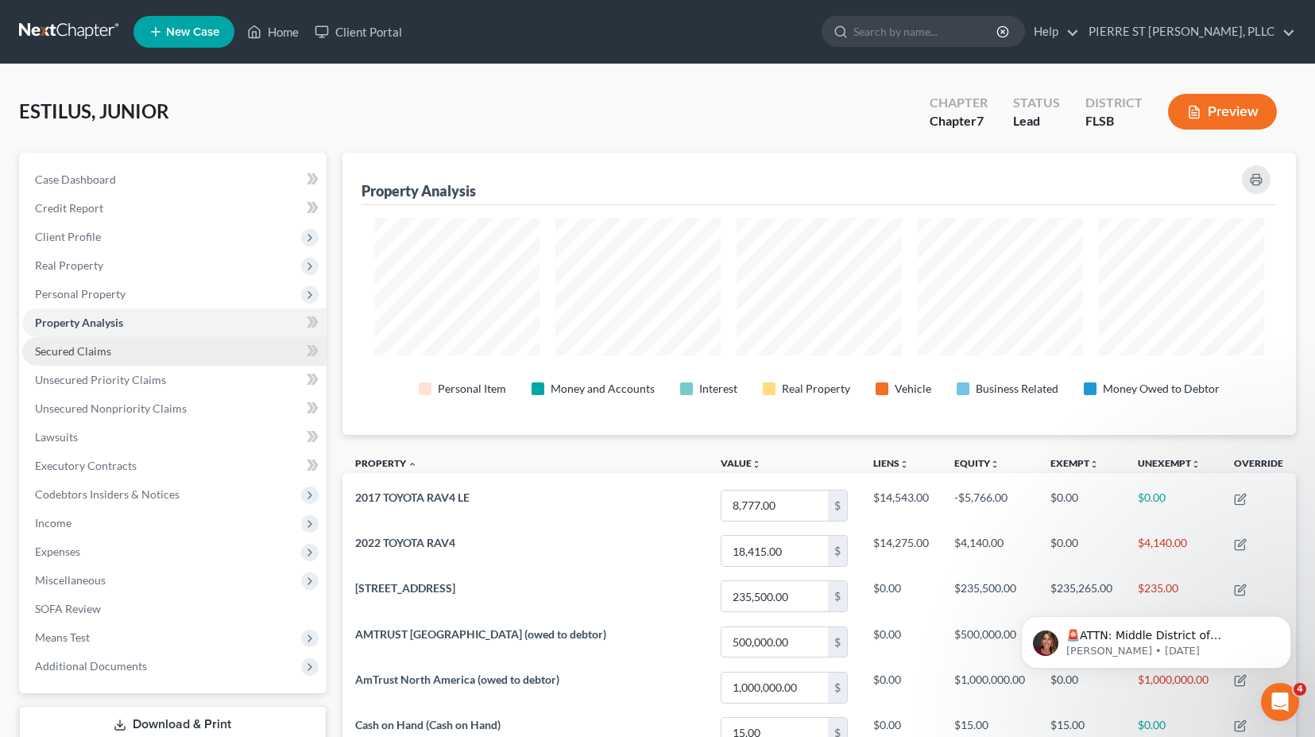
click at [87, 350] on span "Secured Claims" at bounding box center [73, 351] width 76 height 14
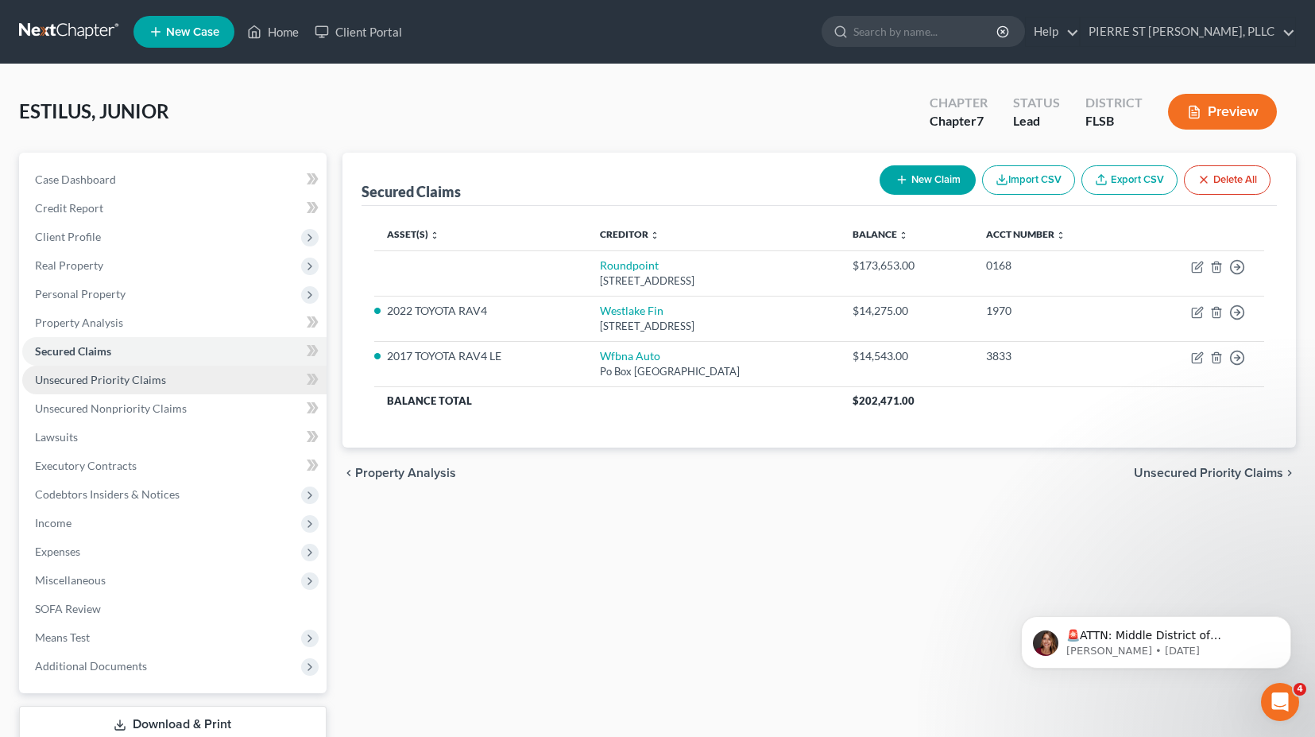
click at [67, 379] on span "Unsecured Priority Claims" at bounding box center [100, 380] width 131 height 14
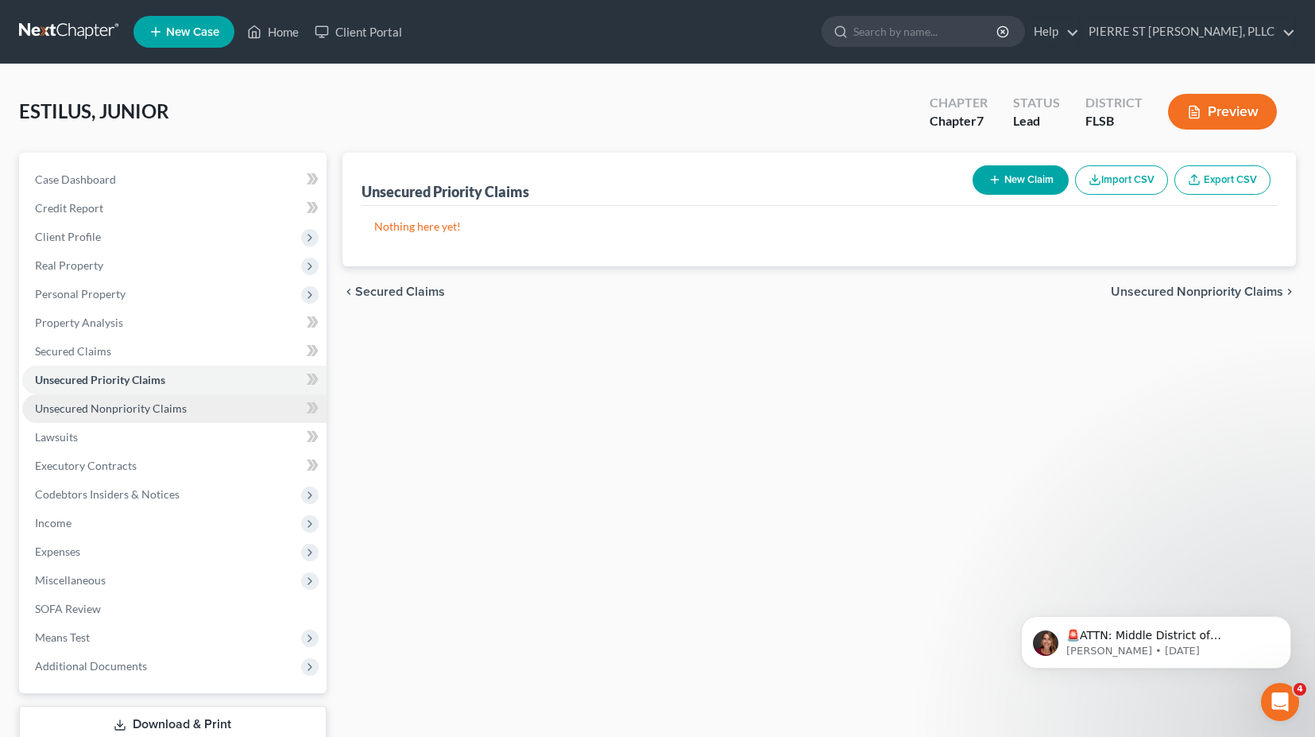
click at [78, 406] on span "Unsecured Nonpriority Claims" at bounding box center [111, 408] width 152 height 14
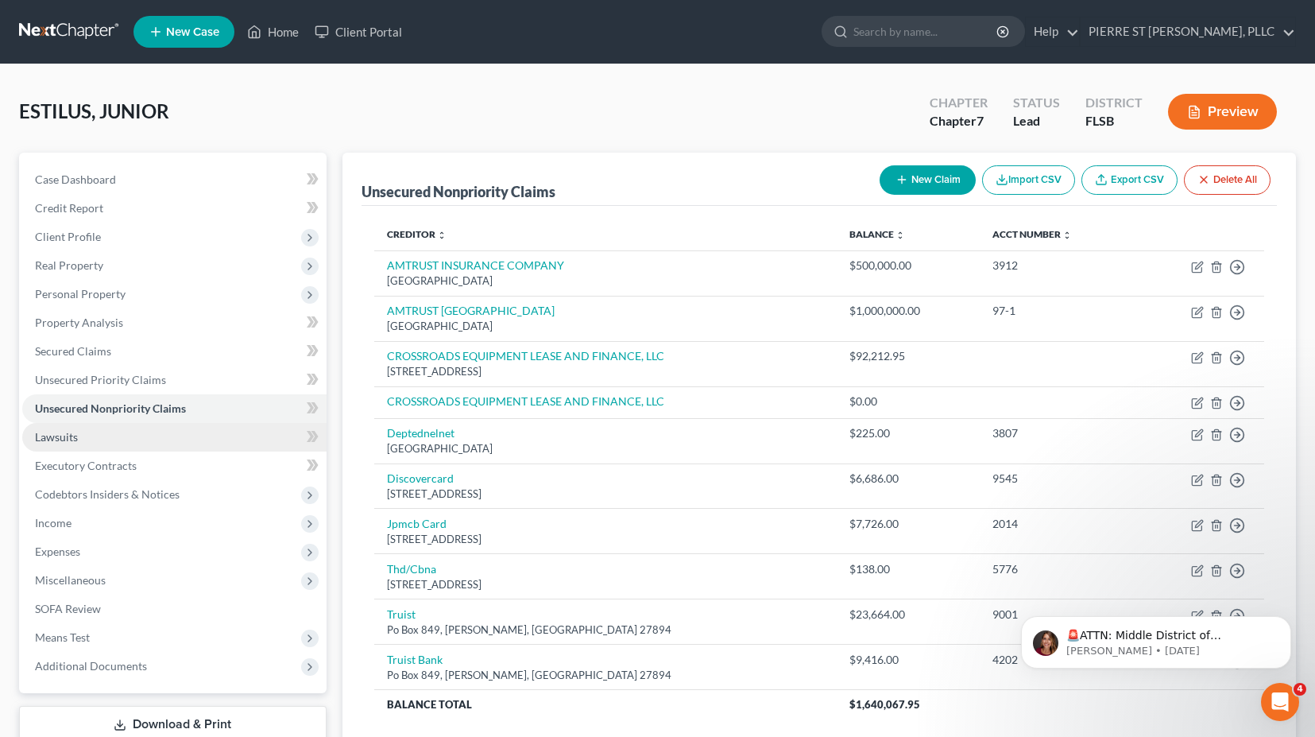
click at [68, 441] on span "Lawsuits" at bounding box center [56, 437] width 43 height 14
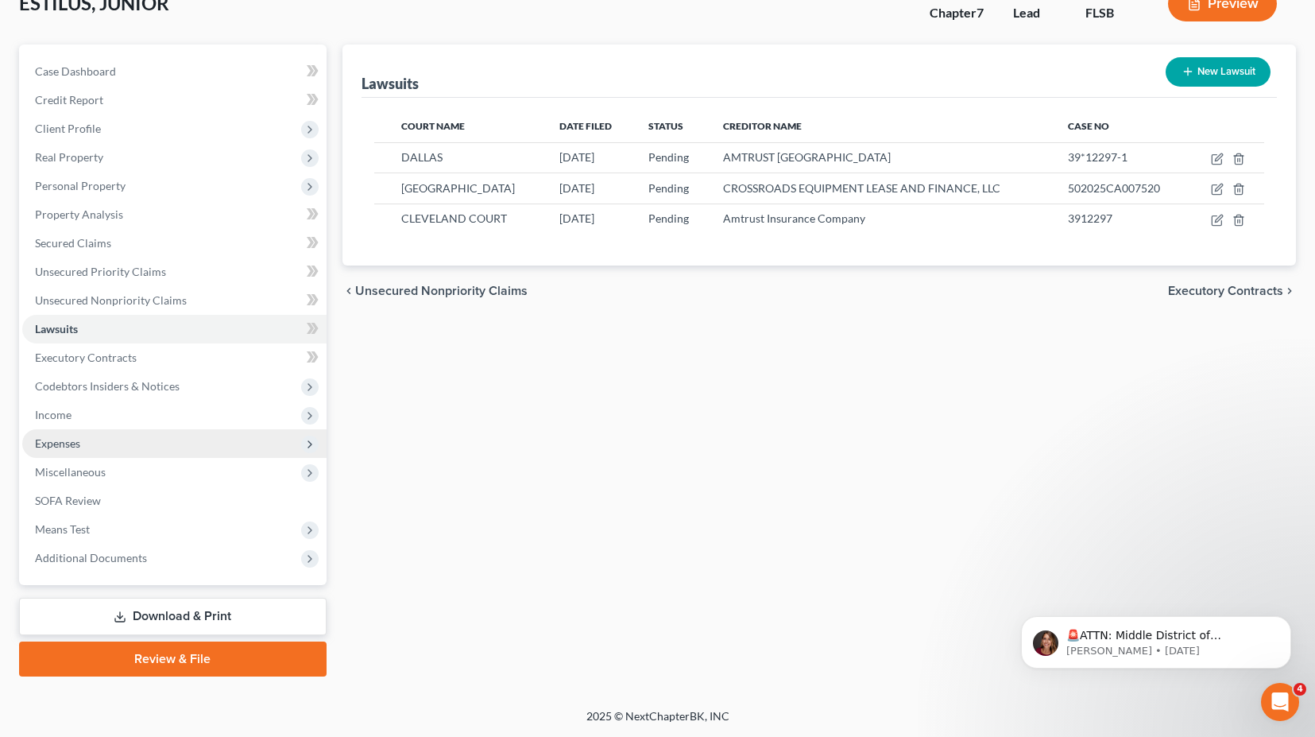
click at [66, 429] on span "Expenses" at bounding box center [174, 443] width 304 height 29
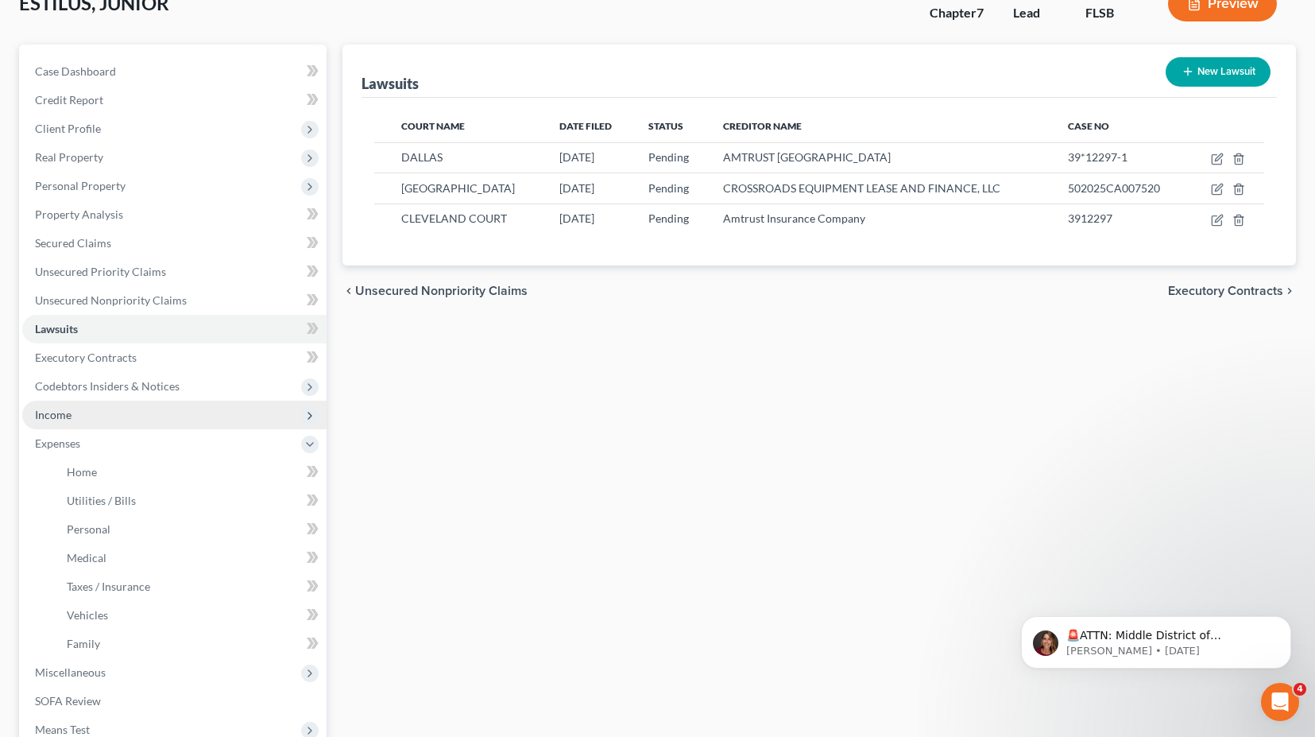
click at [67, 413] on span "Income" at bounding box center [53, 415] width 37 height 14
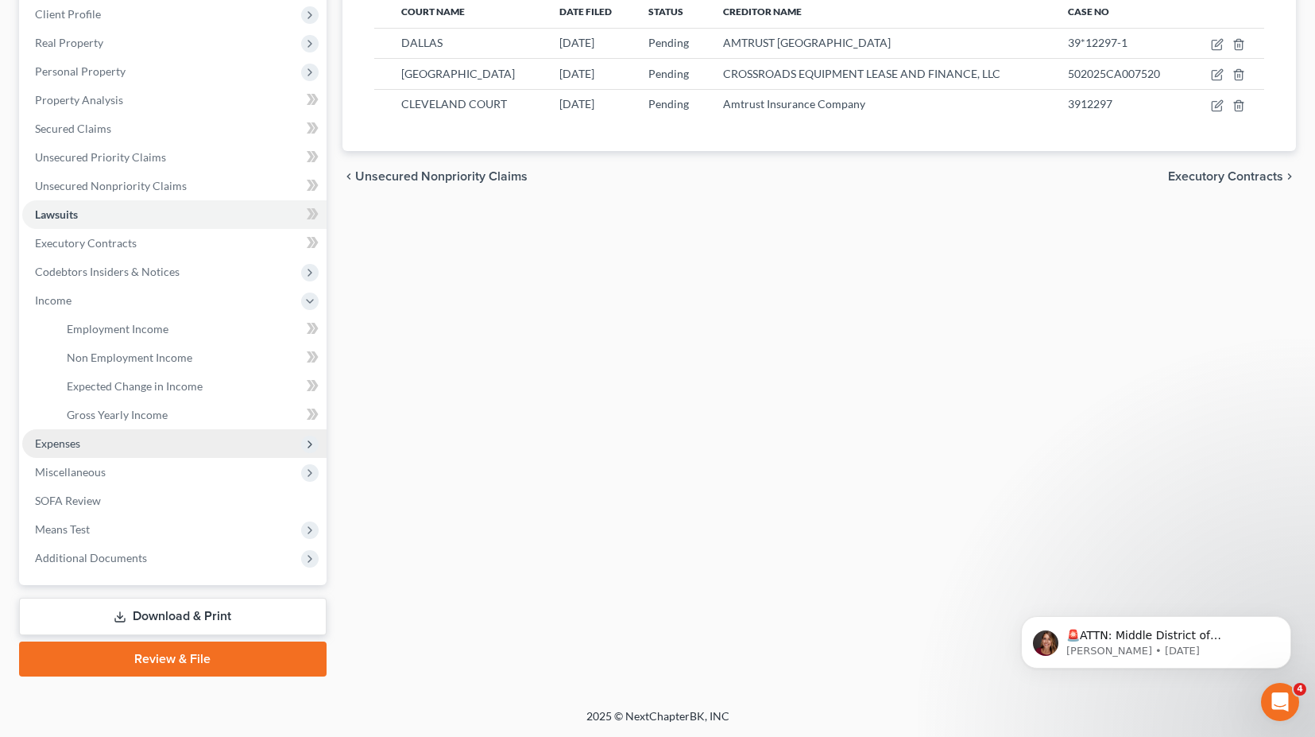
click at [80, 444] on span "Expenses" at bounding box center [57, 443] width 45 height 14
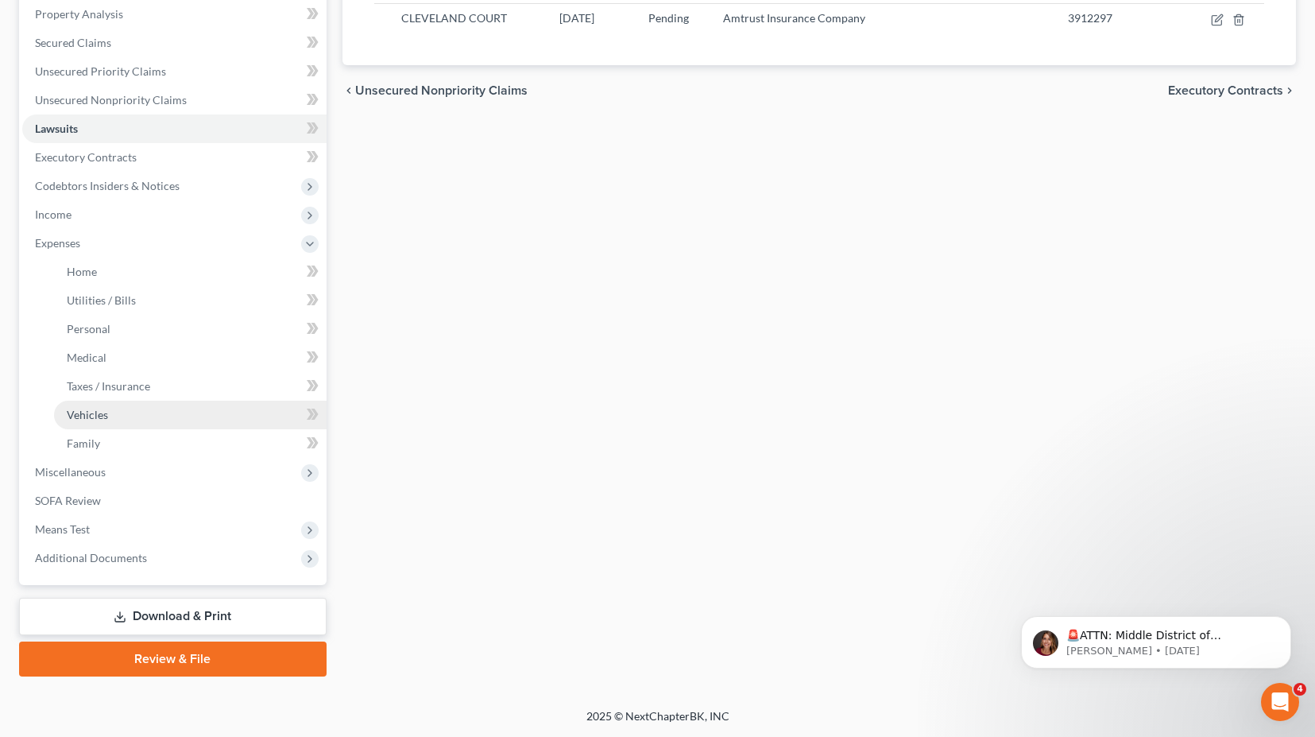
click at [106, 413] on span "Vehicles" at bounding box center [87, 415] width 41 height 14
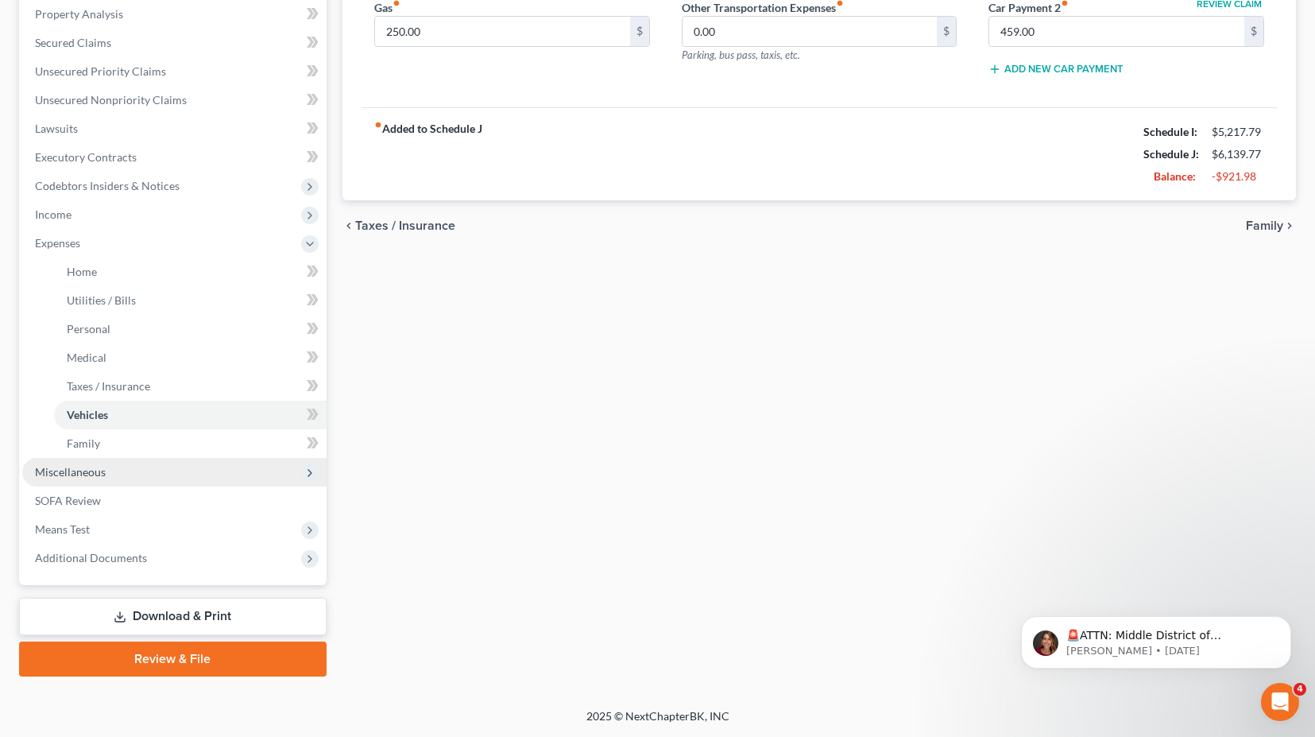
click at [83, 470] on span "Miscellaneous" at bounding box center [70, 472] width 71 height 14
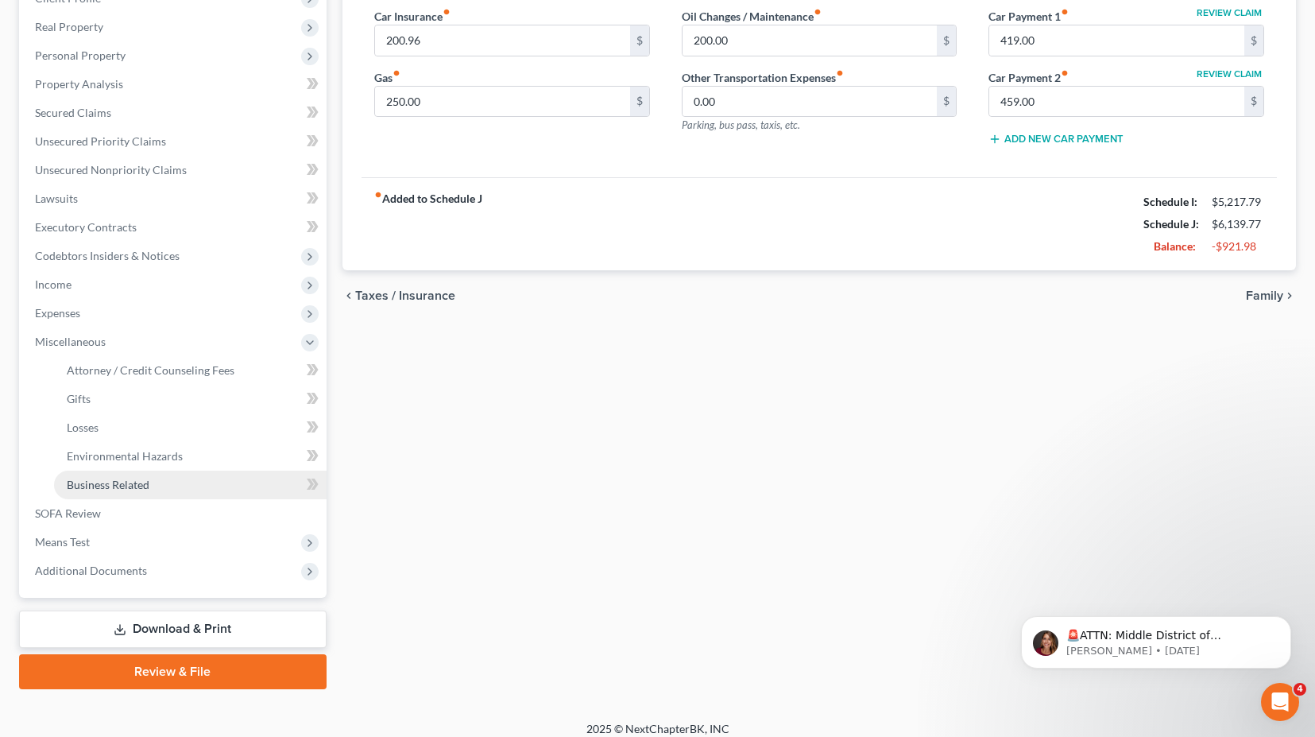
scroll to position [143, 0]
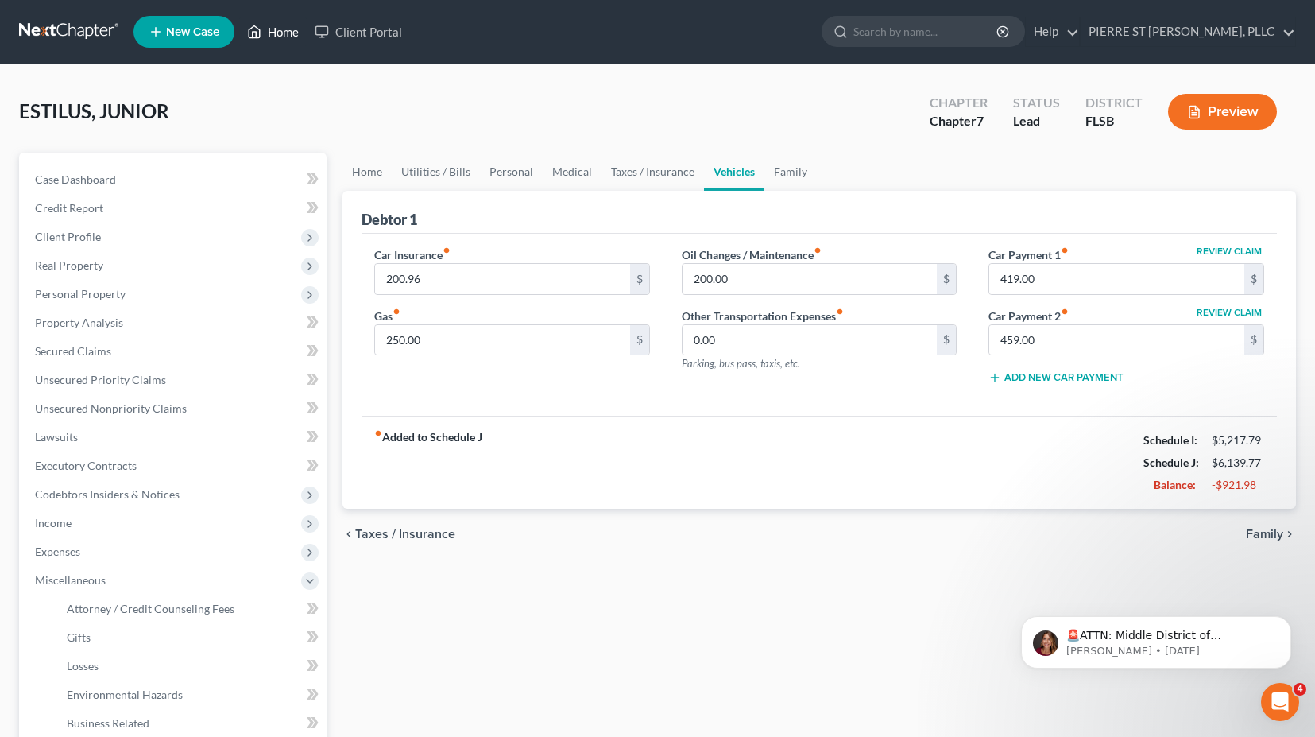
click at [288, 26] on link "Home" at bounding box center [273, 31] width 68 height 29
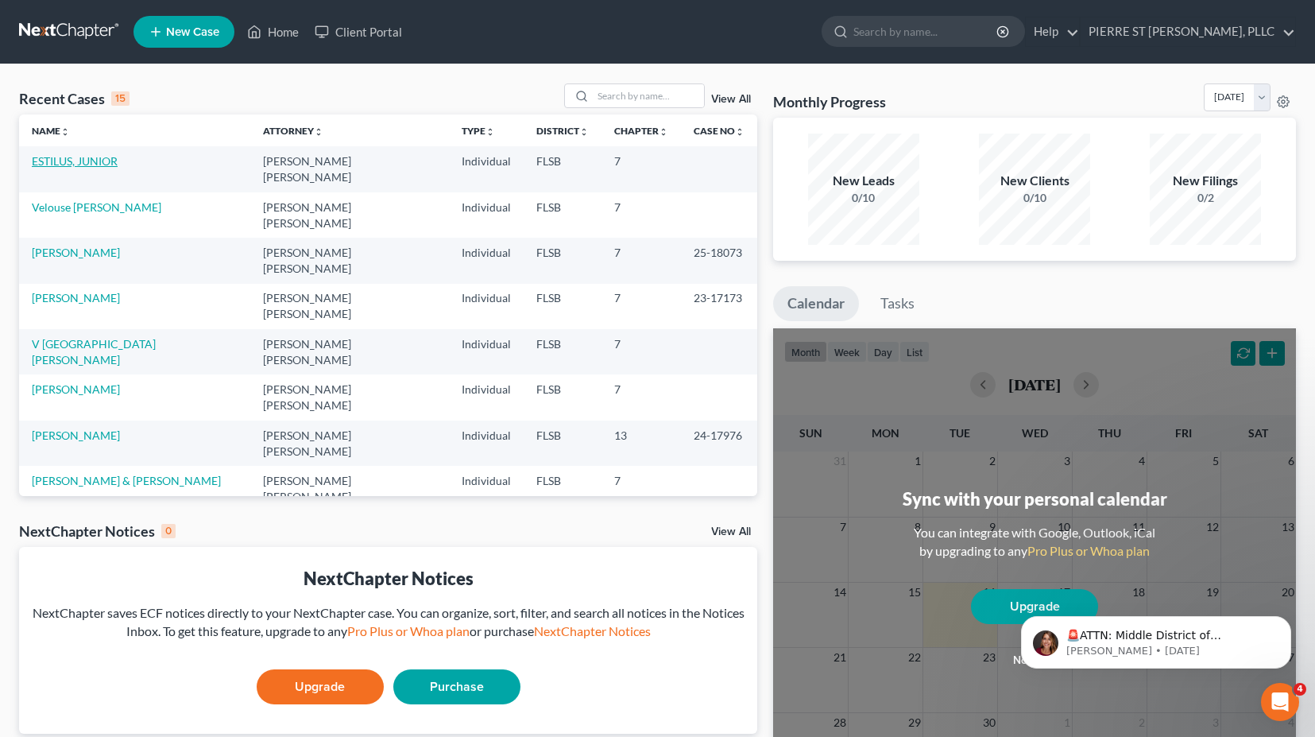
click at [90, 157] on link "ESTILUS, JUNIOR" at bounding box center [75, 161] width 86 height 14
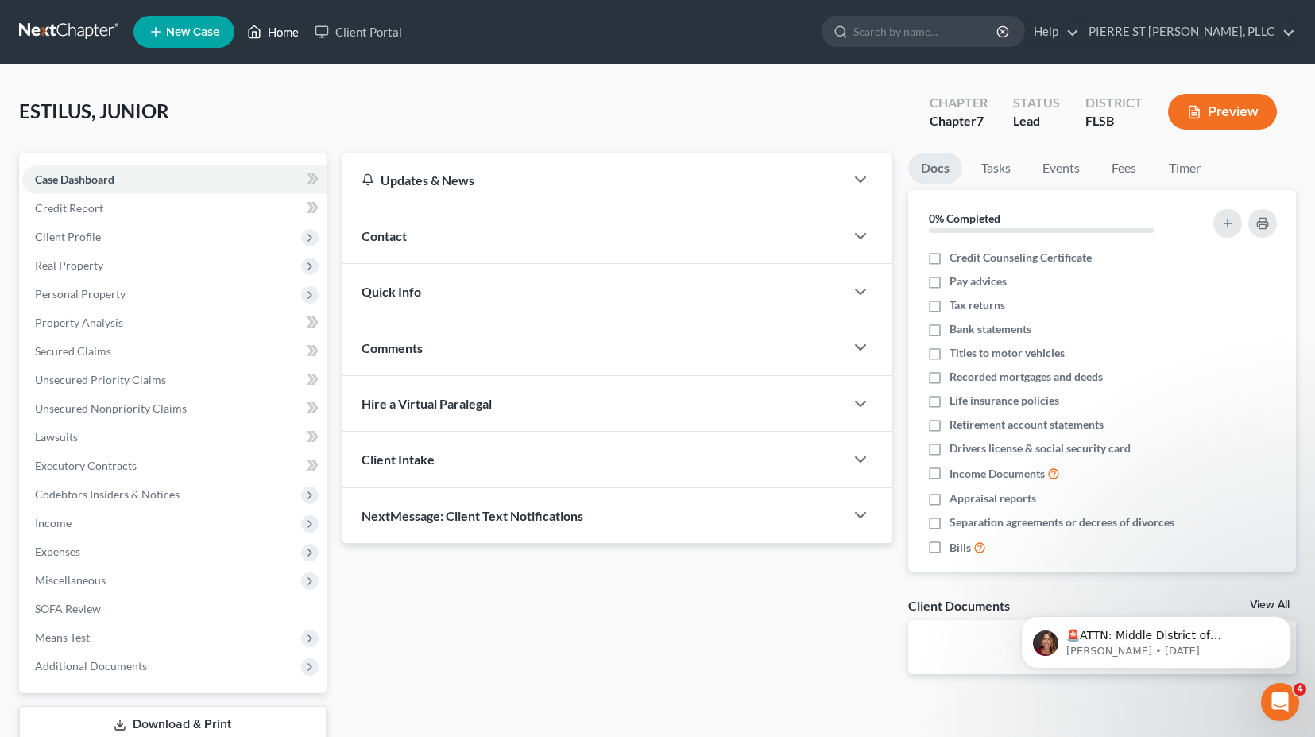
click at [284, 24] on link "Home" at bounding box center [273, 31] width 68 height 29
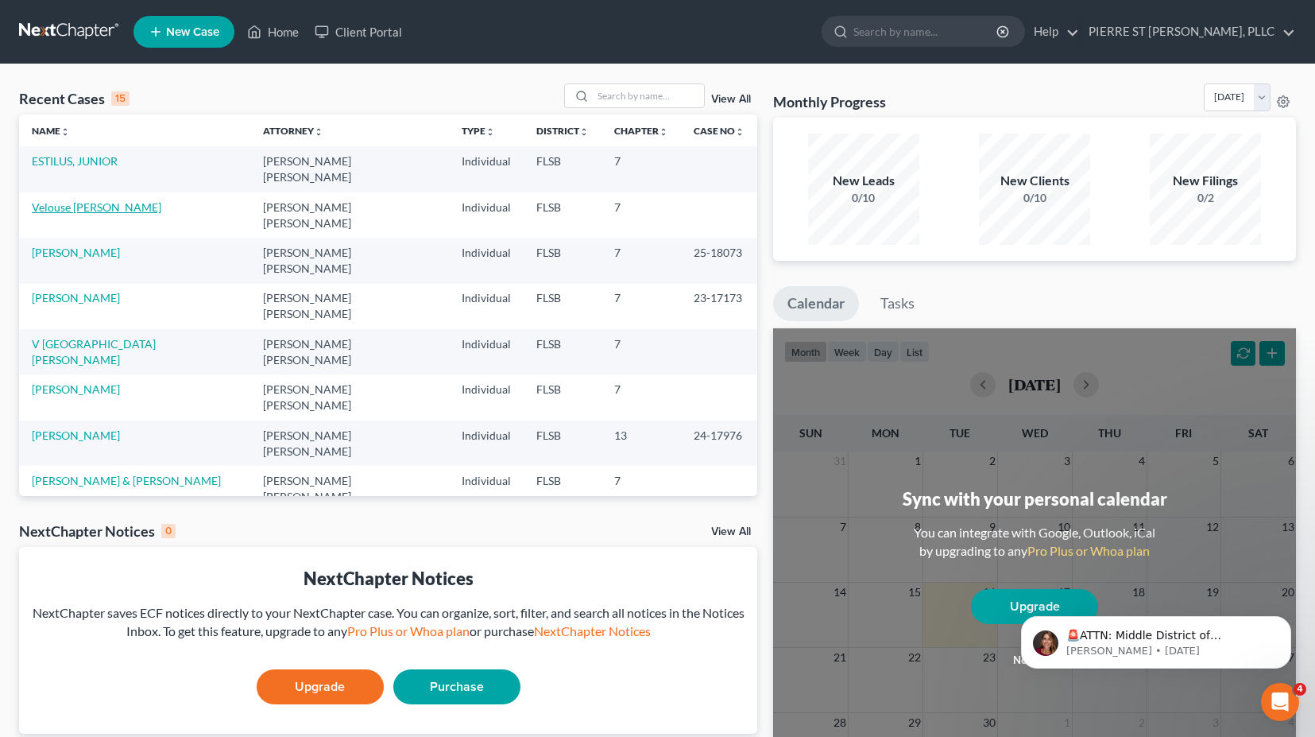
click at [84, 200] on link "Velouse [PERSON_NAME]" at bounding box center [97, 207] width 130 height 14
select select "4"
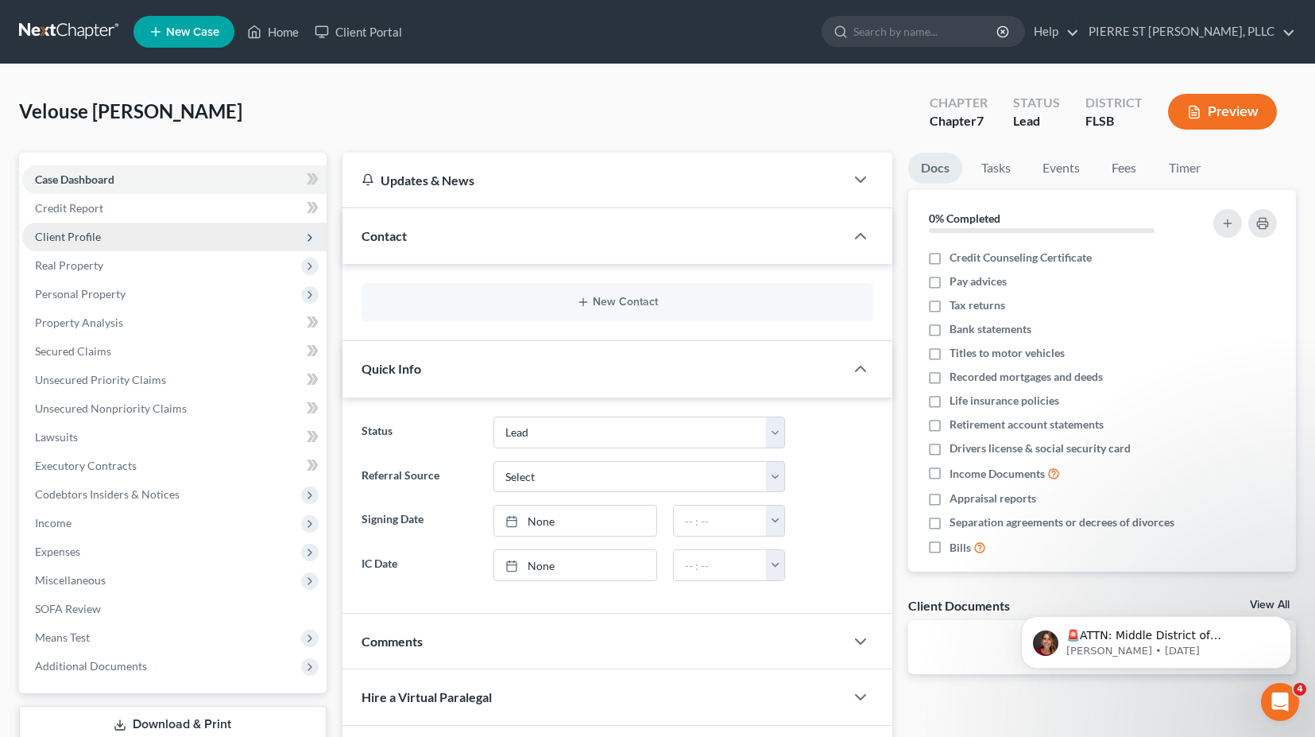
click at [67, 231] on span "Client Profile" at bounding box center [68, 237] width 66 height 14
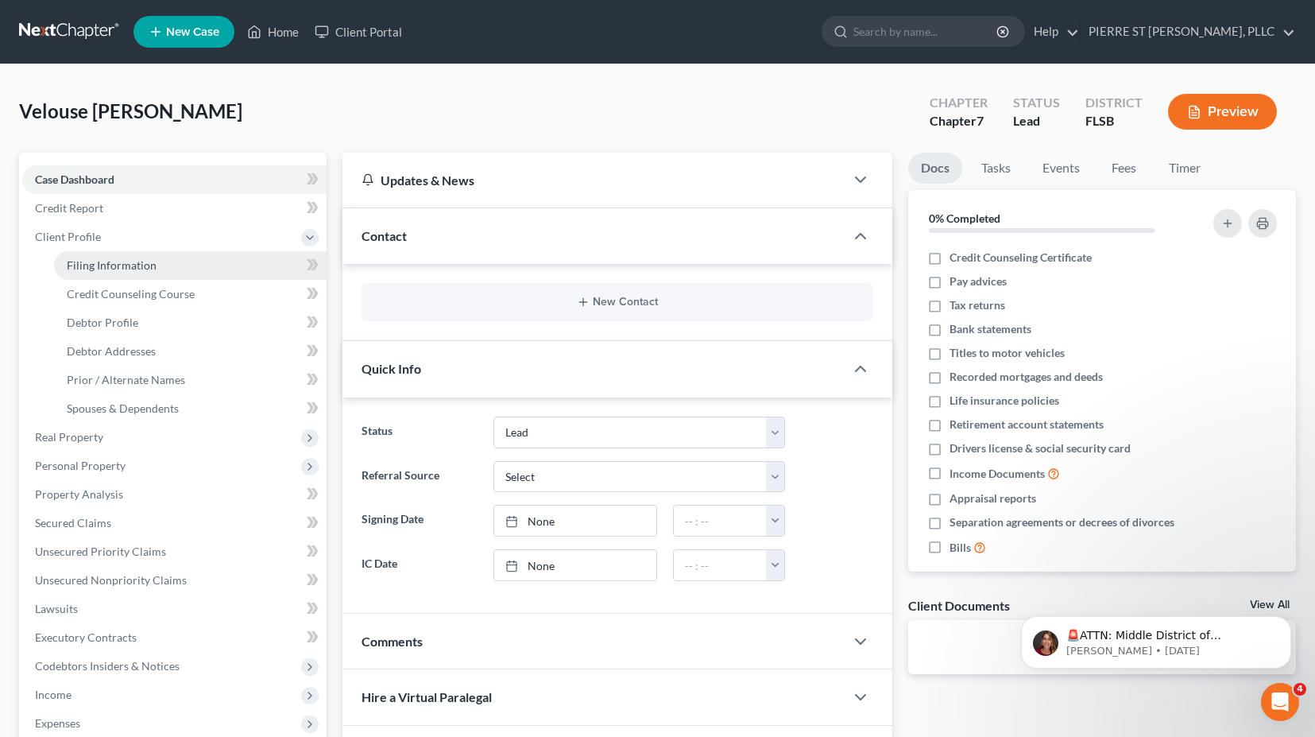
click at [101, 262] on span "Filing Information" at bounding box center [112, 265] width 90 height 14
select select "1"
select select "0"
select select "9"
